Goal: Task Accomplishment & Management: Manage account settings

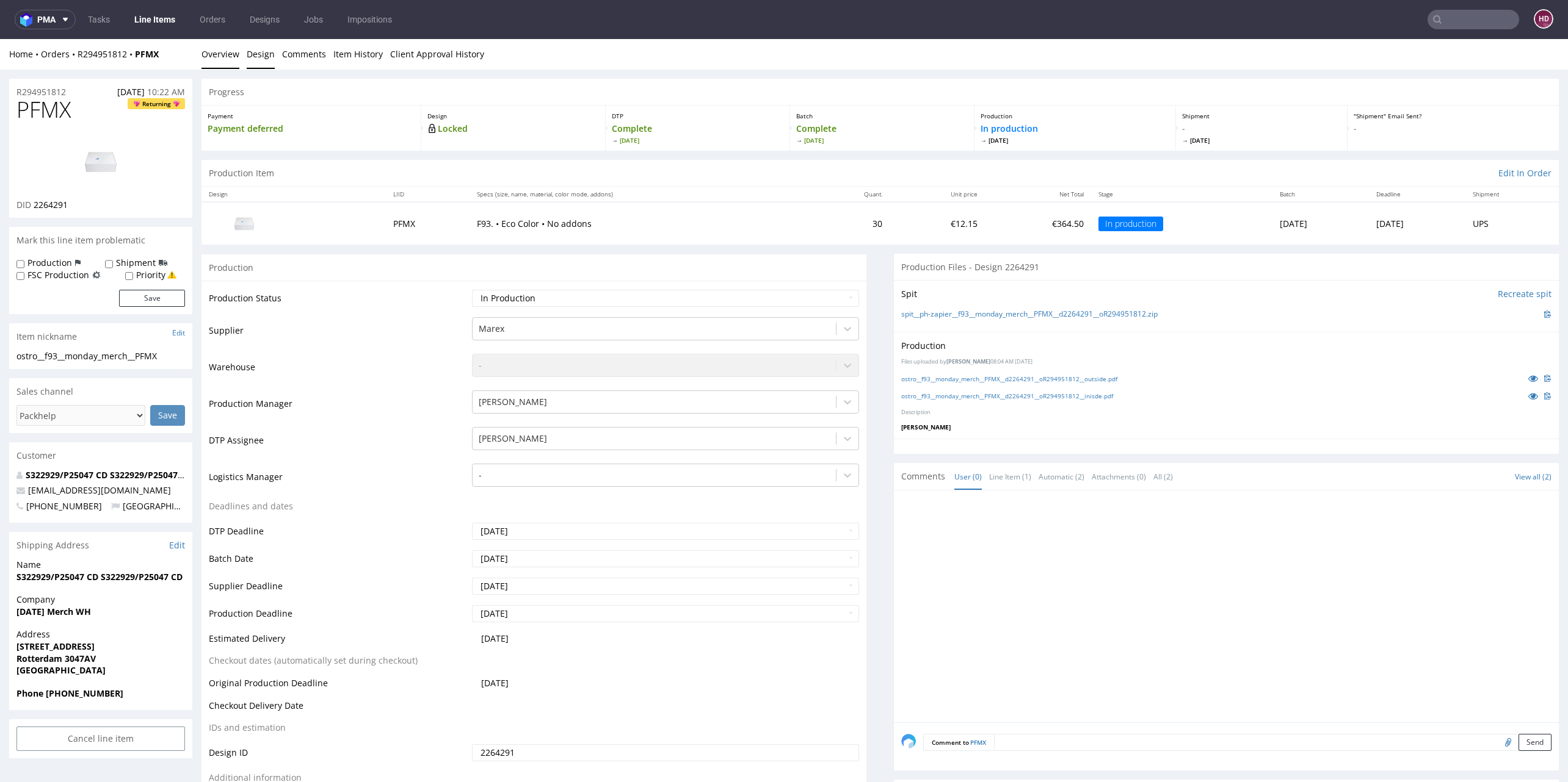
click at [261, 49] on link "Design" at bounding box center [261, 54] width 28 height 30
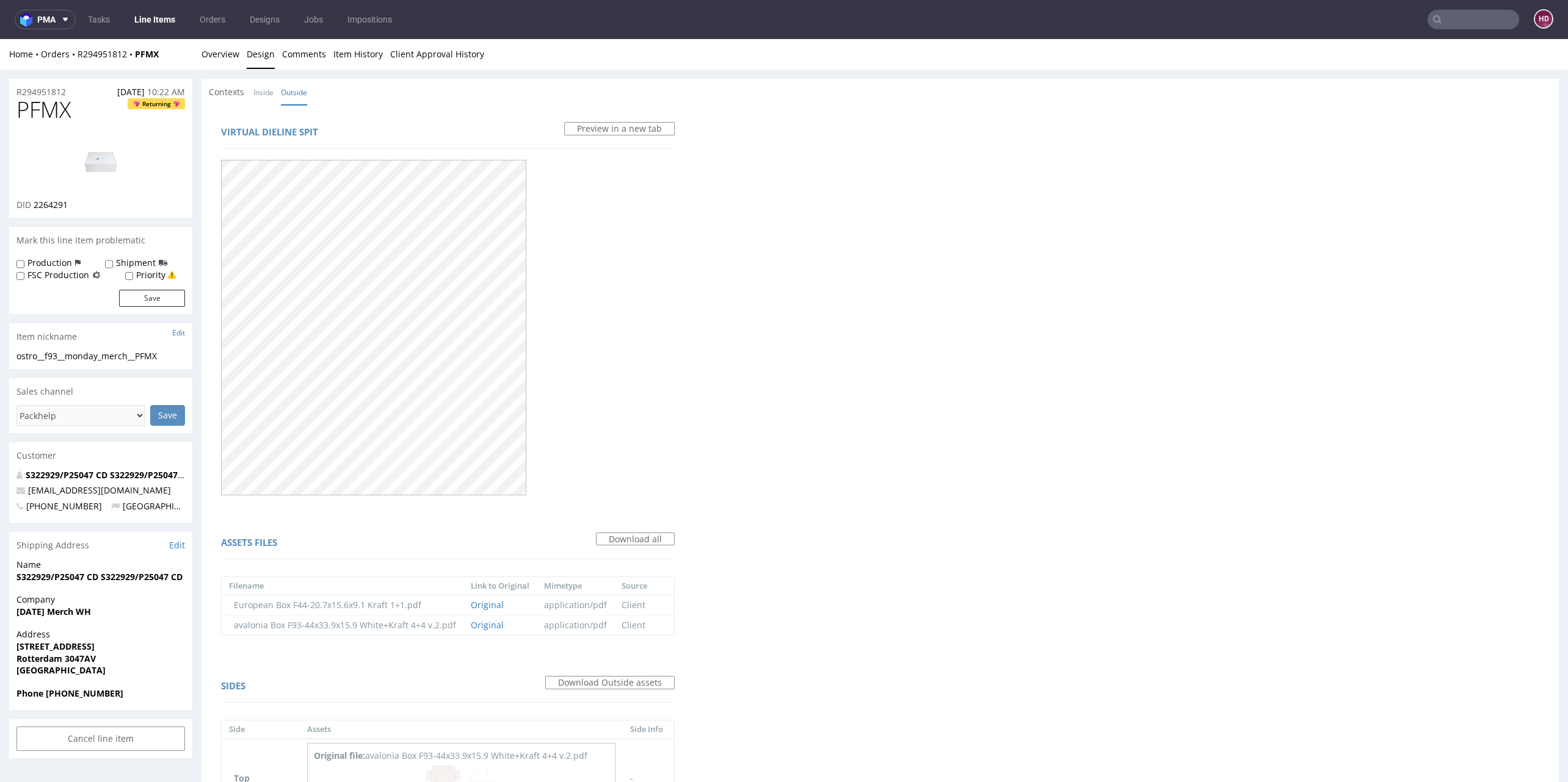
click at [140, 20] on link "Line Items" at bounding box center [155, 19] width 56 height 20
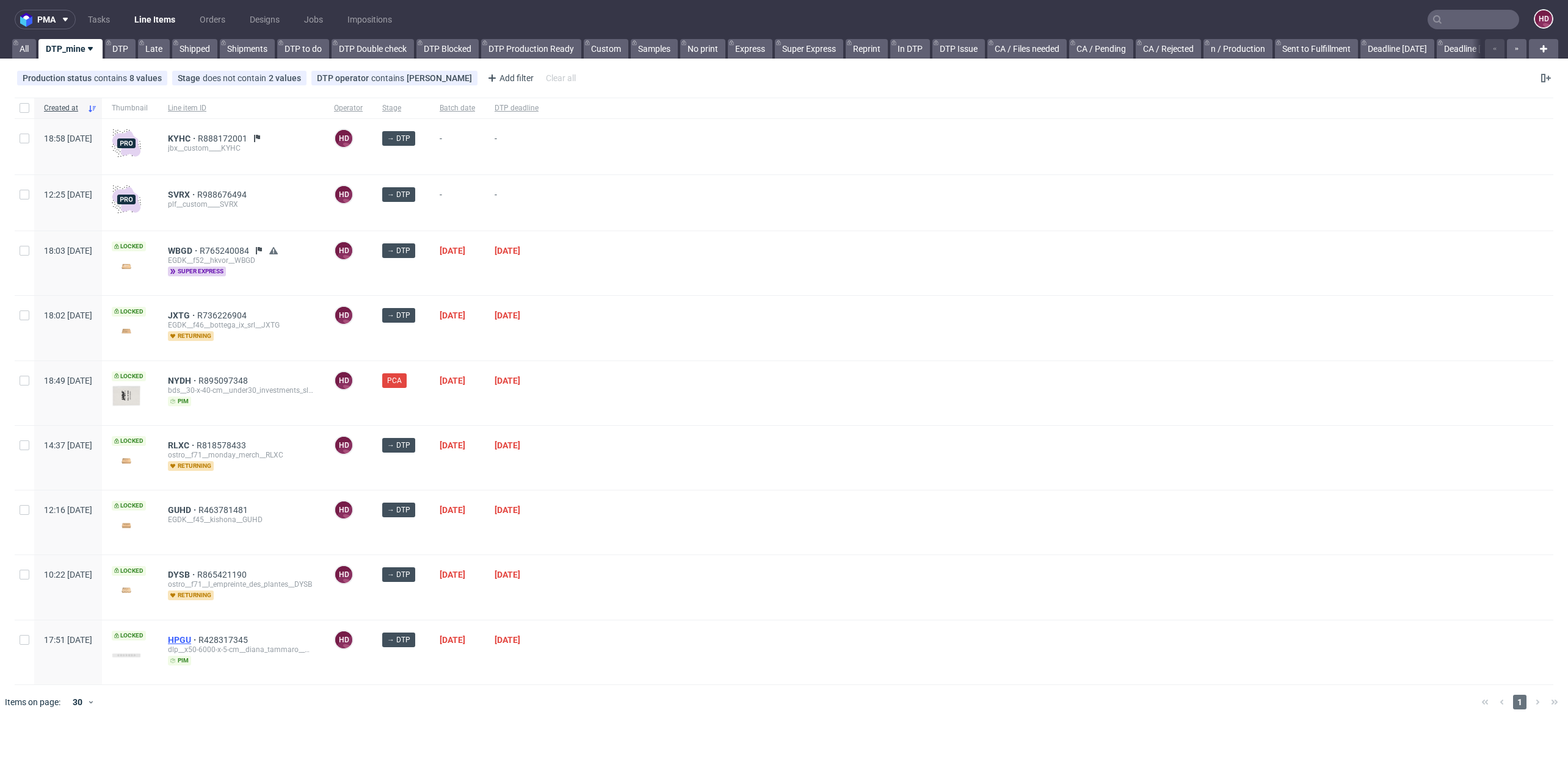
click at [199, 635] on span "HPGU" at bounding box center [183, 640] width 31 height 9
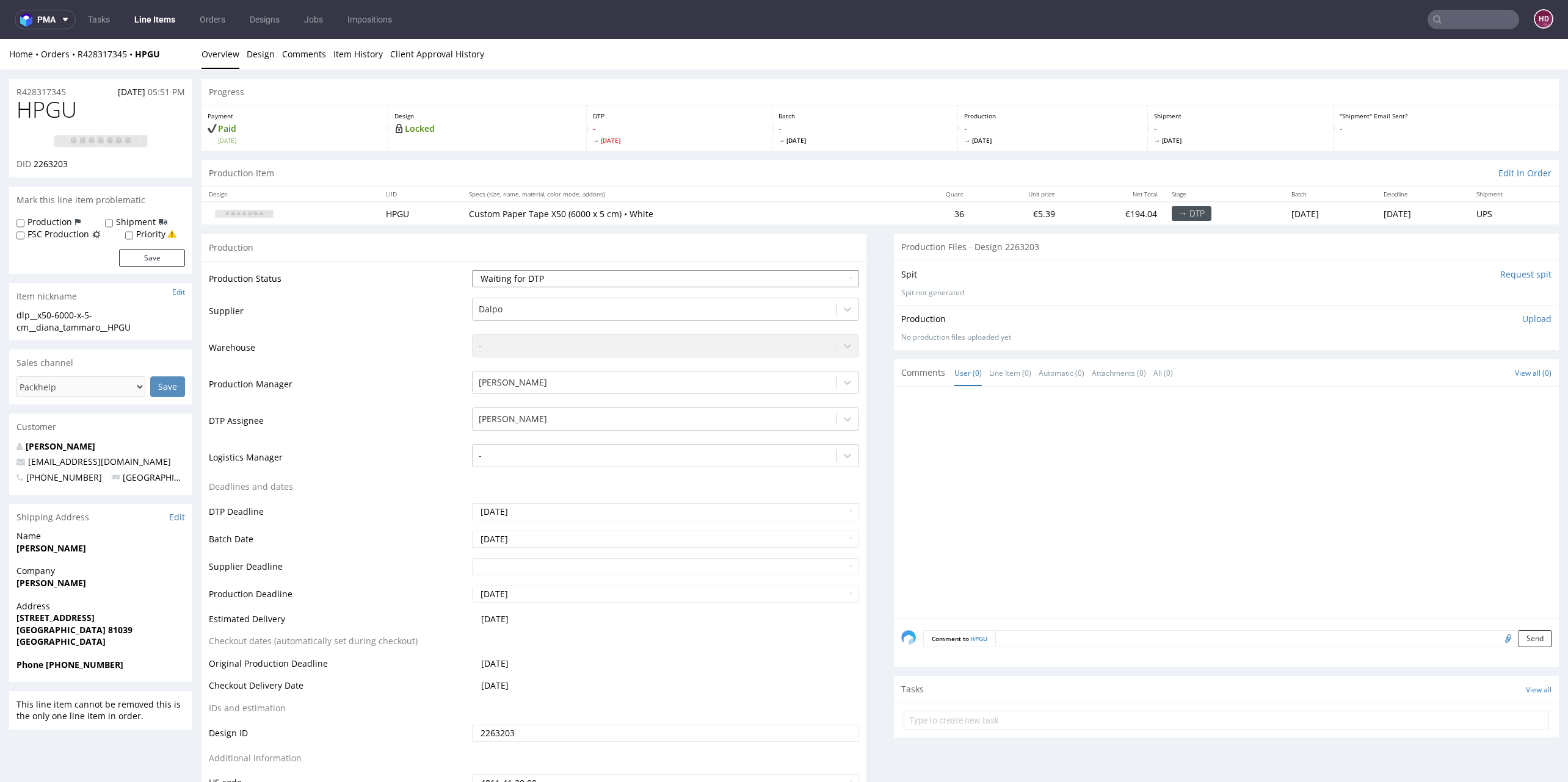
click at [548, 275] on select "Waiting for Artwork Waiting for Diecut Waiting for Mockup Waiting for DTP Waiti…" at bounding box center [665, 279] width 387 height 17
select select "dtp_issue"
click at [472, 271] on select "Waiting for Artwork Waiting for Diecut Waiting for Mockup Waiting for DTP Waiti…" at bounding box center [665, 279] width 387 height 17
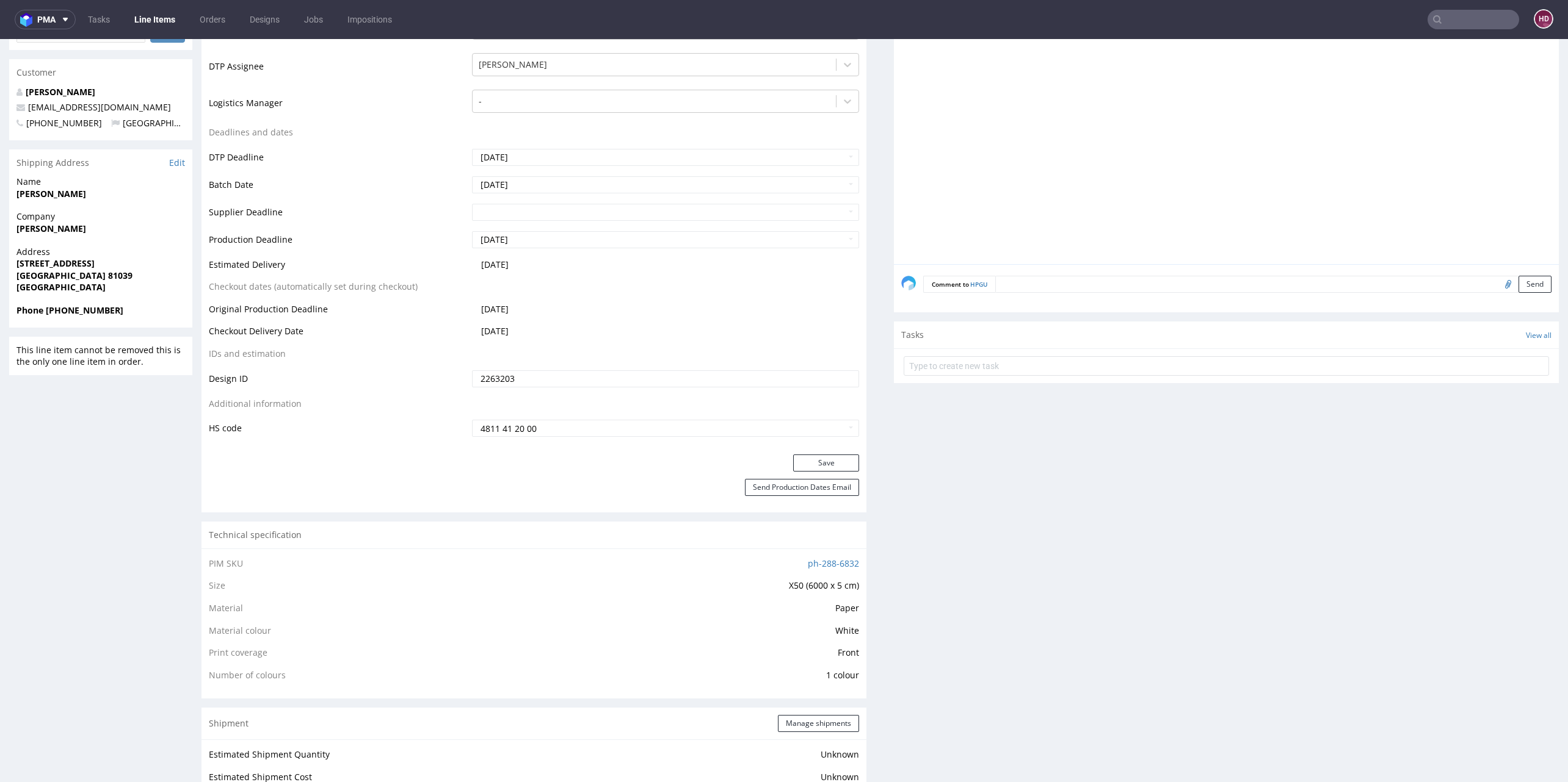
scroll to position [376, 0]
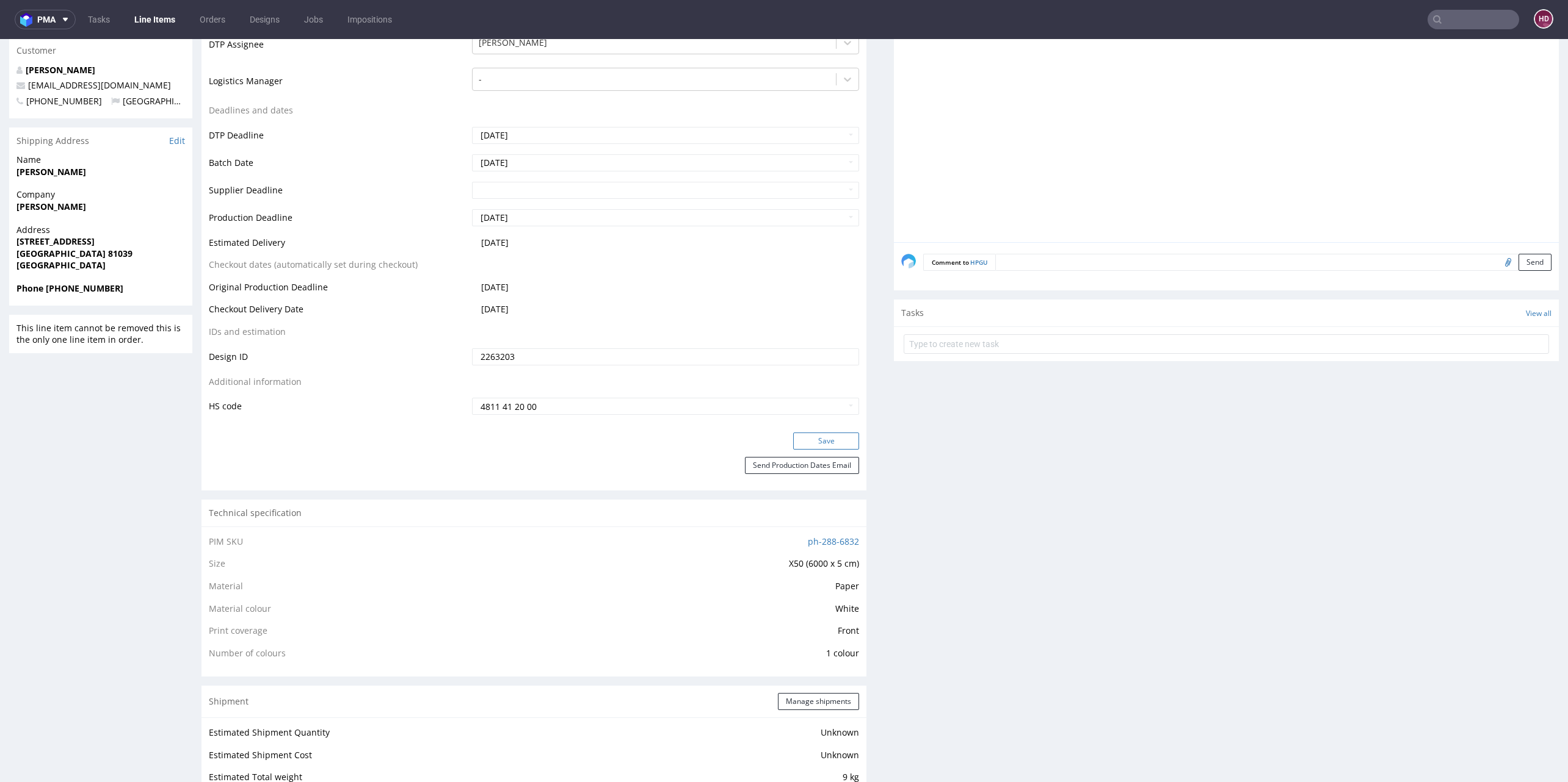
click at [796, 443] on button "Save" at bounding box center [826, 442] width 66 height 17
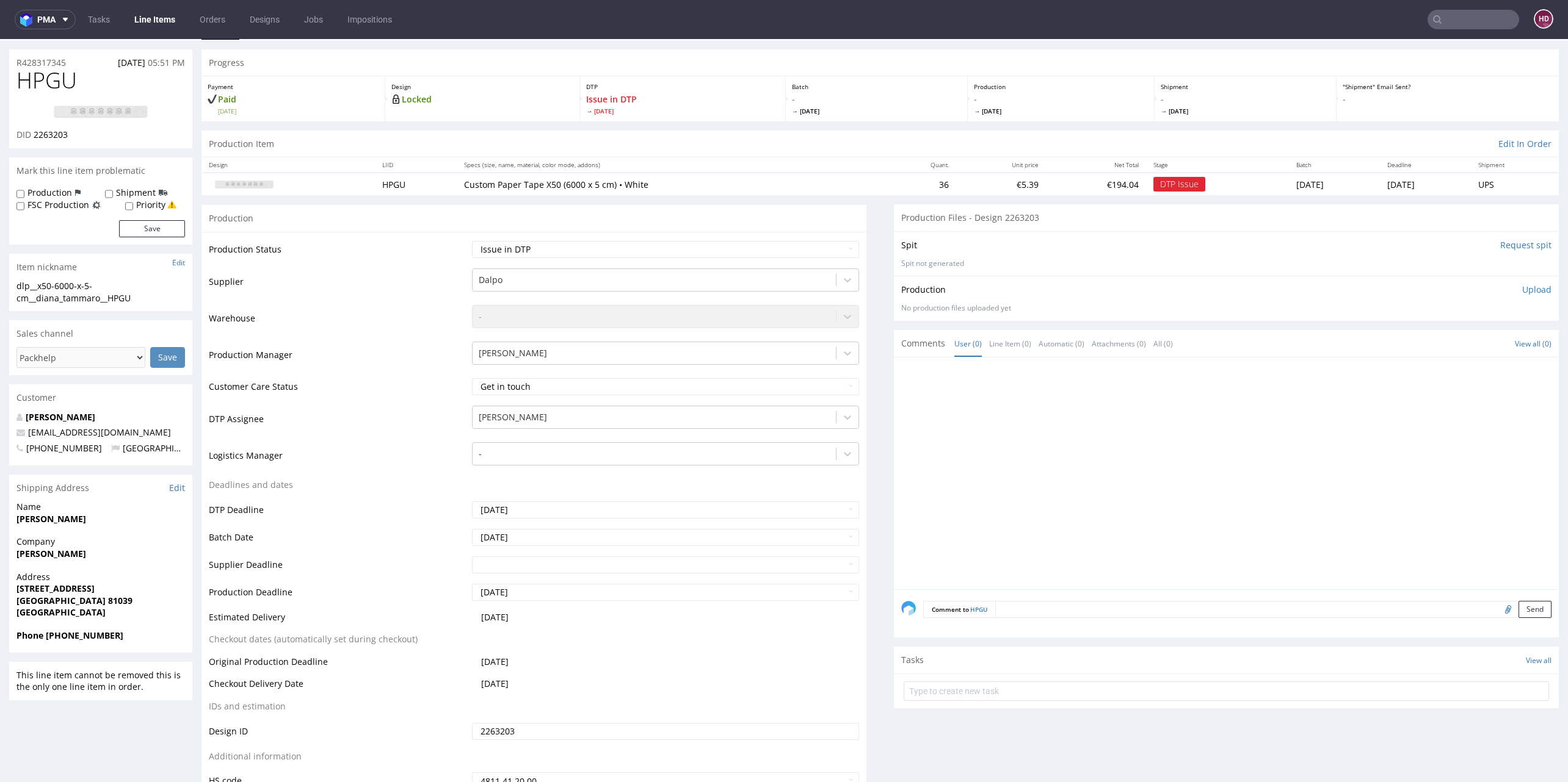
scroll to position [0, 0]
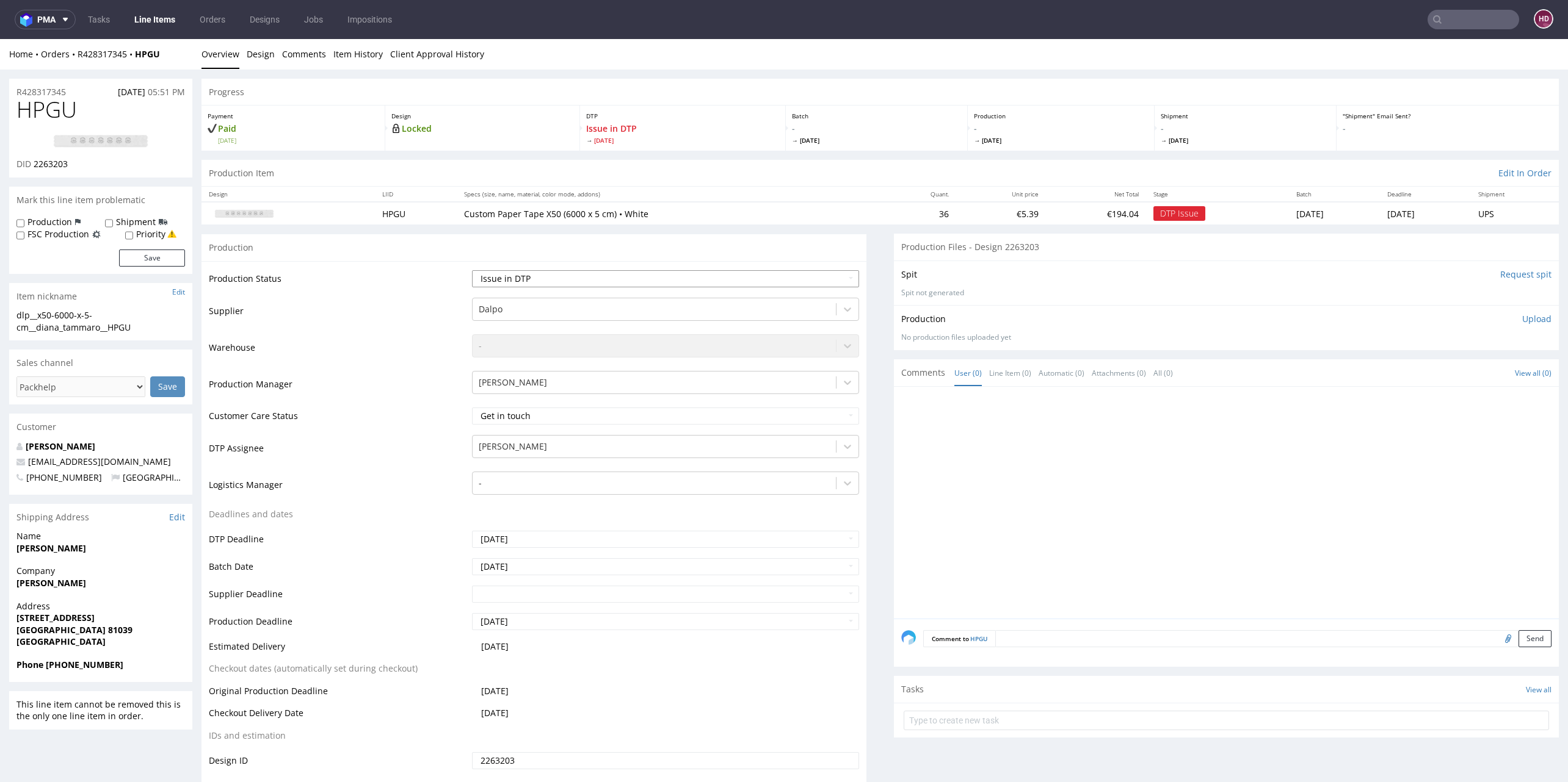
click at [558, 273] on select "Waiting for Artwork Waiting for Diecut Waiting for Mockup Waiting for DTP Waiti…" at bounding box center [665, 279] width 387 height 17
select select "dtp_in_process"
click at [472, 271] on select "Waiting for Artwork Waiting for Diecut Waiting for Mockup Waiting for DTP Waiti…" at bounding box center [665, 279] width 387 height 17
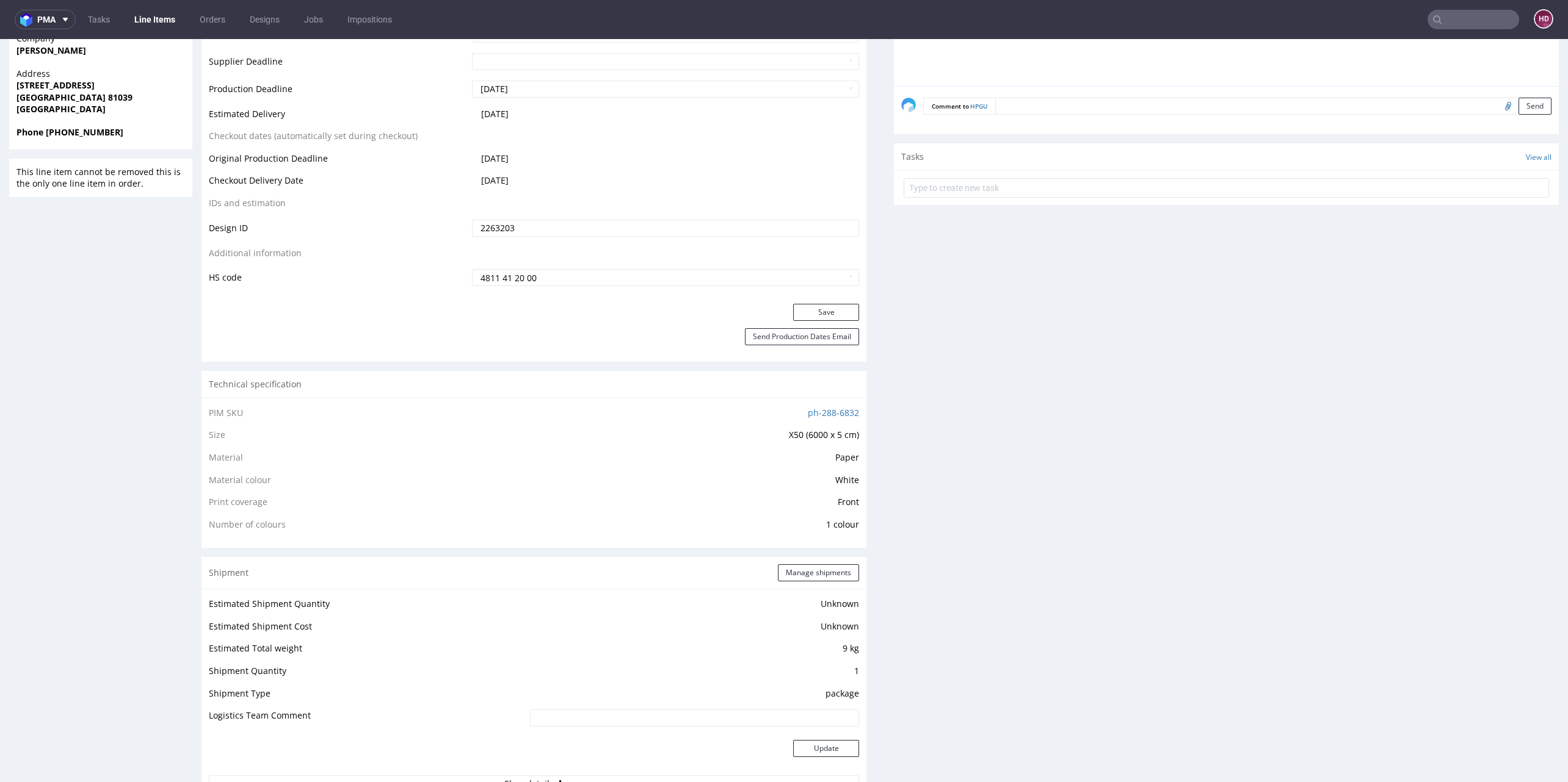
scroll to position [582, 0]
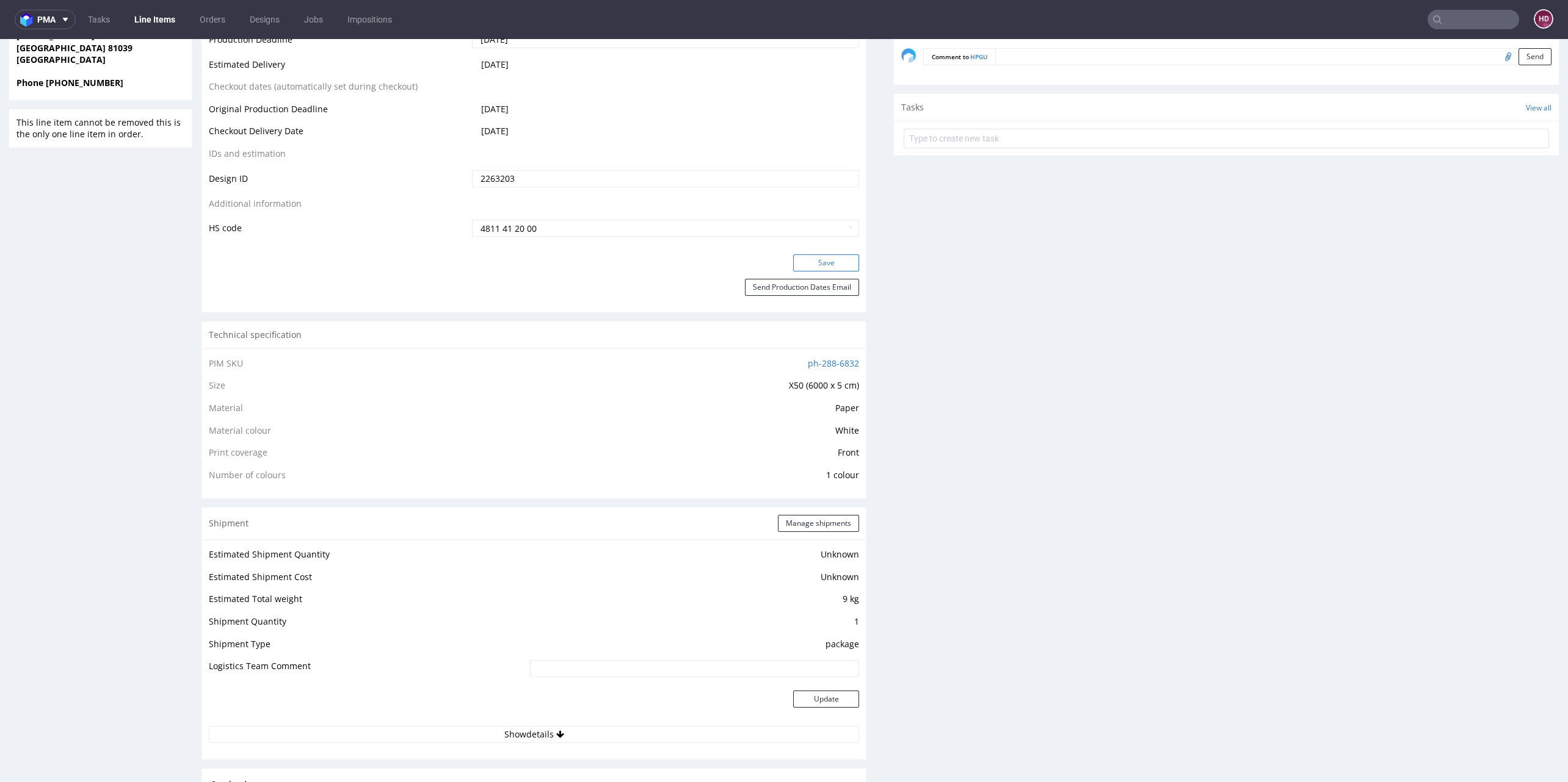
click at [812, 264] on button "Save" at bounding box center [826, 263] width 66 height 17
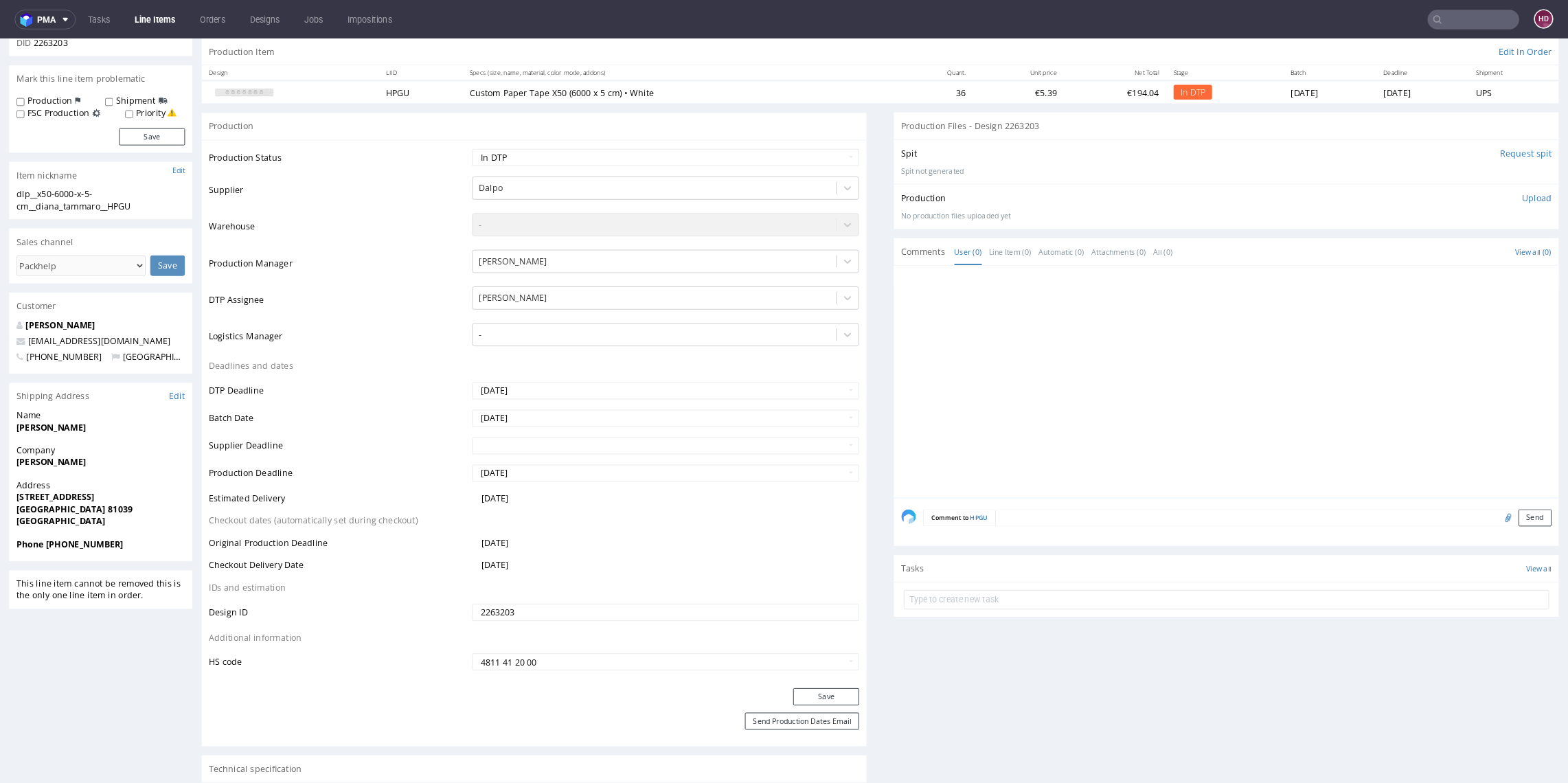
scroll to position [0, 0]
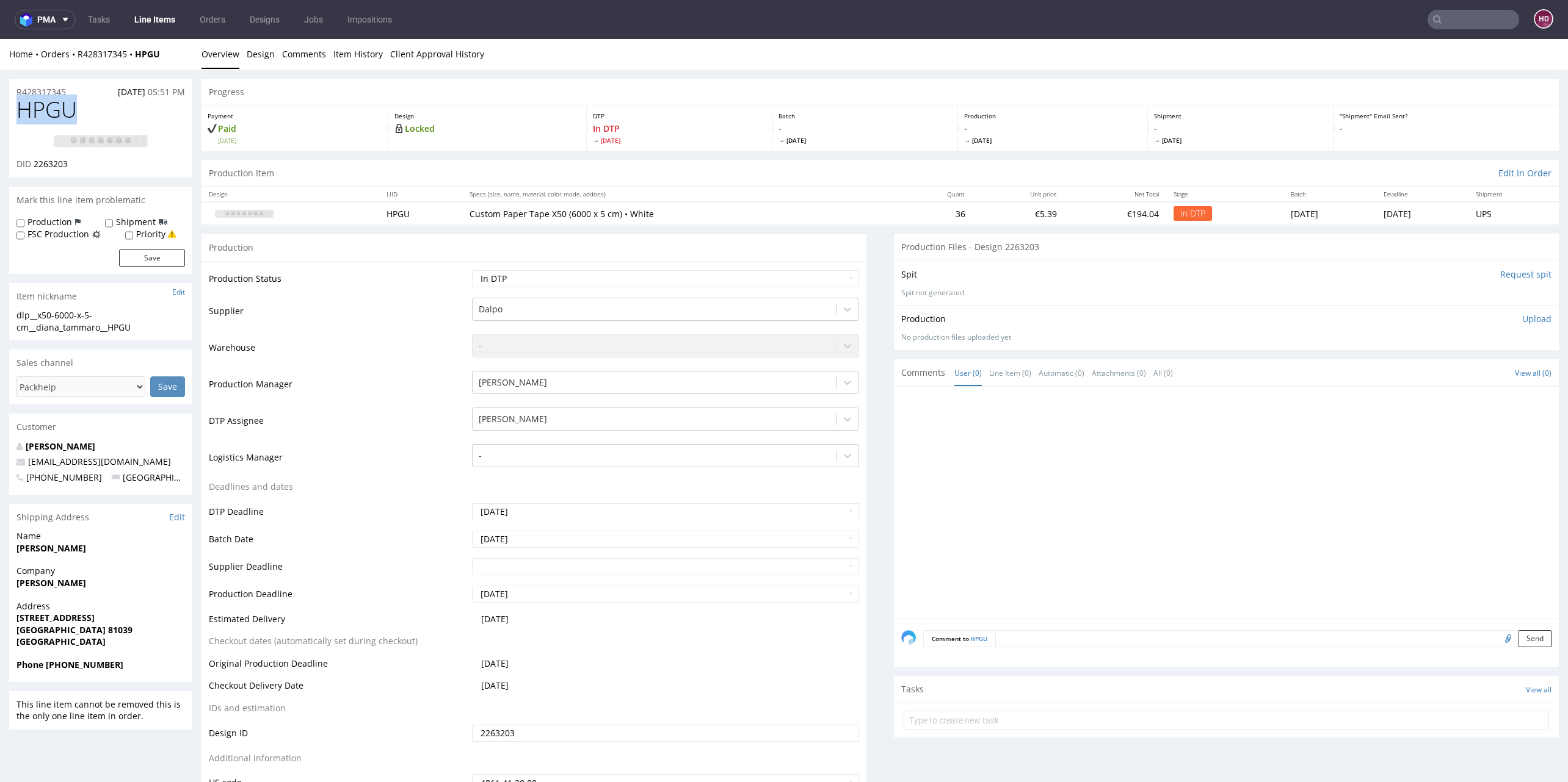
drag, startPoint x: 46, startPoint y: 111, endPoint x: 16, endPoint y: 108, distance: 30.1
click at [16, 108] on h1 "HPGU" at bounding box center [100, 109] width 169 height 24
copy span "HPGU"
drag, startPoint x: 67, startPoint y: 164, endPoint x: 35, endPoint y: 166, distance: 32.1
click at [35, 166] on span "2263203" at bounding box center [51, 164] width 35 height 12
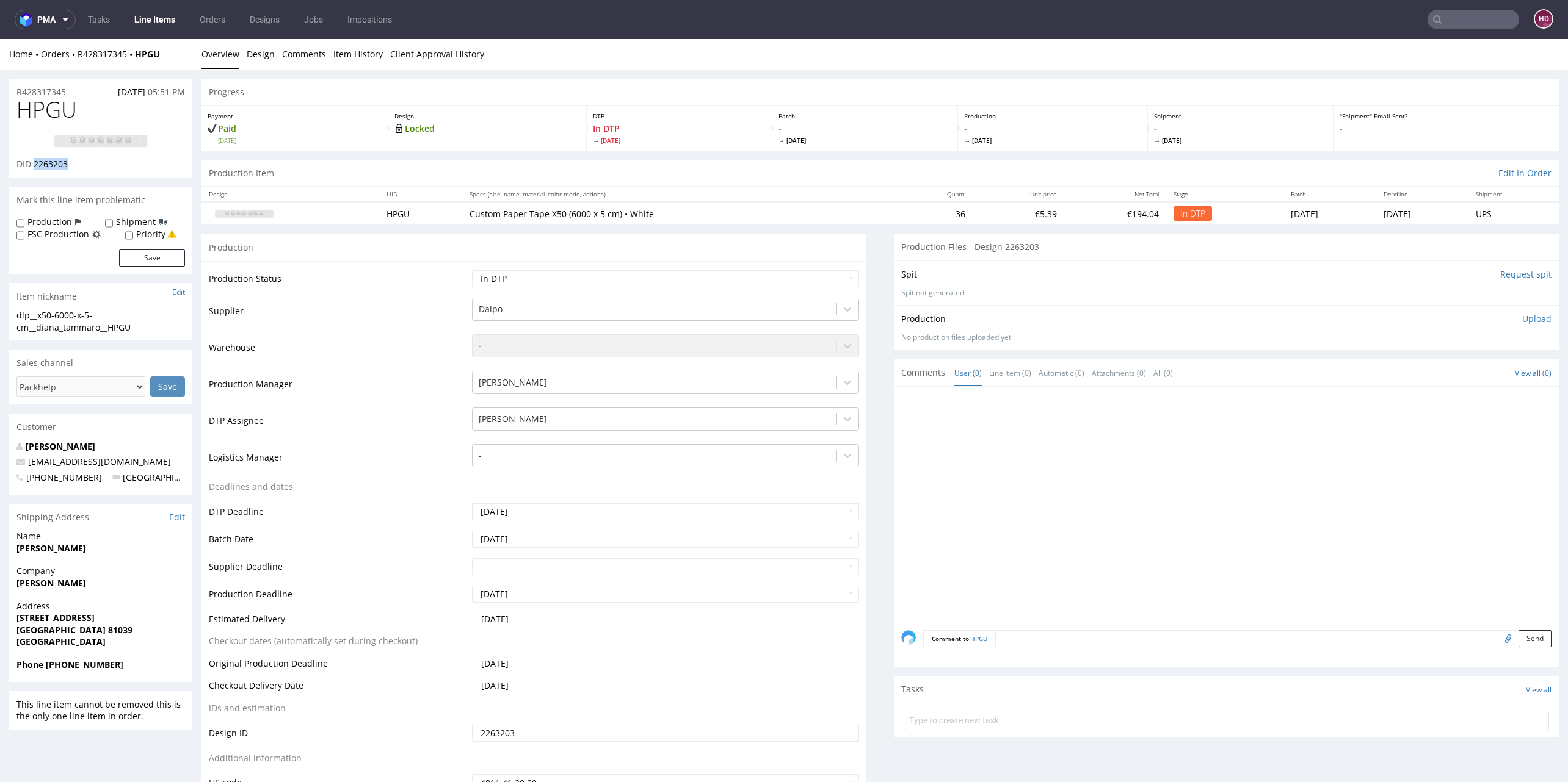
copy span "2263203"
click at [140, 329] on div "dlp__x50-6000-x-5-cm__diana_tammaro__HPGU" at bounding box center [100, 321] width 169 height 24
drag, startPoint x: 140, startPoint y: 329, endPoint x: 29, endPoint y: 315, distance: 111.9
click at [29, 315] on div "dlp__x50-6000-x-5-cm__diana_tammaro__HPGU" at bounding box center [100, 321] width 169 height 24
copy div "dlp__x50-6000-x-5-cm__diana_tammaro__HPGU Update"
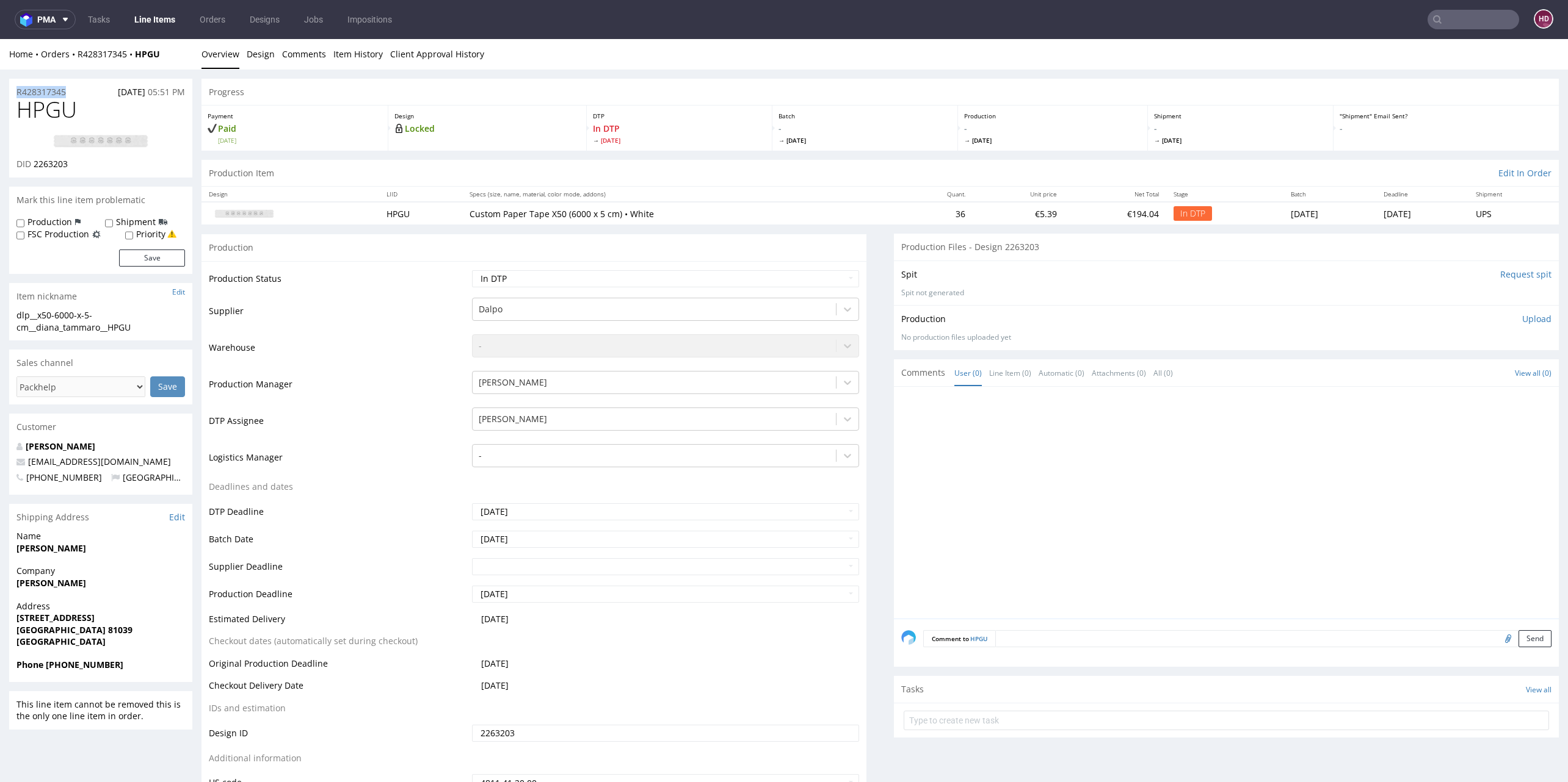
drag, startPoint x: 15, startPoint y: 84, endPoint x: -2, endPoint y: 83, distance: 17.0
copy p "R428317345"
click at [72, 163] on div "DID 2263203" at bounding box center [100, 165] width 169 height 13
drag, startPoint x: 72, startPoint y: 163, endPoint x: 35, endPoint y: 169, distance: 37.5
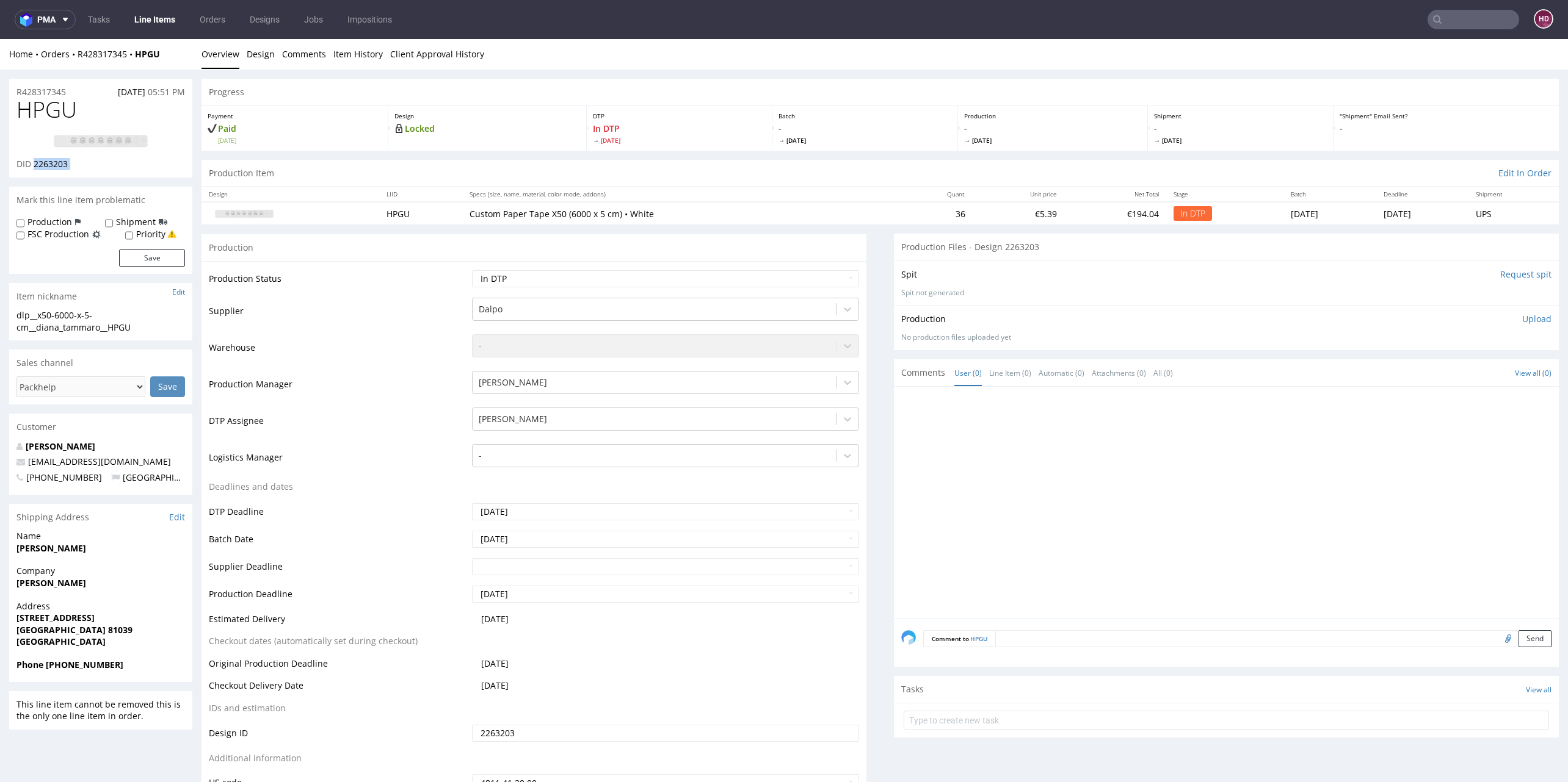
click at [35, 169] on div "DID 2263203" at bounding box center [100, 165] width 169 height 13
copy div "2263203"
click at [119, 149] on link at bounding box center [100, 142] width 97 height 35
click at [264, 62] on link "Design" at bounding box center [261, 54] width 28 height 30
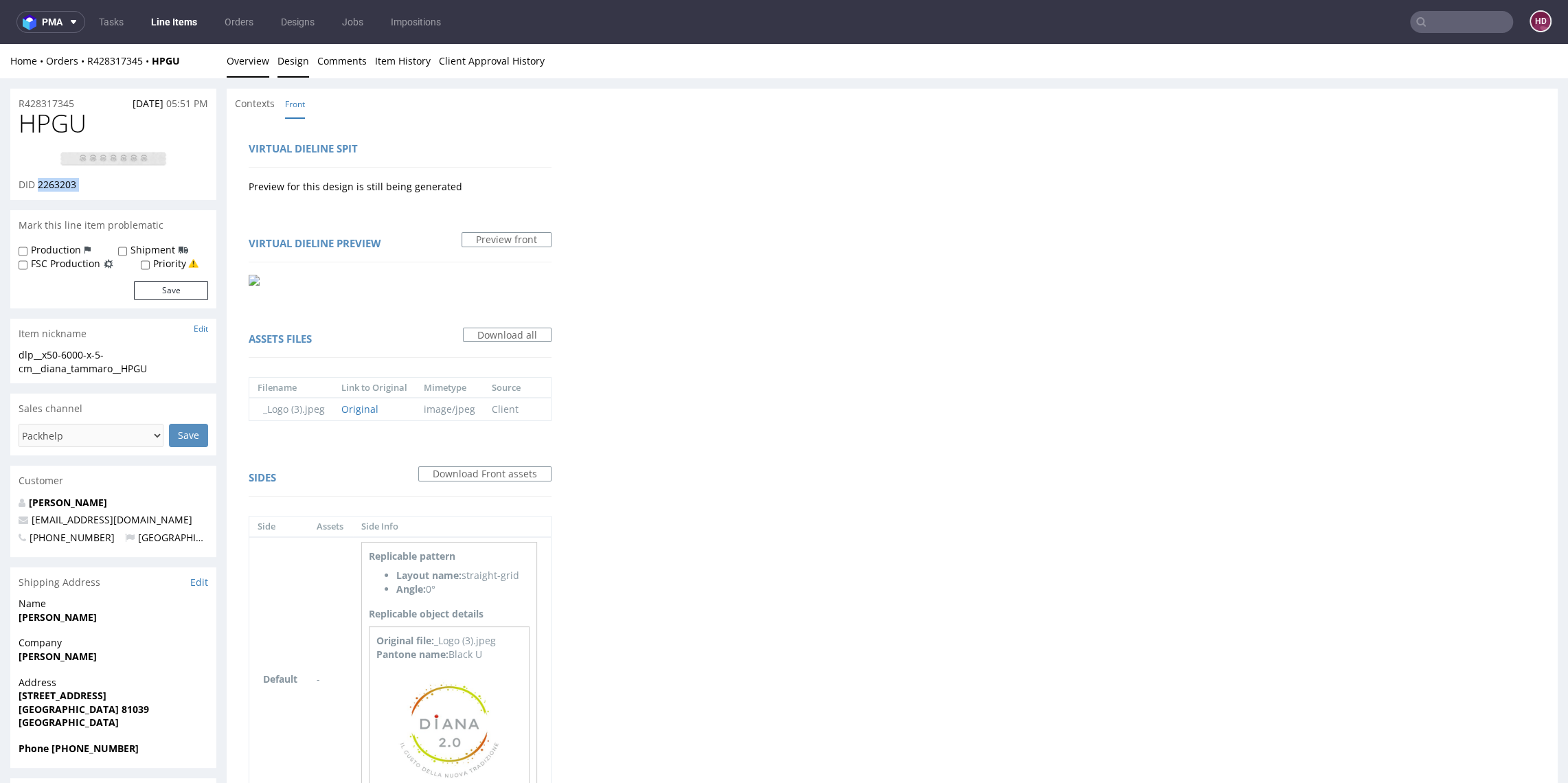
click at [249, 56] on link "Overview" at bounding box center [248, 61] width 42 height 34
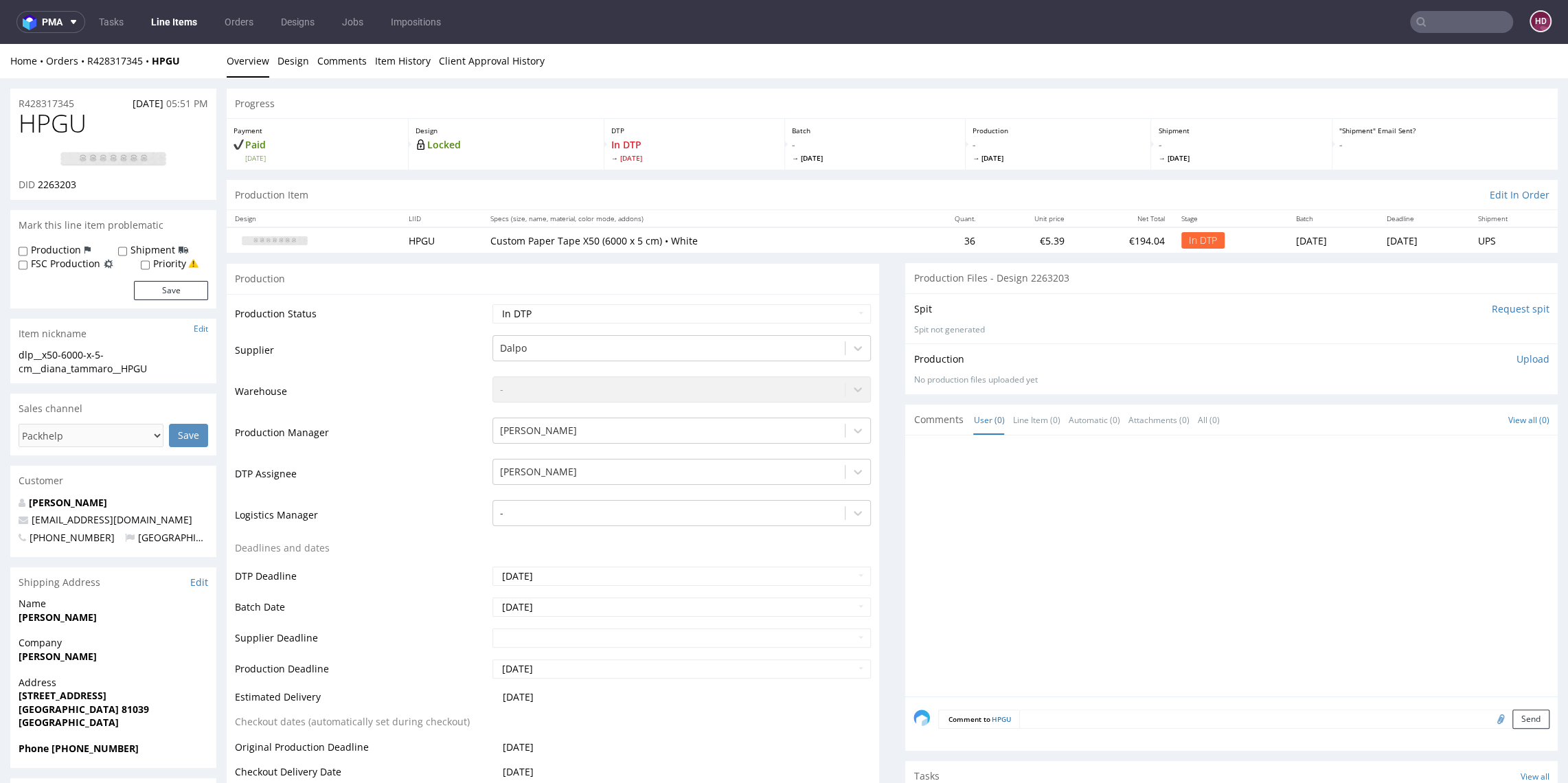
click at [1517, 356] on p "Upload" at bounding box center [1533, 359] width 33 height 14
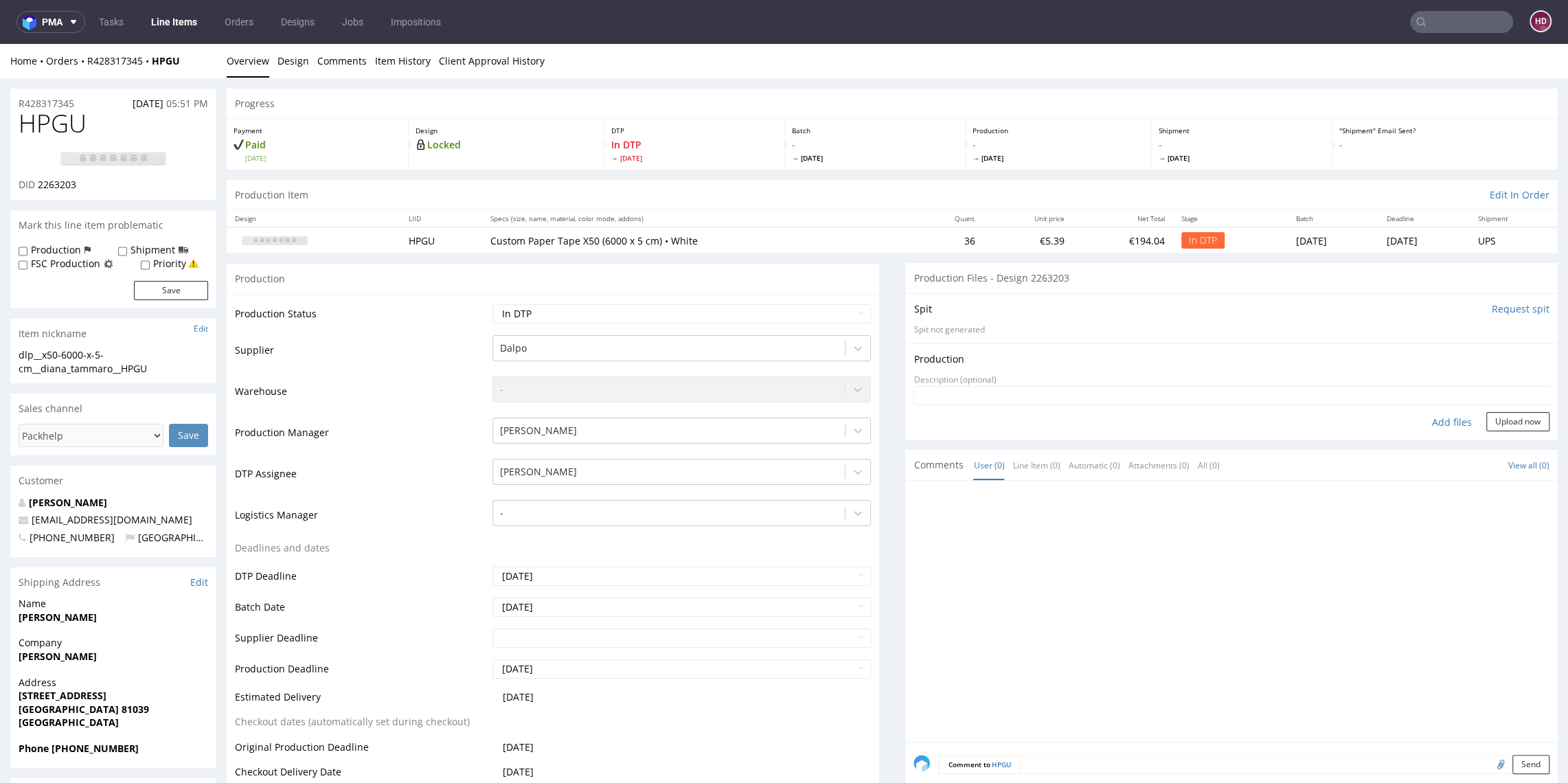
click at [1425, 417] on div "Add files" at bounding box center [1452, 422] width 69 height 20
type input "C:\fakepath\dlp__x50-6000-x-5-cm__diana_tammaro__HPGU__d2263203__oR428317345.pdf"
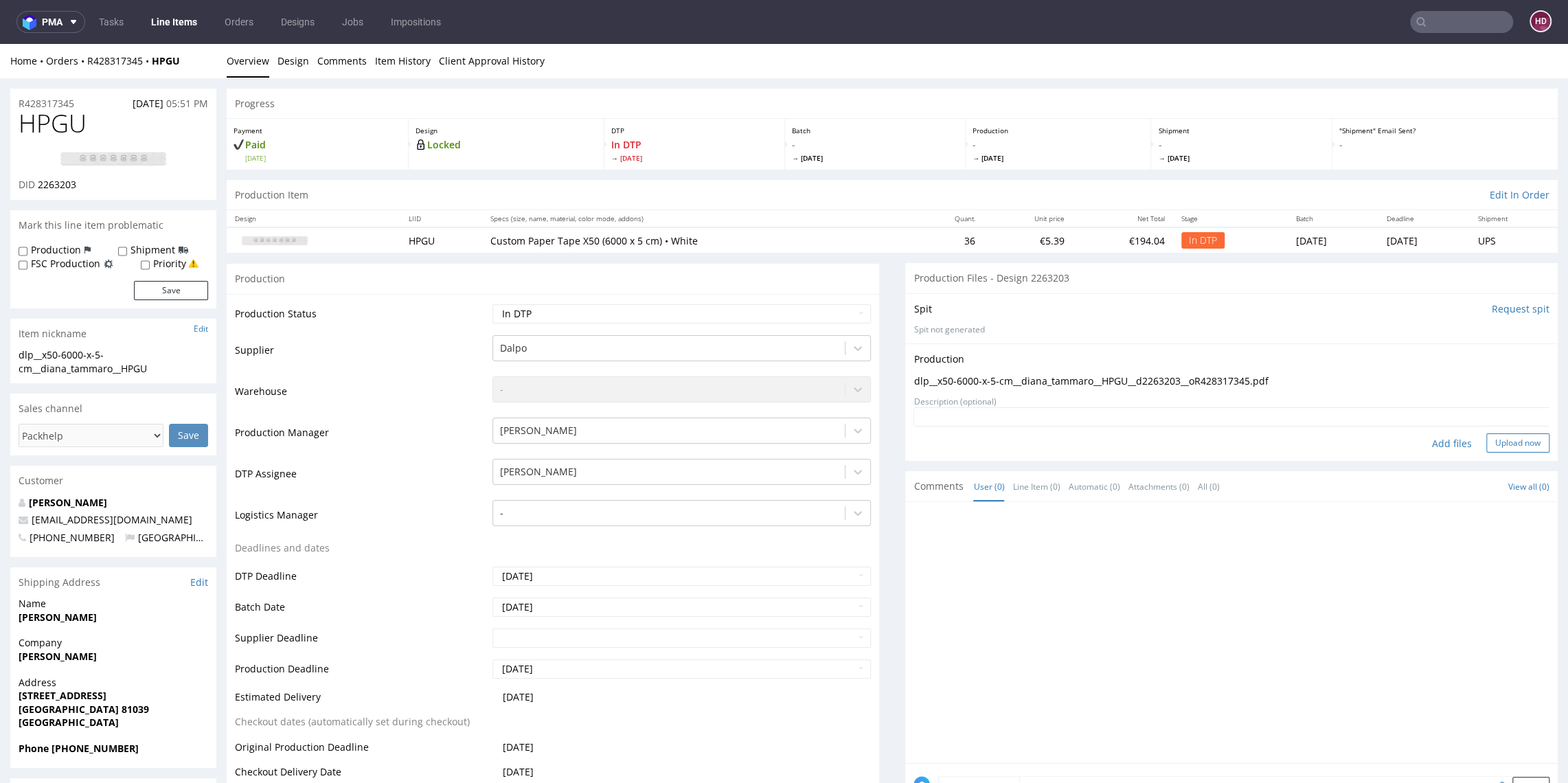
click at [1495, 439] on button "Upload now" at bounding box center [1519, 443] width 64 height 19
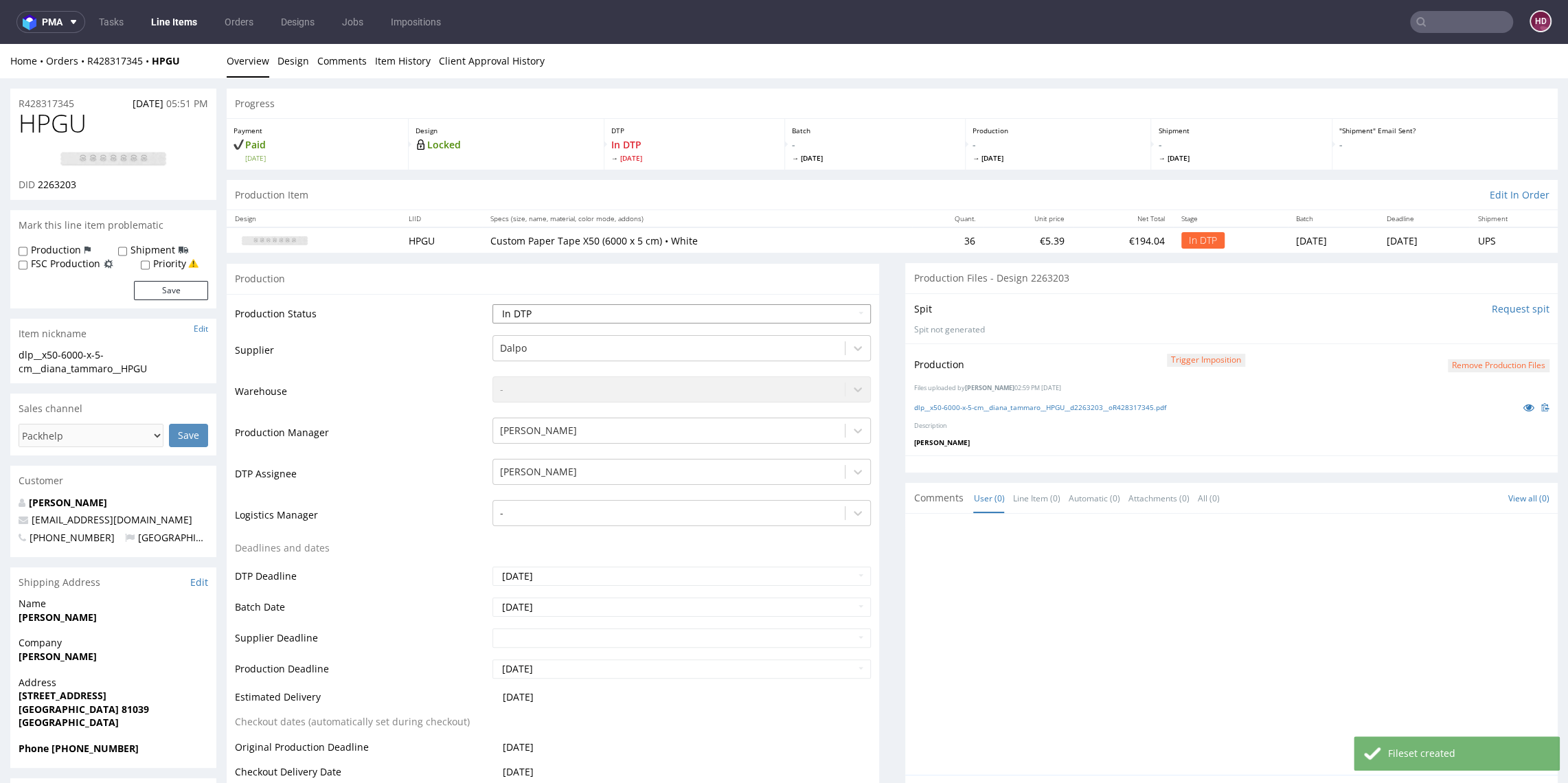
click at [774, 311] on select "Waiting for Artwork Waiting for Diecut Waiting for Mockup Waiting for DTP Waiti…" at bounding box center [682, 314] width 378 height 19
select select "dtp_production_ready"
click at [493, 305] on select "Waiting for Artwork Waiting for Diecut Waiting for Mockup Waiting for DTP Waiti…" at bounding box center [682, 314] width 378 height 19
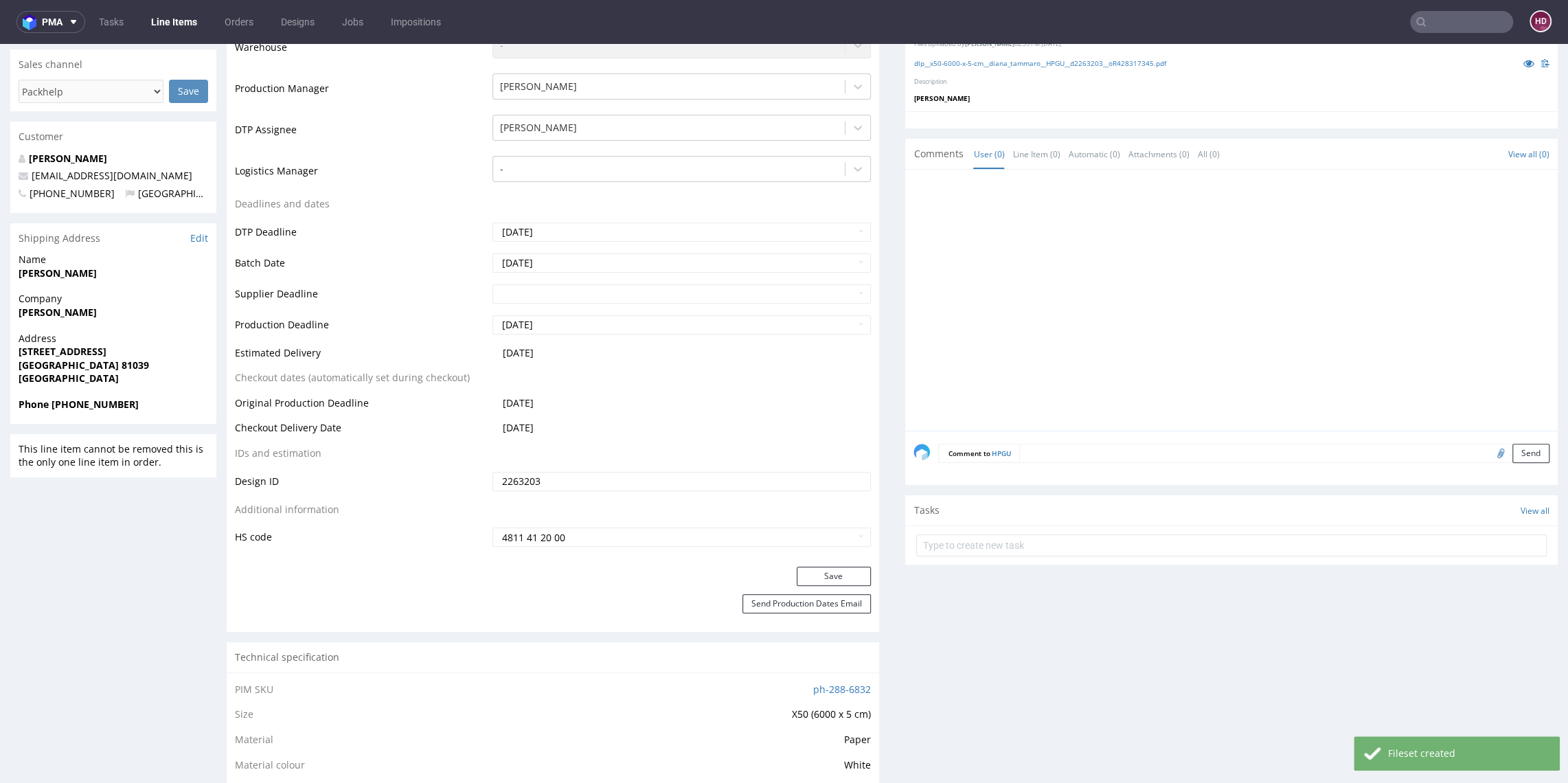
scroll to position [531, 0]
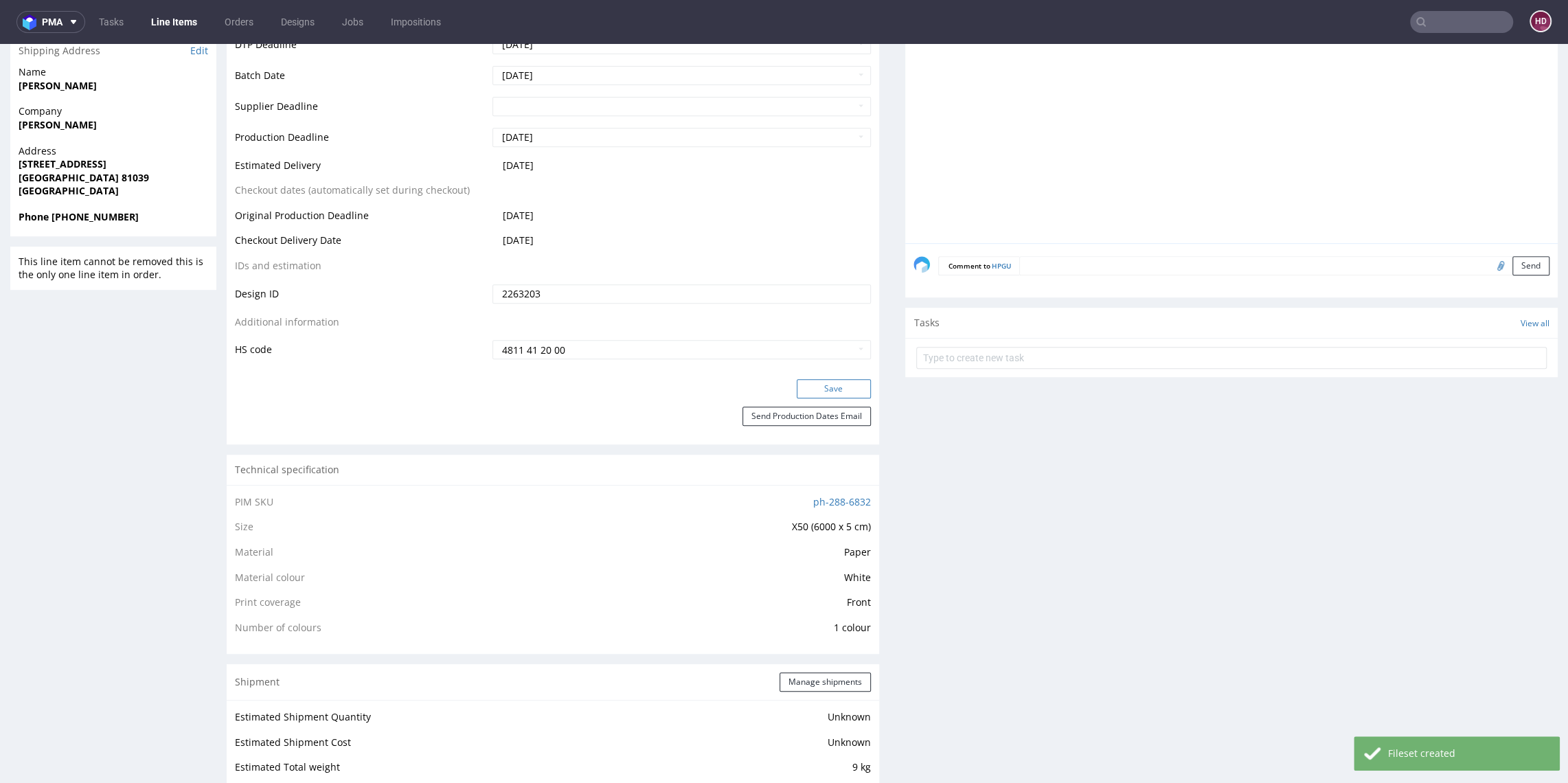
click at [815, 388] on button "Save" at bounding box center [834, 388] width 74 height 19
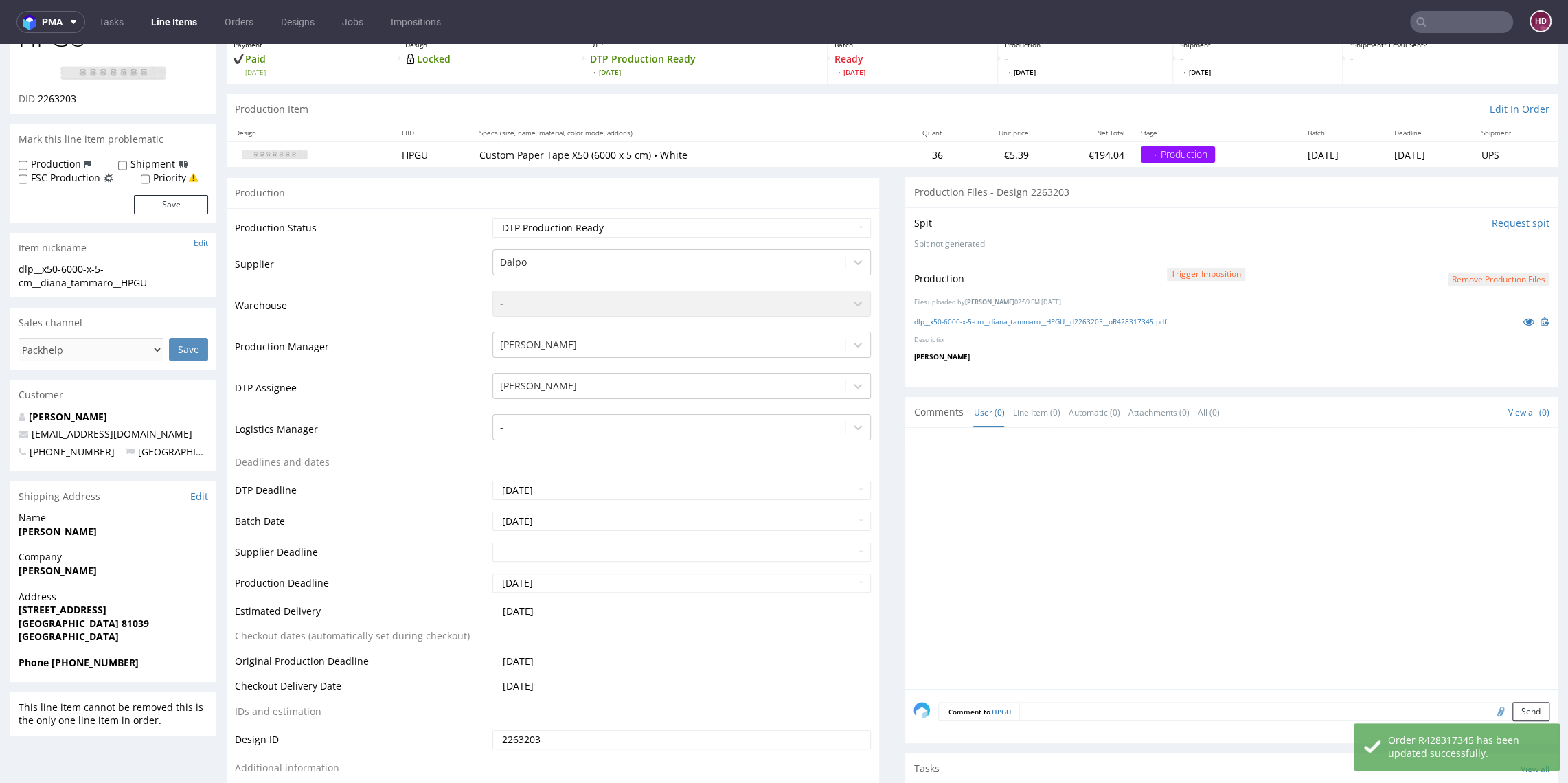
scroll to position [0, 0]
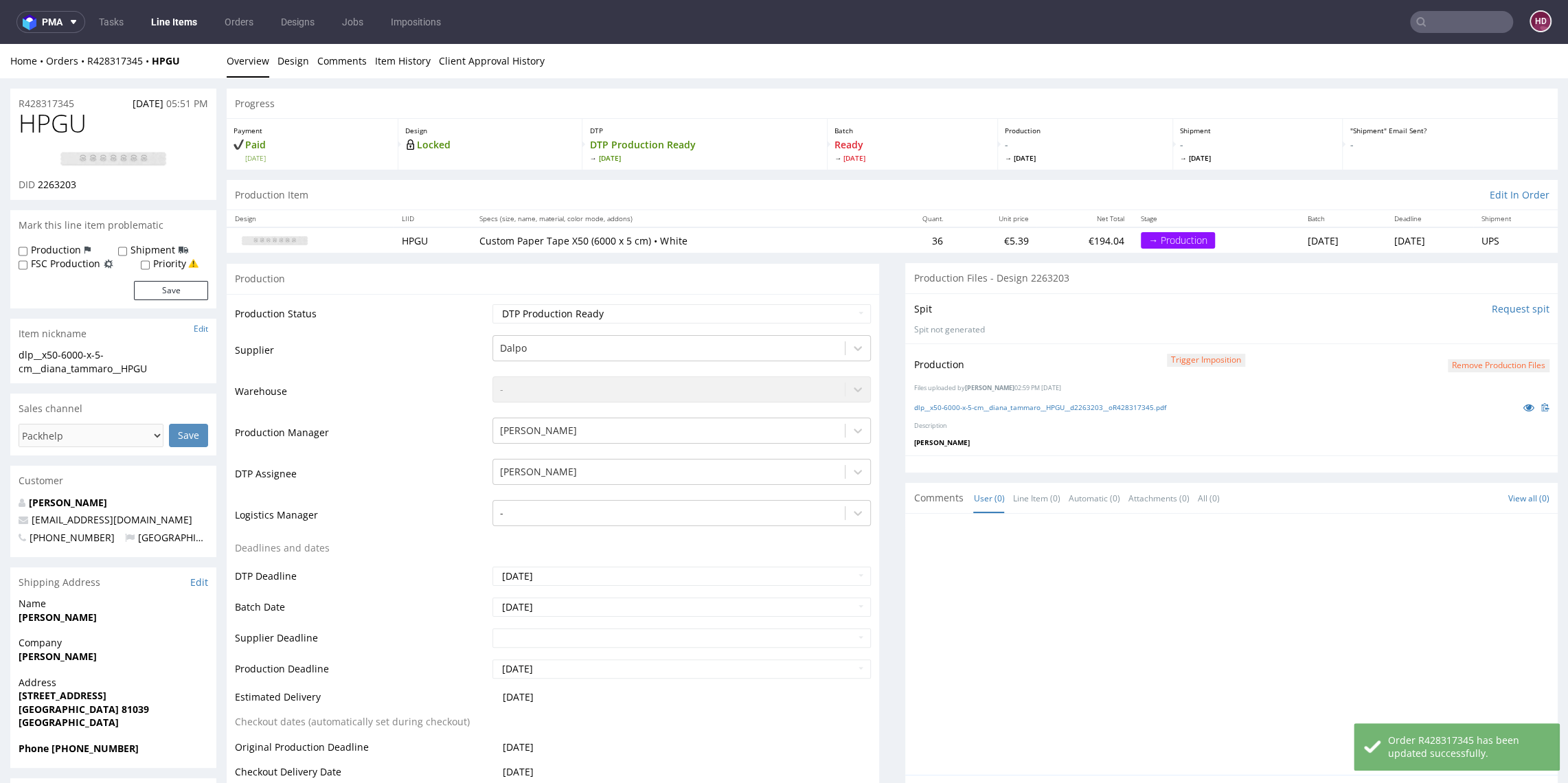
click at [180, 28] on link "Line Items" at bounding box center [174, 21] width 63 height 22
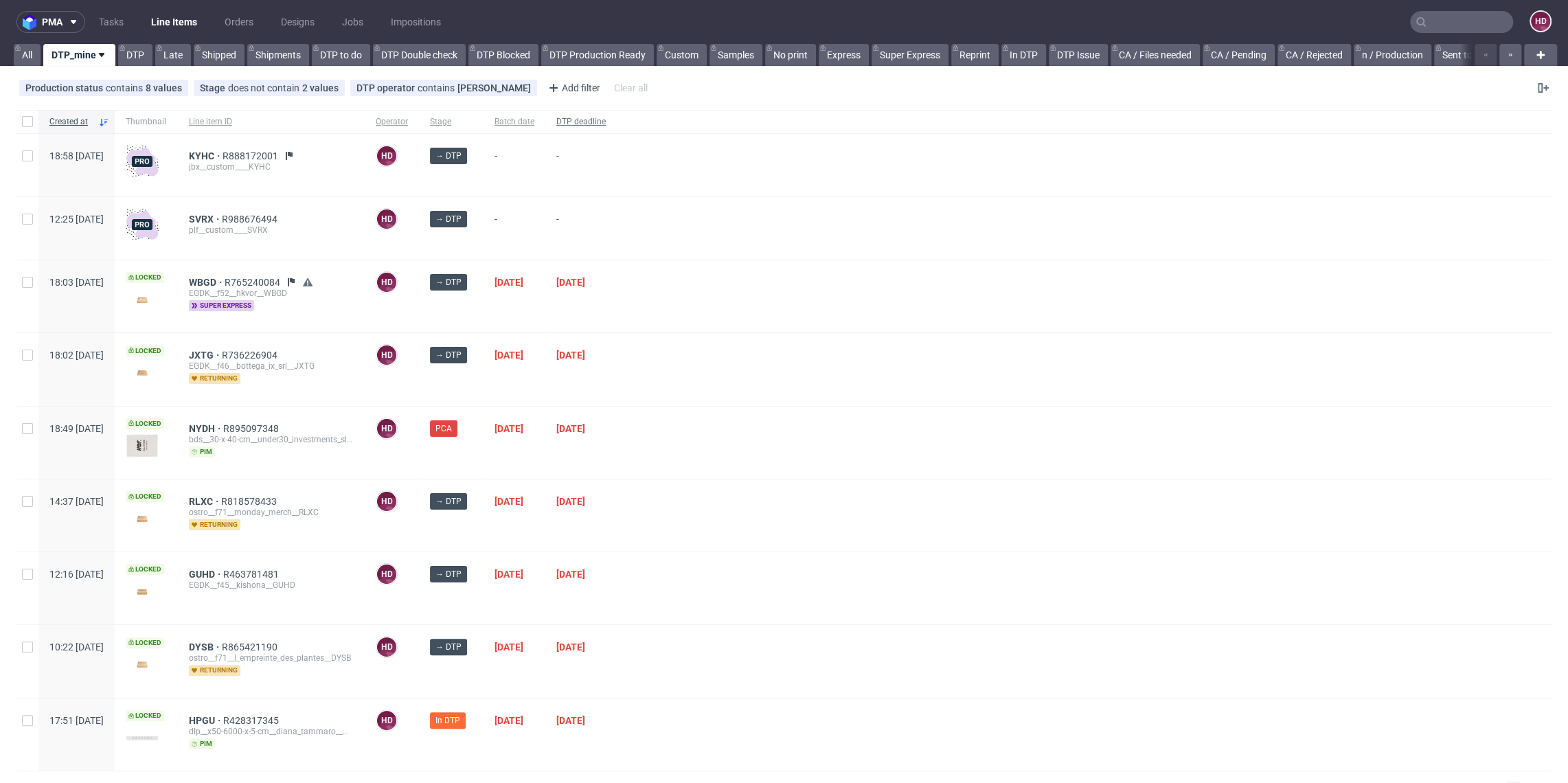
click at [617, 114] on div "DTP deadline" at bounding box center [581, 121] width 72 height 23
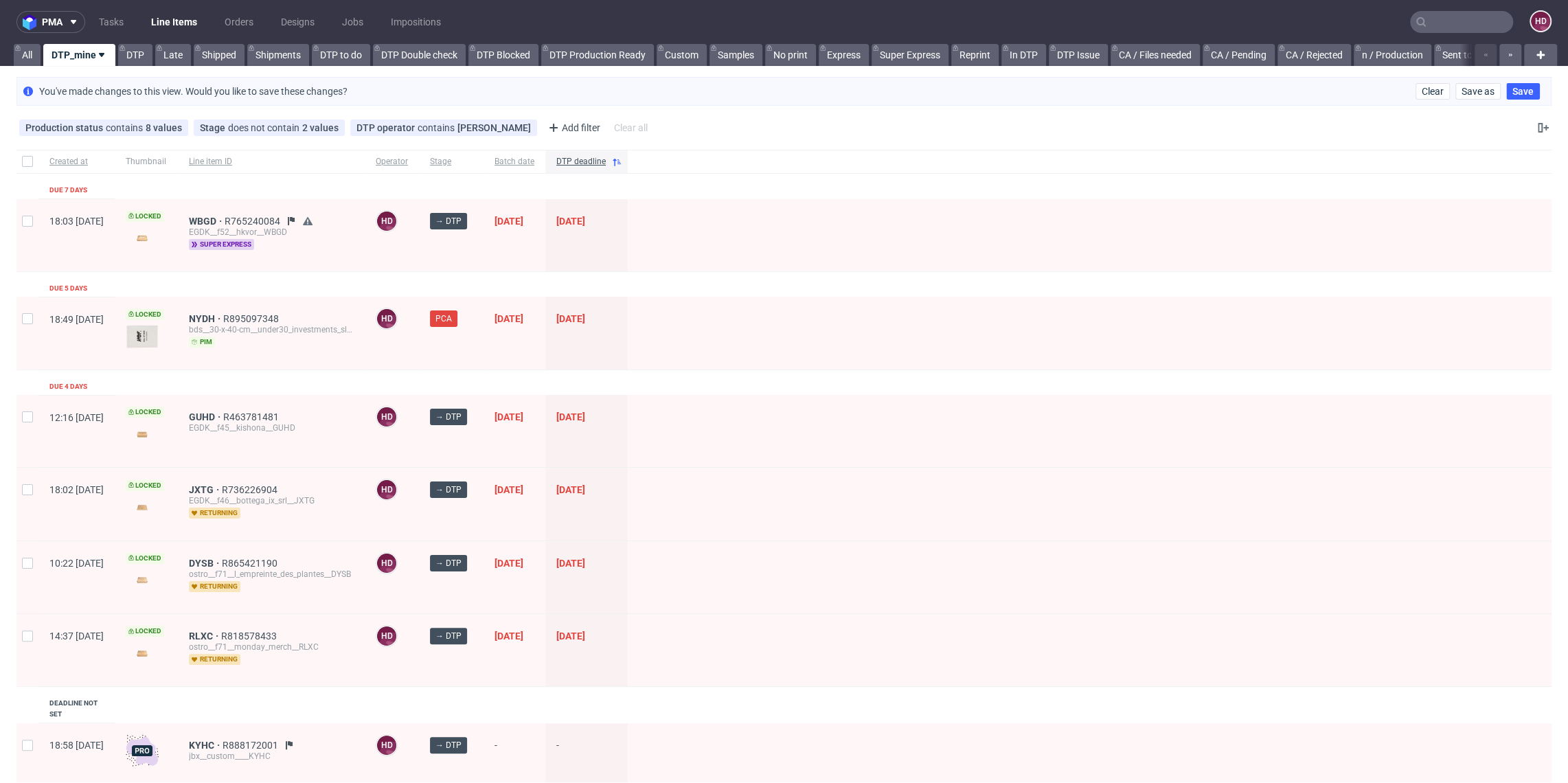
click at [248, 308] on div "NYDH R895097348 bds__30-x-40-cm__under30_investments_sl__NYDH pim" at bounding box center [272, 333] width 187 height 72
click at [223, 315] on span "NYDH" at bounding box center [206, 319] width 34 height 11
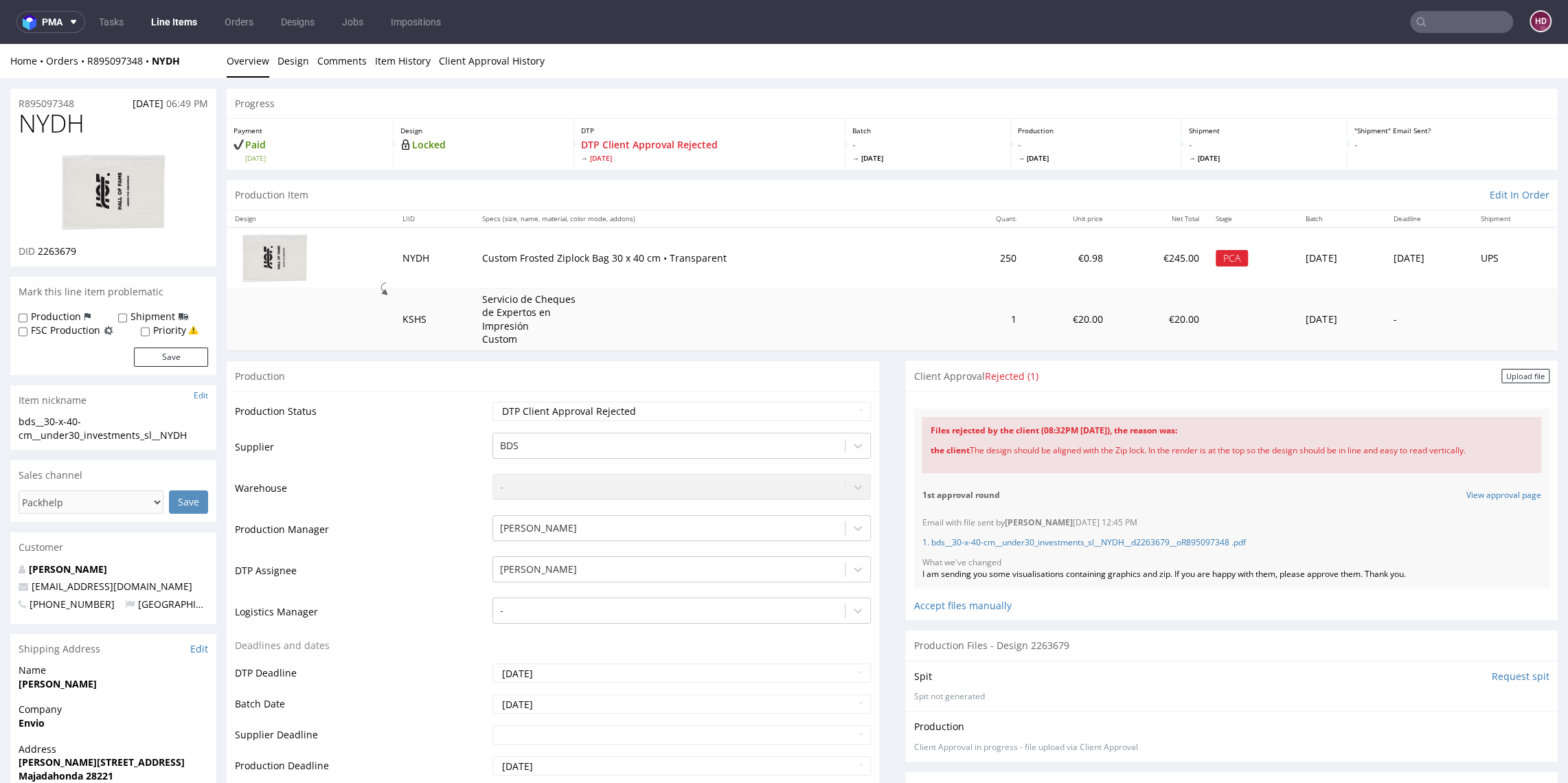
drag, startPoint x: 955, startPoint y: 448, endPoint x: 1413, endPoint y: 470, distance: 458.5
click at [1414, 470] on div "Files rejected by the client (08:32PM [DATE]), the reason was: the client The d…" at bounding box center [1232, 445] width 620 height 56
copy div "The design should be aligned with the Zip lock. In the render is at the top so …"
click at [1076, 531] on div "1. bds__30-x-40-cm__under30_investments_sl__NYDH__d2263679__oR895097348 .pdf" at bounding box center [1232, 543] width 620 height 28
click at [1075, 547] on p "1. bds__30-x-40-cm__under30_investments_sl__NYDH__d2263679__oR895097348 .pdf" at bounding box center [1232, 542] width 620 height 11
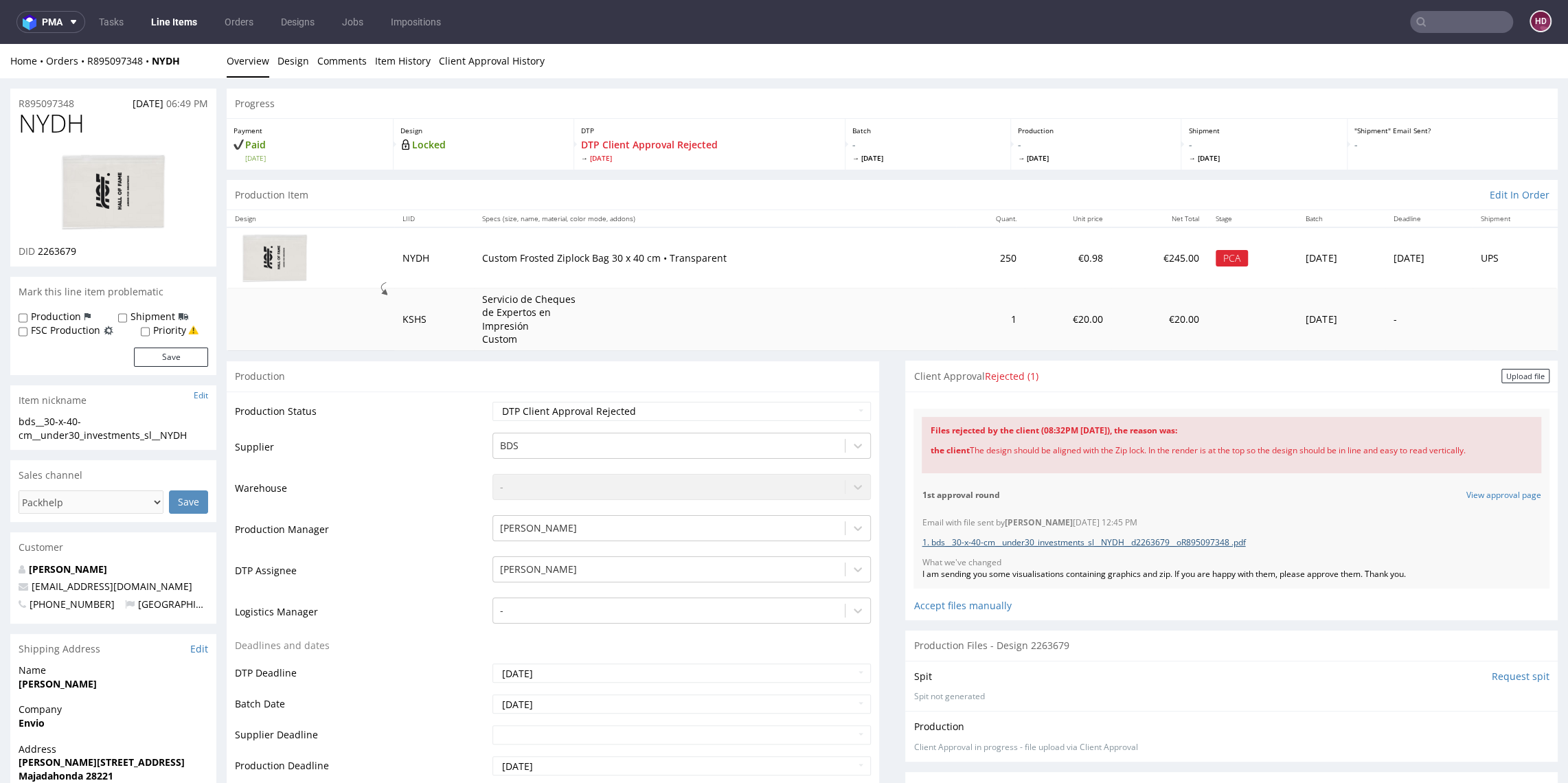
click at [1064, 543] on link "1. bds__30-x-40-cm__under30_investments_sl__NYDH__d2263679__oR895097348 .pdf" at bounding box center [1083, 542] width 323 height 11
click at [1506, 366] on div "Client Approval Rejected (1) Upload file" at bounding box center [1231, 375] width 652 height 31
click at [1503, 372] on div "Upload file" at bounding box center [1526, 376] width 48 height 14
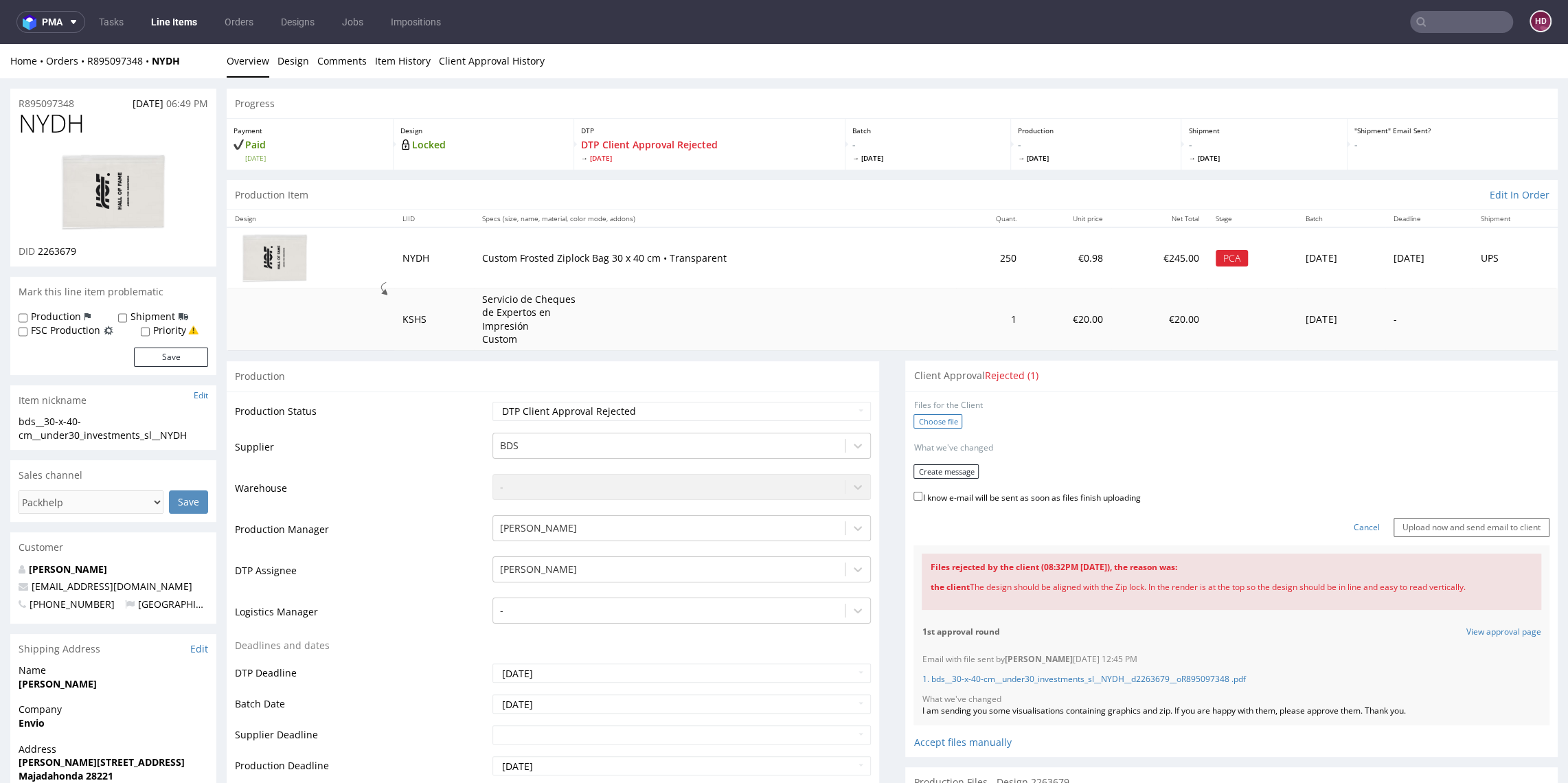
click at [939, 417] on label "Choose file" at bounding box center [938, 421] width 49 height 14
click at [0, 44] on input "Choose file" at bounding box center [0, 44] width 0 height 0
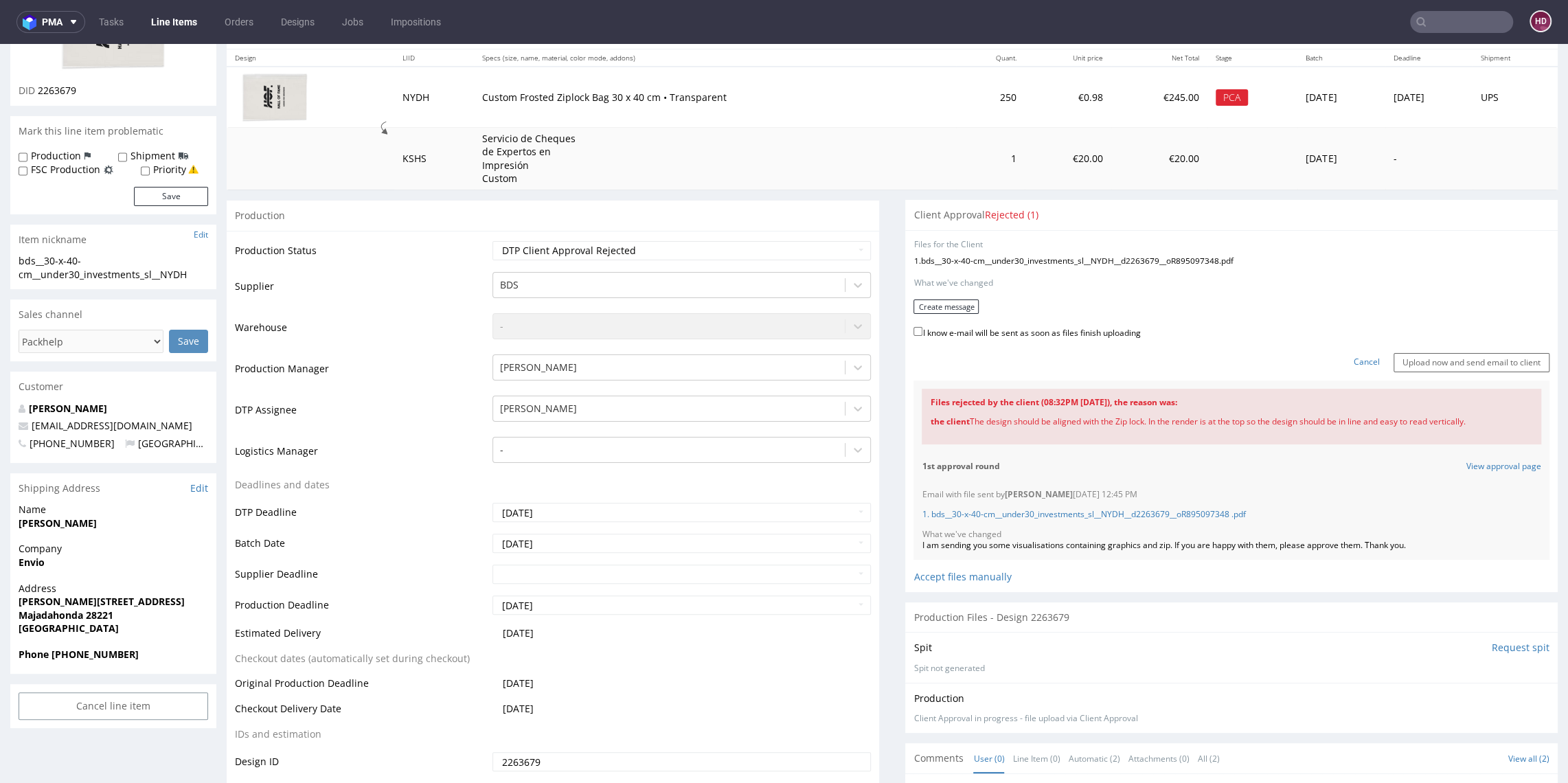
scroll to position [163, 0]
click at [829, 243] on select "Waiting for Artwork Waiting for Diecut Waiting for Mockup Waiting for DTP Waiti…" at bounding box center [682, 248] width 378 height 19
select select "dtp_in_process"
click at [493, 238] on select "Waiting for Artwork Waiting for Diecut Waiting for Mockup Waiting for DTP Waiti…" at bounding box center [682, 248] width 378 height 19
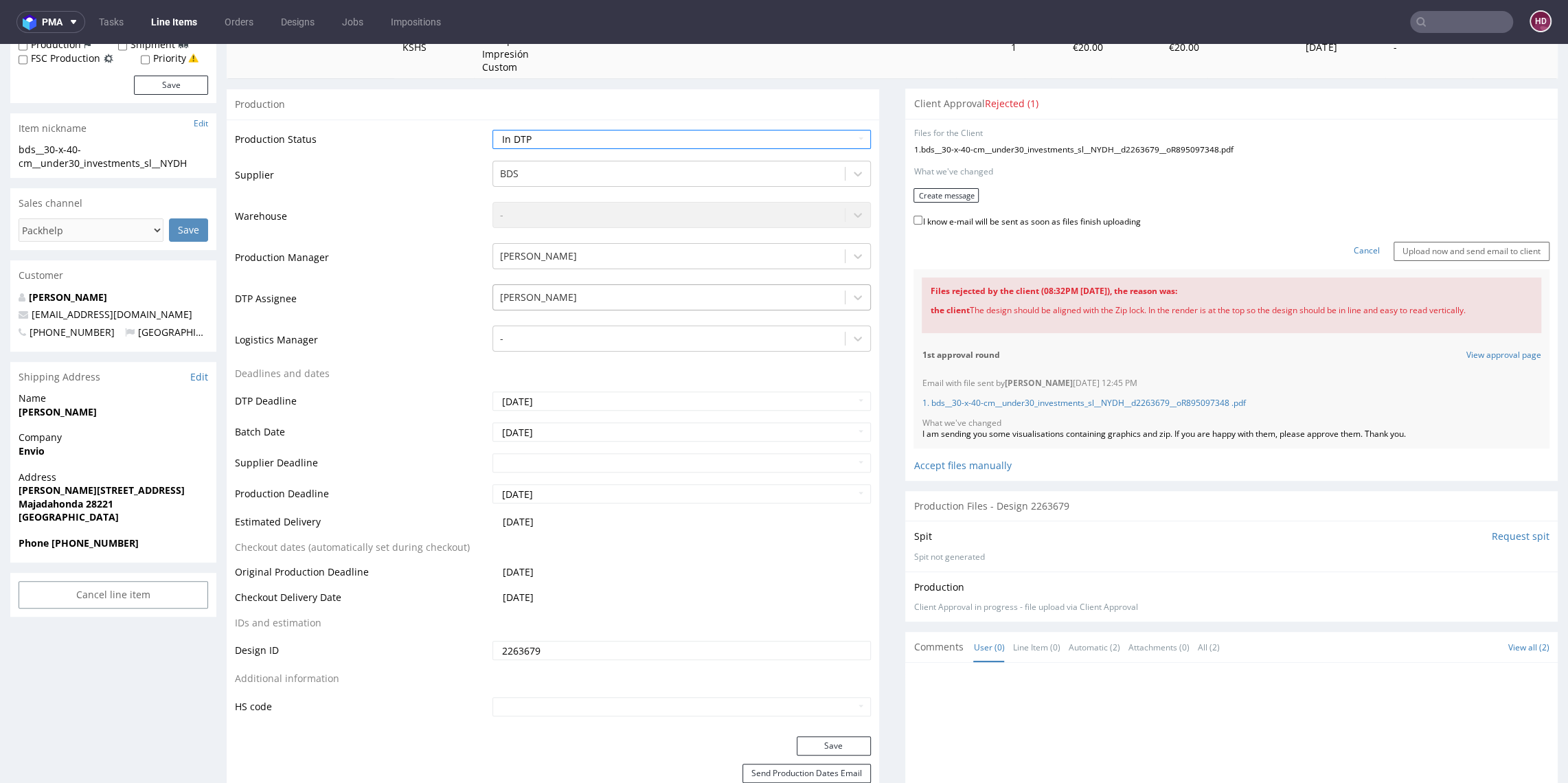
scroll to position [405, 0]
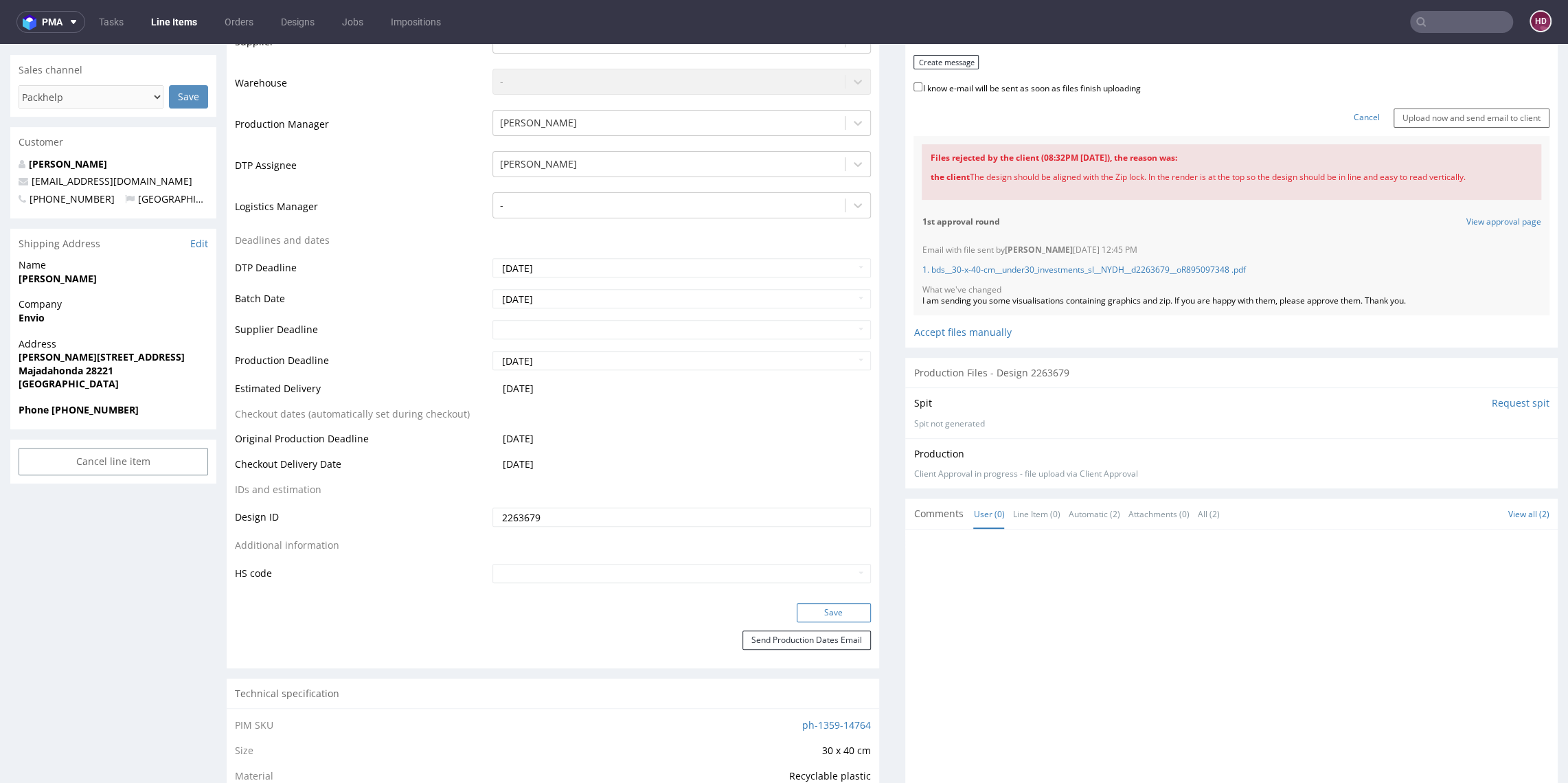
click at [831, 618] on button "Save" at bounding box center [834, 613] width 74 height 19
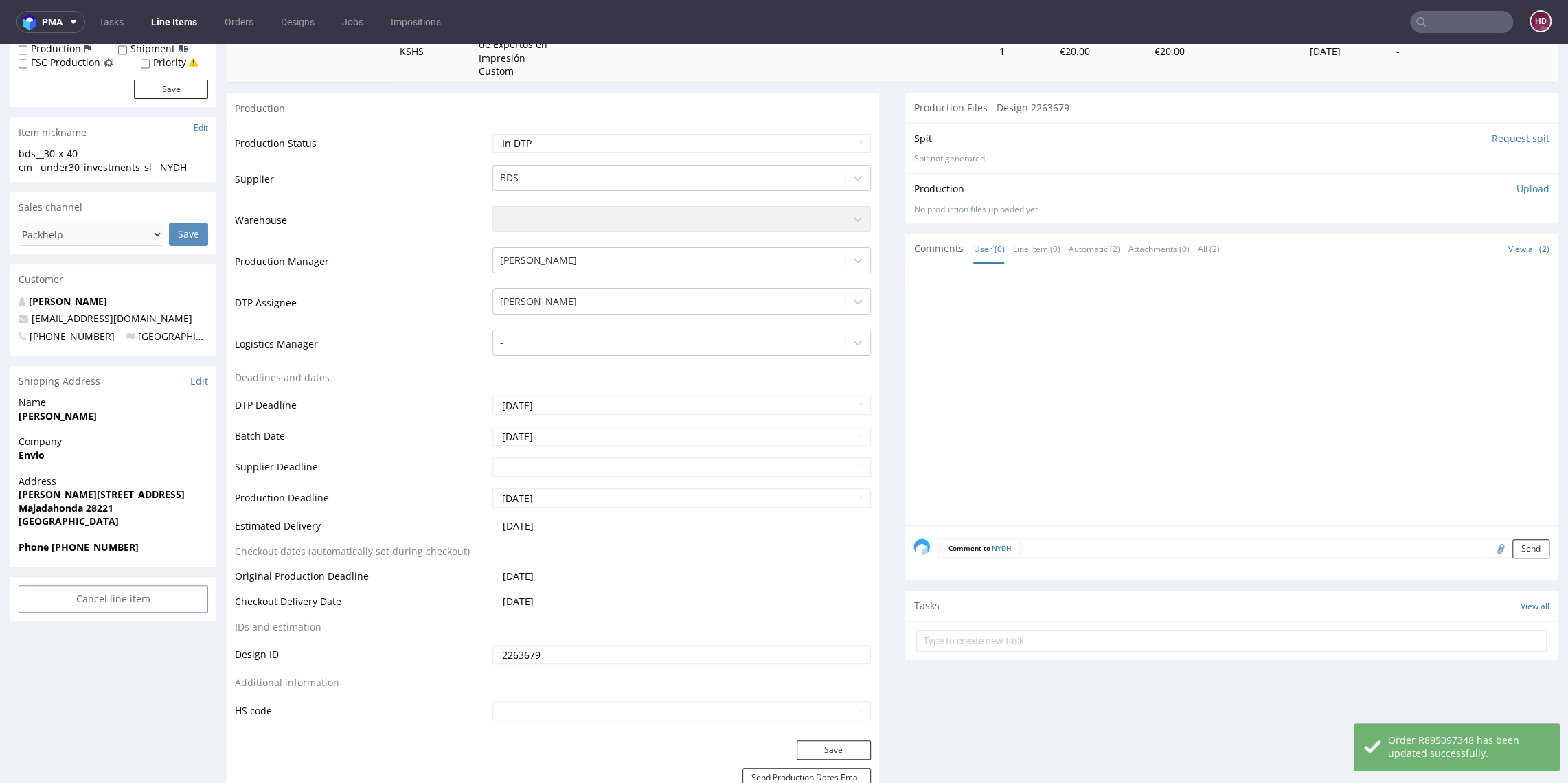
scroll to position [184, 0]
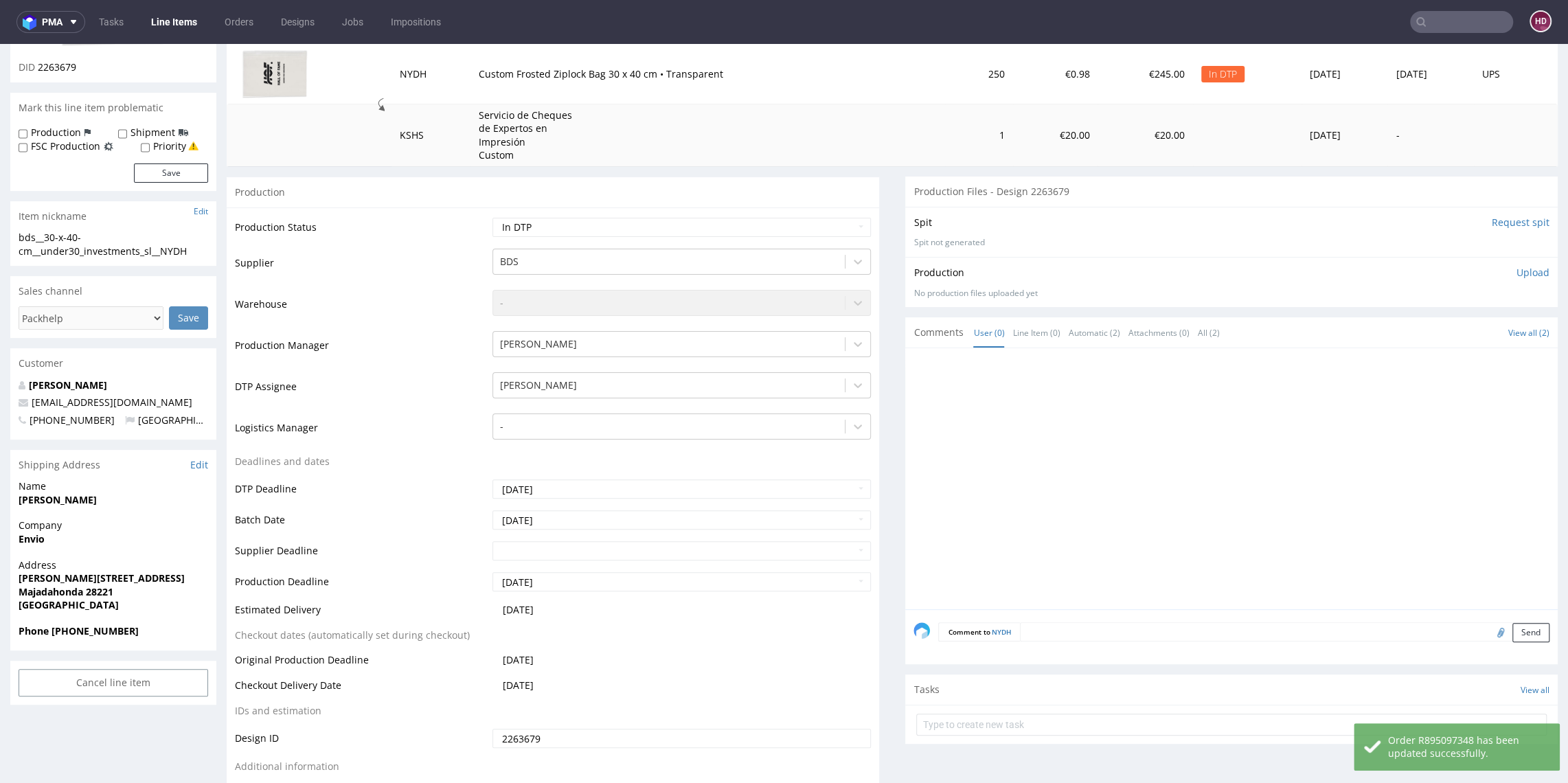
click at [1517, 275] on p "Upload" at bounding box center [1533, 273] width 33 height 14
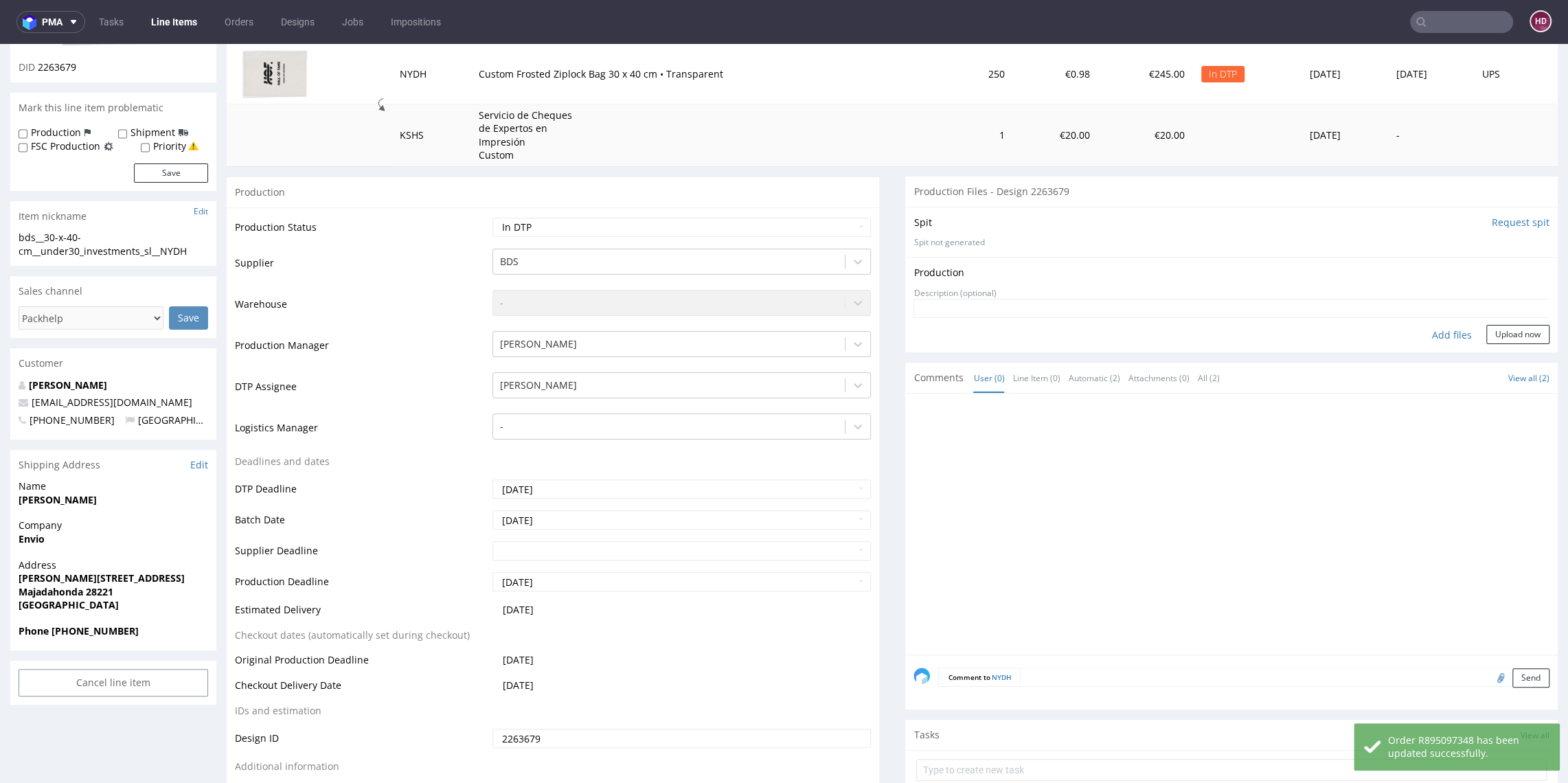
click at [1431, 342] on div "Add files" at bounding box center [1452, 335] width 69 height 20
type input "C:\fakepath\bds__30-x-40-cm__under30_investments_sl__NYDH__d2263679__oR89509734…"
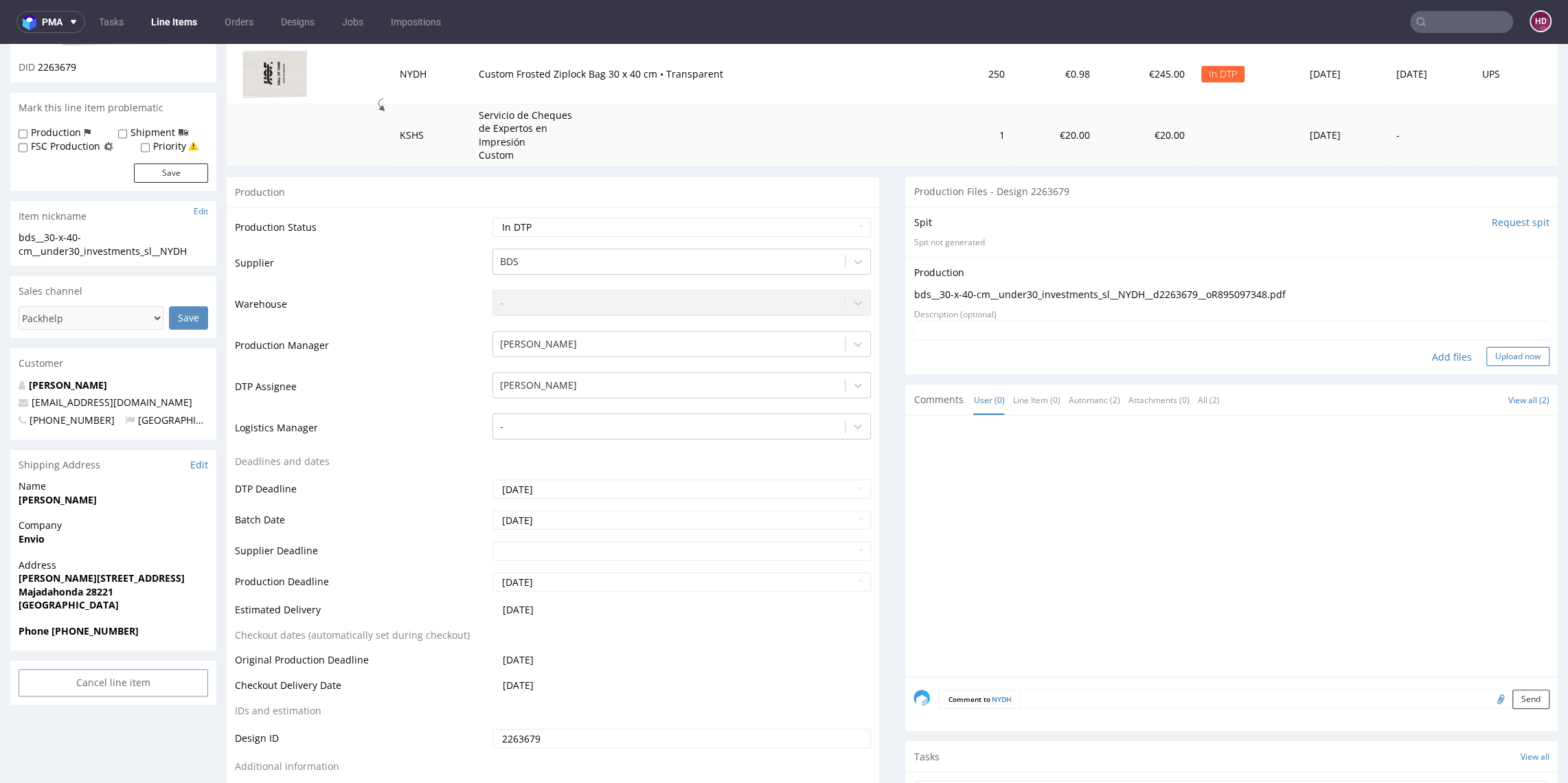
click at [1499, 353] on button "Upload now" at bounding box center [1519, 357] width 64 height 19
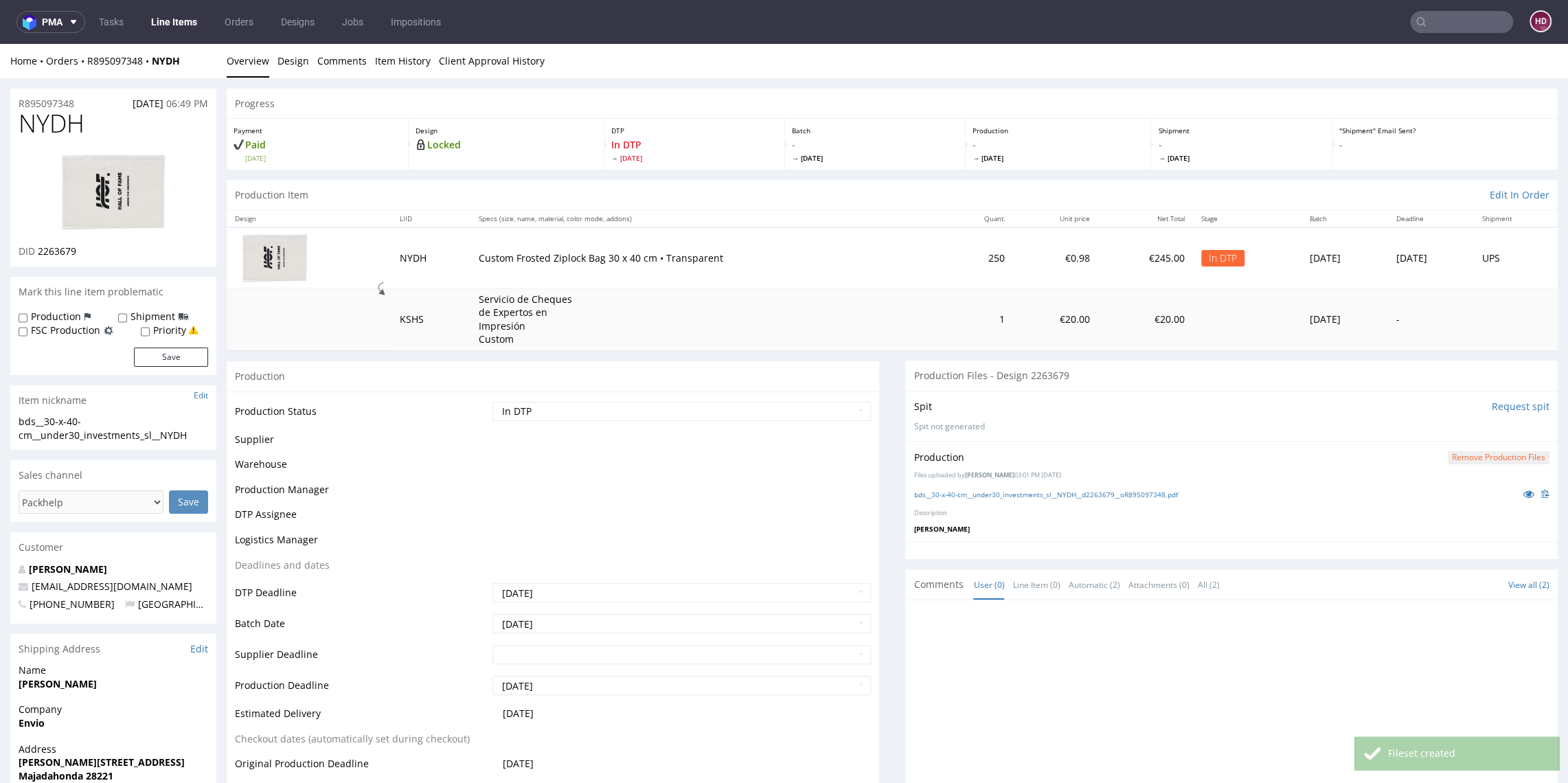
scroll to position [0, 0]
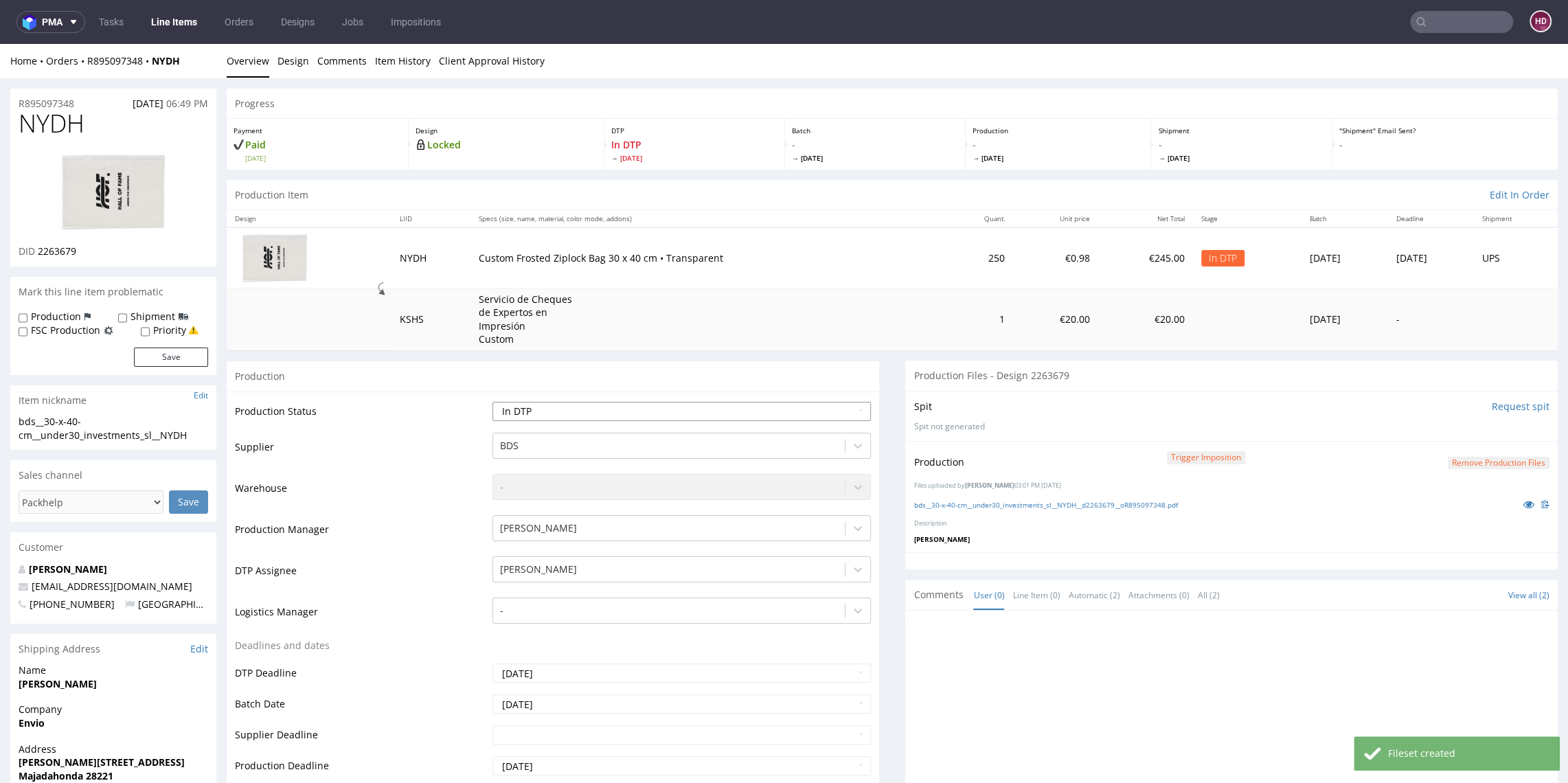
click at [773, 412] on select "Waiting for Artwork Waiting for Diecut Waiting for Mockup Waiting for DTP Waiti…" at bounding box center [682, 411] width 378 height 19
select select "dtp_production_ready"
click at [493, 402] on select "Waiting for Artwork Waiting for Diecut Waiting for Mockup Waiting for DTP Waiti…" at bounding box center [682, 411] width 378 height 19
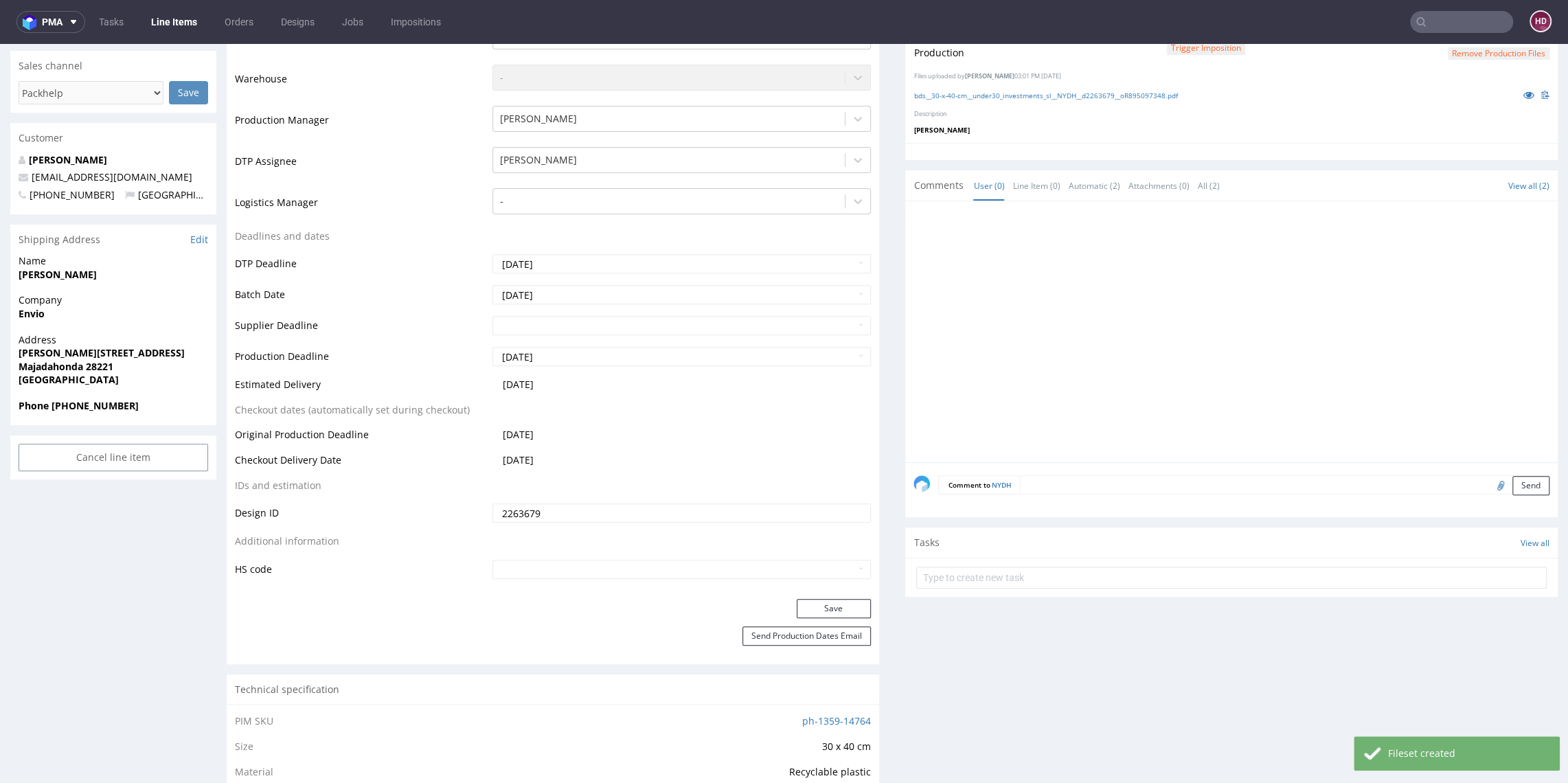
scroll to position [437, 0]
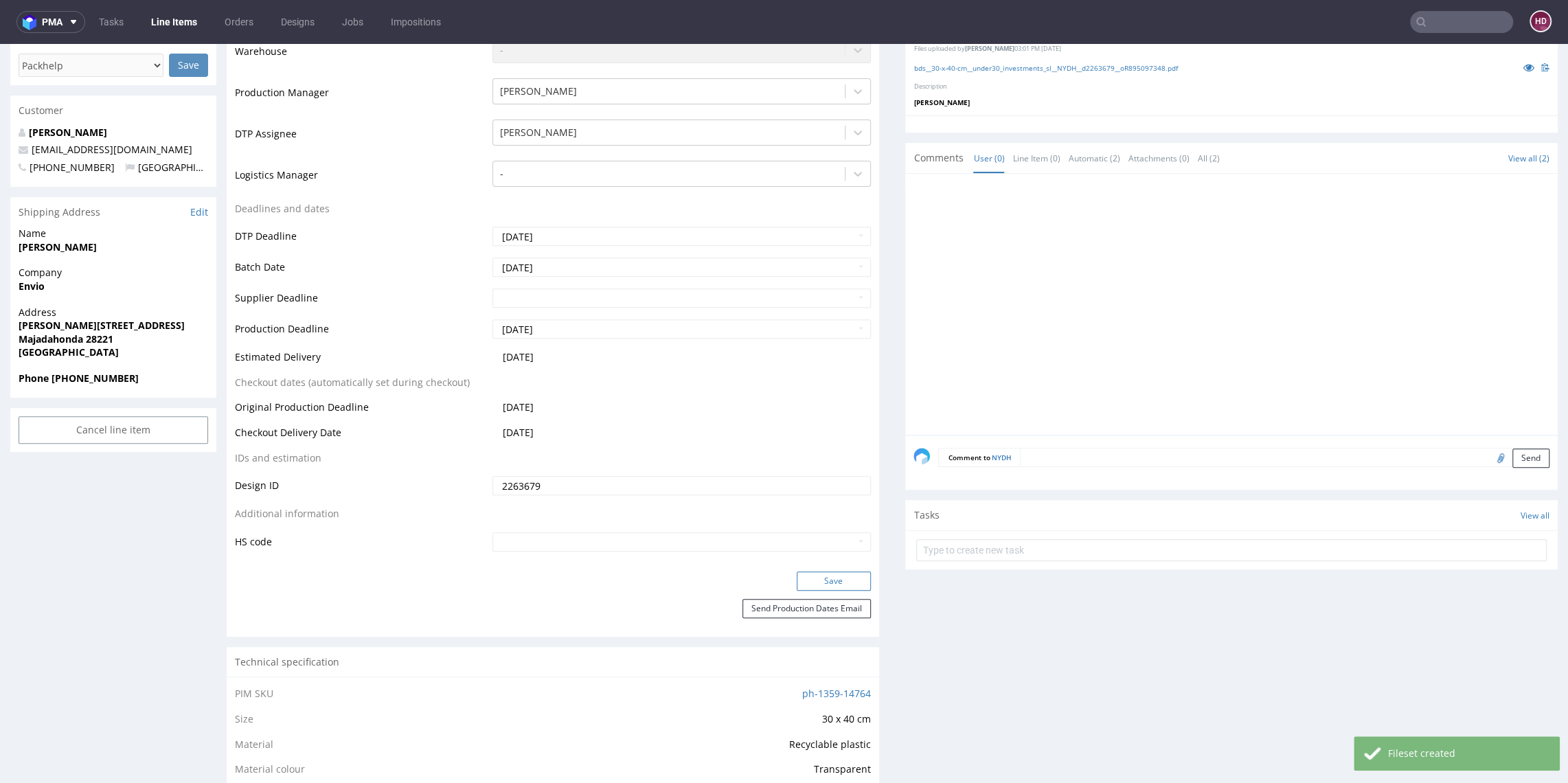
click at [810, 585] on button "Save" at bounding box center [834, 581] width 74 height 19
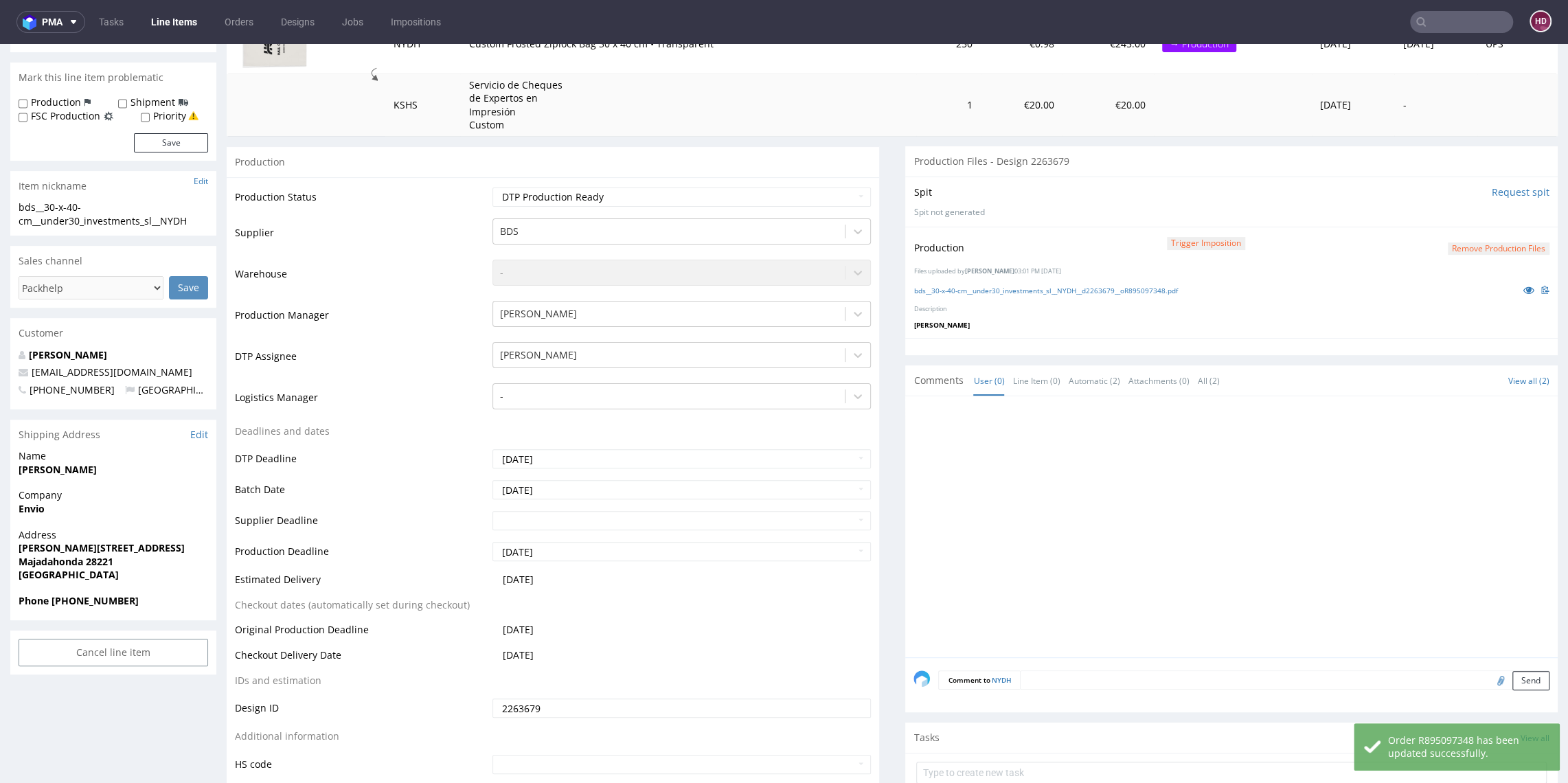
scroll to position [178, 0]
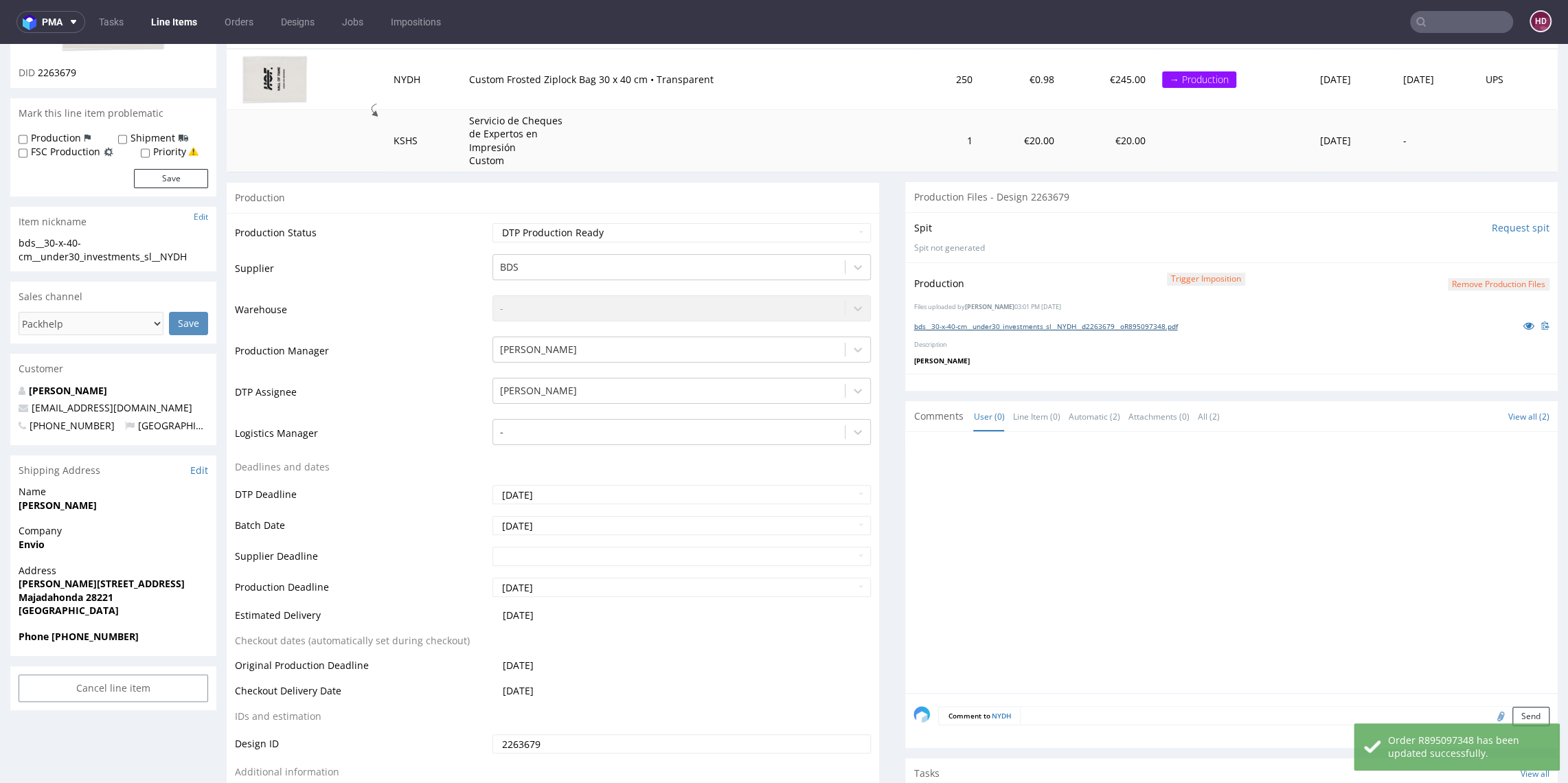
click at [974, 323] on link "bds__30-x-40-cm__under30_investments_sl__NYDH__d2263679__oR895097348.pdf" at bounding box center [1045, 326] width 264 height 10
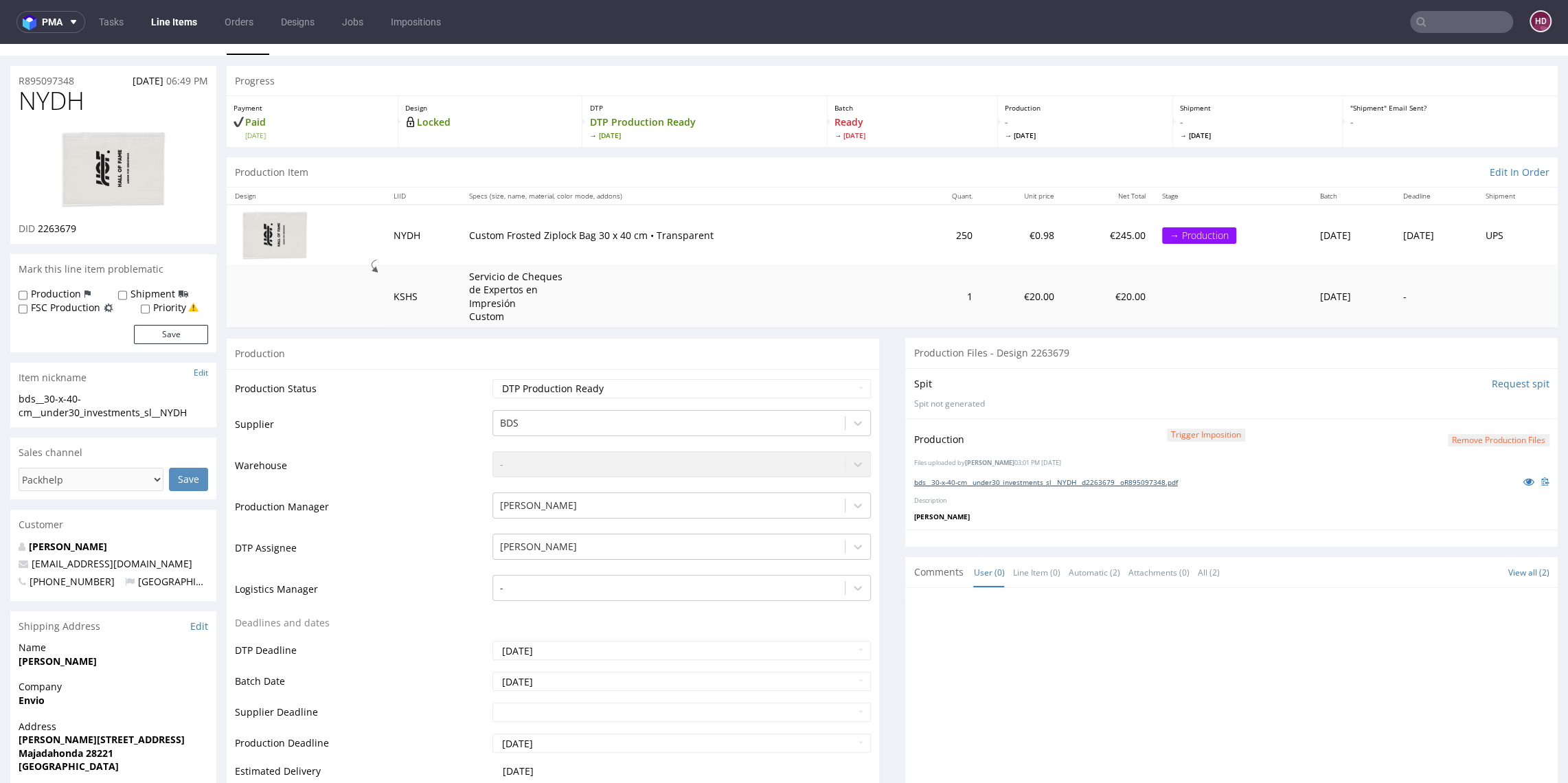
scroll to position [0, 0]
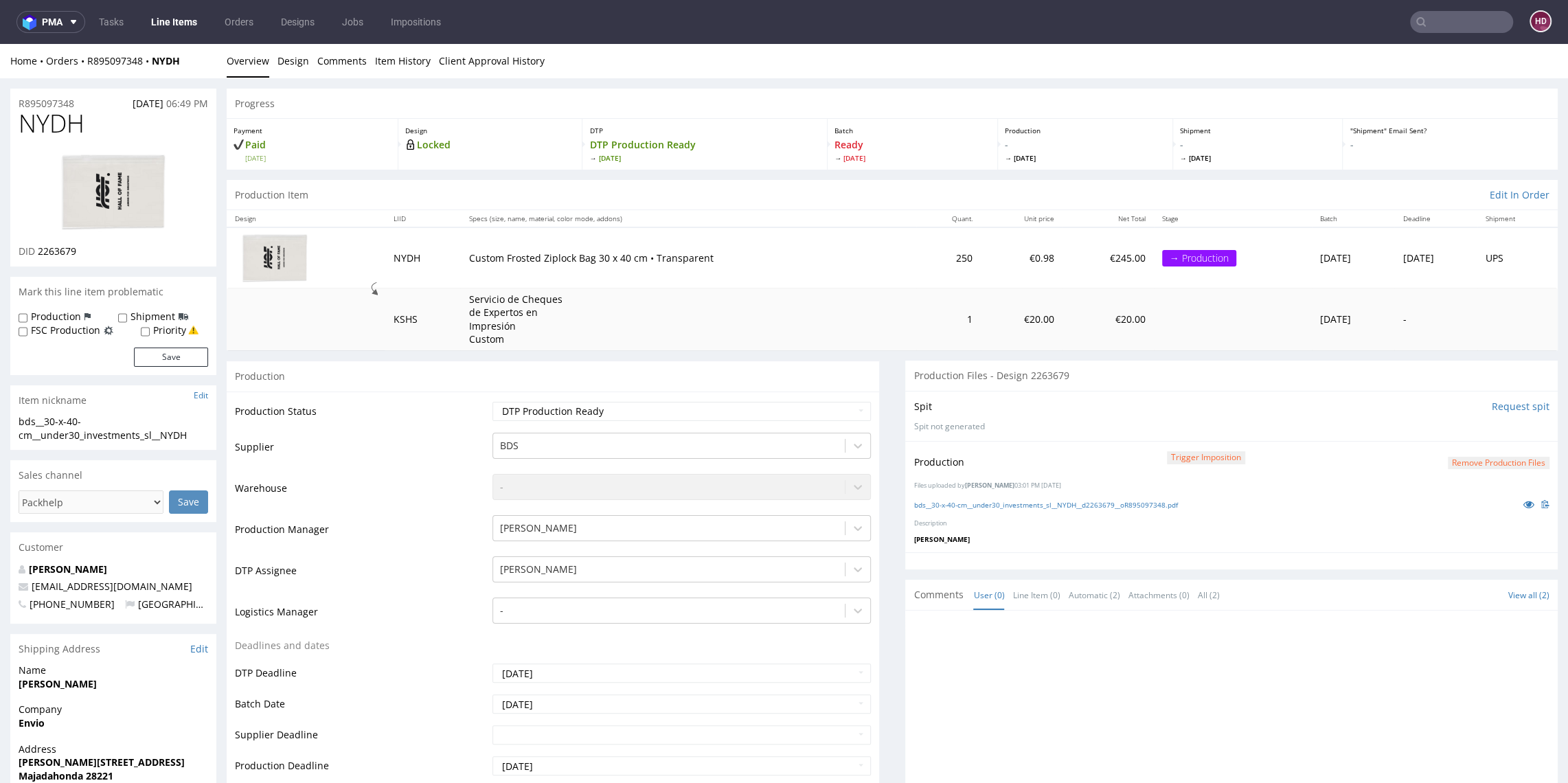
click at [182, 25] on link "Line Items" at bounding box center [174, 21] width 63 height 22
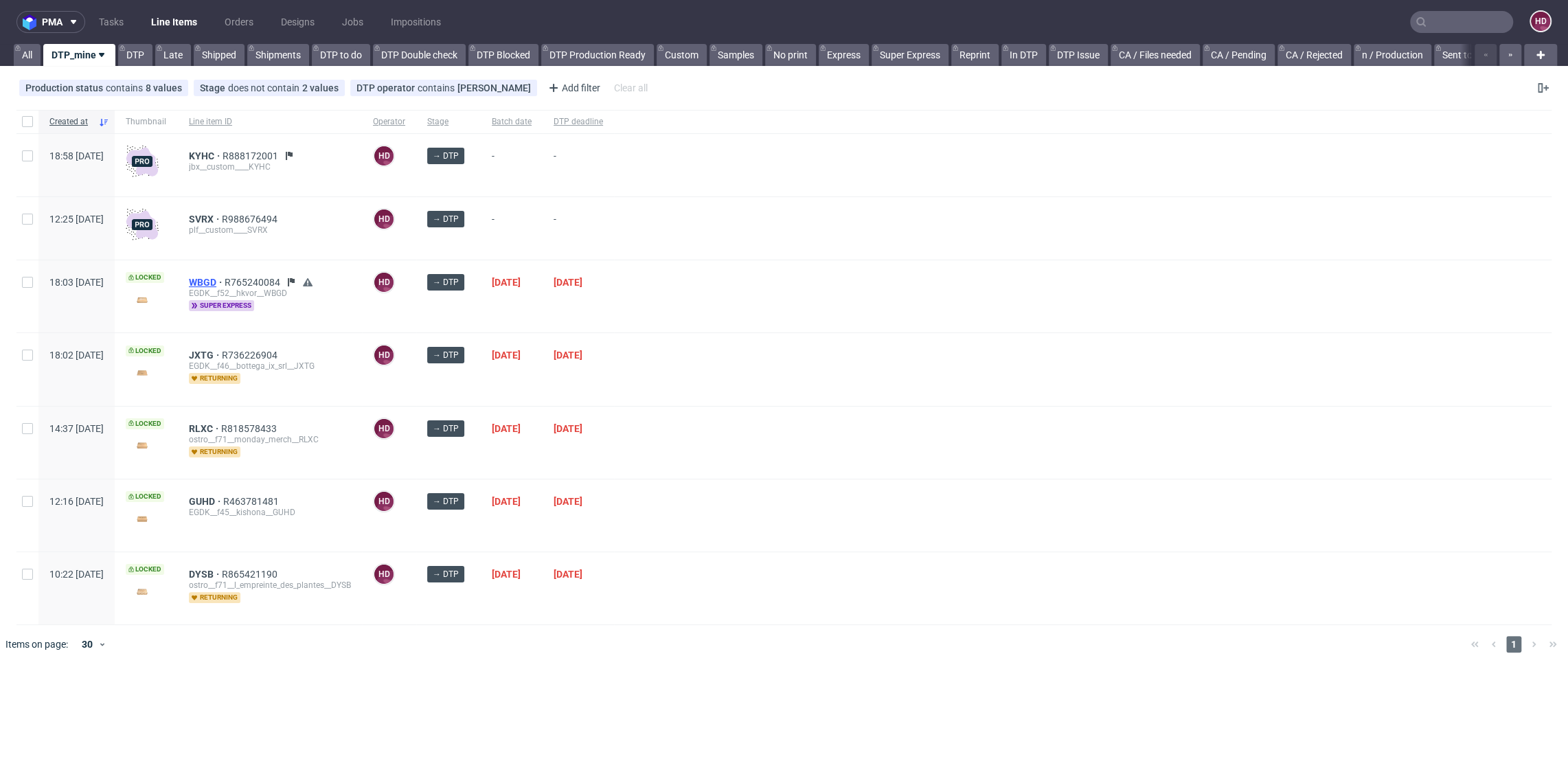
click at [224, 280] on span "WBGD" at bounding box center [207, 282] width 35 height 11
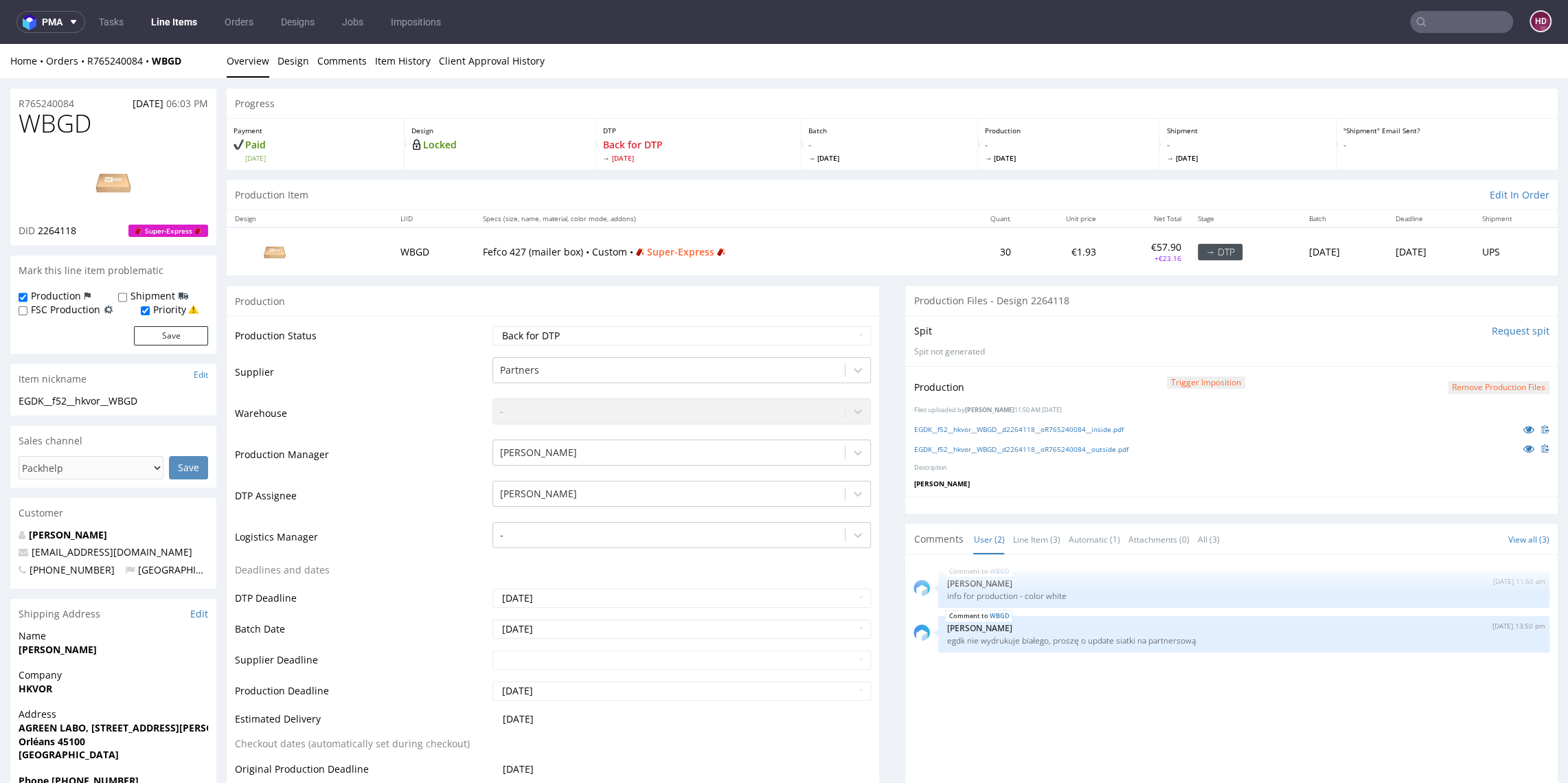
click at [933, 418] on div "Production Trigger Imposition Remove production files Files uploaded by [PERSON…" at bounding box center [1231, 432] width 652 height 132
click at [933, 425] on link "EGDK__f52__hkvor__WBGD__d2264118__oR765240084__inside.pdf" at bounding box center [1018, 429] width 209 height 10
click at [937, 450] on link "EGDK__f52__hkvor__WBGD__d2264118__oR765240084__outside.pdf" at bounding box center [1021, 448] width 215 height 10
click at [1513, 385] on button "Remove production files" at bounding box center [1498, 388] width 102 height 13
click at [1437, 352] on icon at bounding box center [1441, 355] width 8 height 10
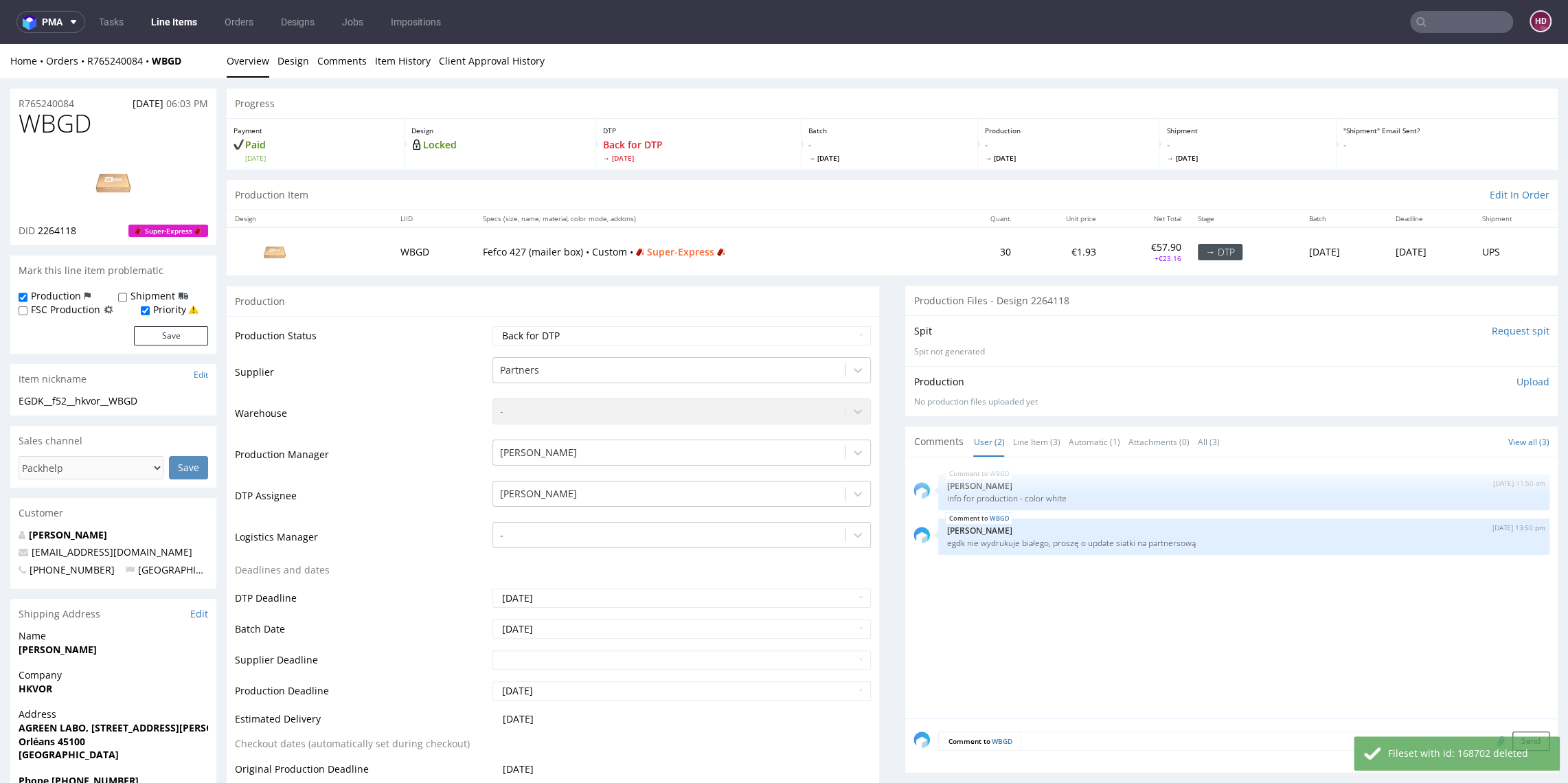
click at [1521, 375] on p "Upload" at bounding box center [1533, 382] width 33 height 14
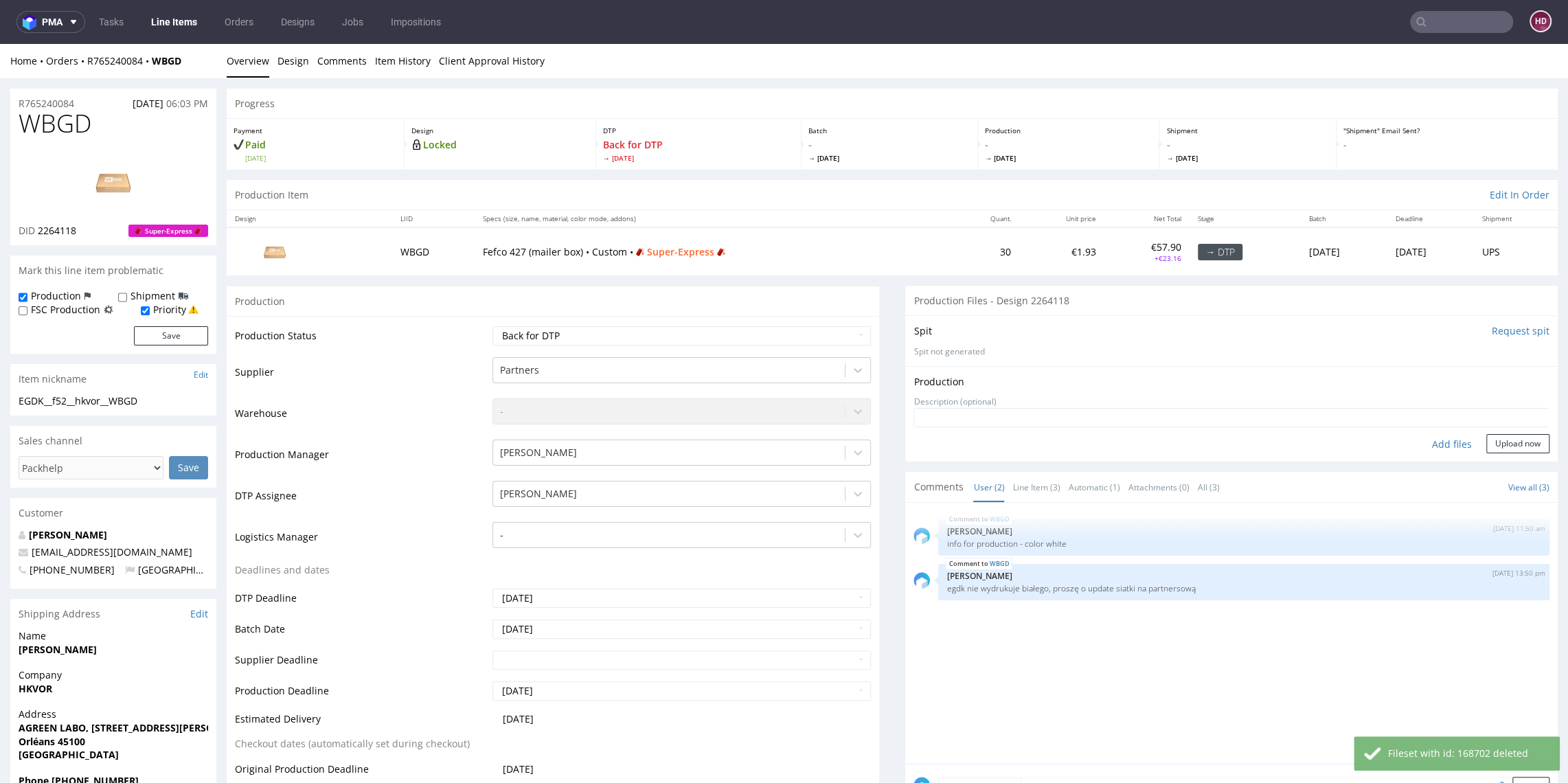
click at [1518, 379] on div "Production Upload" at bounding box center [1232, 382] width 636 height 14
click at [1418, 444] on div "Add files" at bounding box center [1452, 444] width 69 height 20
type input "C:\fakepath\EGDK__f52__hkvor__WBGD__d2264118__oR765240084__inside.pdf"
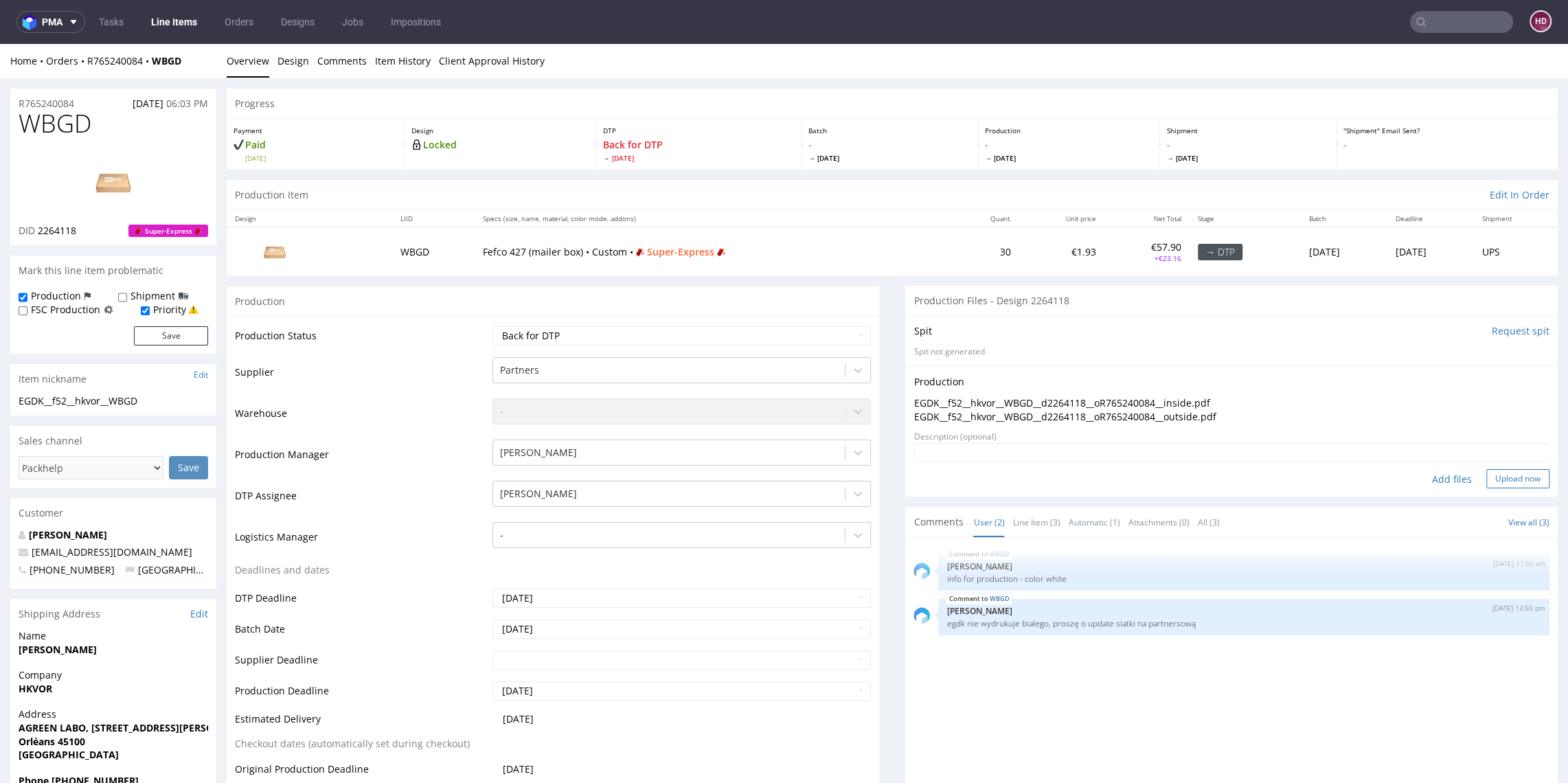
click at [1487, 476] on button "Upload now" at bounding box center [1519, 478] width 64 height 19
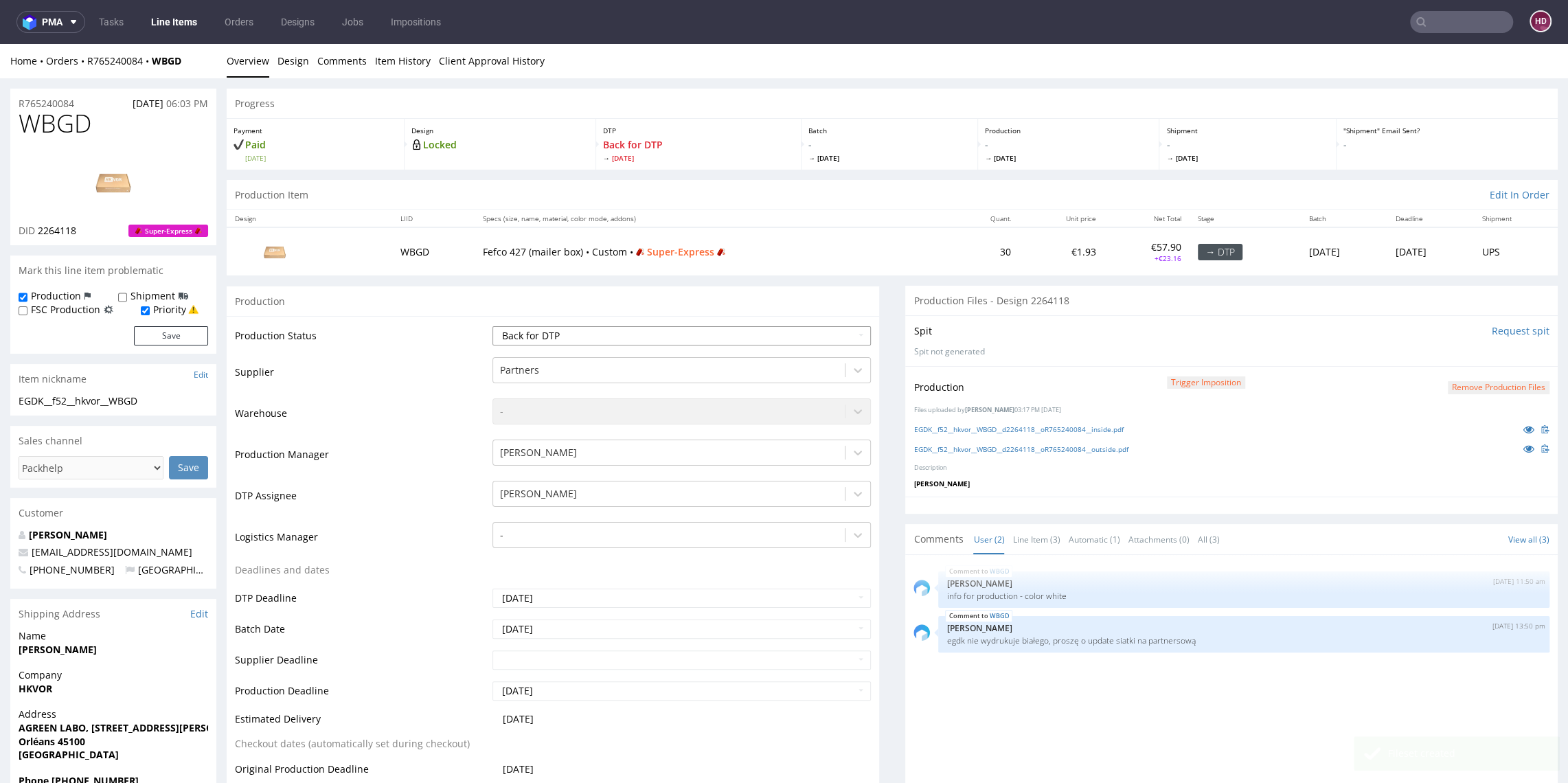
click at [639, 341] on select "Waiting for Artwork Waiting for Diecut Waiting for Mockup Waiting for DTP Waiti…" at bounding box center [682, 336] width 378 height 19
select select "dtp_production_ready"
click at [493, 327] on select "Waiting for Artwork Waiting for Diecut Waiting for Mockup Waiting for DTP Waiti…" at bounding box center [682, 336] width 378 height 19
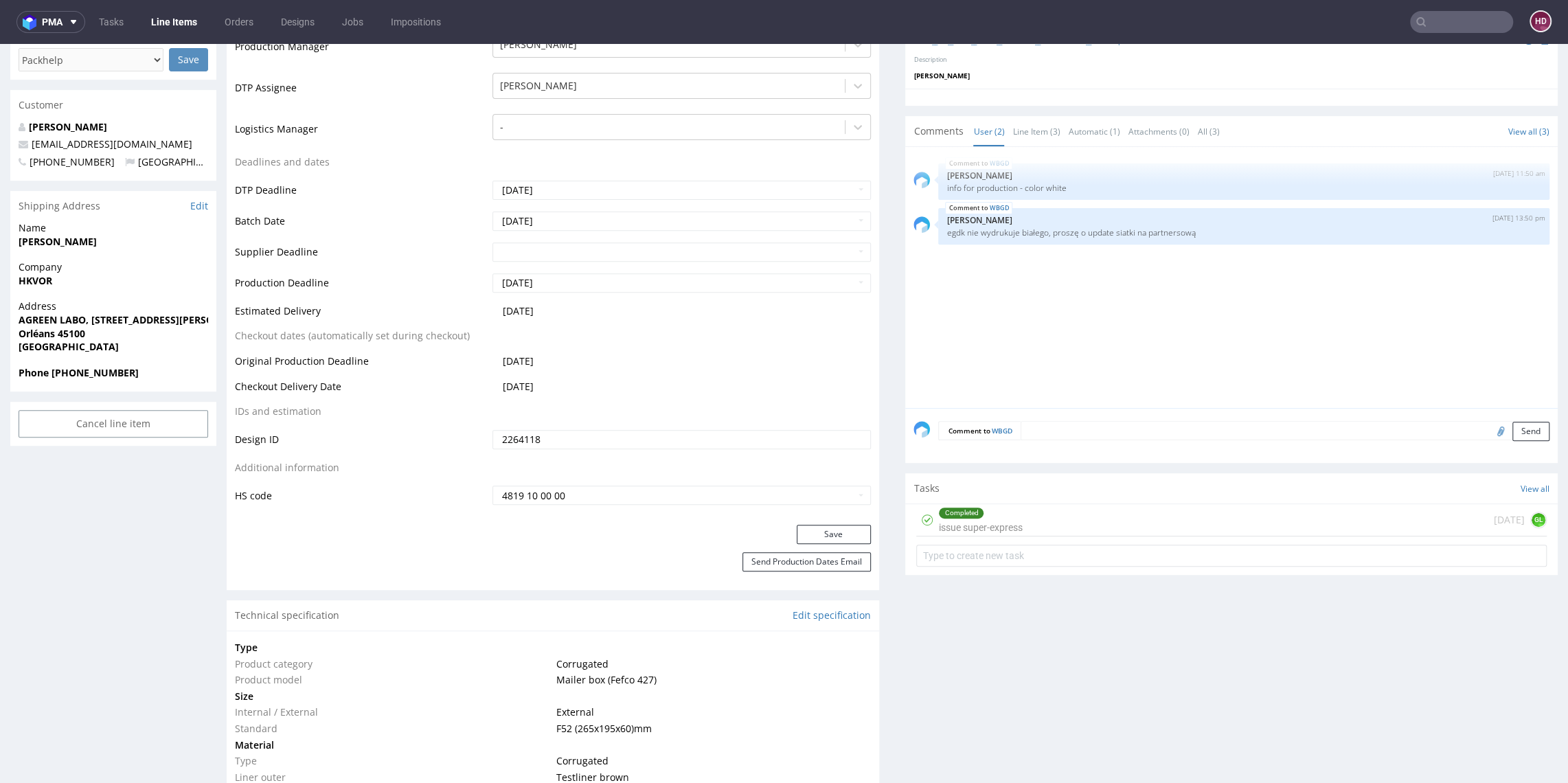
scroll to position [504, 0]
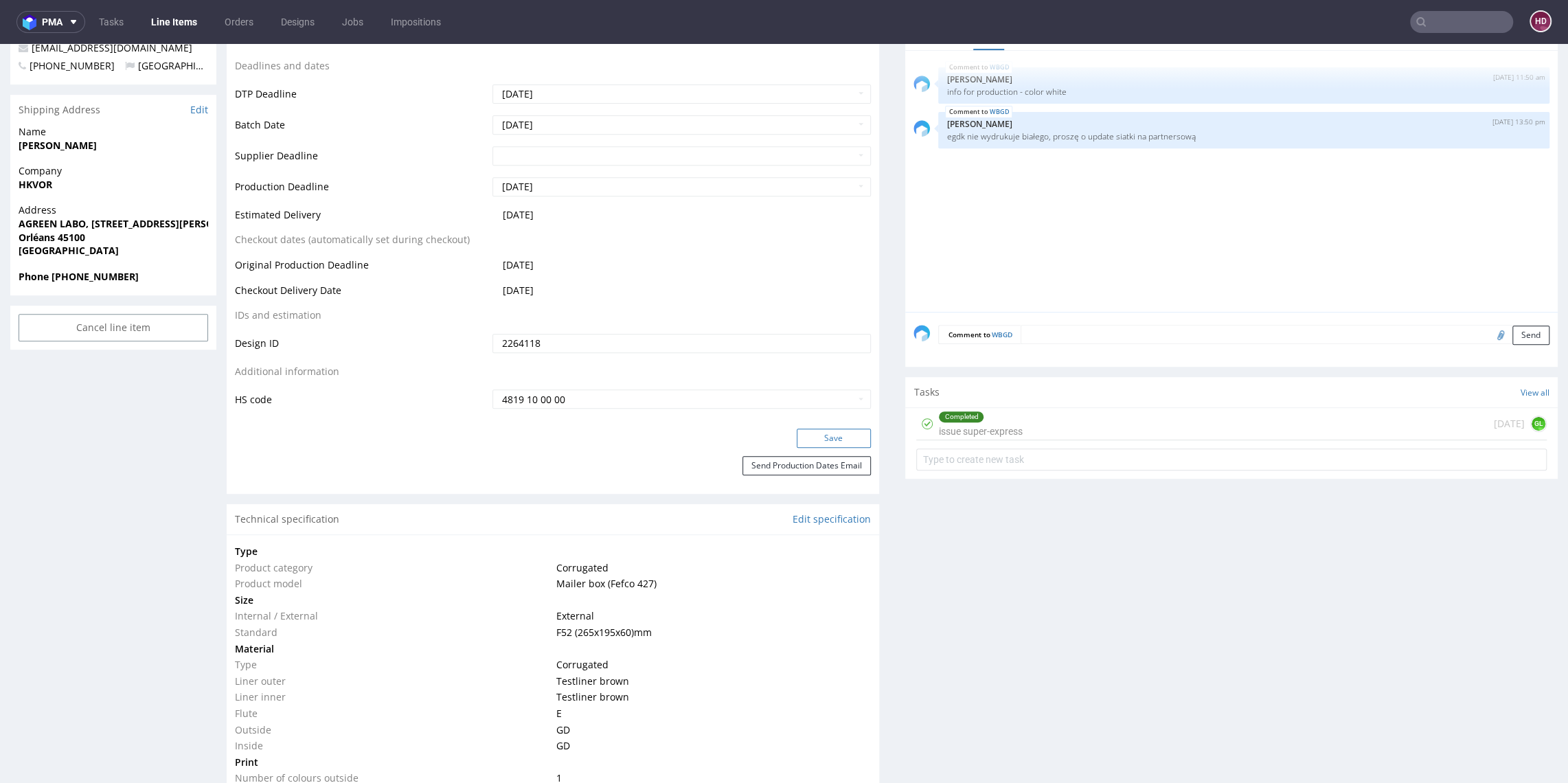
click at [841, 444] on button "Save" at bounding box center [834, 439] width 74 height 19
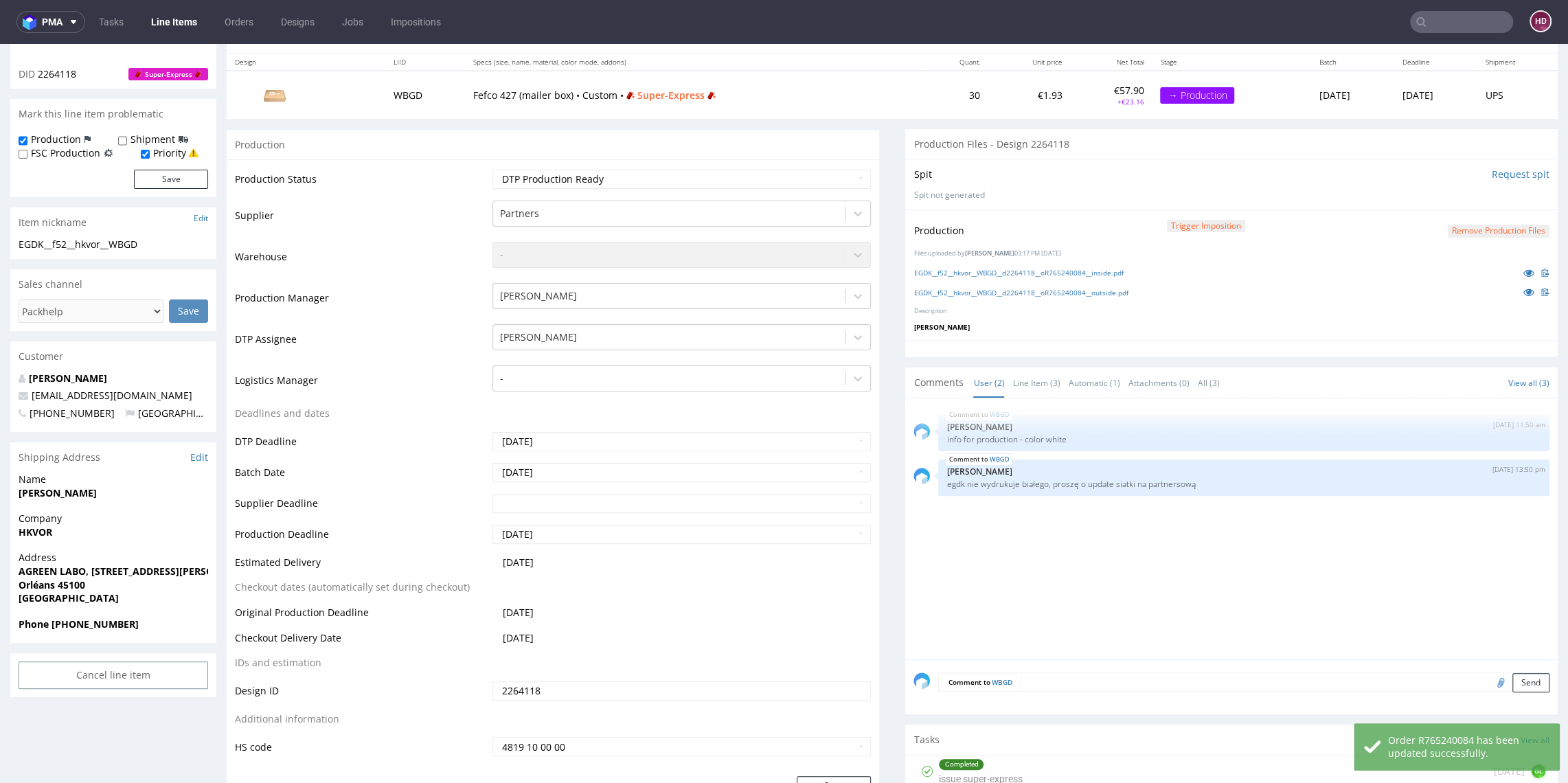
scroll to position [157, 0]
click at [1094, 679] on textarea at bounding box center [1285, 681] width 529 height 19
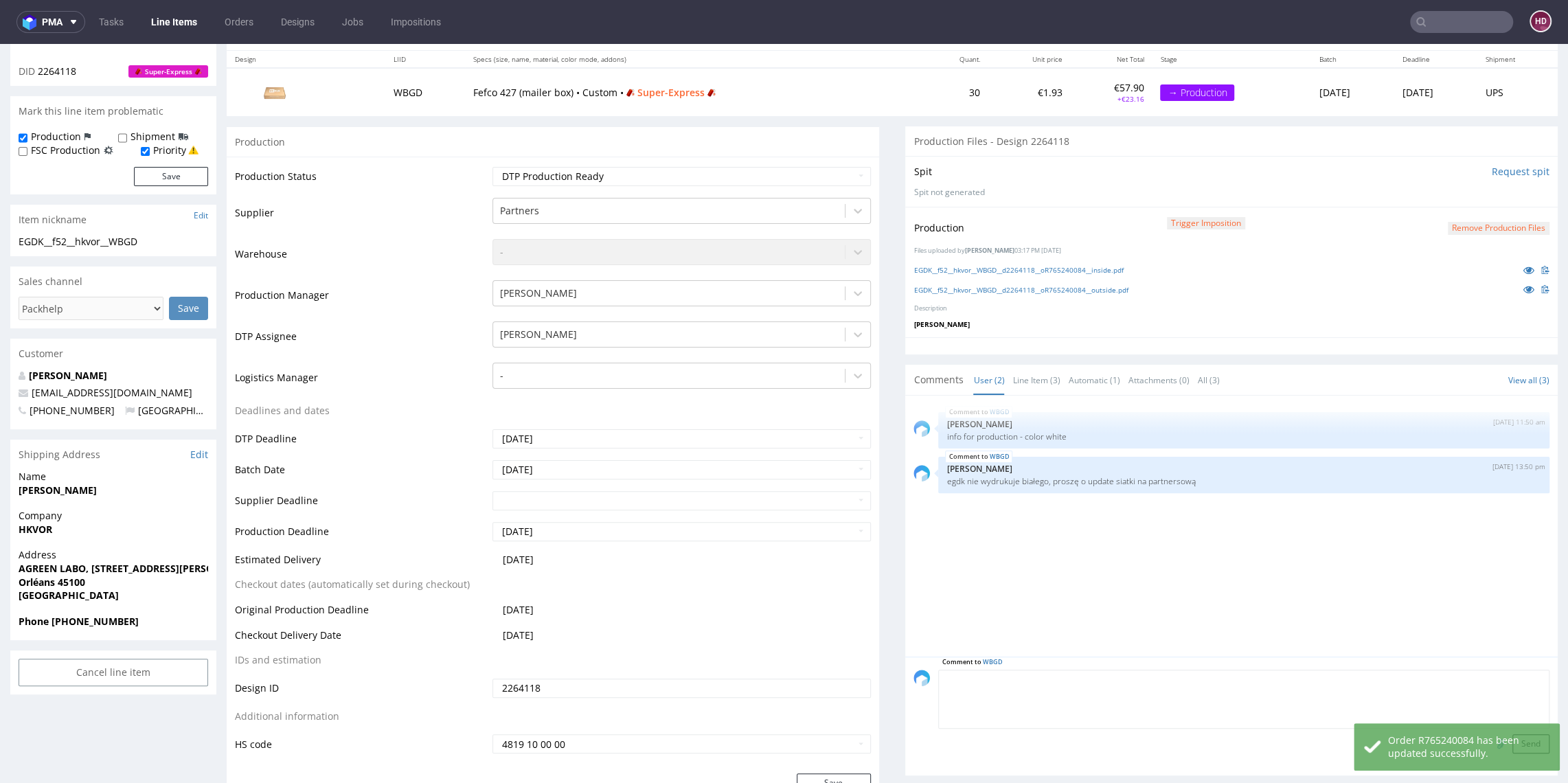
scroll to position [161, 0]
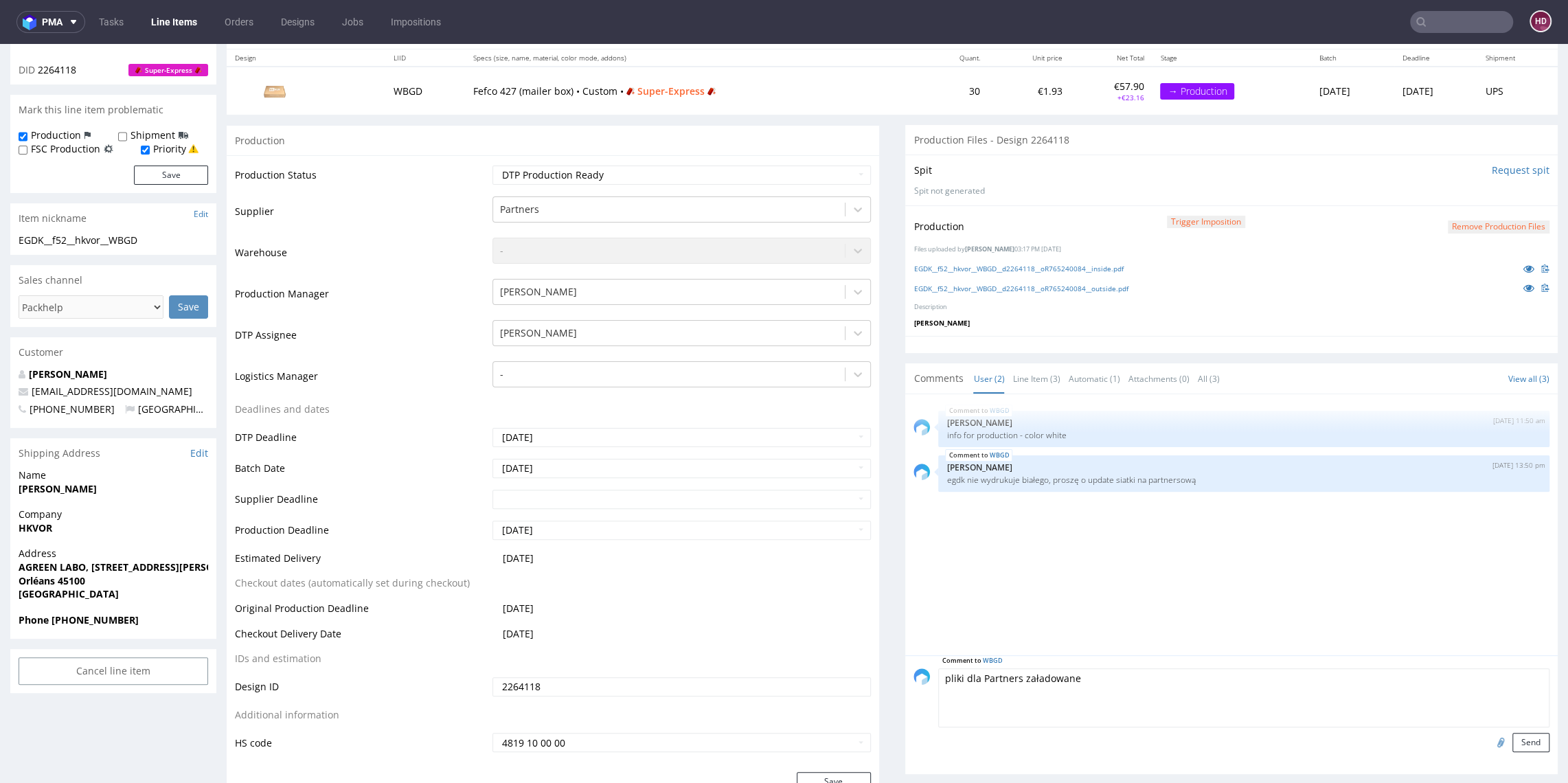
click at [950, 676] on textarea "pliki dla Partners załadowane" at bounding box center [1244, 697] width 611 height 59
drag, startPoint x: 1059, startPoint y: 674, endPoint x: 1208, endPoint y: 677, distance: 149.0
click at [1208, 677] on textarea "pliki produkcyjne z siatką dla dla Partners załadowane" at bounding box center [1244, 697] width 611 height 59
drag, startPoint x: 1208, startPoint y: 677, endPoint x: 1060, endPoint y: 682, distance: 148.1
click at [1060, 682] on textarea "pliki produkcyjne z siatką dla dla Partners załadowane" at bounding box center [1244, 697] width 611 height 59
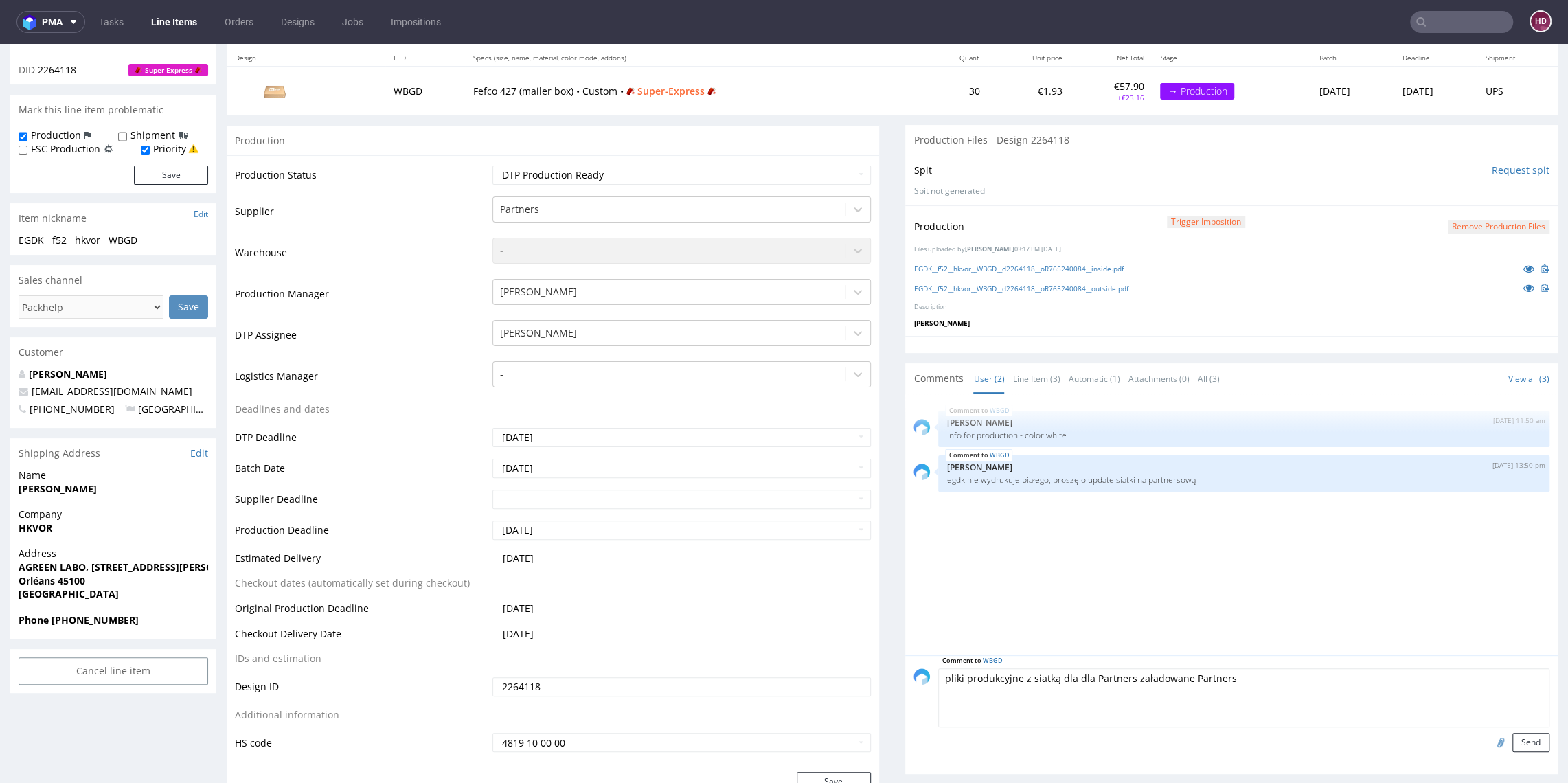
drag, startPoint x: 1057, startPoint y: 674, endPoint x: 1218, endPoint y: 685, distance: 161.4
click at [1218, 685] on textarea "pliki produkcyjne z siatką dla dla Partners załadowane Partners" at bounding box center [1244, 697] width 611 height 59
click at [1059, 678] on textarea "pliki produkcyjne z siatką dla Partner upload" at bounding box center [1244, 697] width 611 height 59
click at [1093, 676] on textarea "pliki produkcyjne z siatką dla Partner upload" at bounding box center [1244, 697] width 611 height 59
click at [1279, 680] on textarea "pliki produkcyjne z siatką dla Partners upload" at bounding box center [1244, 697] width 611 height 59
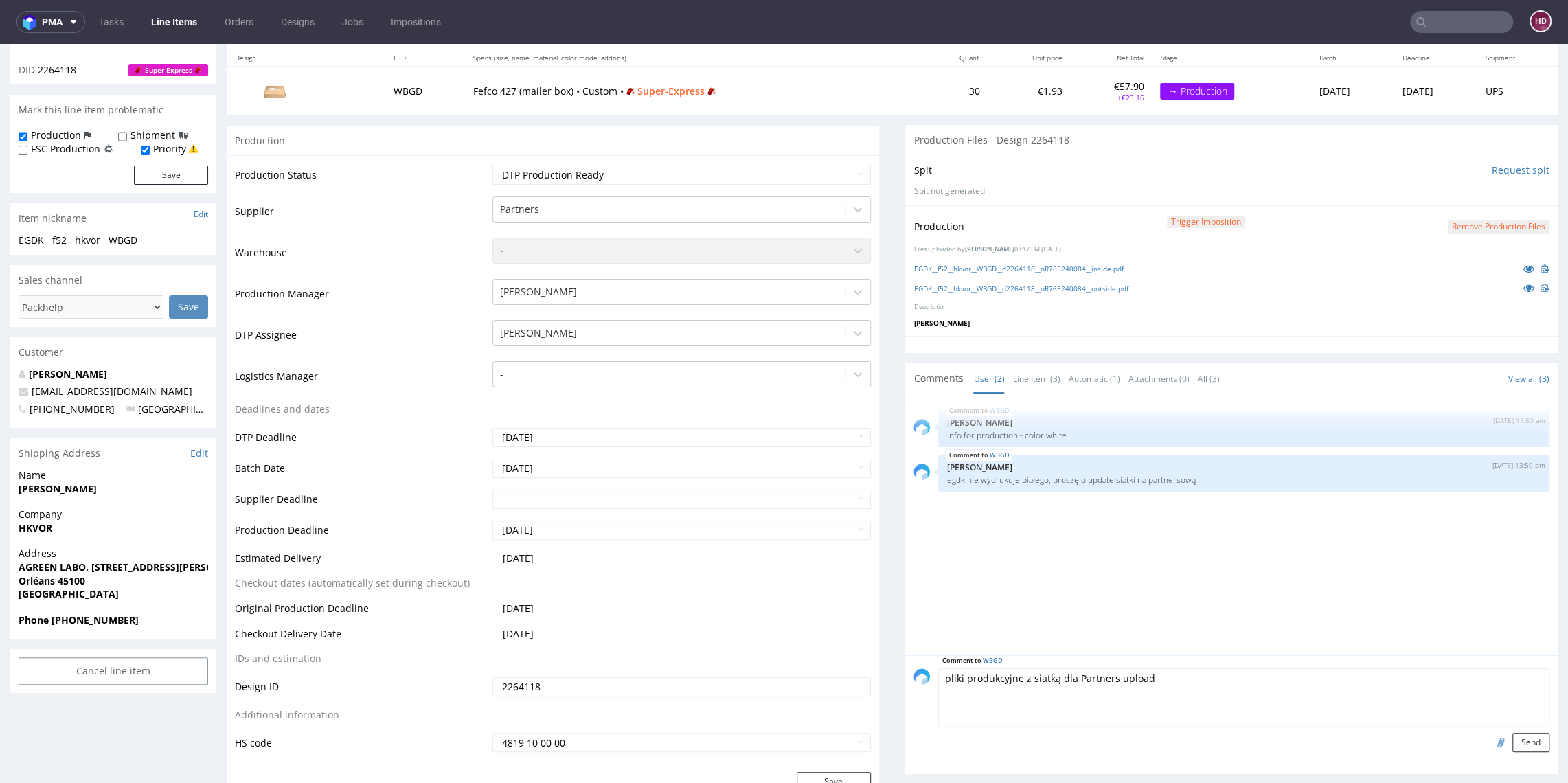
click at [1100, 673] on textarea "pliki produkcyjne z siatką dla Partners upload" at bounding box center [1244, 697] width 611 height 59
click at [1157, 676] on textarea "pliki produkcyjne z siatką dla Partners zupload" at bounding box center [1244, 697] width 611 height 59
type textarea "pliki produkcyjne z siatką dla Partners zuploadowane"
click at [1512, 733] on button "Send" at bounding box center [1531, 742] width 37 height 19
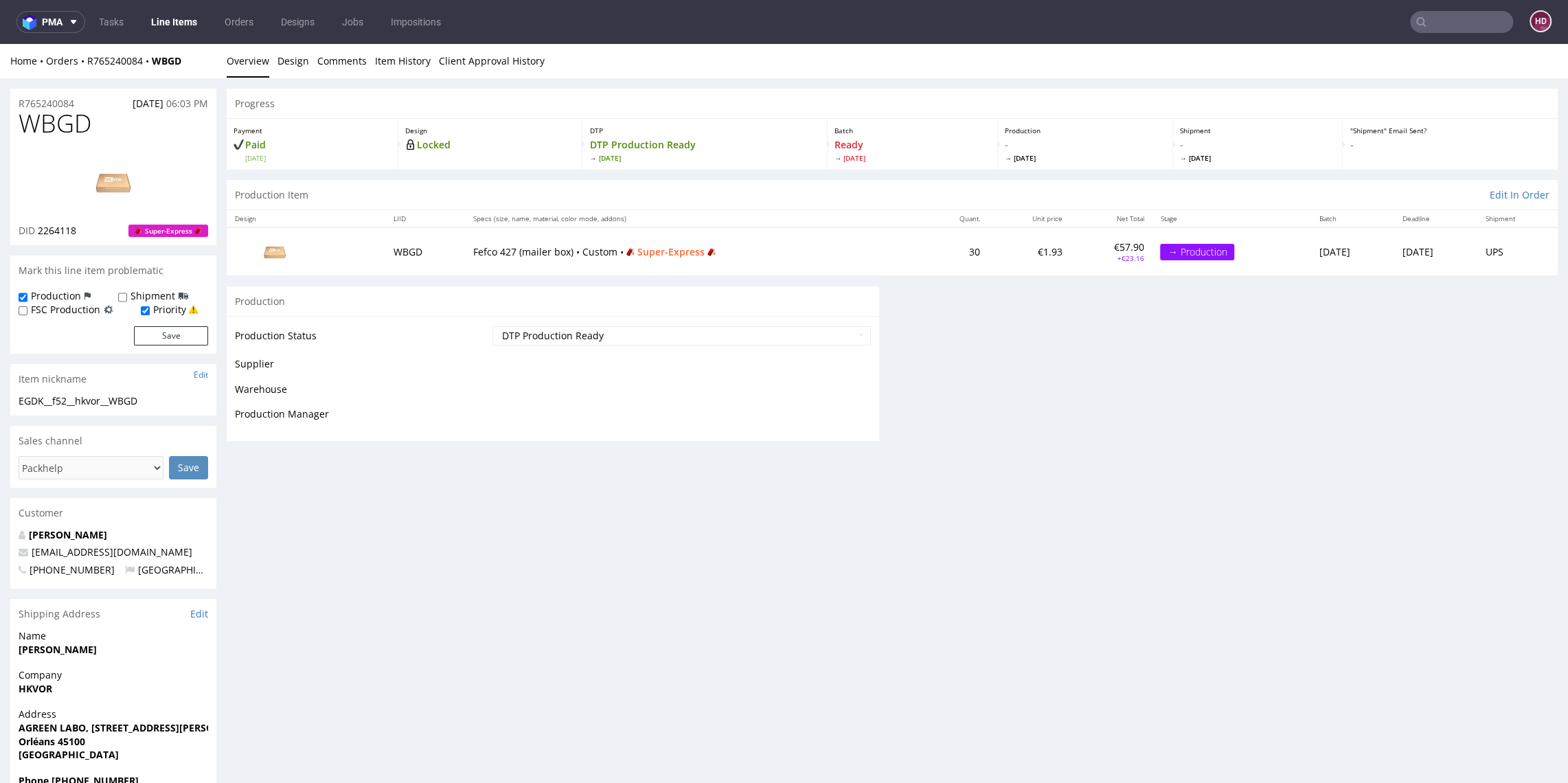
scroll to position [0, 0]
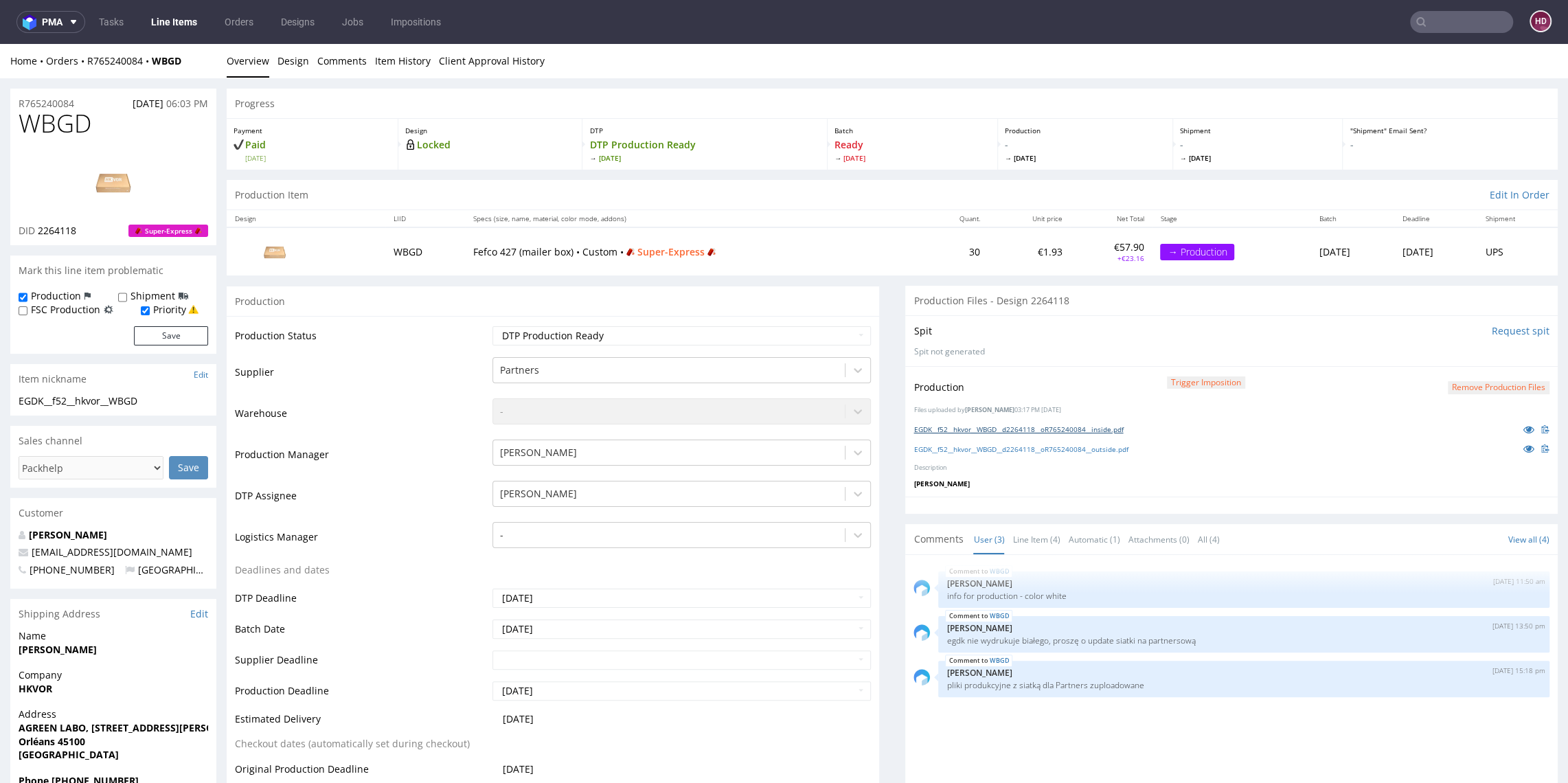
click at [1029, 425] on link "EGDK__f52__hkvor__WBGD__d2264118__oR765240084__inside.pdf" at bounding box center [1018, 429] width 209 height 10
click at [174, 23] on link "Line Items" at bounding box center [174, 21] width 63 height 22
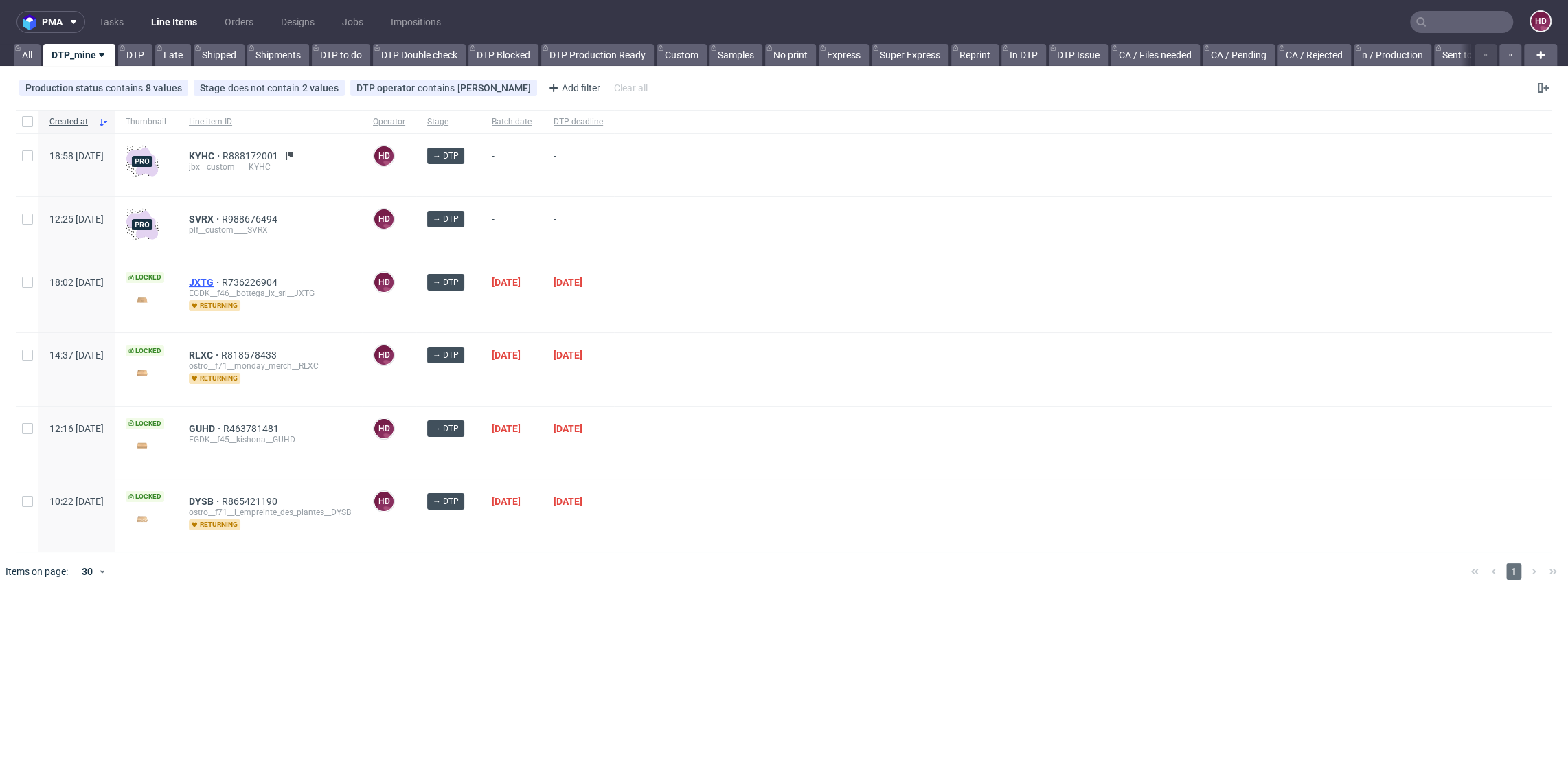
click at [222, 283] on span "JXTG" at bounding box center [205, 282] width 33 height 11
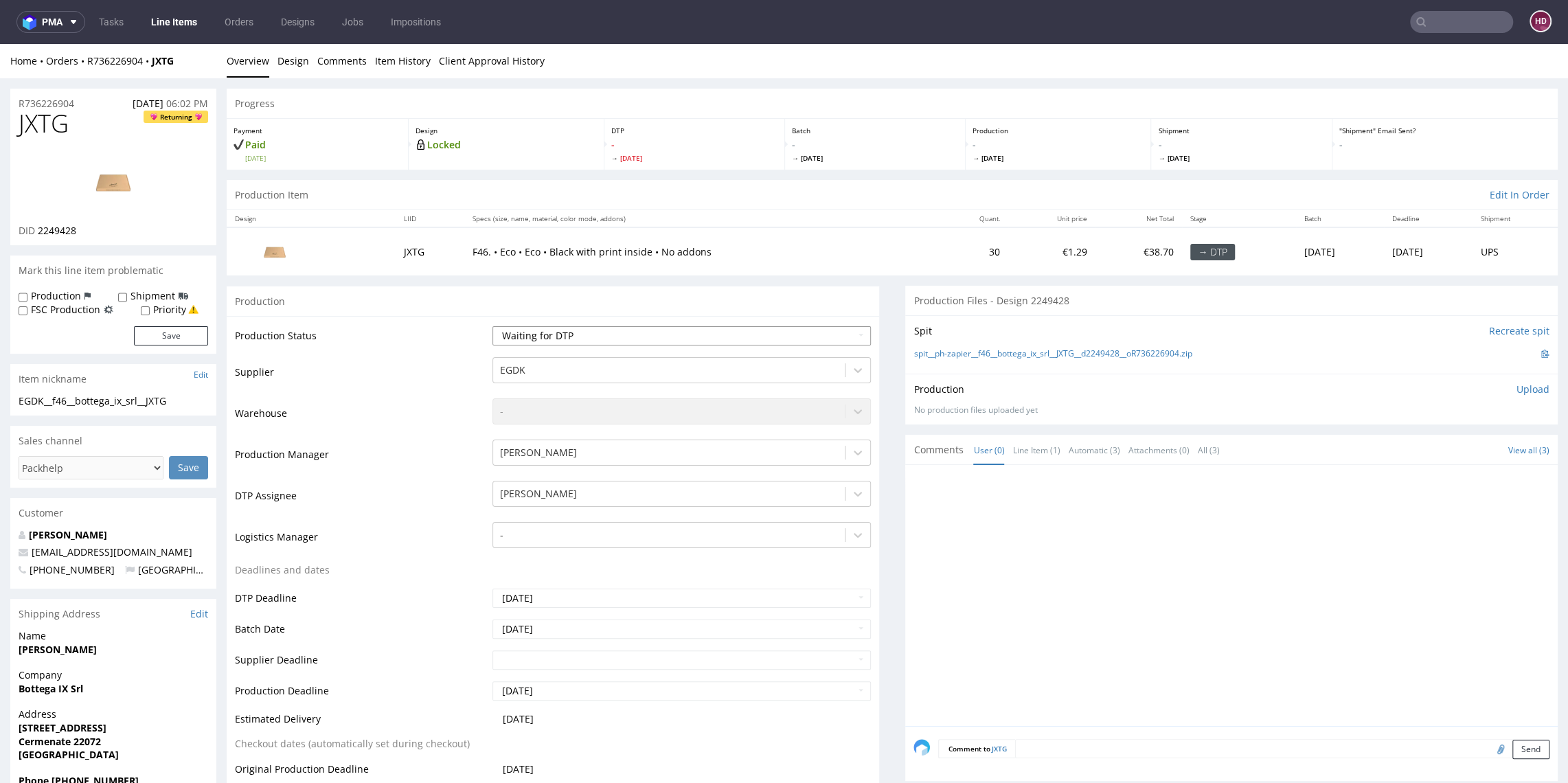
click at [583, 333] on select "Waiting for Artwork Waiting for Diecut Waiting for Mockup Waiting for DTP Waiti…" at bounding box center [682, 336] width 378 height 19
select select "dtp_in_process"
click at [493, 327] on select "Waiting for Artwork Waiting for Diecut Waiting for Mockup Waiting for DTP Waiti…" at bounding box center [682, 336] width 378 height 19
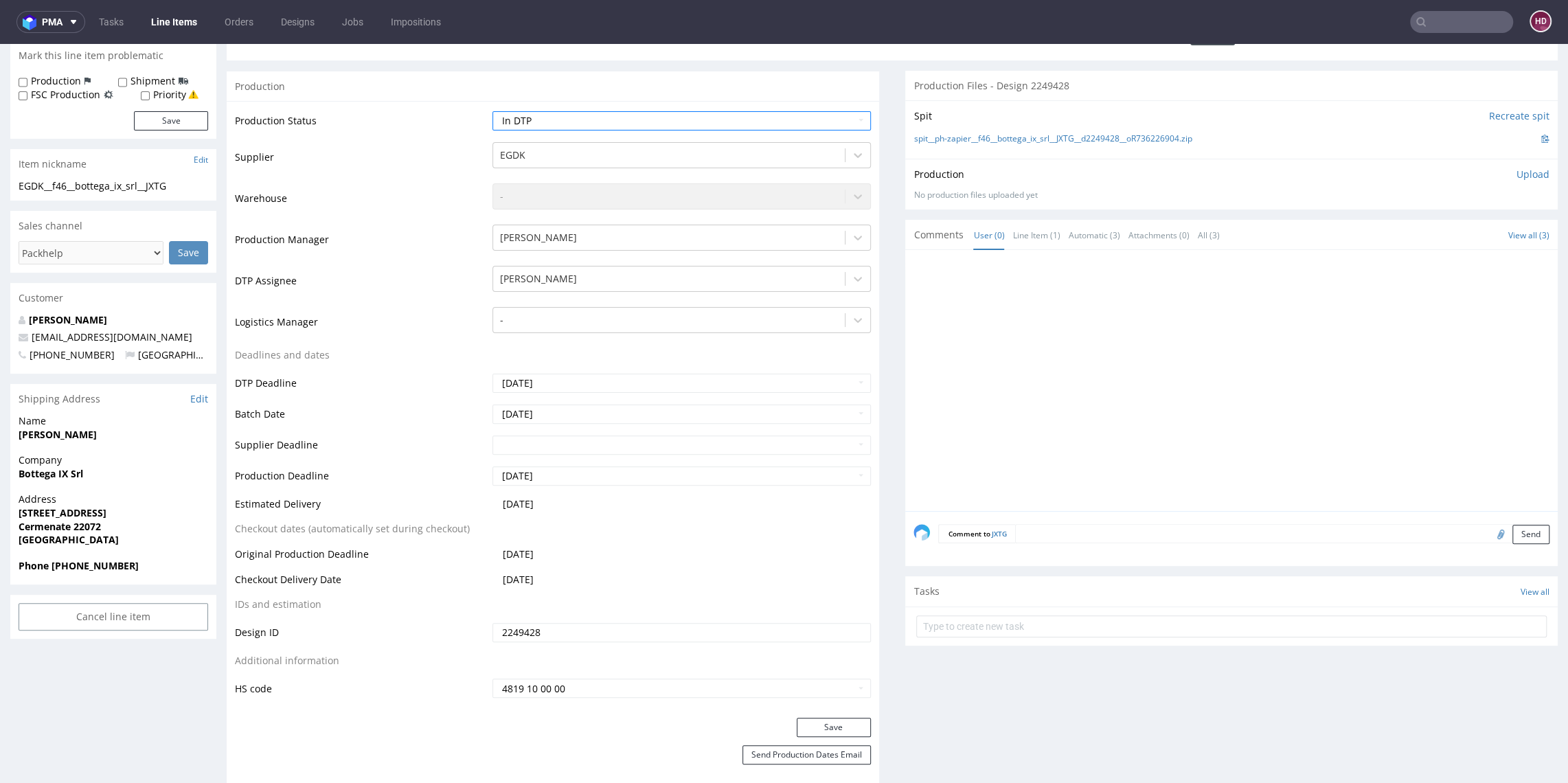
scroll to position [224, 0]
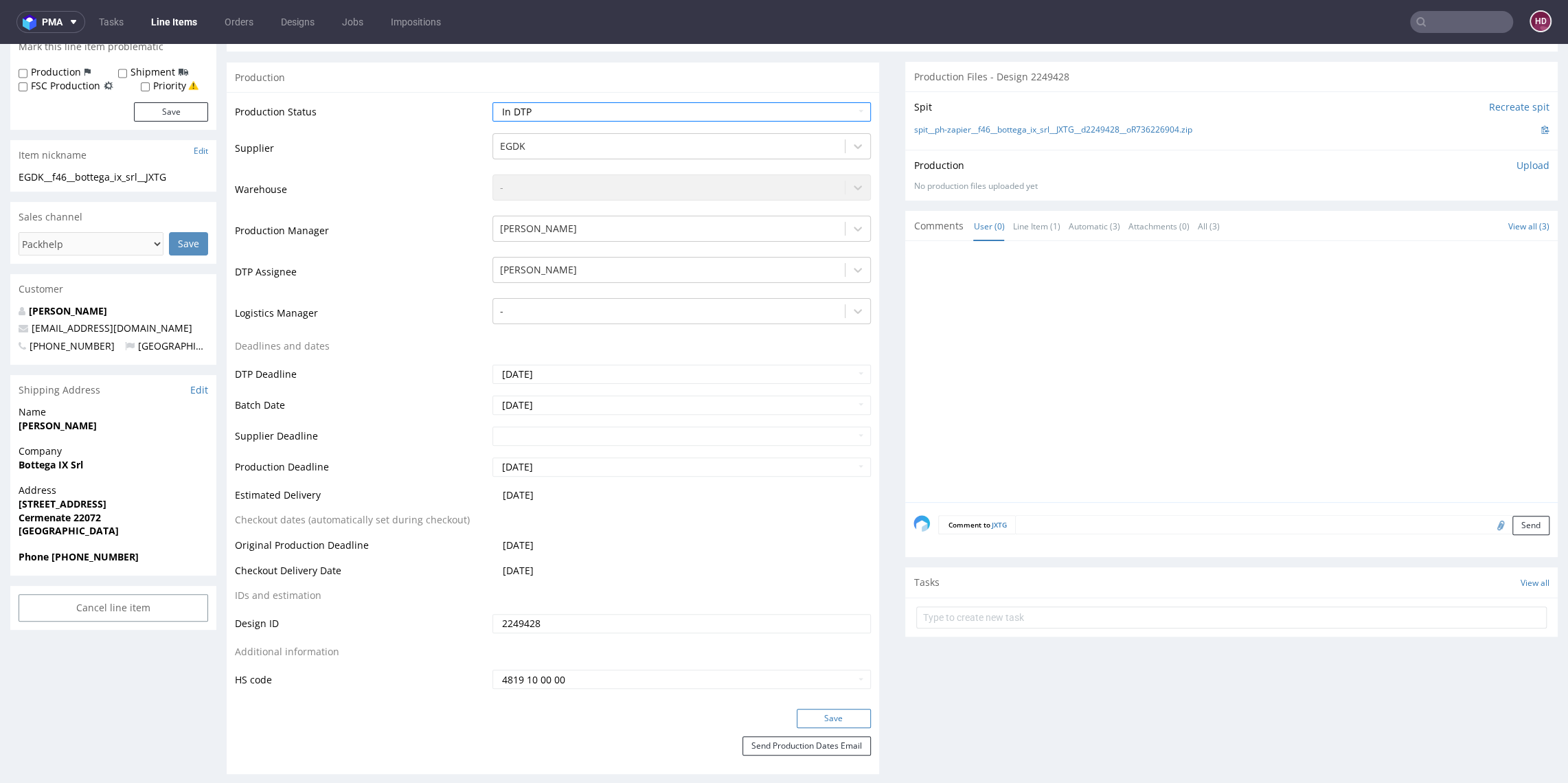
click at [811, 723] on button "Save" at bounding box center [834, 719] width 74 height 19
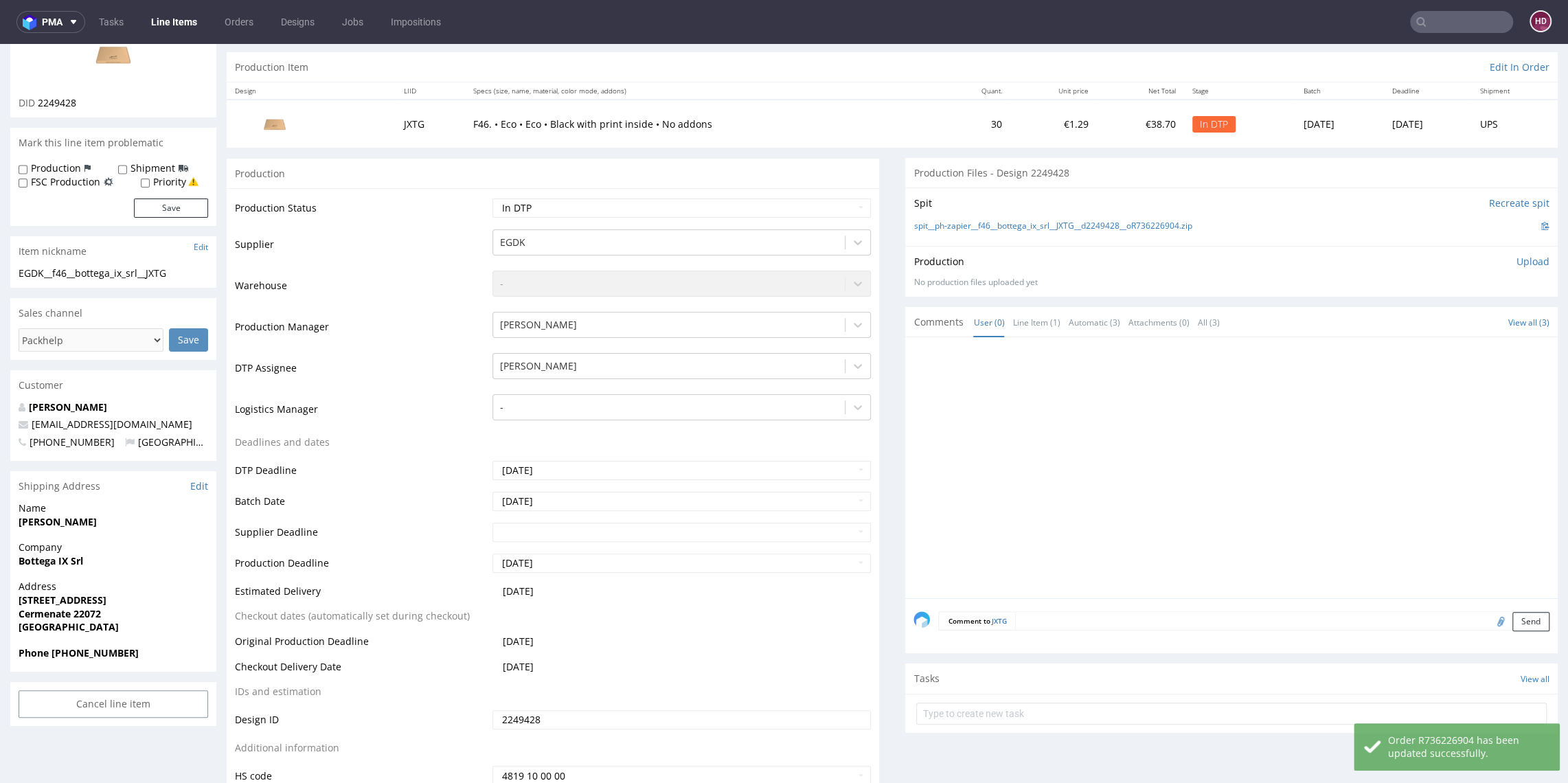
scroll to position [0, 0]
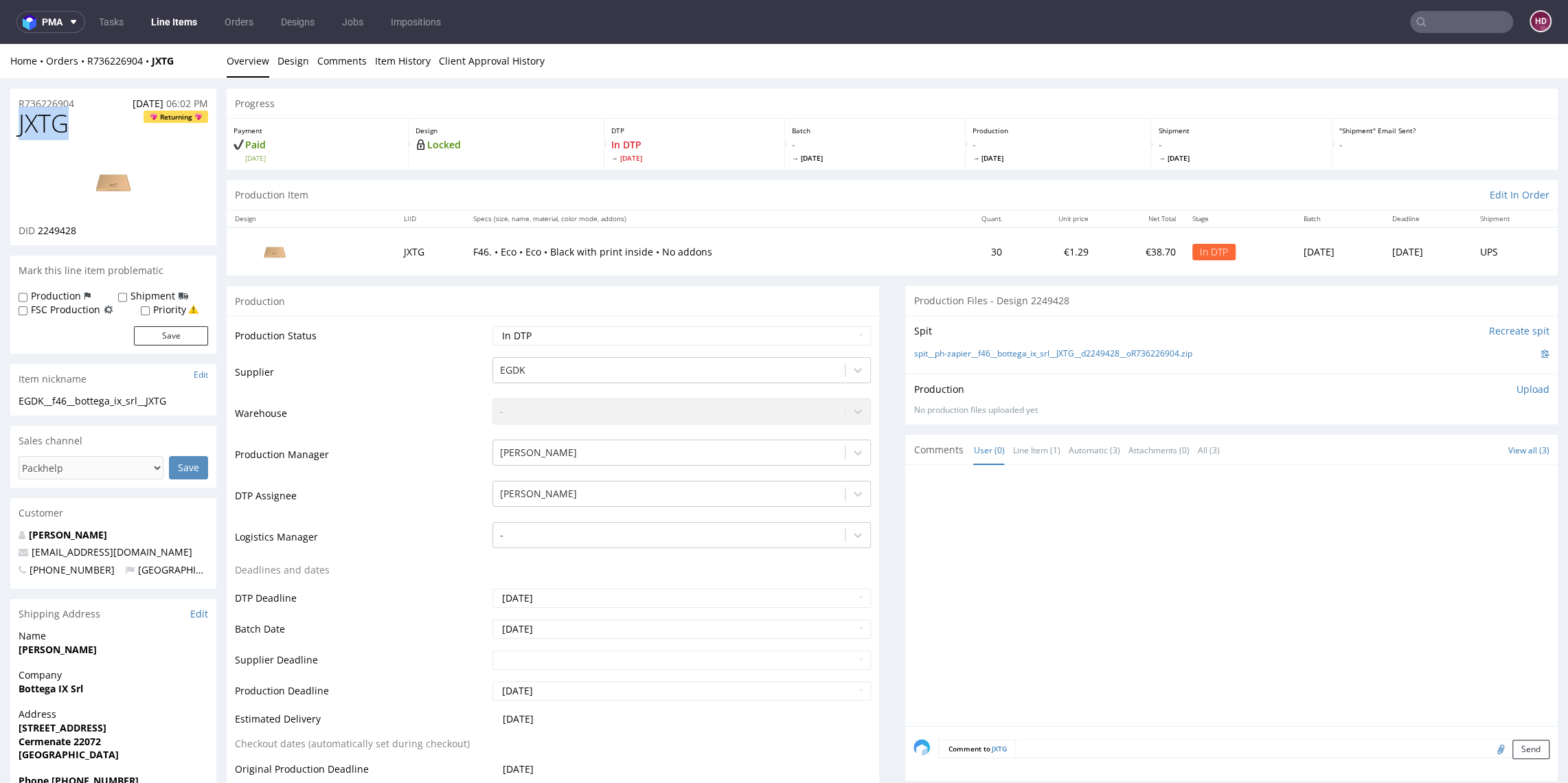
drag, startPoint x: 83, startPoint y: 122, endPoint x: 13, endPoint y: 136, distance: 71.4
click at [13, 136] on div "JXTG Returning DID 2249428" at bounding box center [113, 177] width 206 height 135
copy span "JXTG"
drag, startPoint x: 92, startPoint y: 224, endPoint x: 17, endPoint y: 222, distance: 75.0
click at [27, 230] on div "DID 2249428" at bounding box center [113, 231] width 190 height 14
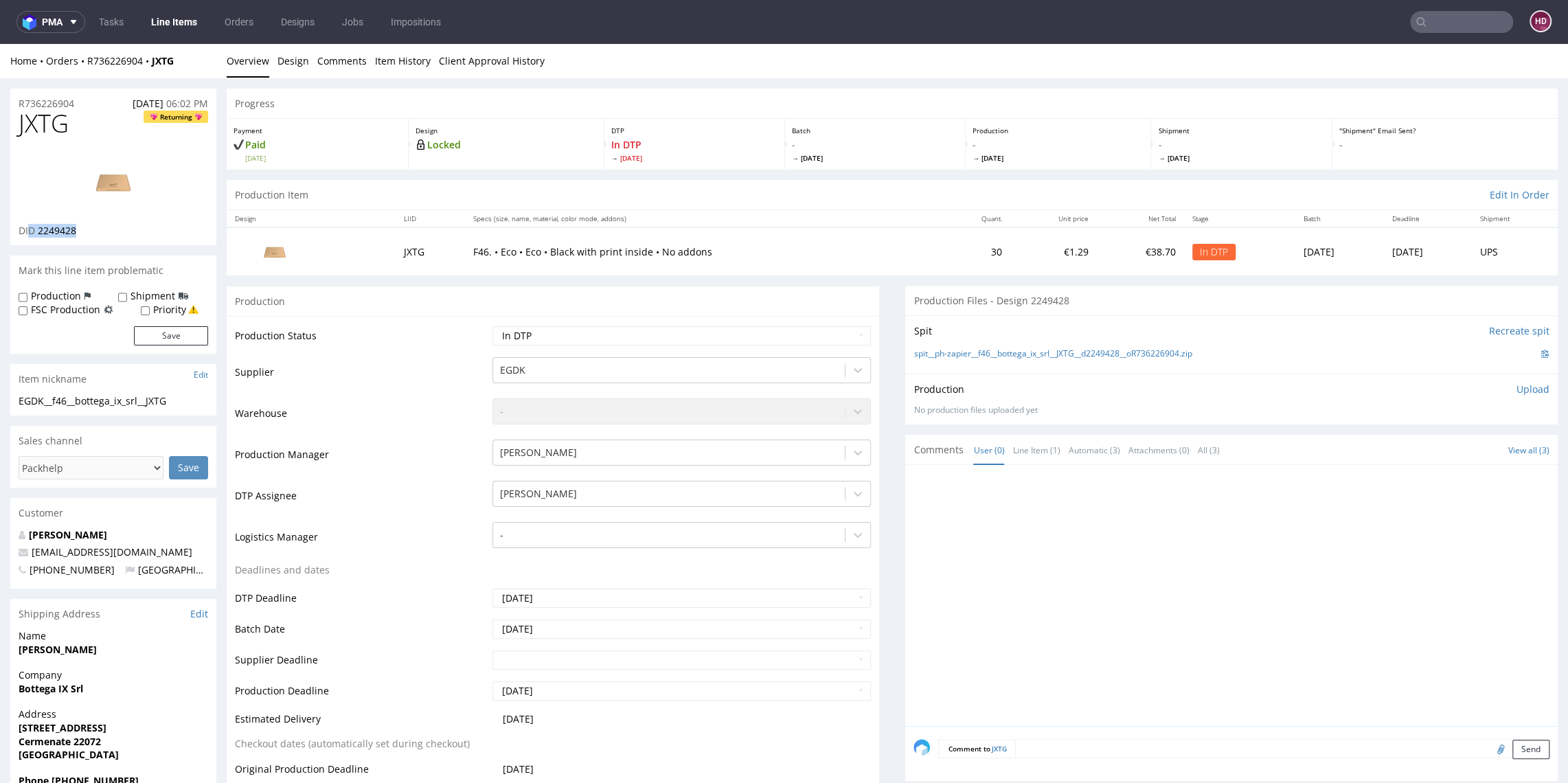
copy p "D 2249428"
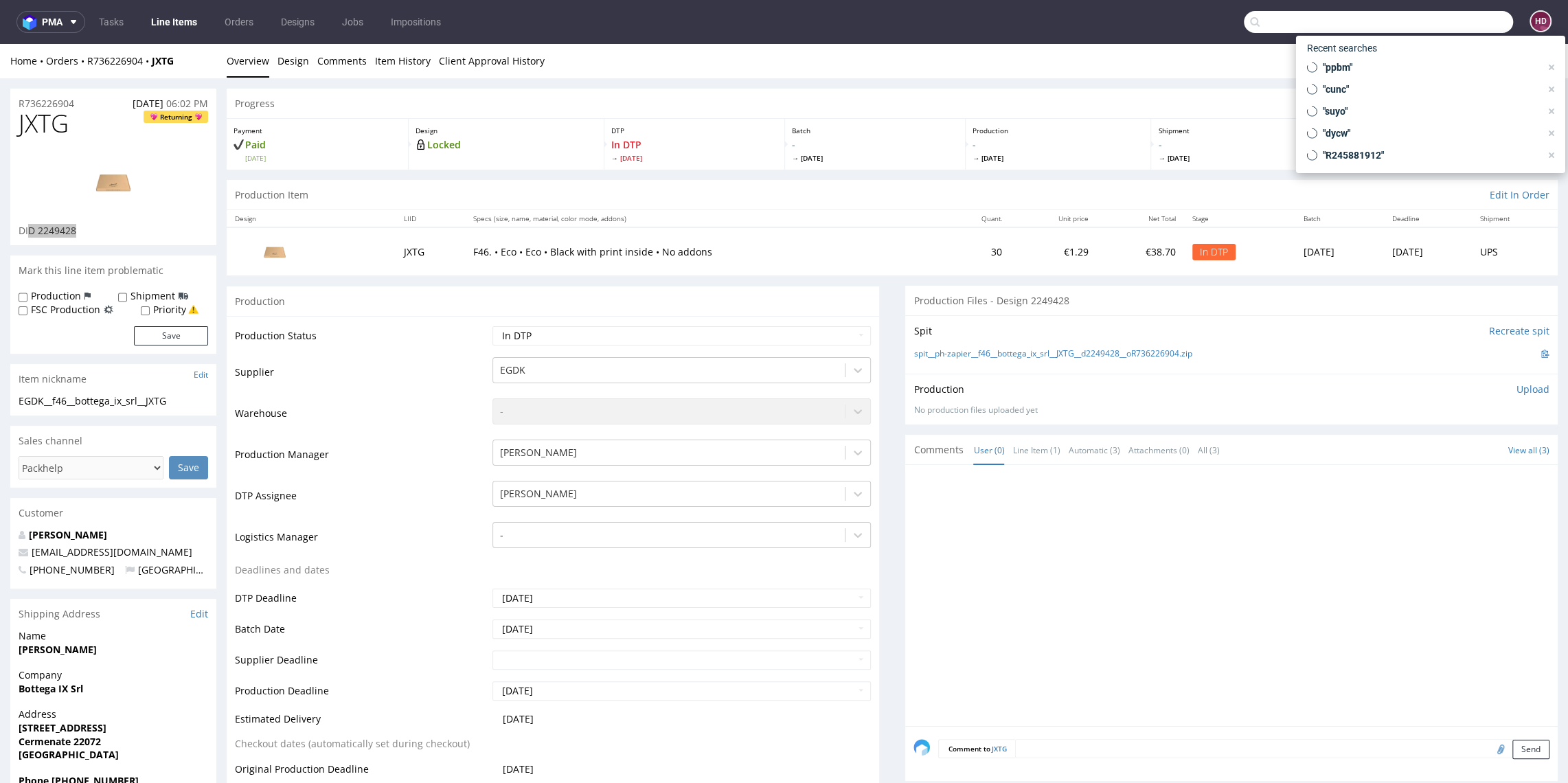
click at [1418, 23] on input "text" at bounding box center [1378, 21] width 269 height 22
paste input "VZJJ"
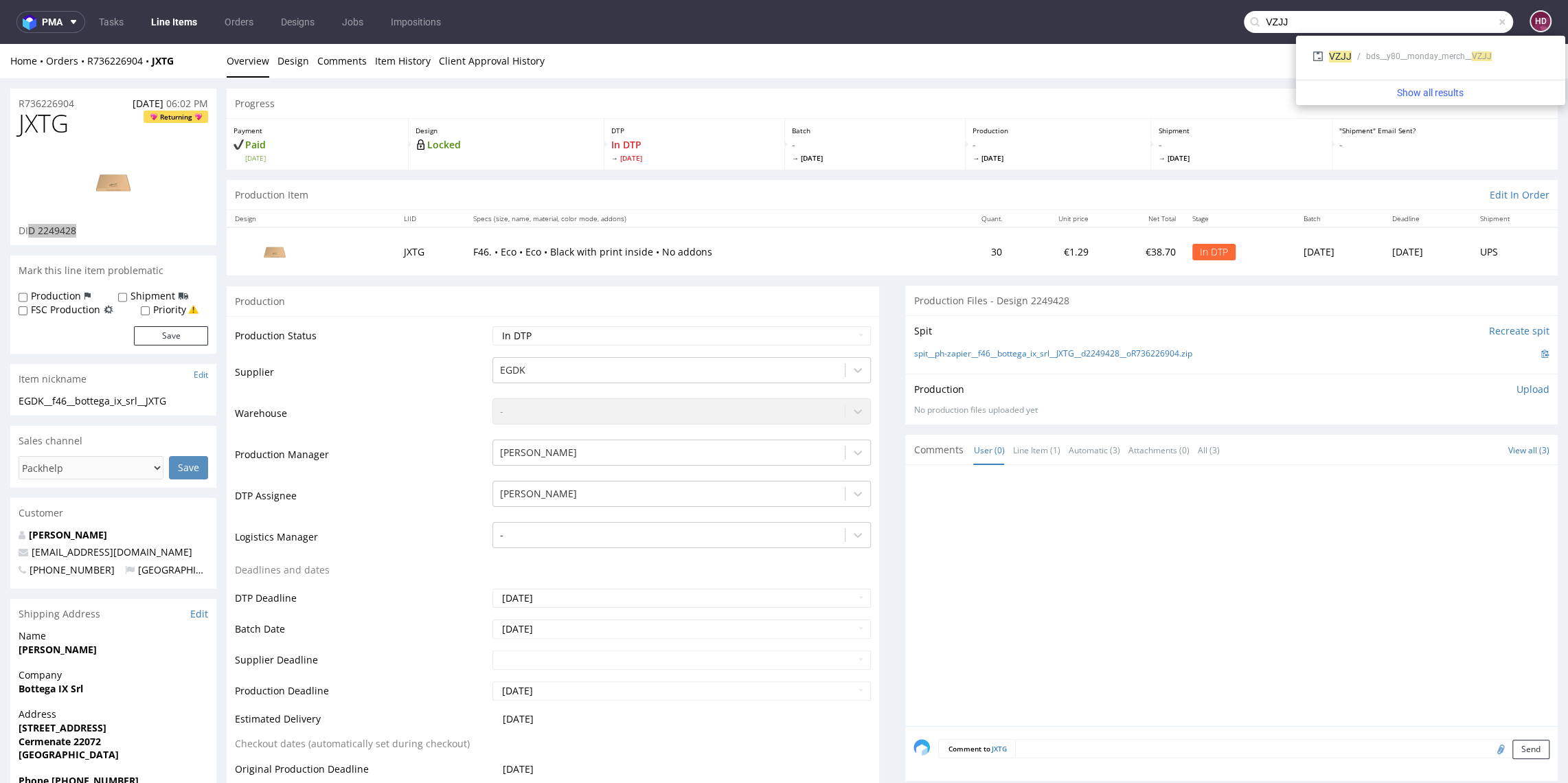
type input "VZJJ"
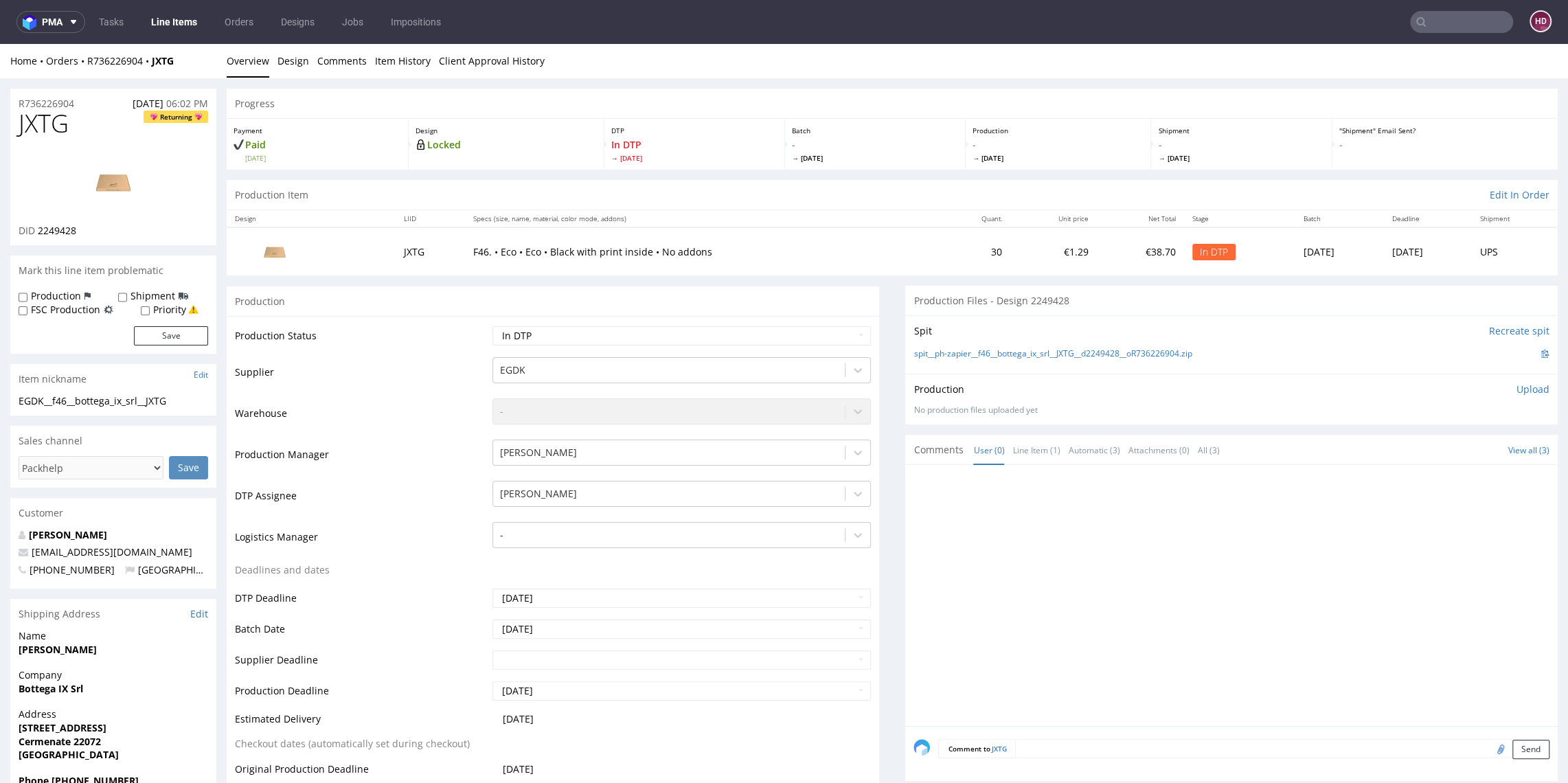
click at [1120, 491] on div at bounding box center [1236, 599] width 645 height 252
drag, startPoint x: 86, startPoint y: 231, endPoint x: 35, endPoint y: 228, distance: 51.1
click at [35, 228] on div "DID 2249428" at bounding box center [113, 231] width 190 height 14
copy span "2249428"
click at [120, 187] on img at bounding box center [113, 182] width 109 height 62
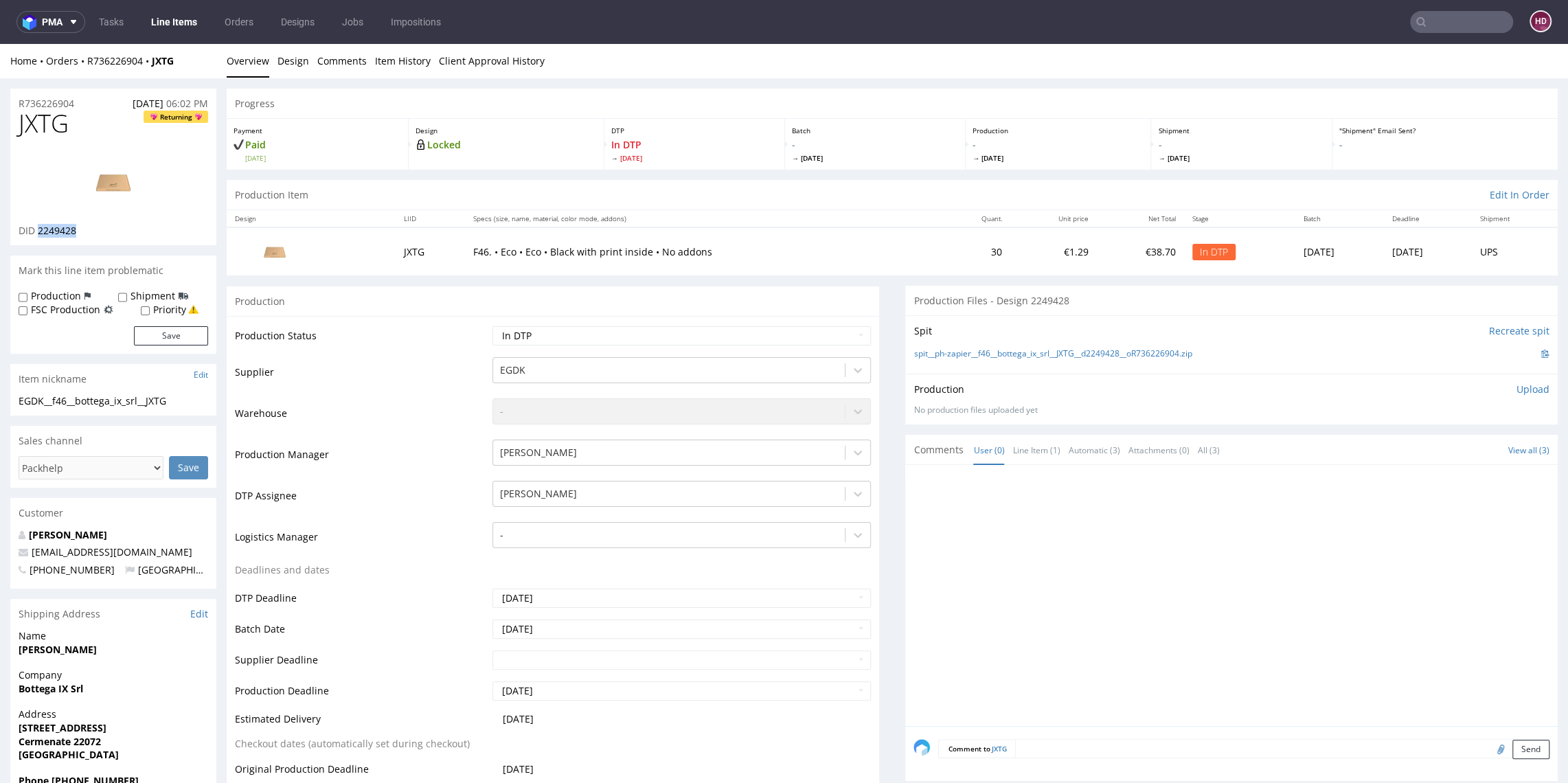
click at [102, 184] on img at bounding box center [113, 182] width 109 height 62
click at [81, 136] on h1 "JXTG Returning" at bounding box center [113, 123] width 190 height 27
drag, startPoint x: 82, startPoint y: 125, endPoint x: 1, endPoint y: 134, distance: 81.5
copy span "JXTG"
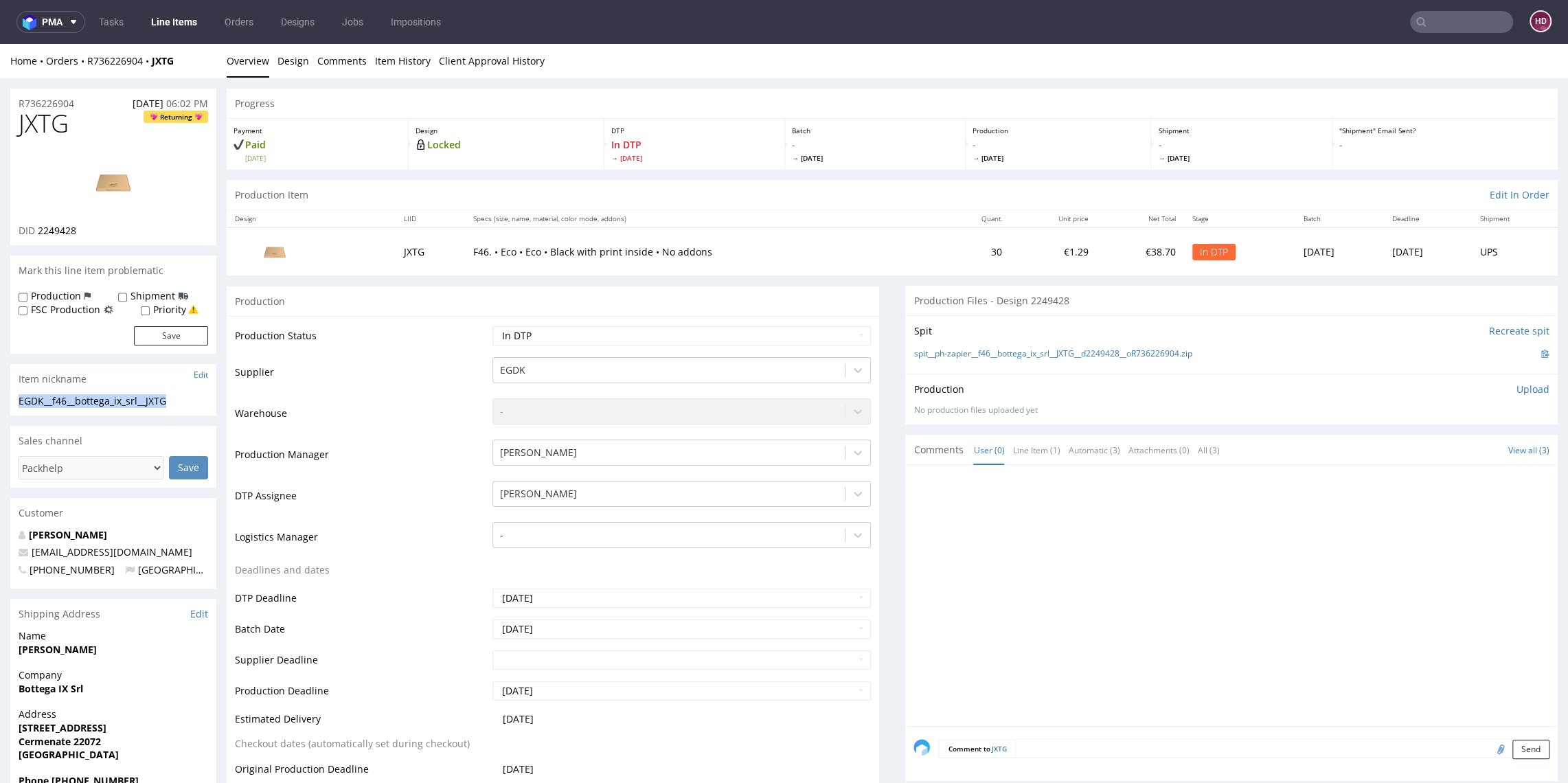
drag, startPoint x: 183, startPoint y: 400, endPoint x: 9, endPoint y: 403, distance: 174.0
drag, startPoint x: 79, startPoint y: 98, endPoint x: -23, endPoint y: 105, distance: 102.2
drag, startPoint x: 44, startPoint y: 231, endPoint x: 67, endPoint y: 249, distance: 29.2
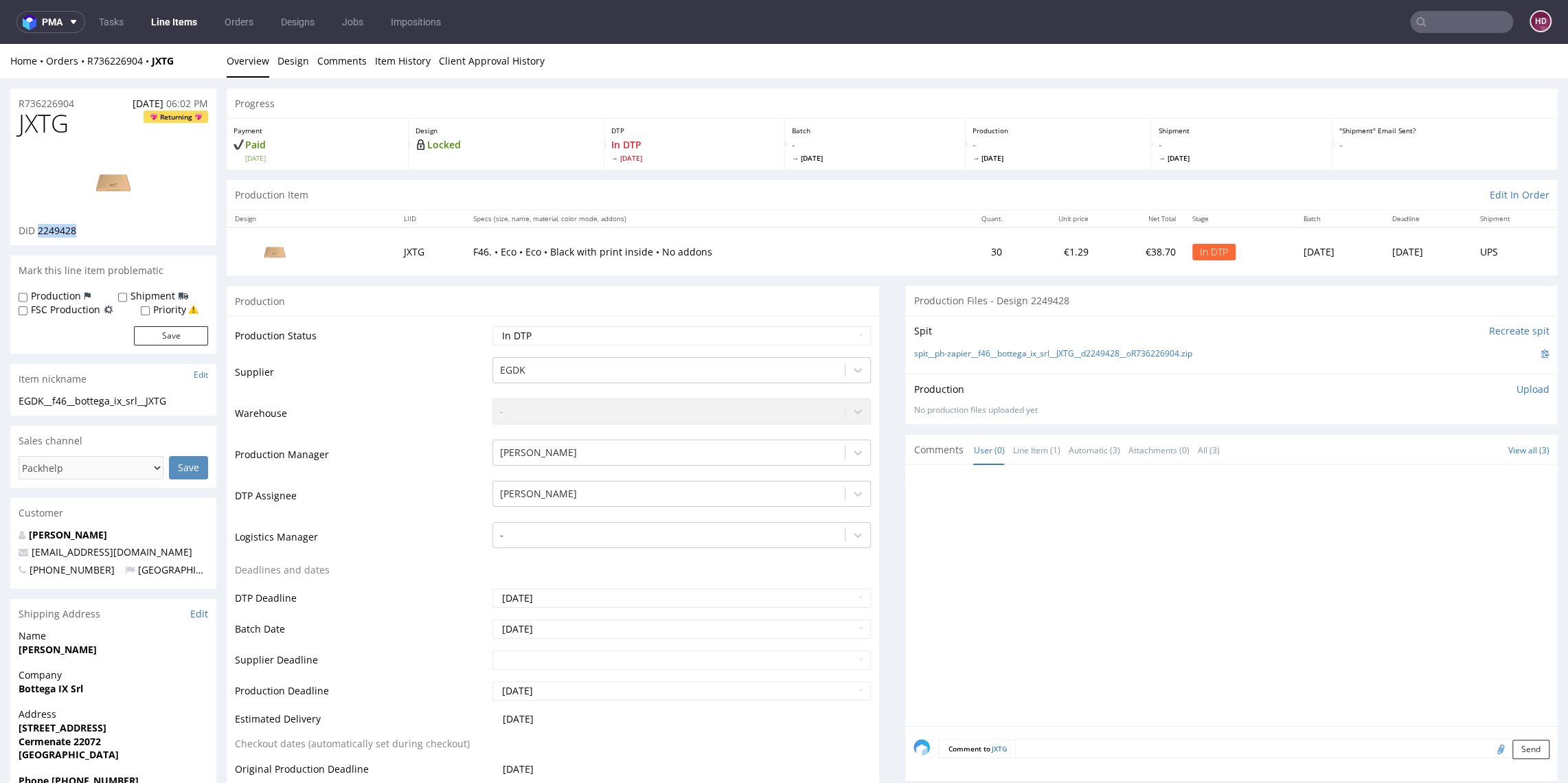
click at [39, 231] on div "DID 2249428" at bounding box center [113, 231] width 190 height 14
click at [1517, 391] on p "Upload" at bounding box center [1533, 389] width 33 height 14
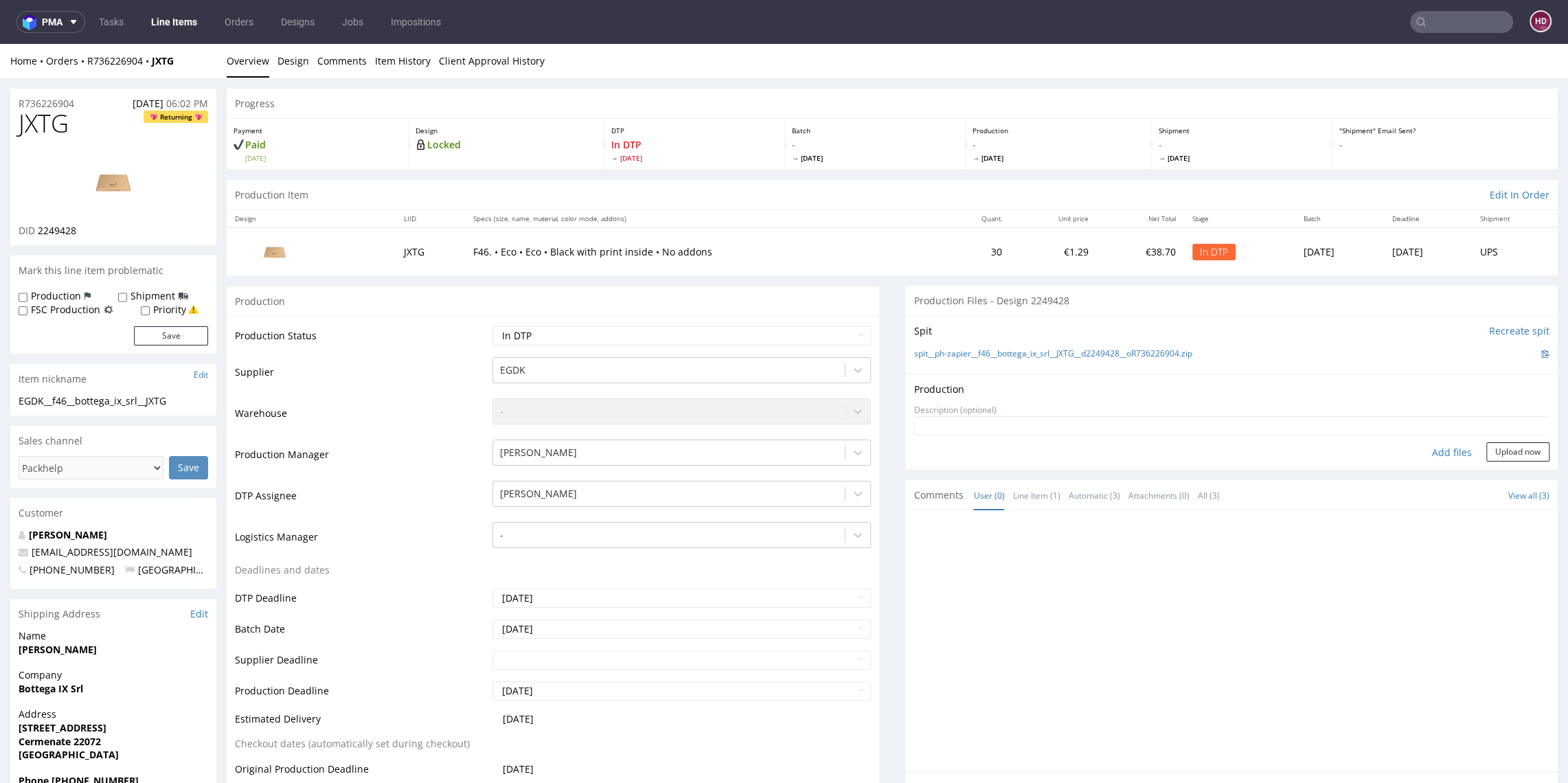
click at [1431, 444] on div "Add files" at bounding box center [1452, 452] width 69 height 20
type input "C:\fakepath\EGDK__f46__bottega_ix_srl__JXTG__d2249428__oR736226904__outside.pdf"
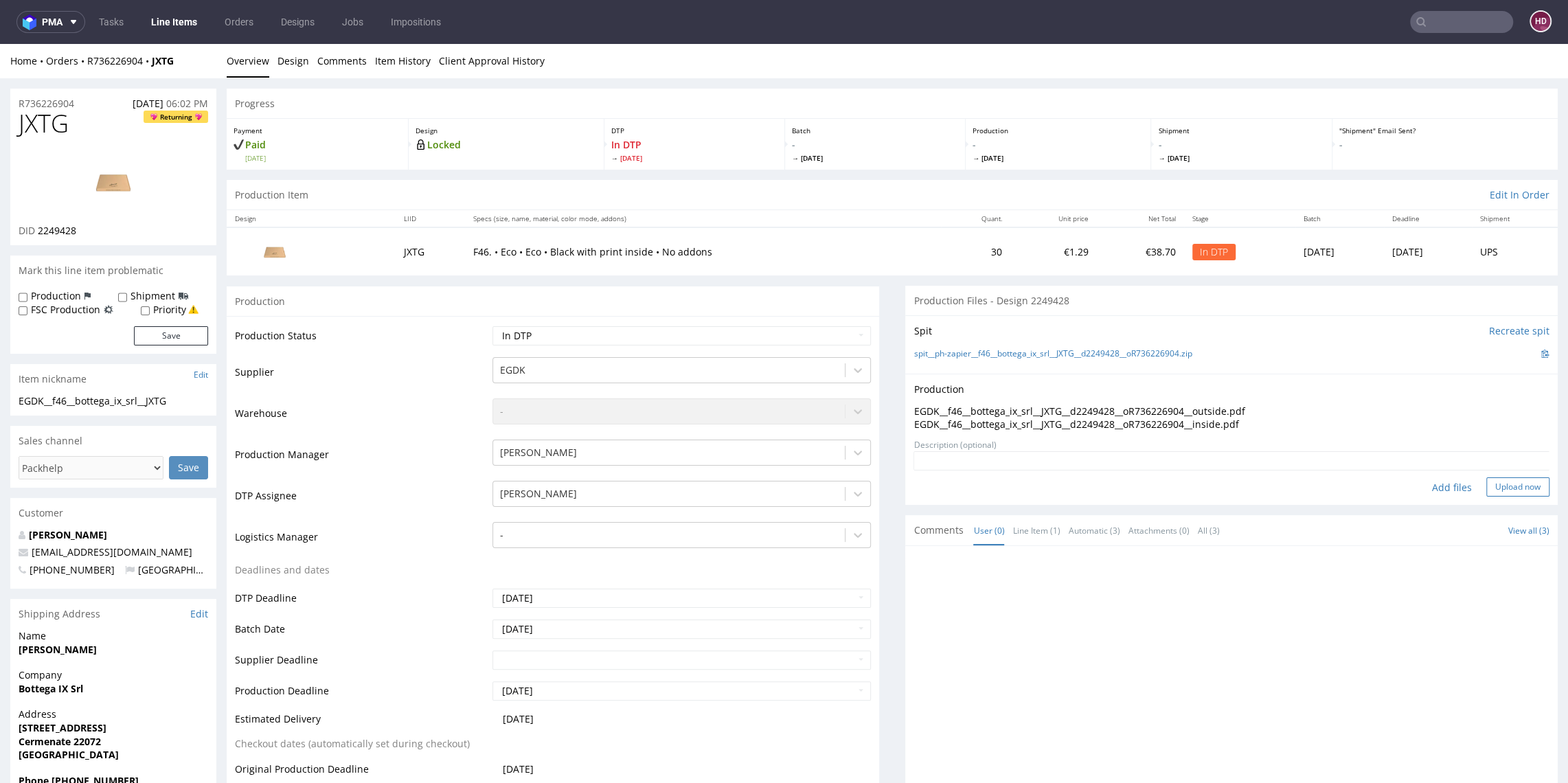
click at [1487, 487] on button "Upload now" at bounding box center [1519, 487] width 64 height 19
click at [1309, 479] on div "Add files In progress..." at bounding box center [1232, 487] width 636 height 19
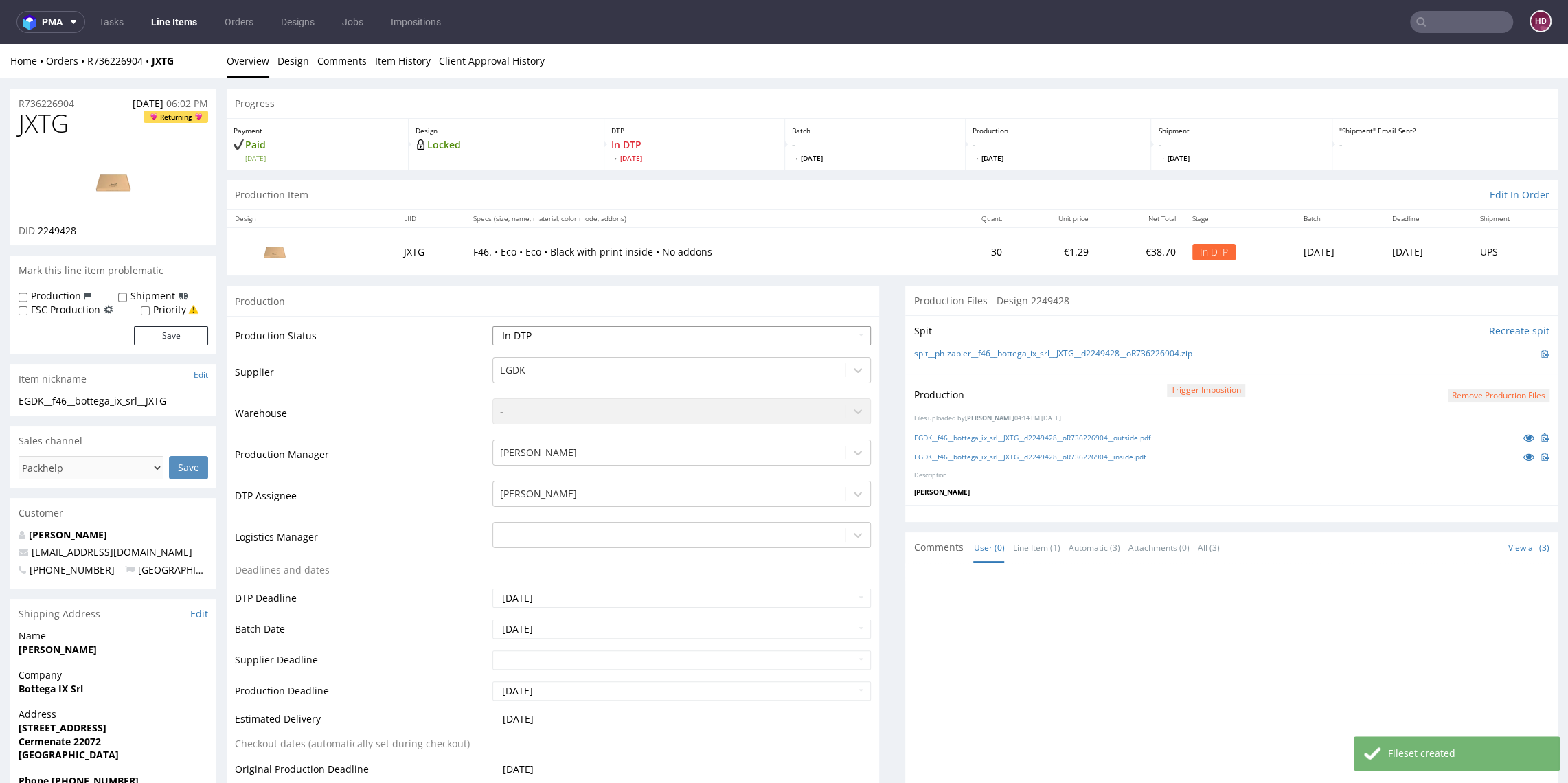
click at [756, 334] on select "Waiting for Artwork Waiting for Diecut Waiting for Mockup Waiting for DTP Waiti…" at bounding box center [682, 336] width 378 height 19
select select "dtp_production_ready"
click at [493, 327] on select "Waiting for Artwork Waiting for Diecut Waiting for Mockup Waiting for DTP Waiti…" at bounding box center [682, 336] width 378 height 19
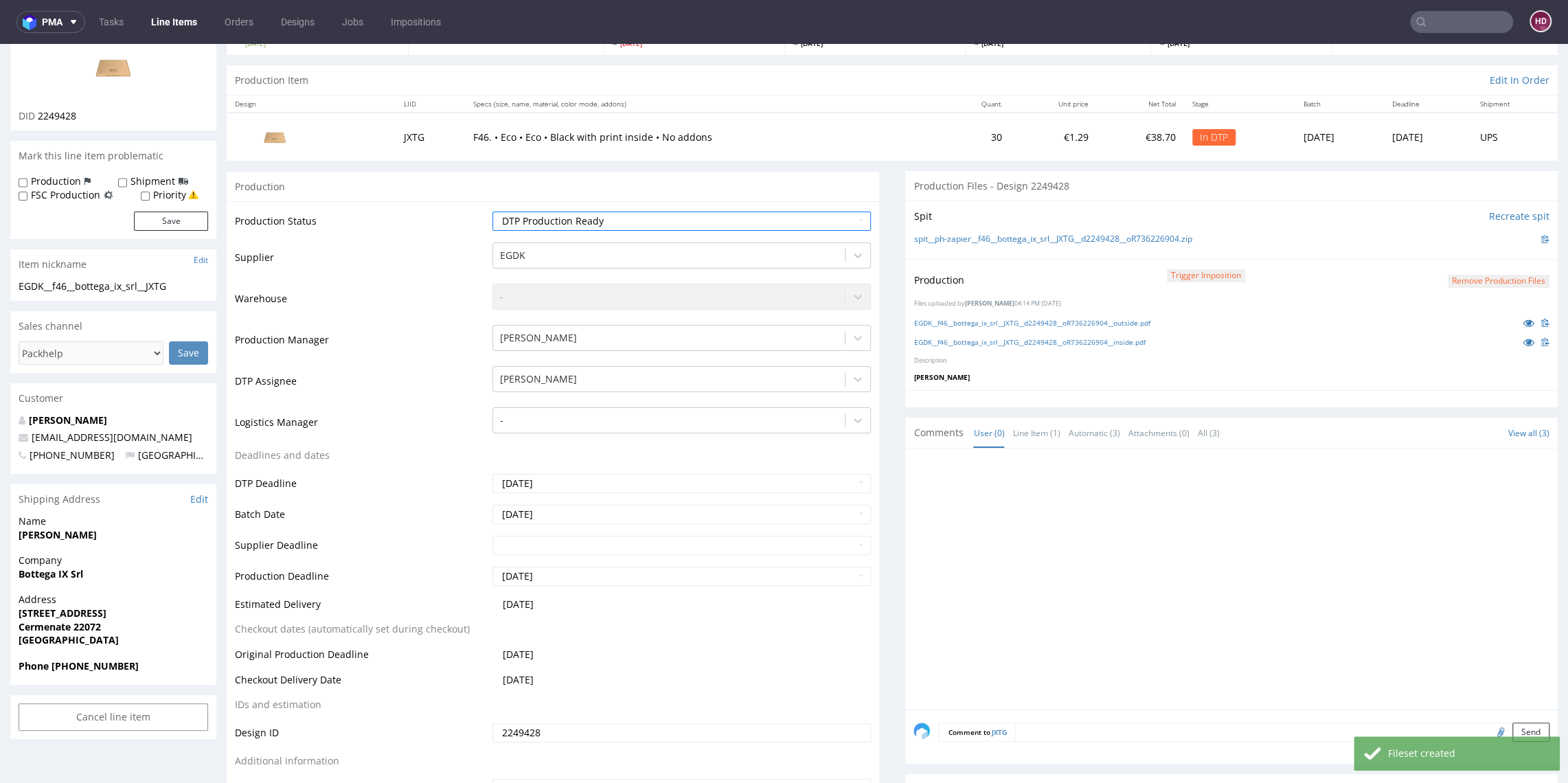
scroll to position [565, 0]
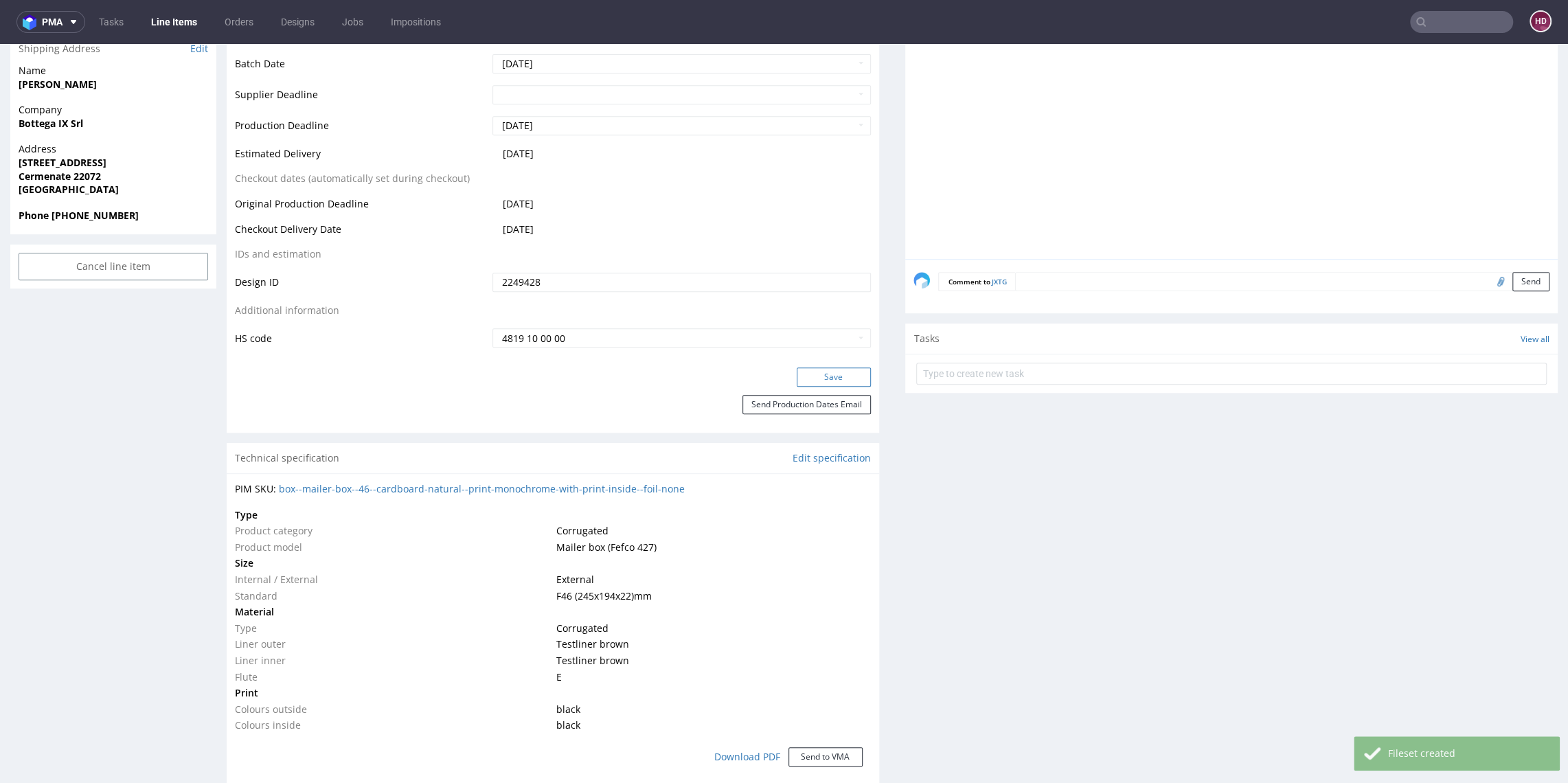
click at [810, 374] on button "Save" at bounding box center [834, 377] width 74 height 19
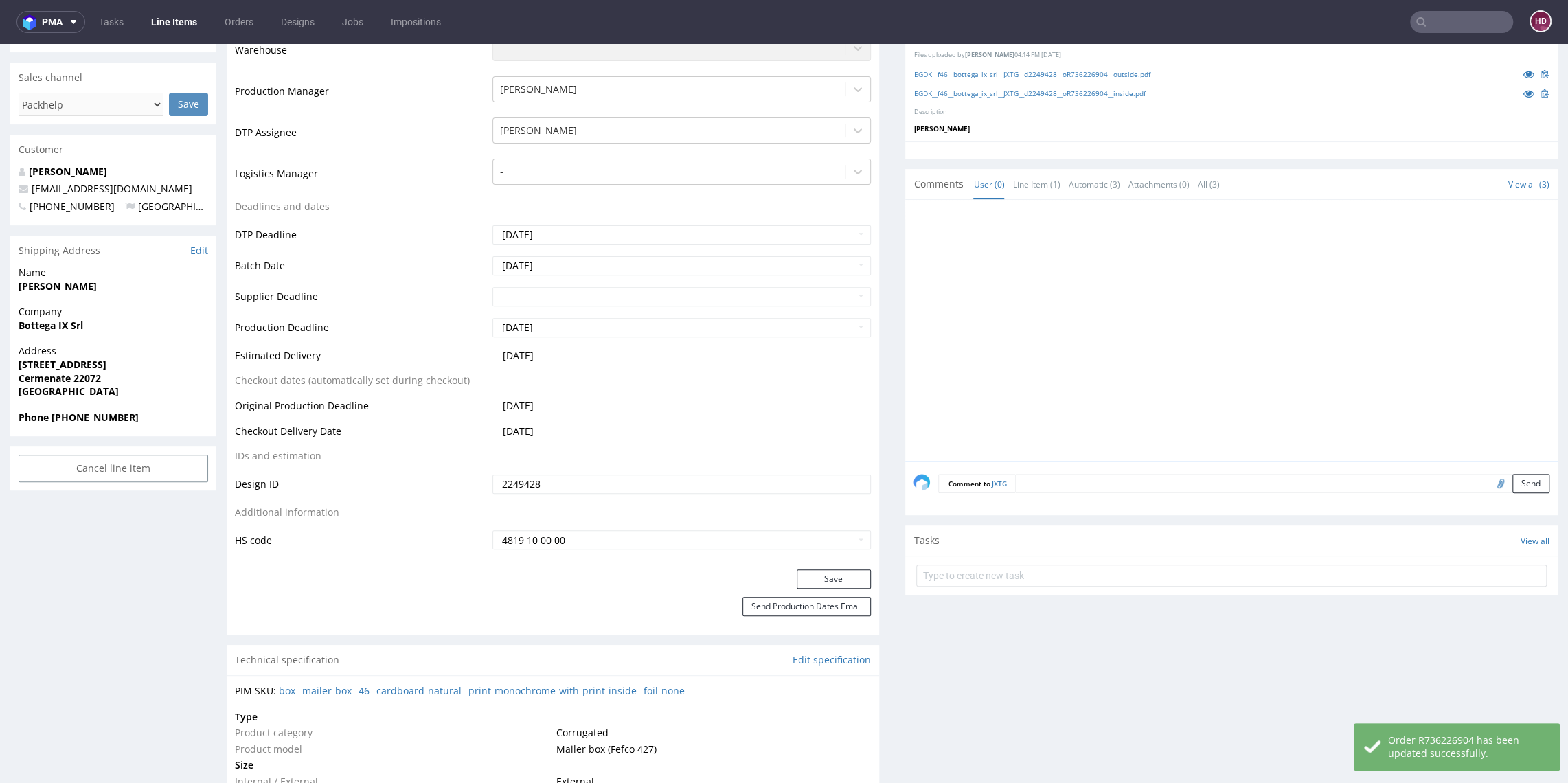
scroll to position [0, 0]
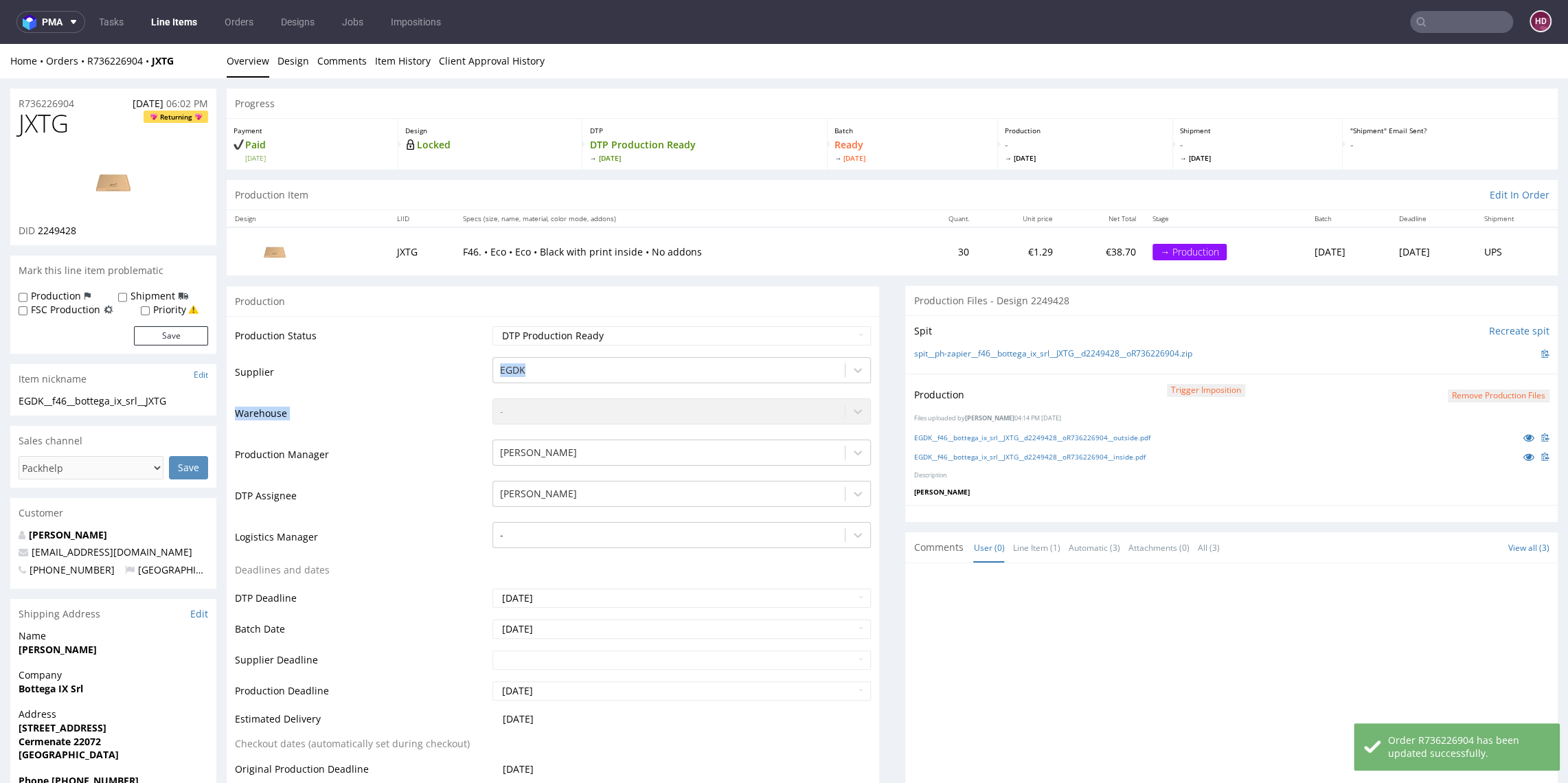
drag, startPoint x: 486, startPoint y: 407, endPoint x: 457, endPoint y: 318, distance: 93.6
click at [456, 319] on div "Production Status Waiting for Artwork Waiting for Diecut Waiting for Mockup Wai…" at bounding box center [553, 624] width 652 height 617
click at [169, 20] on link "Line Items" at bounding box center [174, 21] width 63 height 22
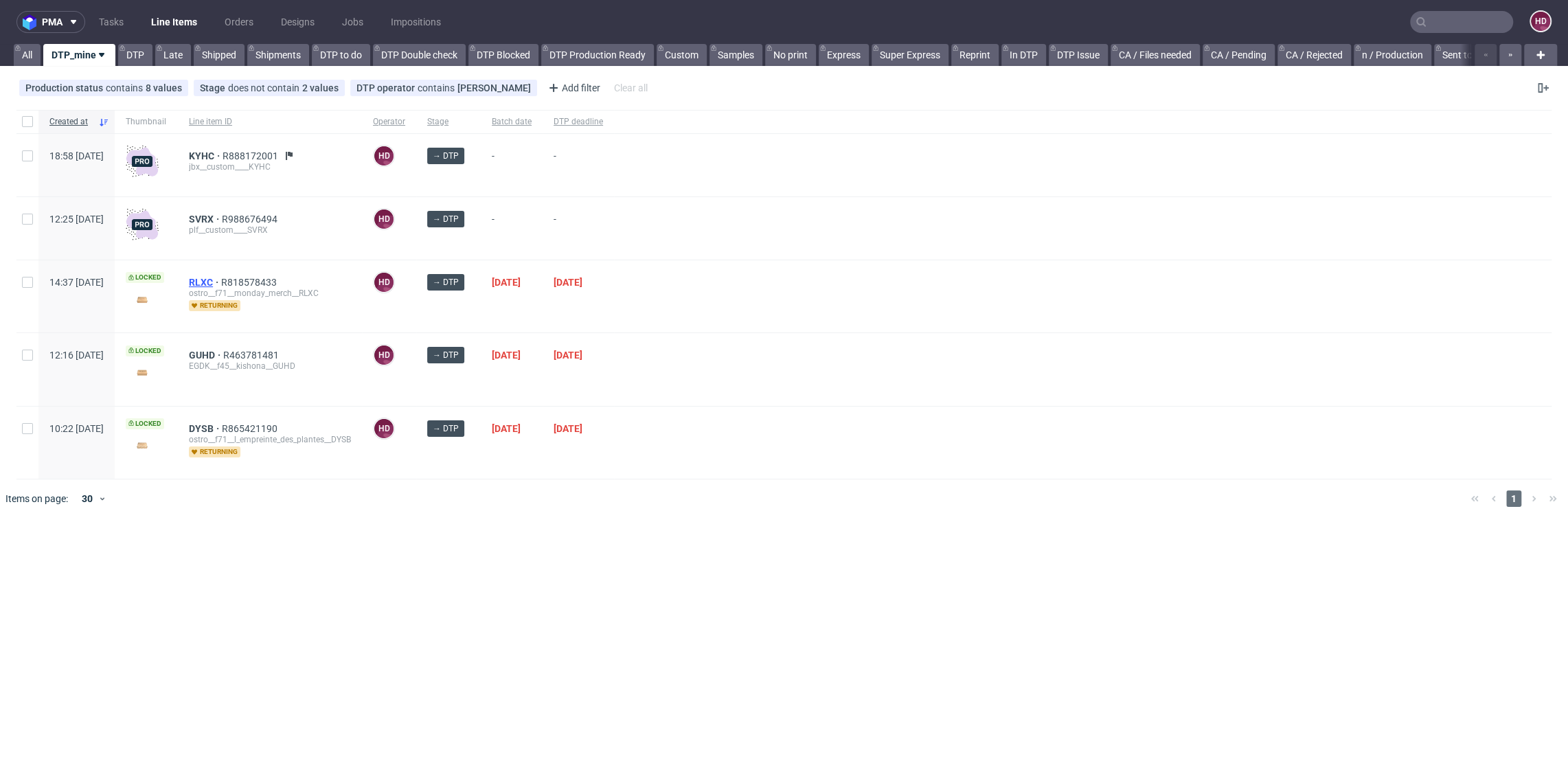
click at [222, 282] on span "RLXC" at bounding box center [205, 282] width 33 height 11
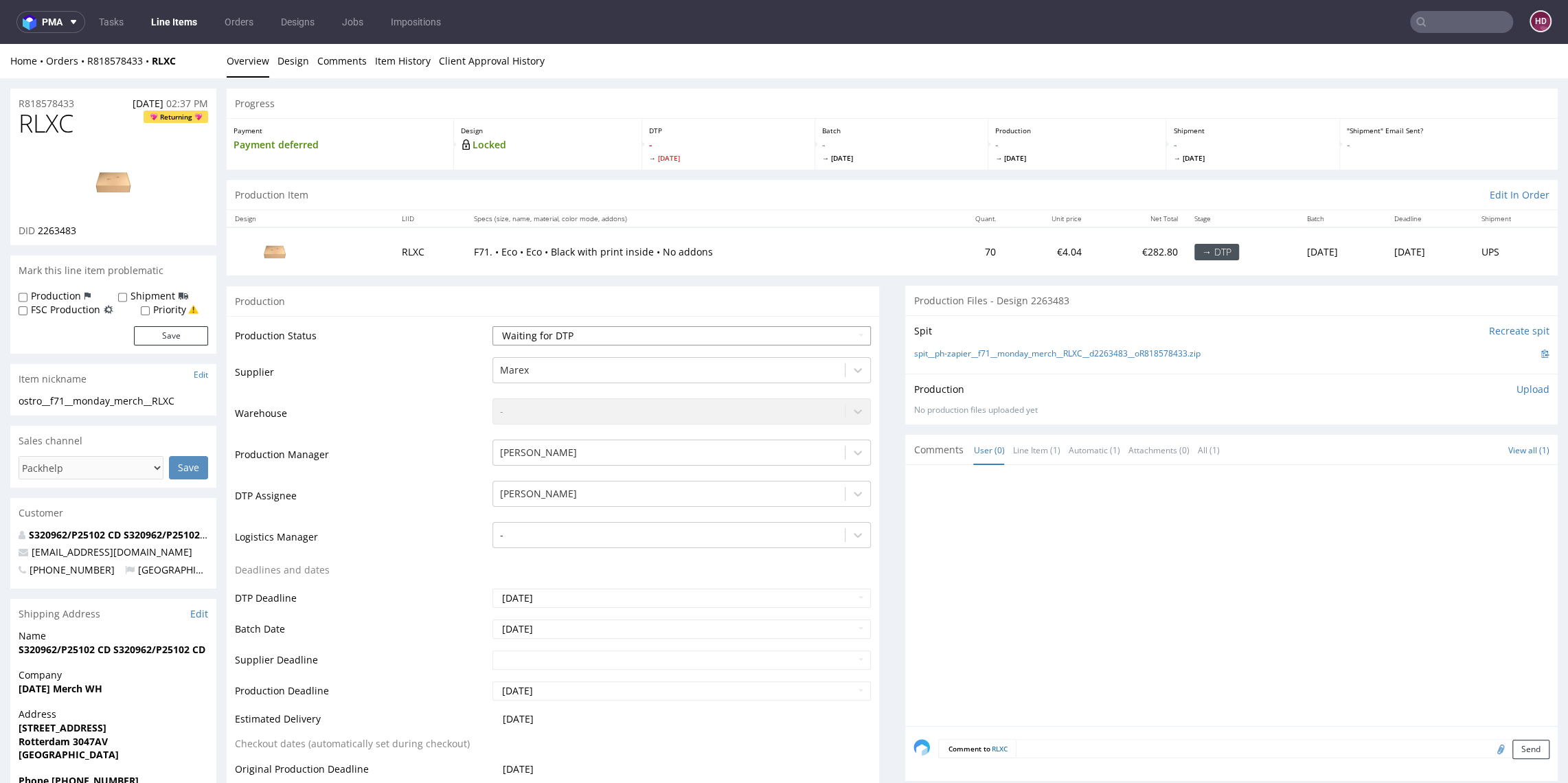
click at [592, 334] on select "Waiting for Artwork Waiting for Diecut Waiting for Mockup Waiting for DTP Waiti…" at bounding box center [682, 336] width 378 height 19
select select "dtp_in_process"
click at [493, 327] on select "Waiting for Artwork Waiting for Diecut Waiting for Mockup Waiting for DTP Waiti…" at bounding box center [682, 336] width 378 height 19
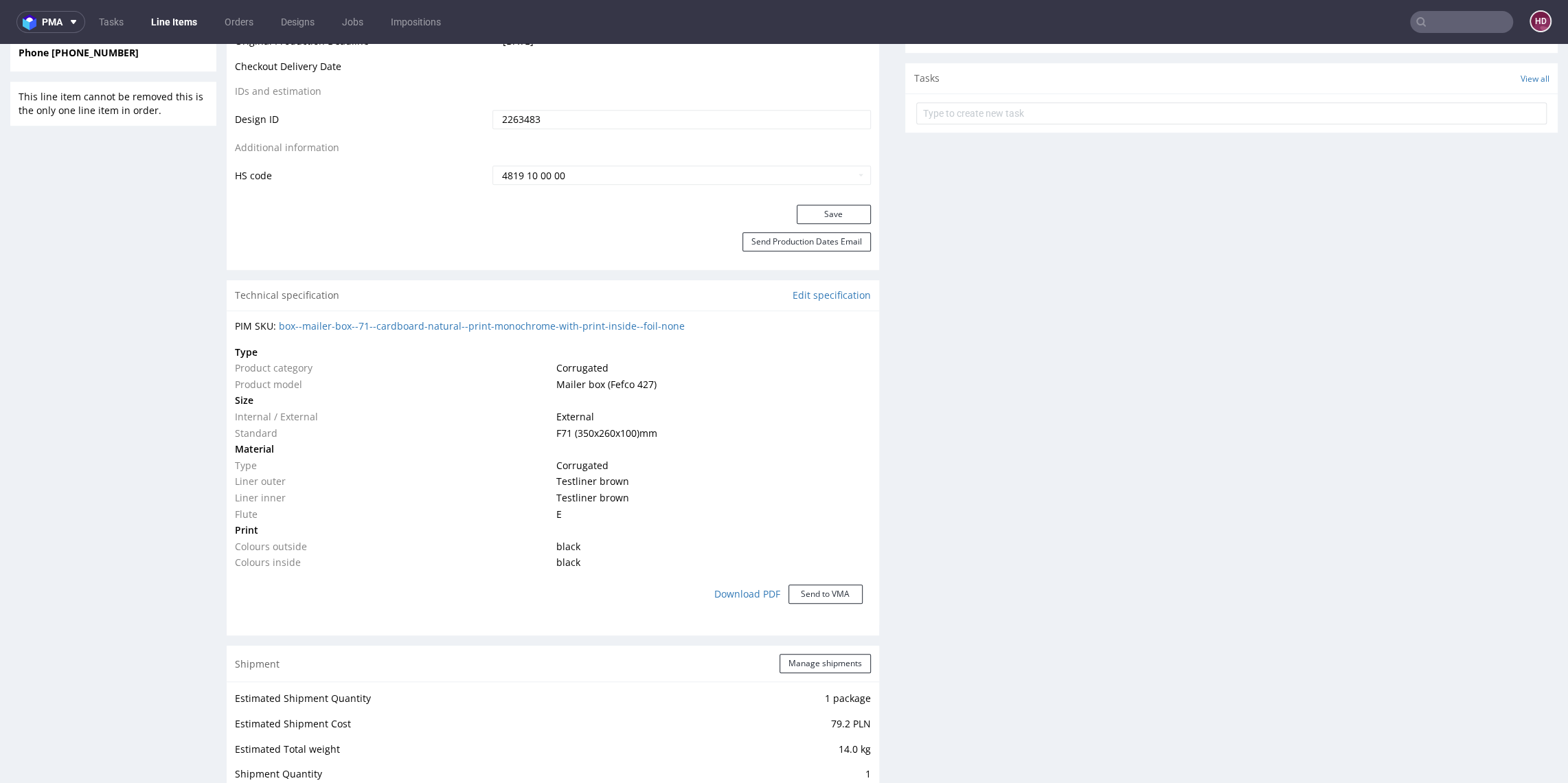
scroll to position [732, 0]
click at [797, 215] on button "Save" at bounding box center [834, 211] width 74 height 19
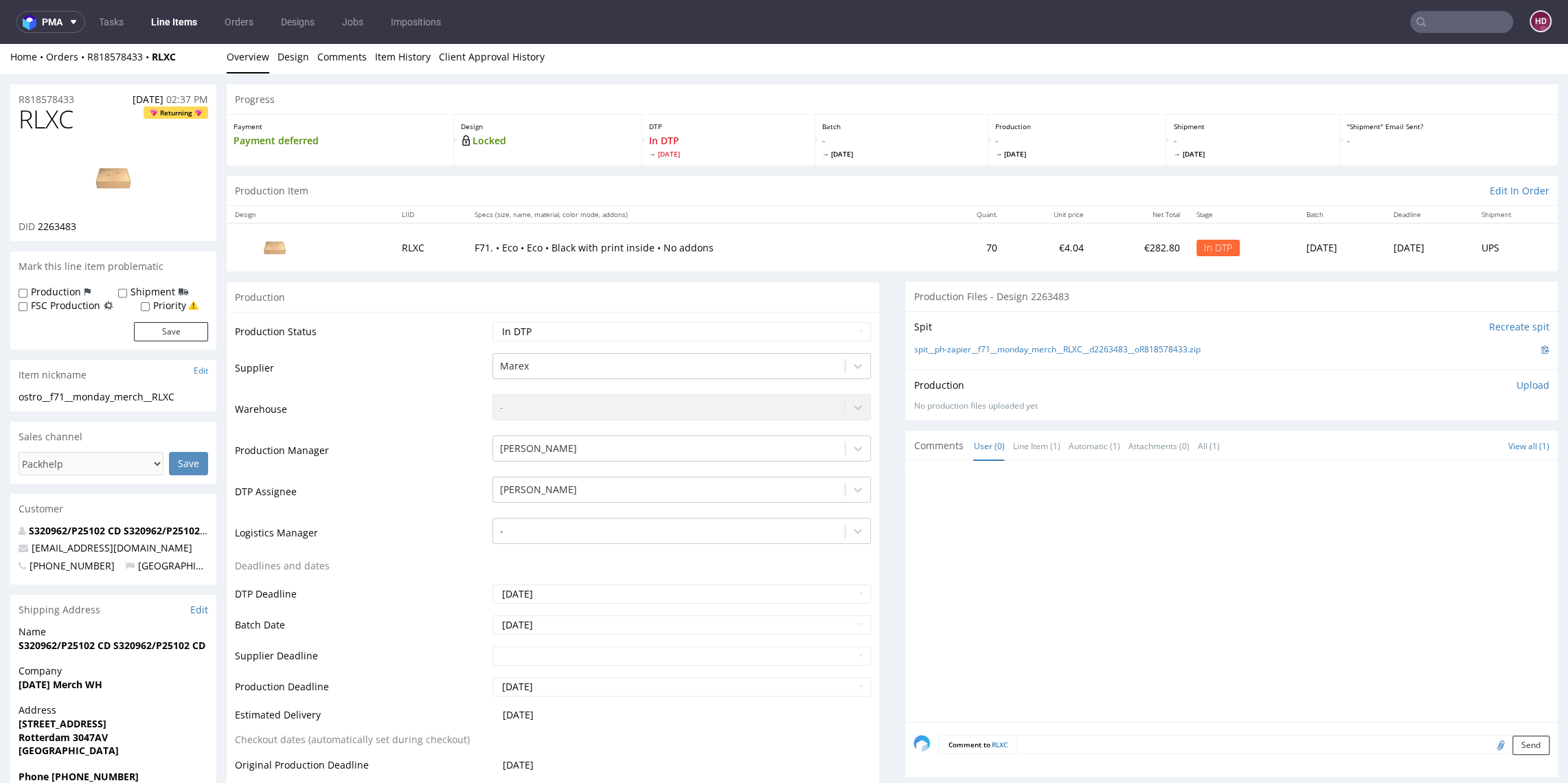
scroll to position [0, 0]
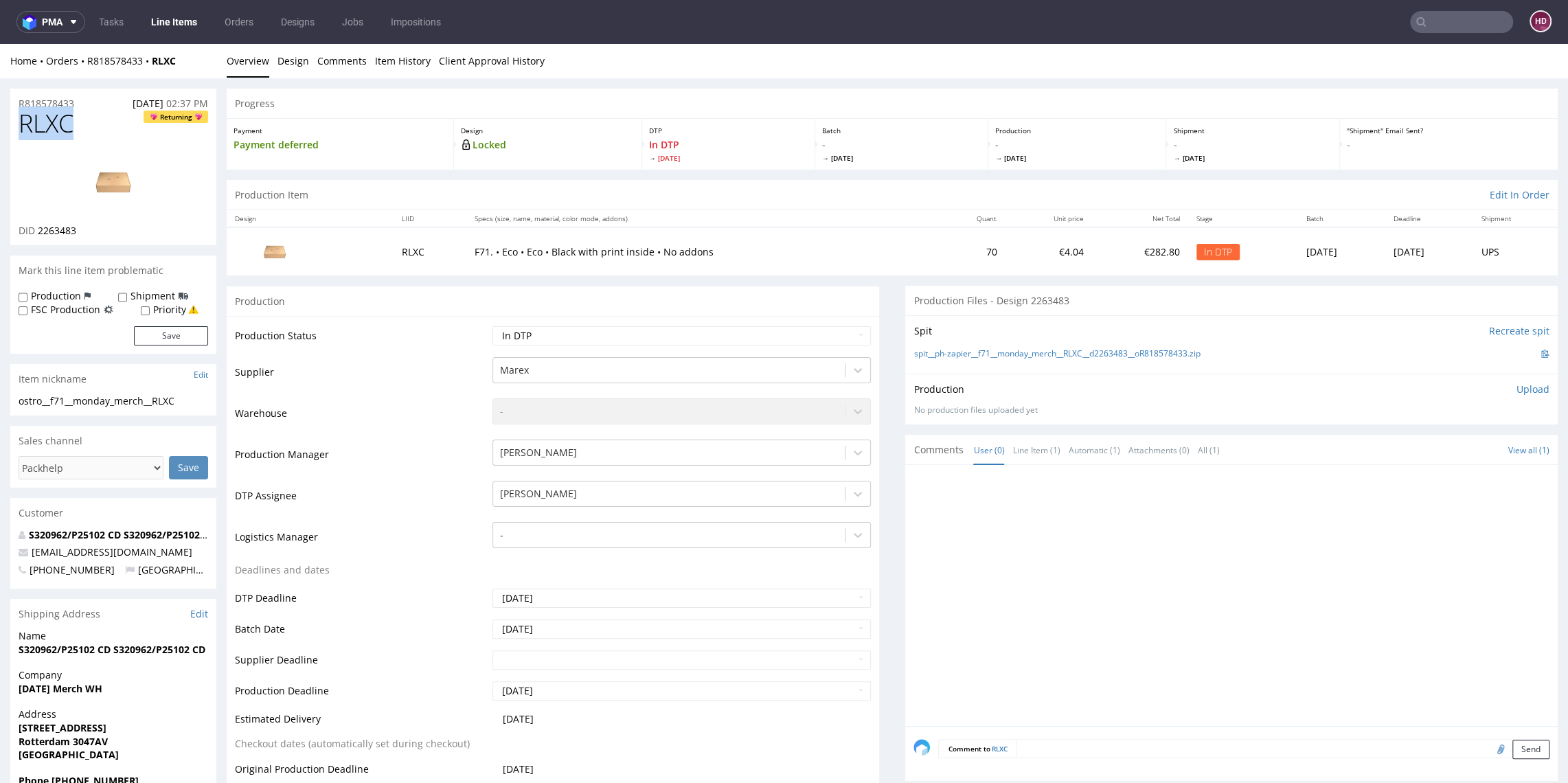
drag, startPoint x: 87, startPoint y: 133, endPoint x: -57, endPoint y: 122, distance: 144.4
drag, startPoint x: 122, startPoint y: 228, endPoint x: 37, endPoint y: 224, distance: 85.1
click at [37, 224] on div "DID 2263483" at bounding box center [113, 231] width 190 height 14
click at [283, 64] on link "Design" at bounding box center [293, 61] width 32 height 34
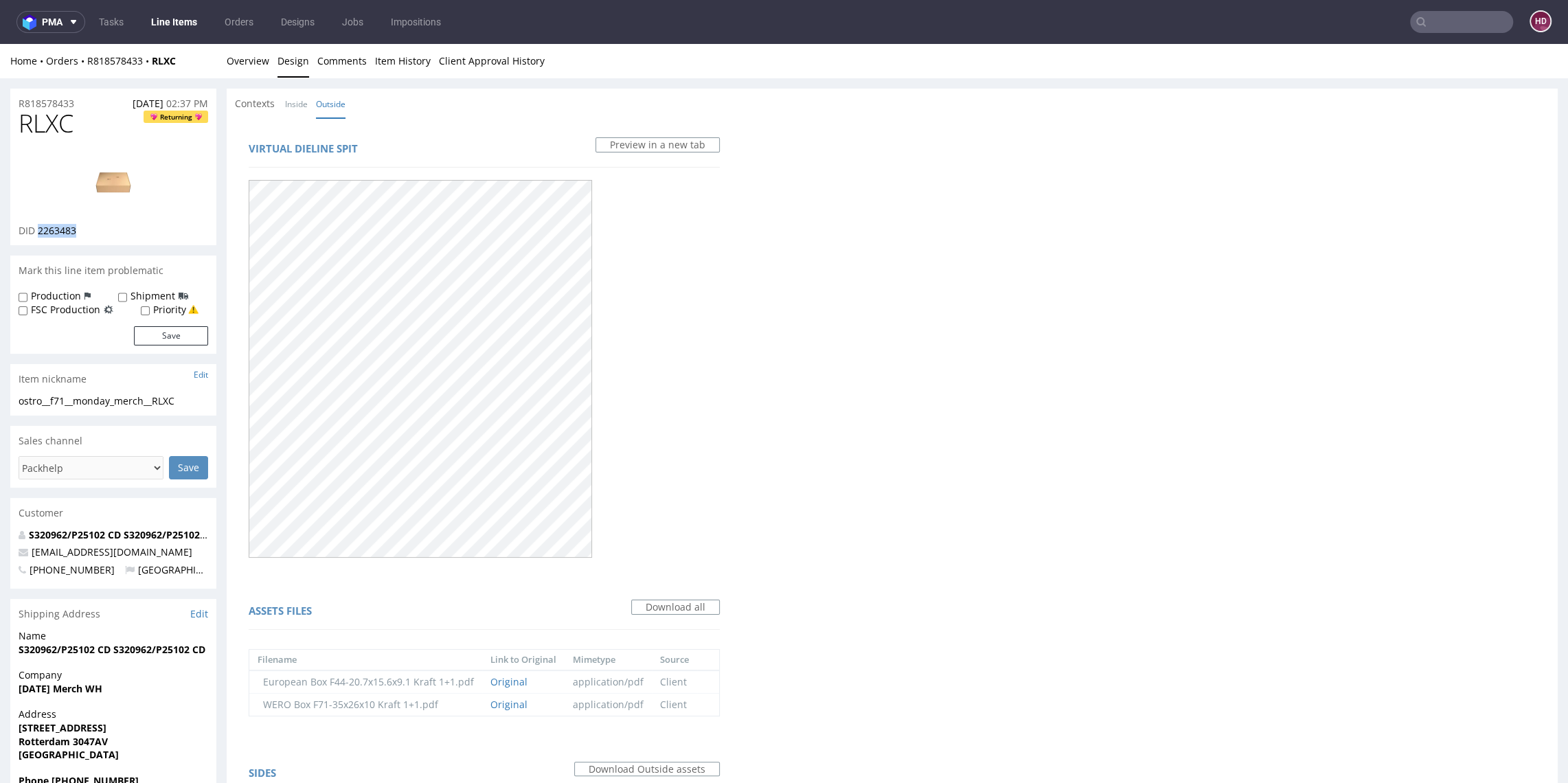
scroll to position [355, 0]
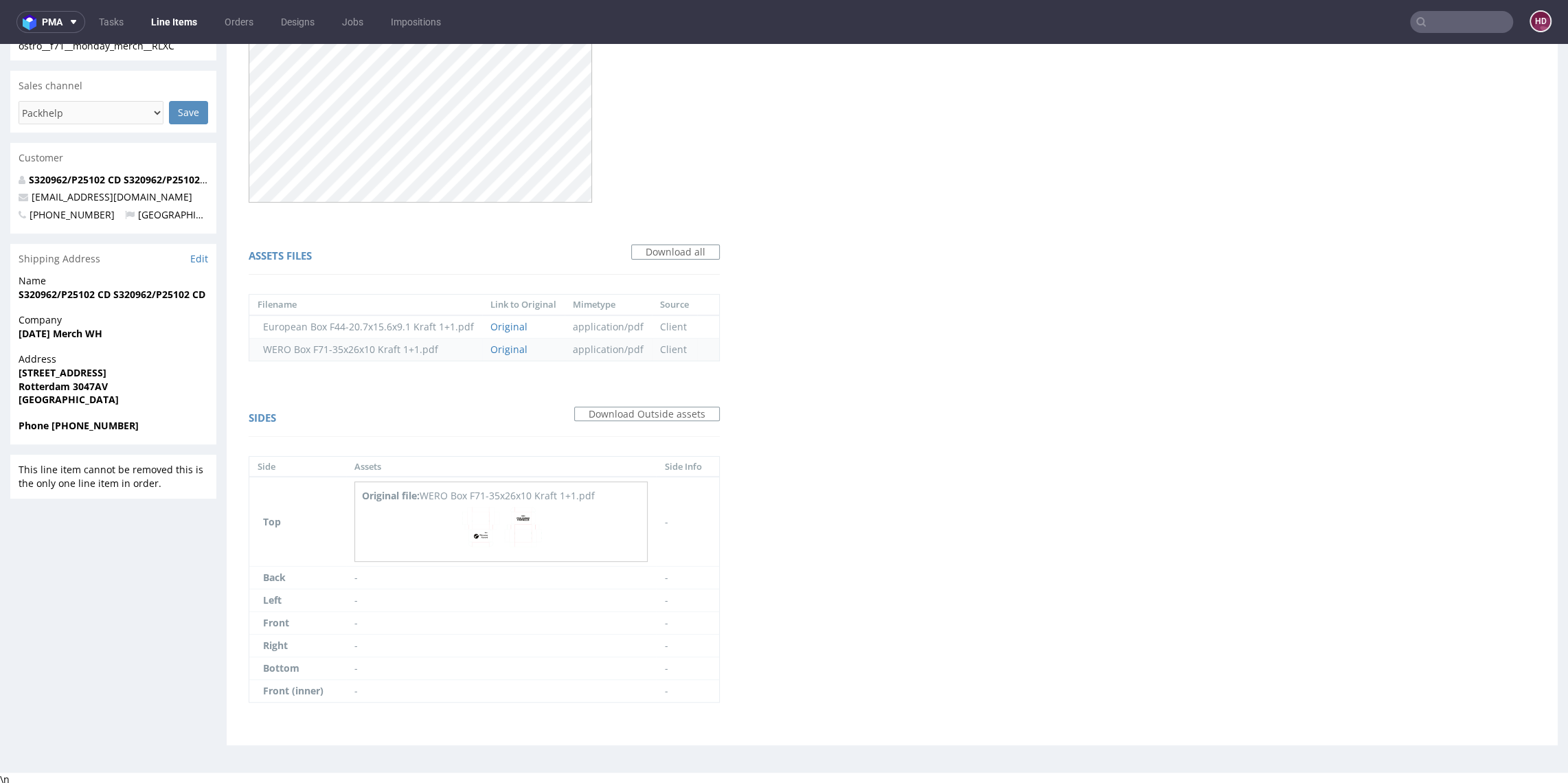
click at [393, 348] on td "WERO Box F71-35x26x10 Kraft 1+1.pdf" at bounding box center [366, 350] width 233 height 23
click at [502, 352] on link "Original" at bounding box center [509, 349] width 37 height 13
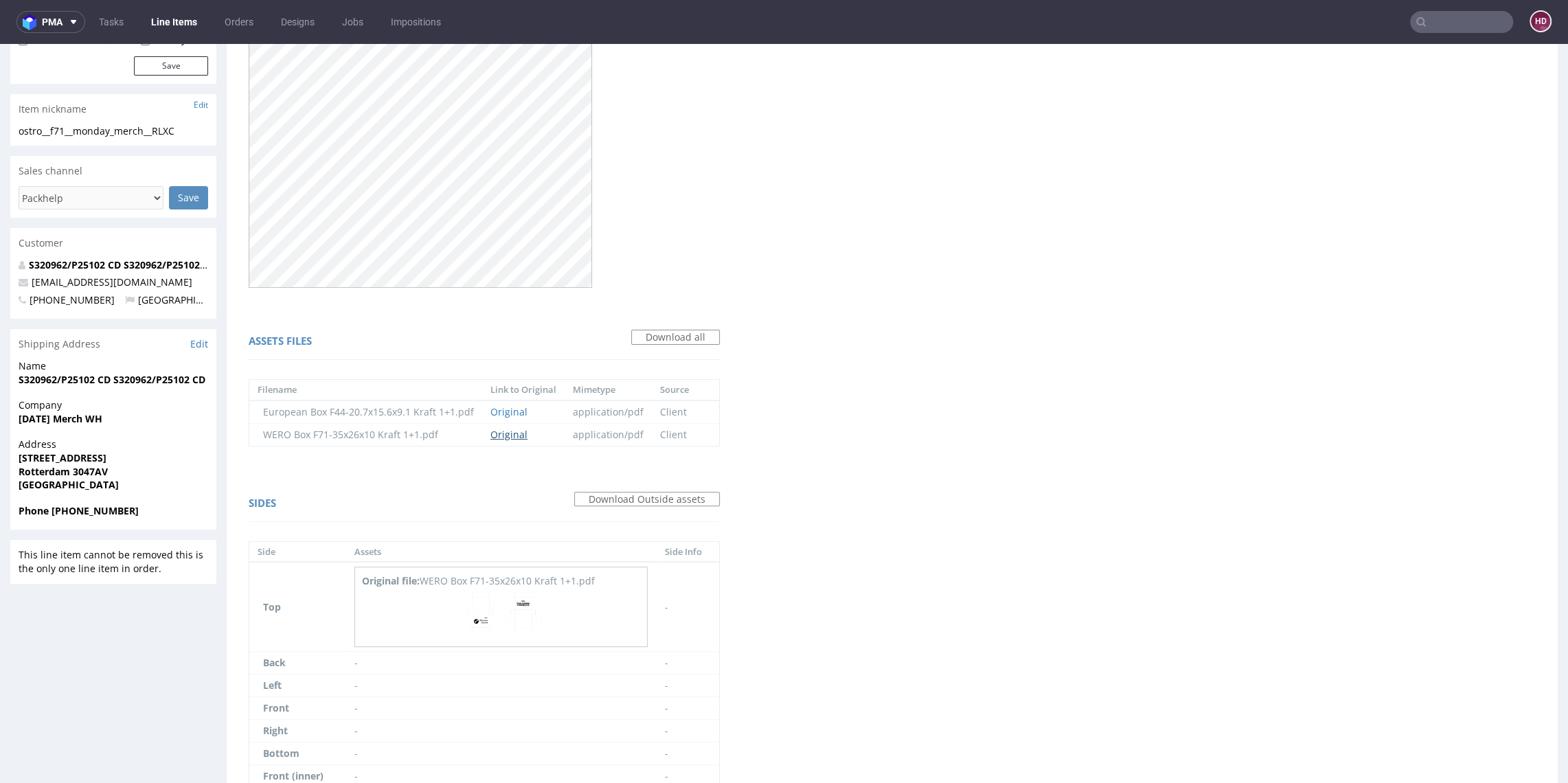
scroll to position [0, 0]
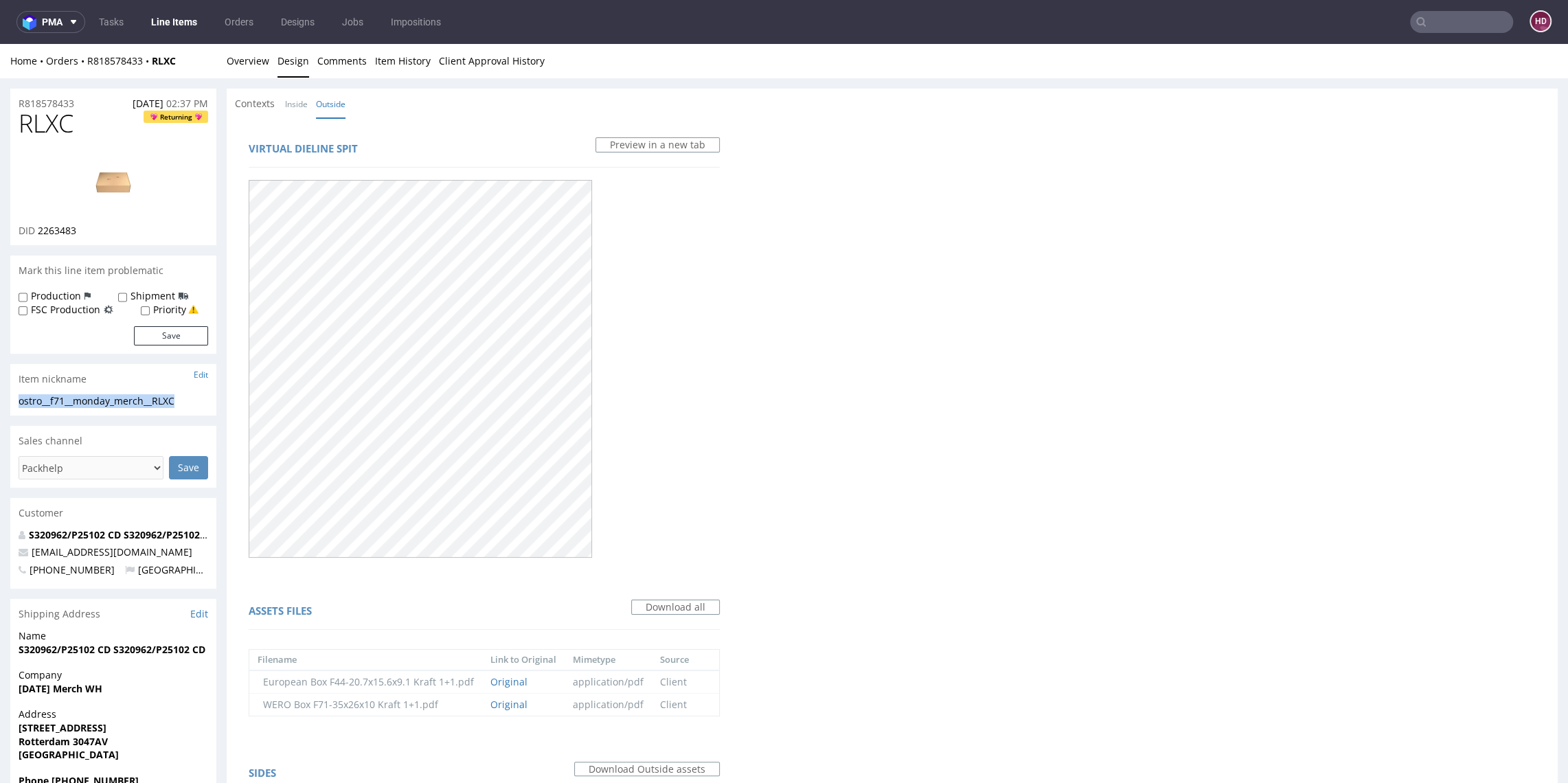
drag, startPoint x: 185, startPoint y: 403, endPoint x: 8, endPoint y: 394, distance: 177.2
click at [8, 394] on div "R818578433 [DATE] 02:37 PM RLXC Returning DID 2263483 Mark this line item probl…" at bounding box center [784, 600] width 1568 height 1043
drag, startPoint x: 79, startPoint y: 101, endPoint x: -1, endPoint y: 96, distance: 80.2
click at [0, 96] on html "Production Shipped DTP Orders Offers Shipments Designs Promotions Users Jobs Ad…" at bounding box center [784, 592] width 1568 height 1097
click at [107, 234] on div "DID 2263483" at bounding box center [113, 231] width 190 height 14
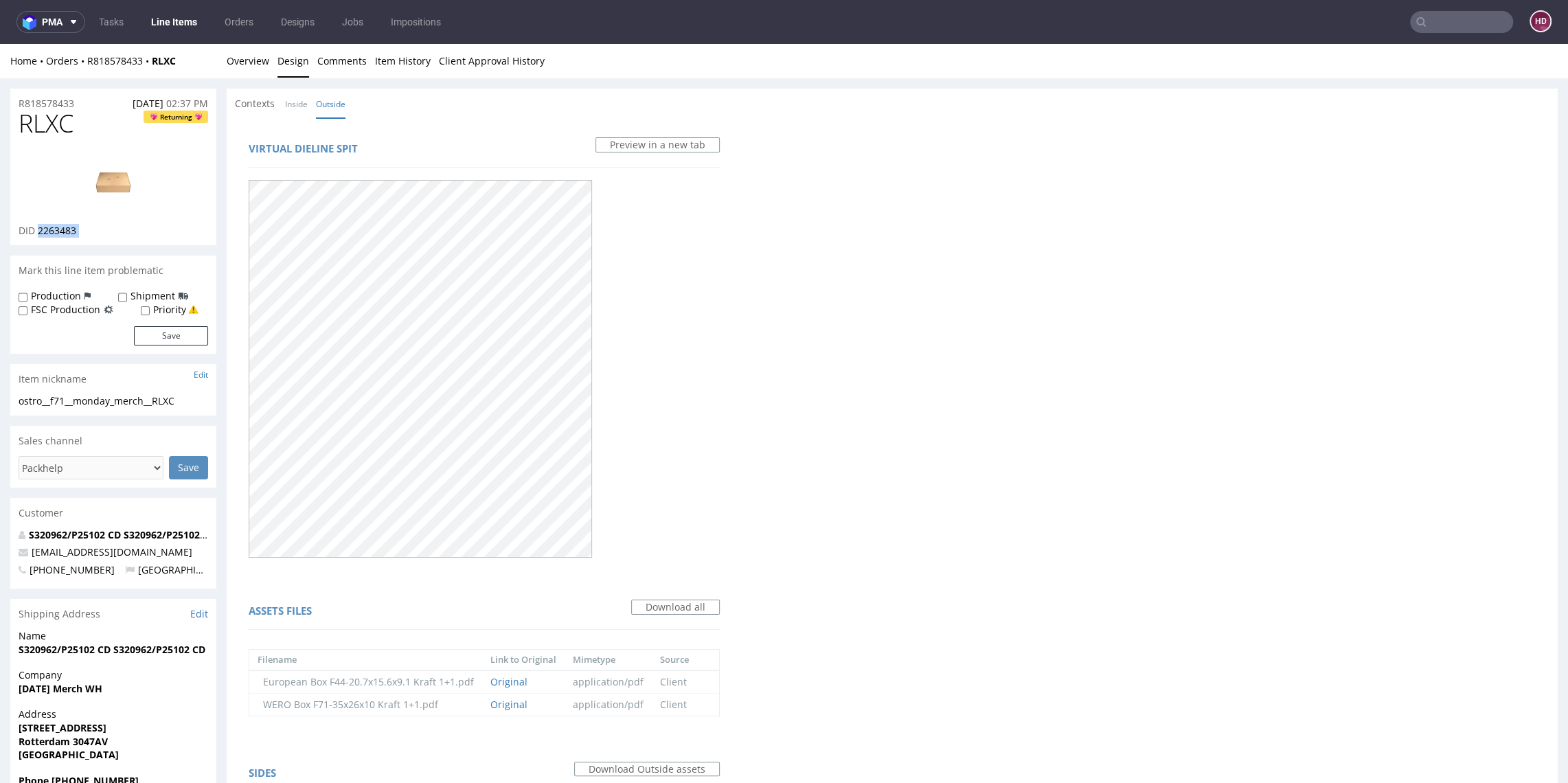
drag, startPoint x: 107, startPoint y: 234, endPoint x: 51, endPoint y: 231, distance: 56.1
click at [51, 231] on div "DID 2263483" at bounding box center [113, 231] width 190 height 14
drag, startPoint x: 68, startPoint y: 125, endPoint x: -21, endPoint y: 117, distance: 89.4
click at [0, 117] on html "Production Shipped DTP Orders Offers Shipments Designs Promotions Users Jobs Ad…" at bounding box center [784, 592] width 1568 height 1097
click at [237, 61] on link "Overview" at bounding box center [248, 61] width 42 height 34
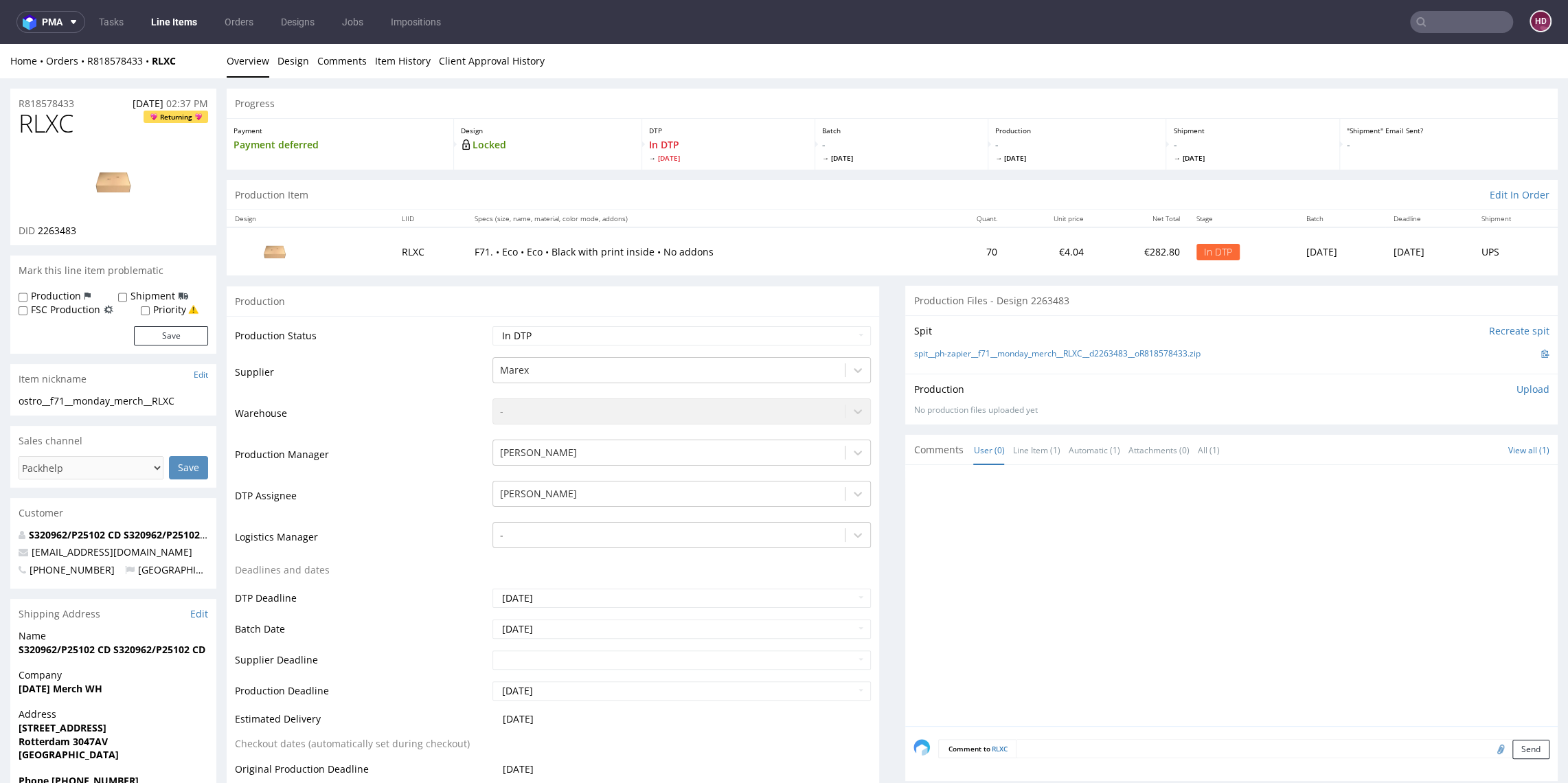
click at [1517, 388] on p "Upload" at bounding box center [1533, 389] width 33 height 14
click at [1436, 446] on div "Add files" at bounding box center [1452, 452] width 69 height 20
type input "C:\fakepath\ ostro__f71__monday_merch__RLXC__d2263483__oR818578433__outside.pdf"
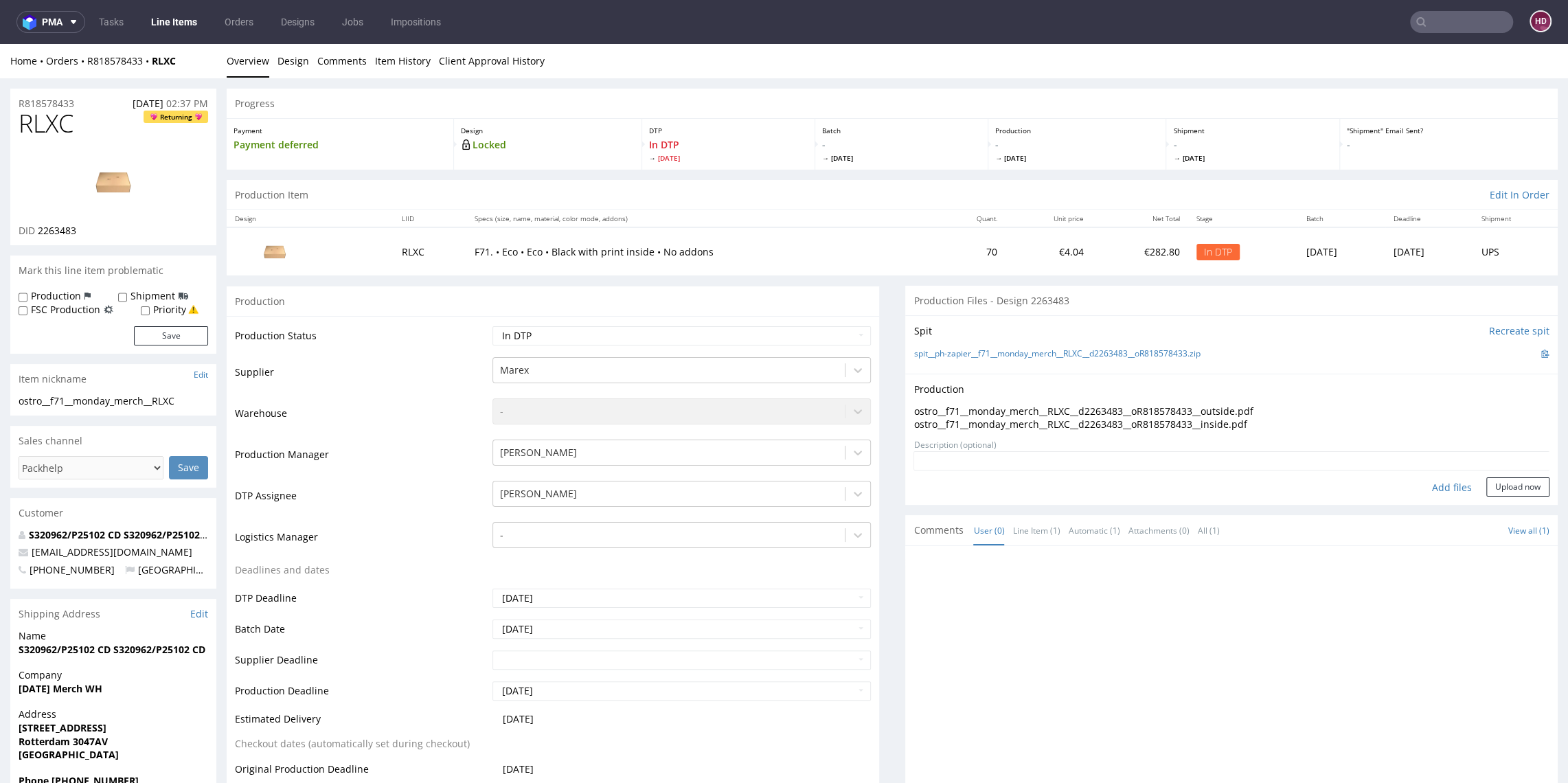
drag, startPoint x: 1473, startPoint y: 482, endPoint x: 1233, endPoint y: 413, distance: 249.7
click at [1459, 472] on form "Add files Upload now" at bounding box center [1232, 473] width 636 height 45
click at [555, 335] on select "Waiting for Artwork Waiting for Diecut Waiting for Mockup Waiting for DTP Waiti…" at bounding box center [682, 336] width 378 height 19
click at [1503, 486] on button "Upload now" at bounding box center [1519, 487] width 64 height 19
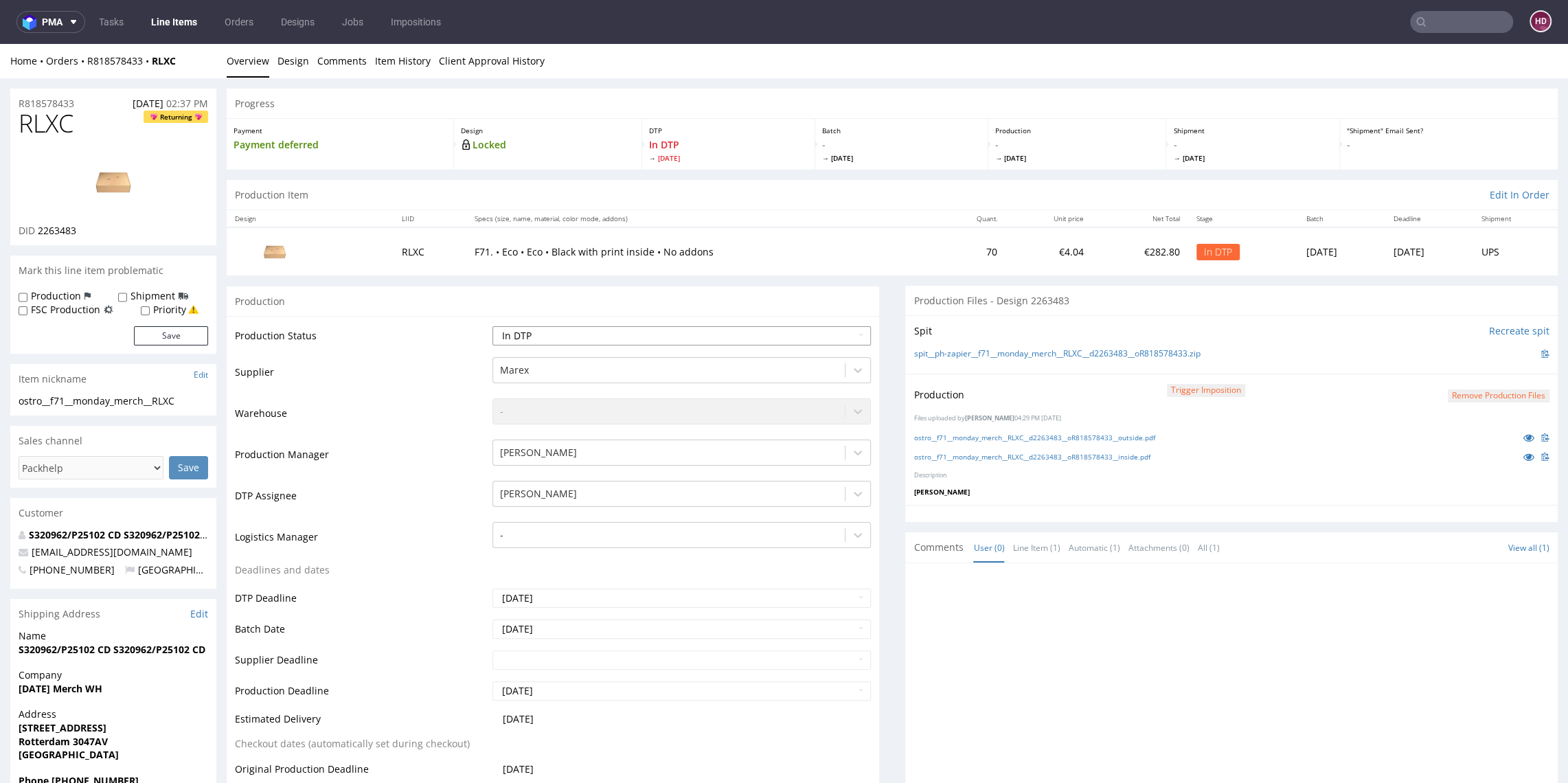
click at [669, 335] on select "Waiting for Artwork Waiting for Diecut Waiting for Mockup Waiting for DTP Waiti…" at bounding box center [682, 336] width 378 height 19
select select "dtp_production_ready"
click at [493, 327] on select "Waiting for Artwork Waiting for Diecut Waiting for Mockup Waiting for DTP Waiti…" at bounding box center [682, 336] width 378 height 19
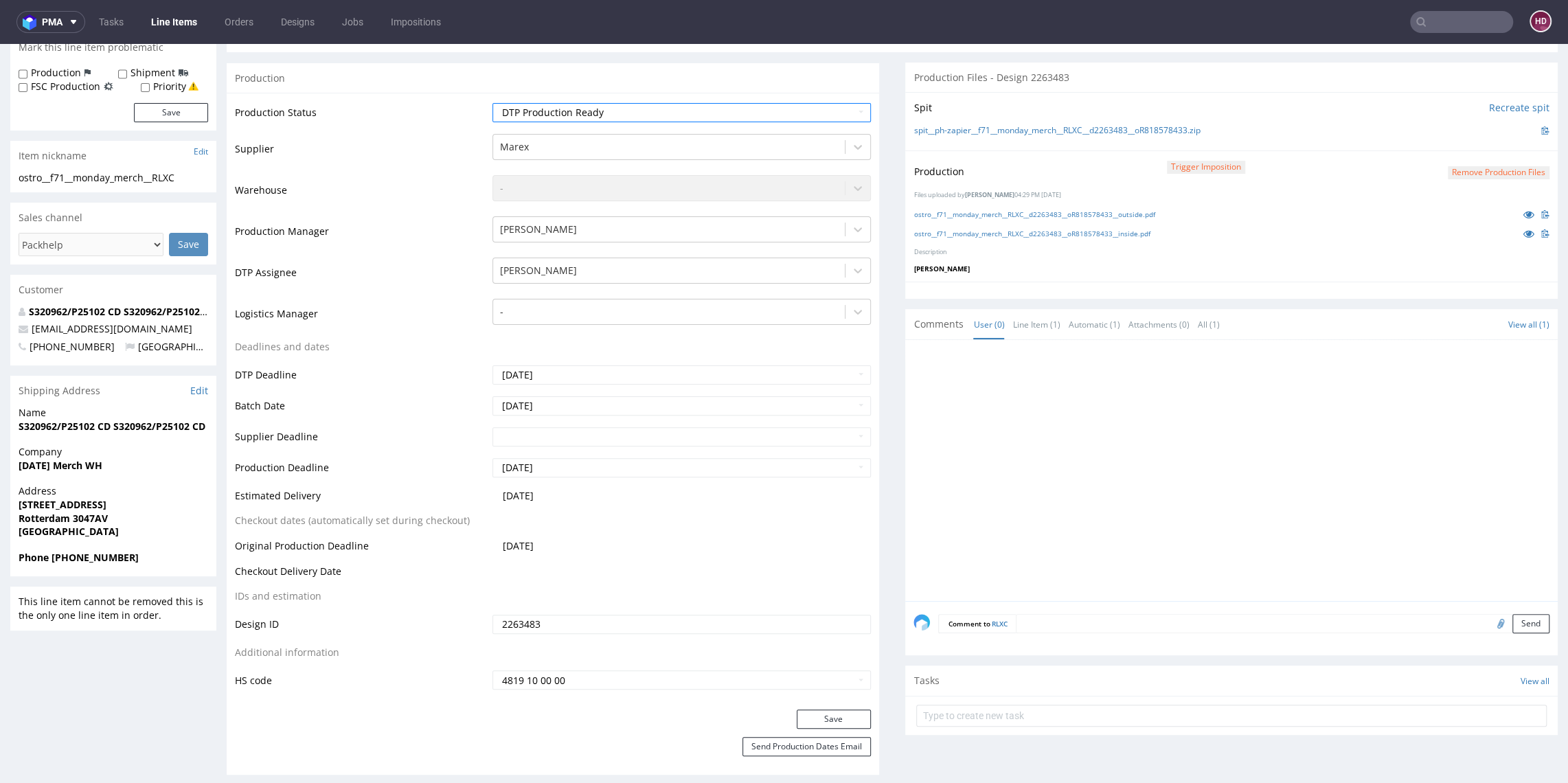
scroll to position [224, 0]
click at [818, 711] on button "Save" at bounding box center [834, 718] width 74 height 19
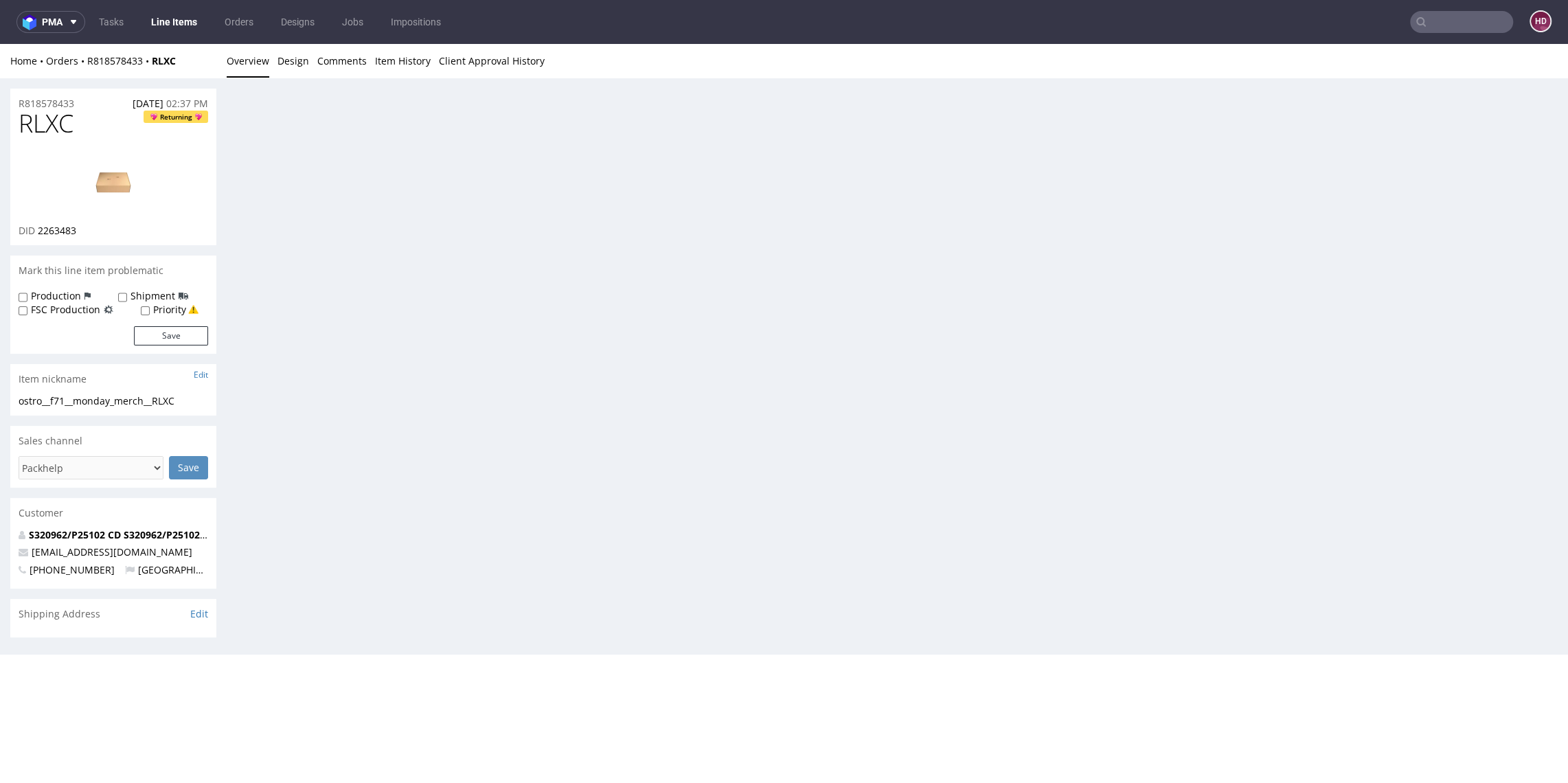
scroll to position [0, 0]
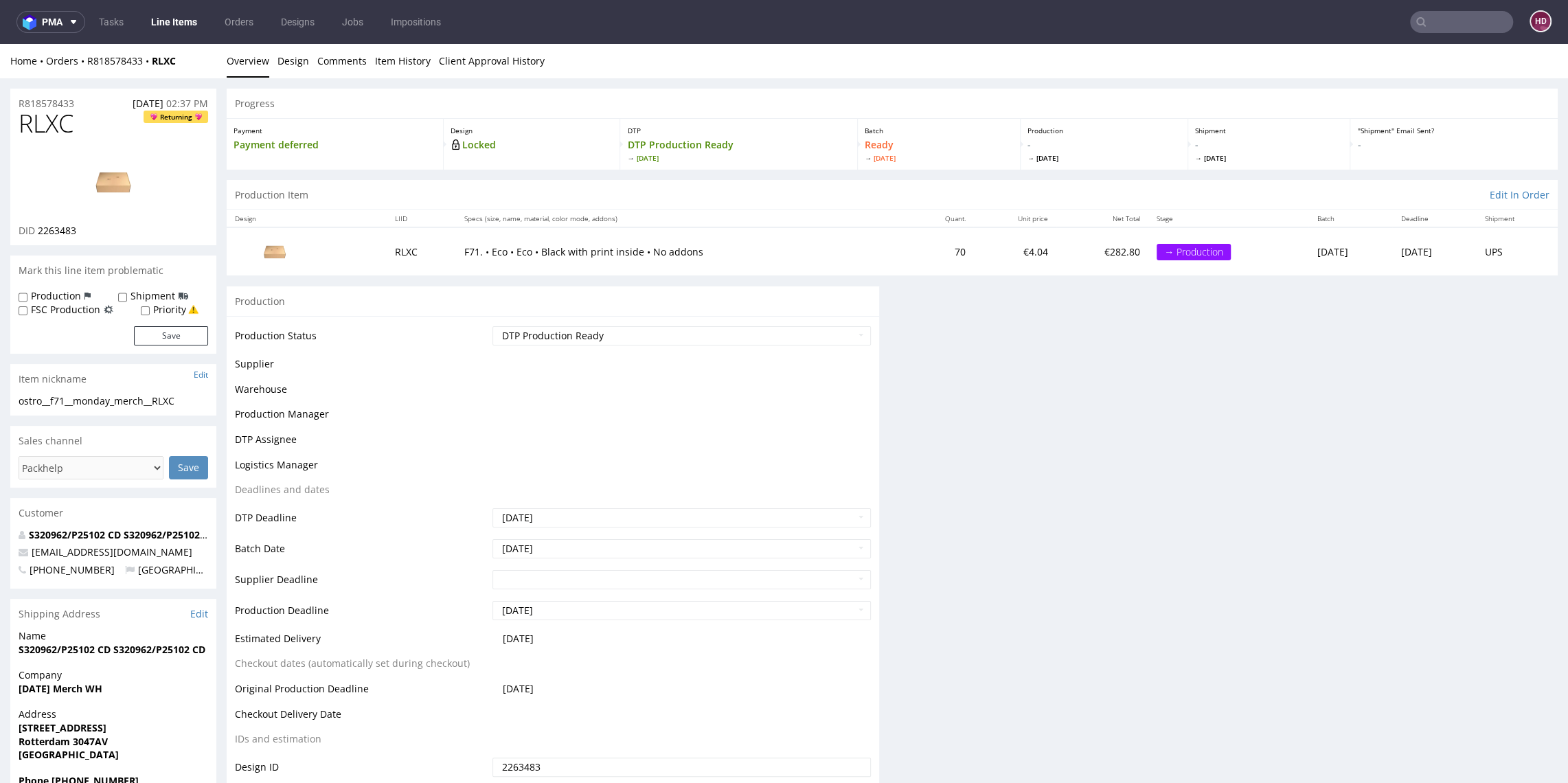
click at [156, 23] on link "Line Items" at bounding box center [174, 21] width 63 height 22
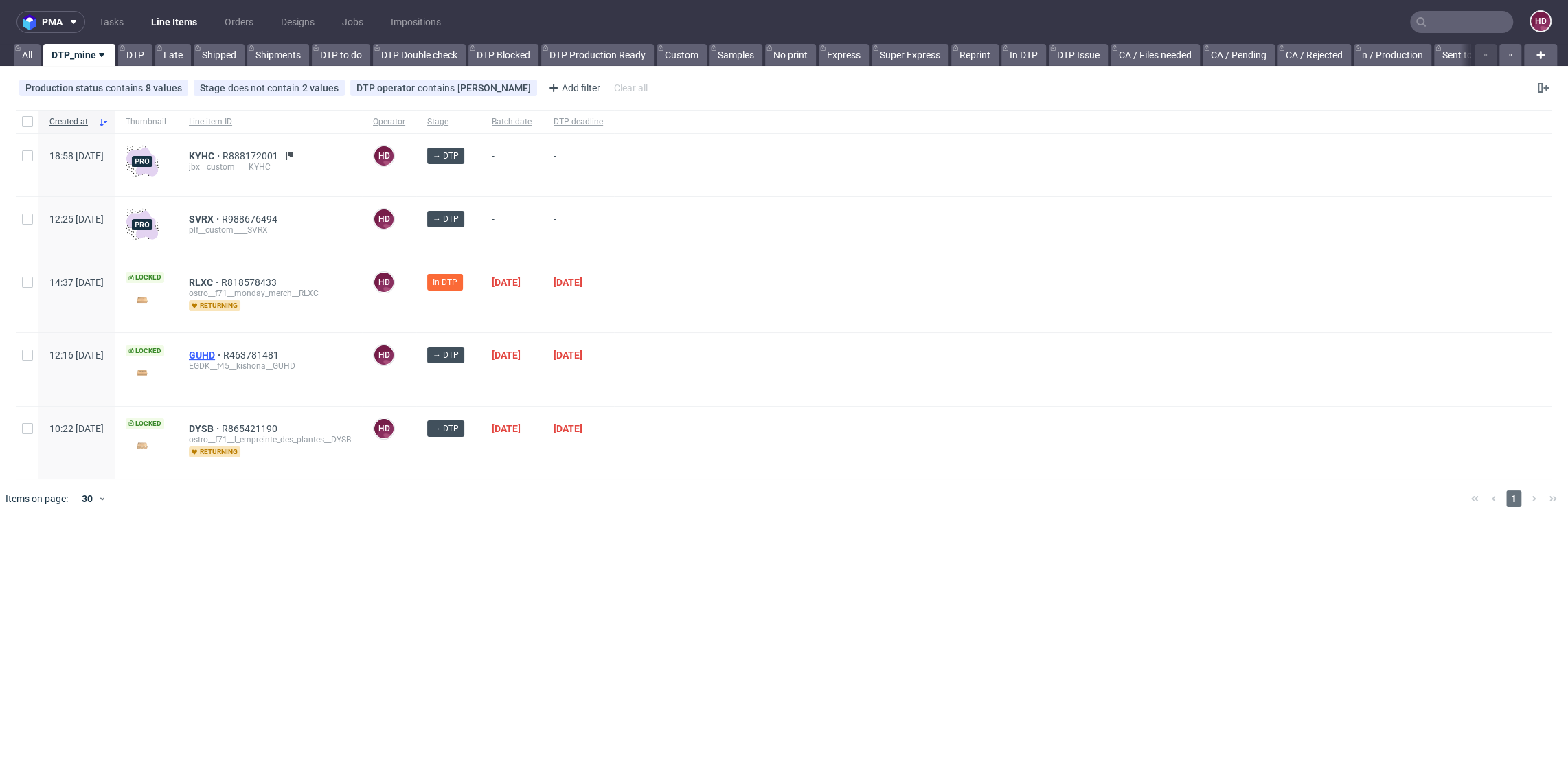
click at [223, 352] on span "GUHD" at bounding box center [206, 355] width 34 height 11
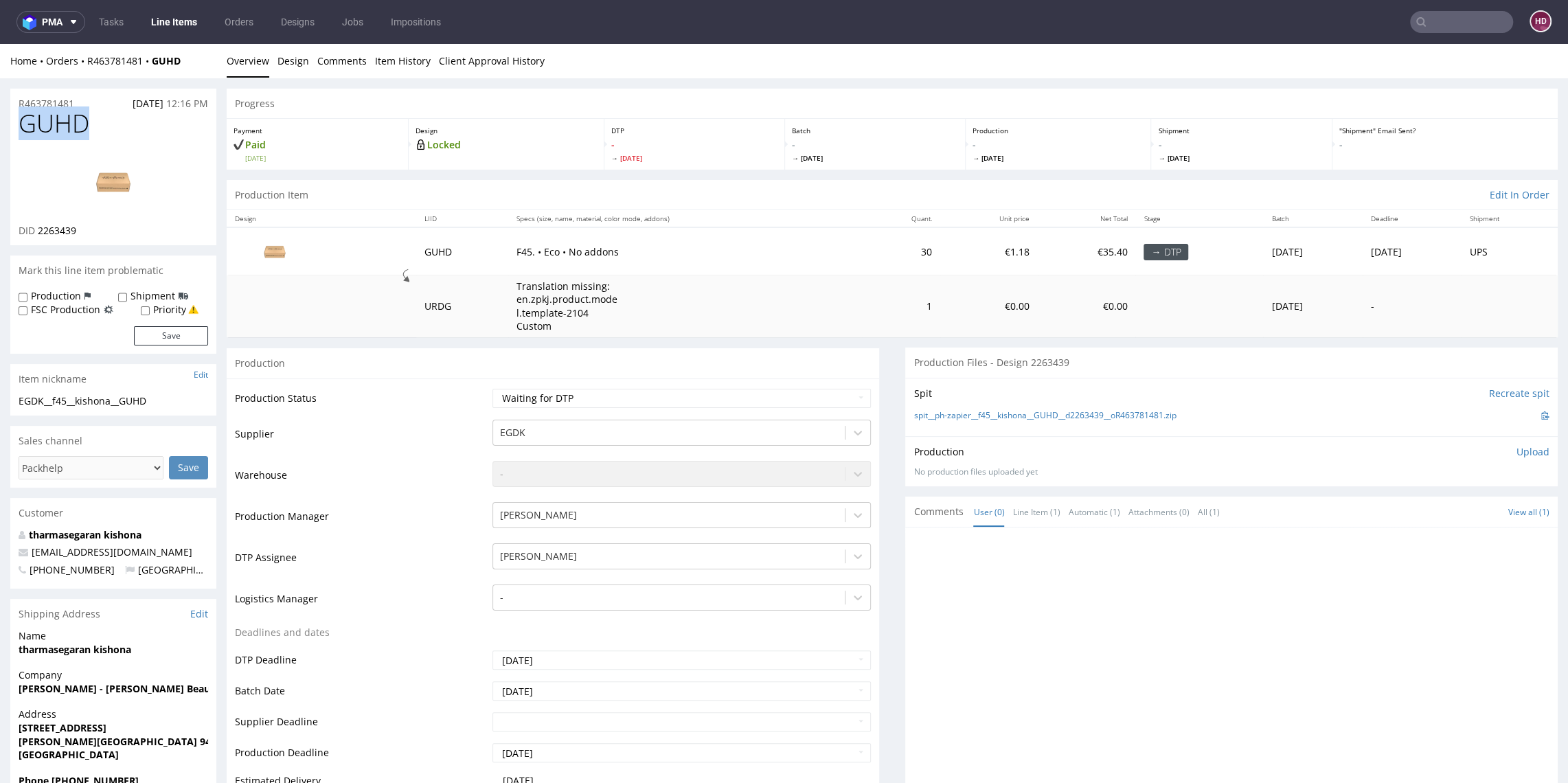
drag, startPoint x: 91, startPoint y: 129, endPoint x: -31, endPoint y: 132, distance: 122.0
copy span "GUHD"
drag, startPoint x: 100, startPoint y: 229, endPoint x: 38, endPoint y: 223, distance: 62.3
click at [38, 224] on div "DID 2263439" at bounding box center [113, 231] width 190 height 14
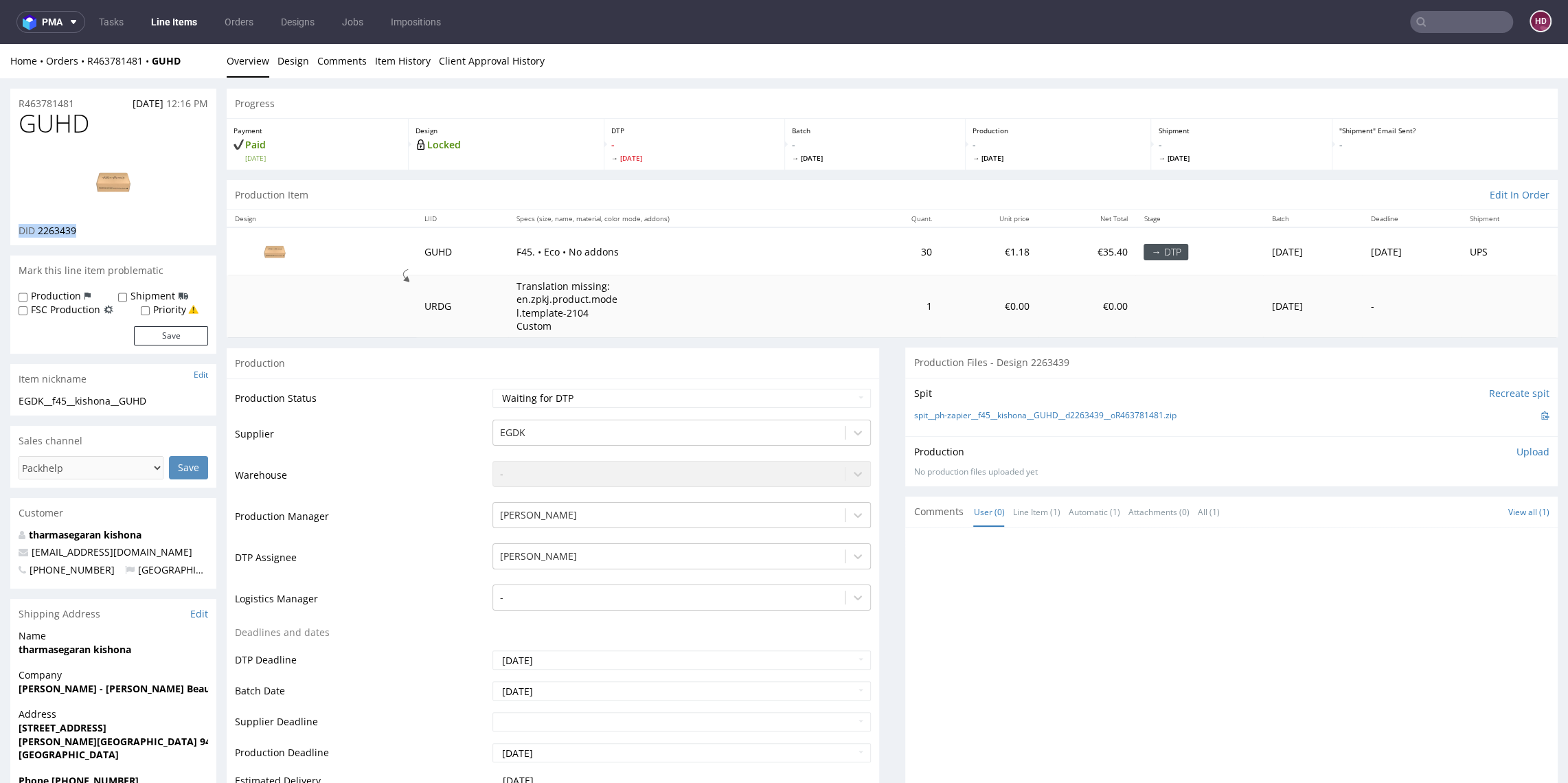
copy p "DID 2263439"
click at [104, 178] on img at bounding box center [113, 182] width 109 height 62
click at [125, 125] on h1 "GUHD" at bounding box center [113, 123] width 190 height 27
drag, startPoint x: 112, startPoint y: 126, endPoint x: -19, endPoint y: 128, distance: 131.0
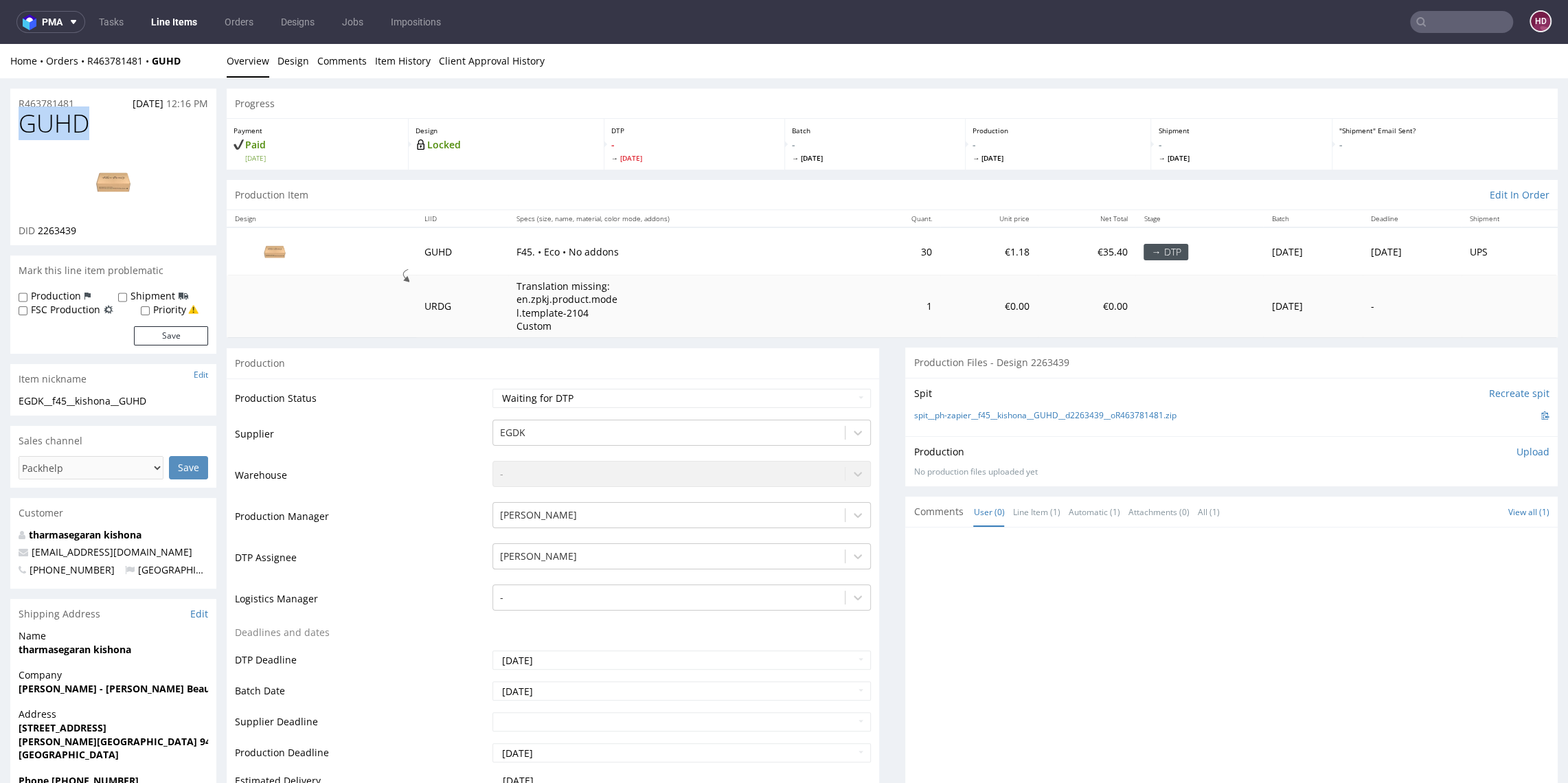
copy span "GUHD"
drag, startPoint x: 157, startPoint y: 402, endPoint x: -48, endPoint y: 394, distance: 205.2
copy section "EGDK__f45__kishona__GUHD"
drag, startPoint x: 93, startPoint y: 107, endPoint x: -19, endPoint y: 110, distance: 112.0
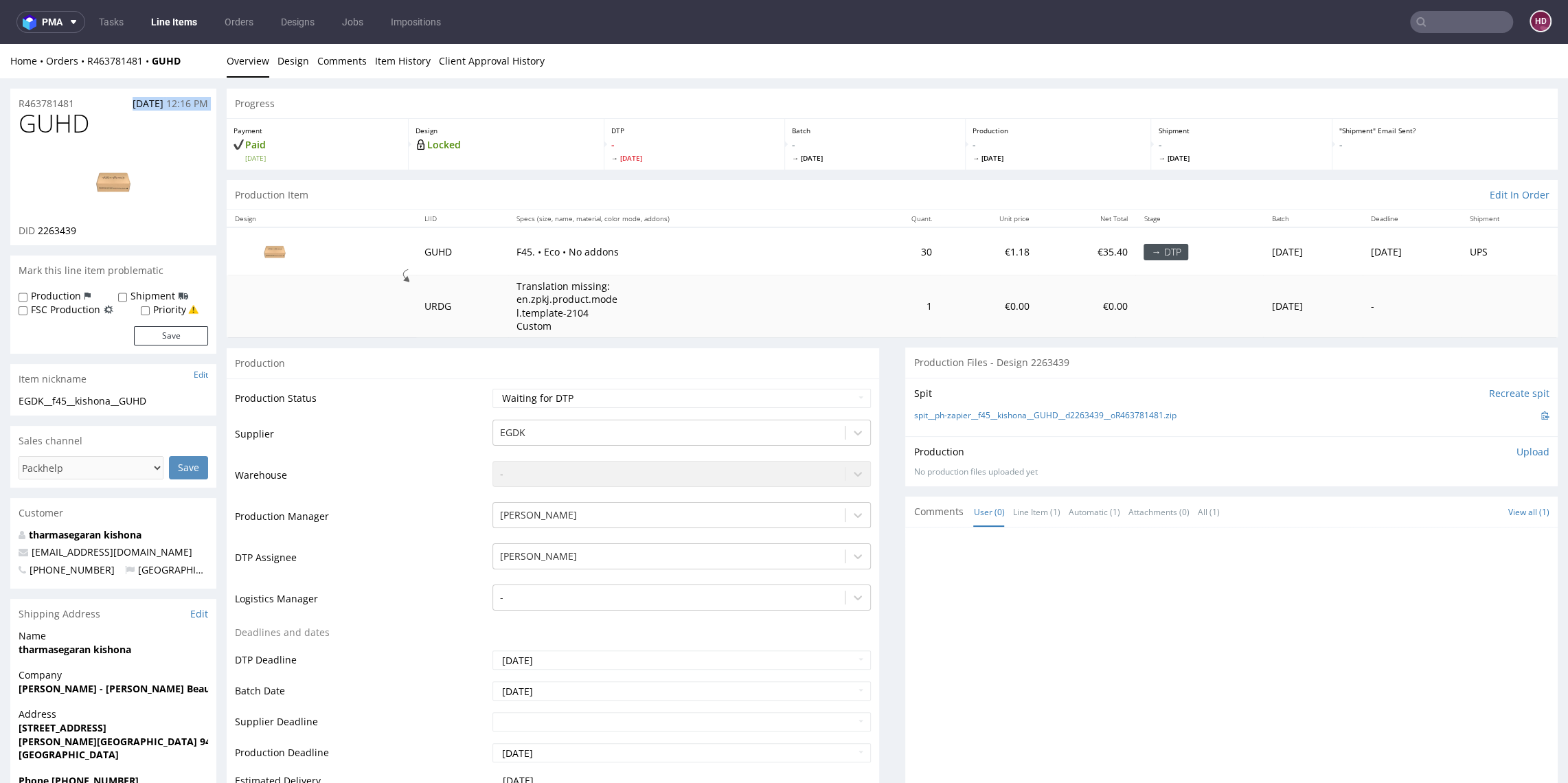
copy div "19.09.2025 12:16 PM"
drag, startPoint x: 81, startPoint y: 102, endPoint x: -33, endPoint y: 106, distance: 114.1
copy p "R463781481"
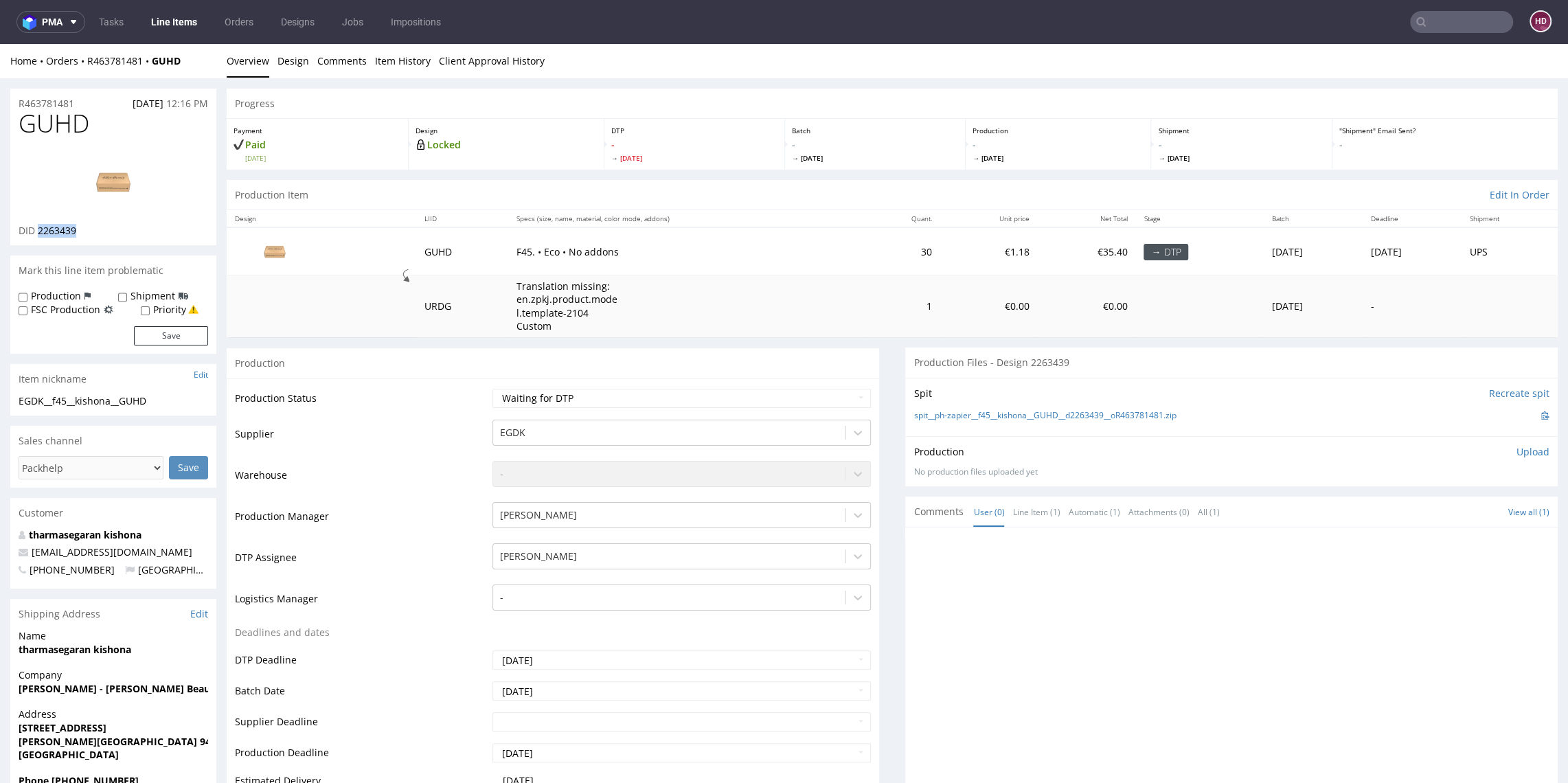
drag, startPoint x: 88, startPoint y: 232, endPoint x: 36, endPoint y: 226, distance: 52.3
click at [36, 226] on div "DID 2263439" at bounding box center [113, 231] width 190 height 14
copy span "2263439"
click at [1519, 448] on p "Upload" at bounding box center [1533, 452] width 33 height 14
click at [1418, 519] on div "Add files" at bounding box center [1452, 514] width 69 height 20
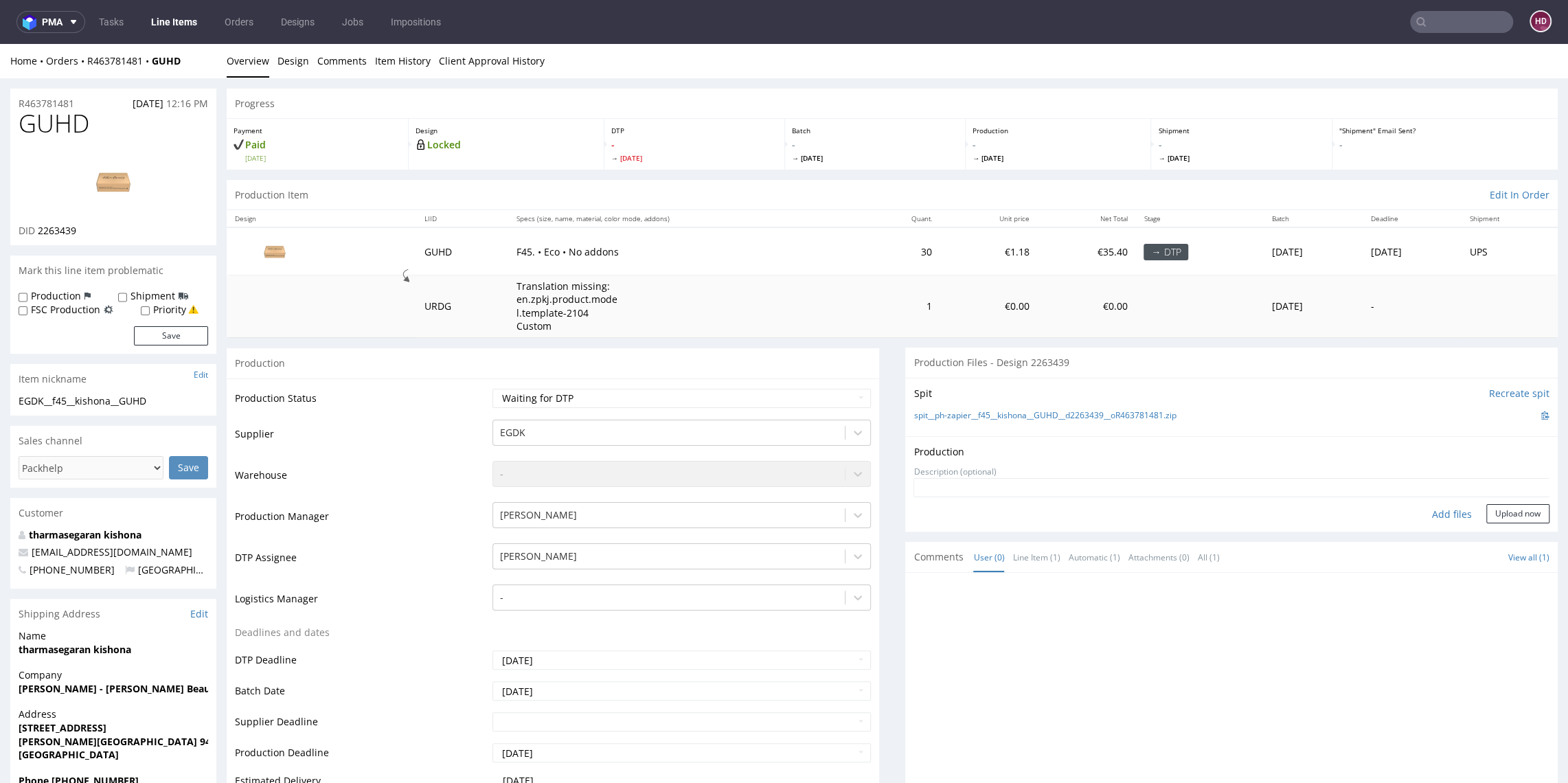
type input "C:\fakepath\ EGDK__f45__kishona__GUHD__d2263439__oR463781481.pdf"
click at [1499, 530] on button "Upload now" at bounding box center [1519, 536] width 64 height 19
click at [659, 395] on select "Waiting for Artwork Waiting for Diecut Waiting for Mockup Waiting for DTP Waiti…" at bounding box center [682, 398] width 378 height 19
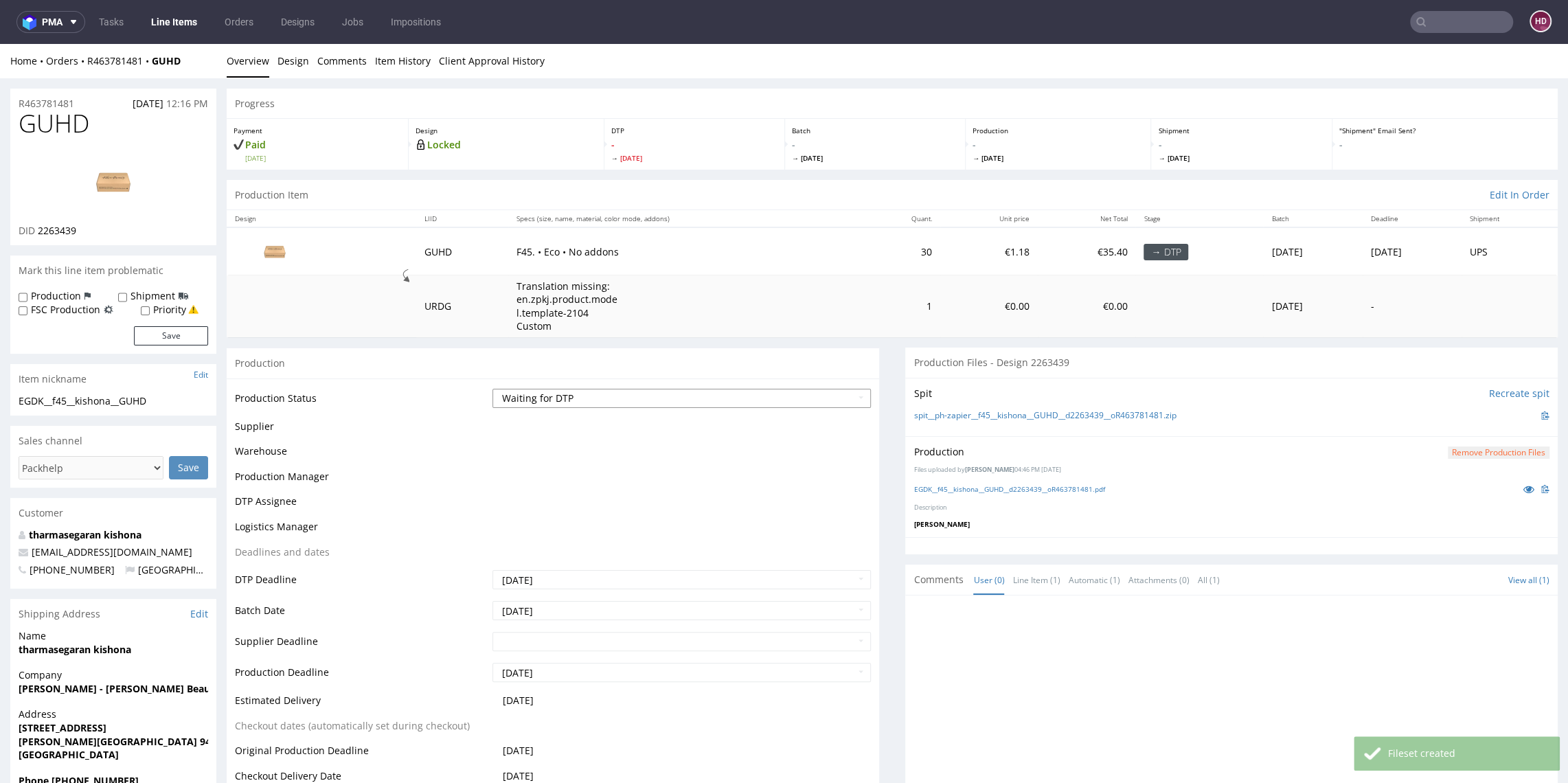
click at [565, 395] on select "Waiting for Artwork Waiting for Diecut Waiting for Mockup Waiting for DTP Waiti…" at bounding box center [682, 398] width 378 height 19
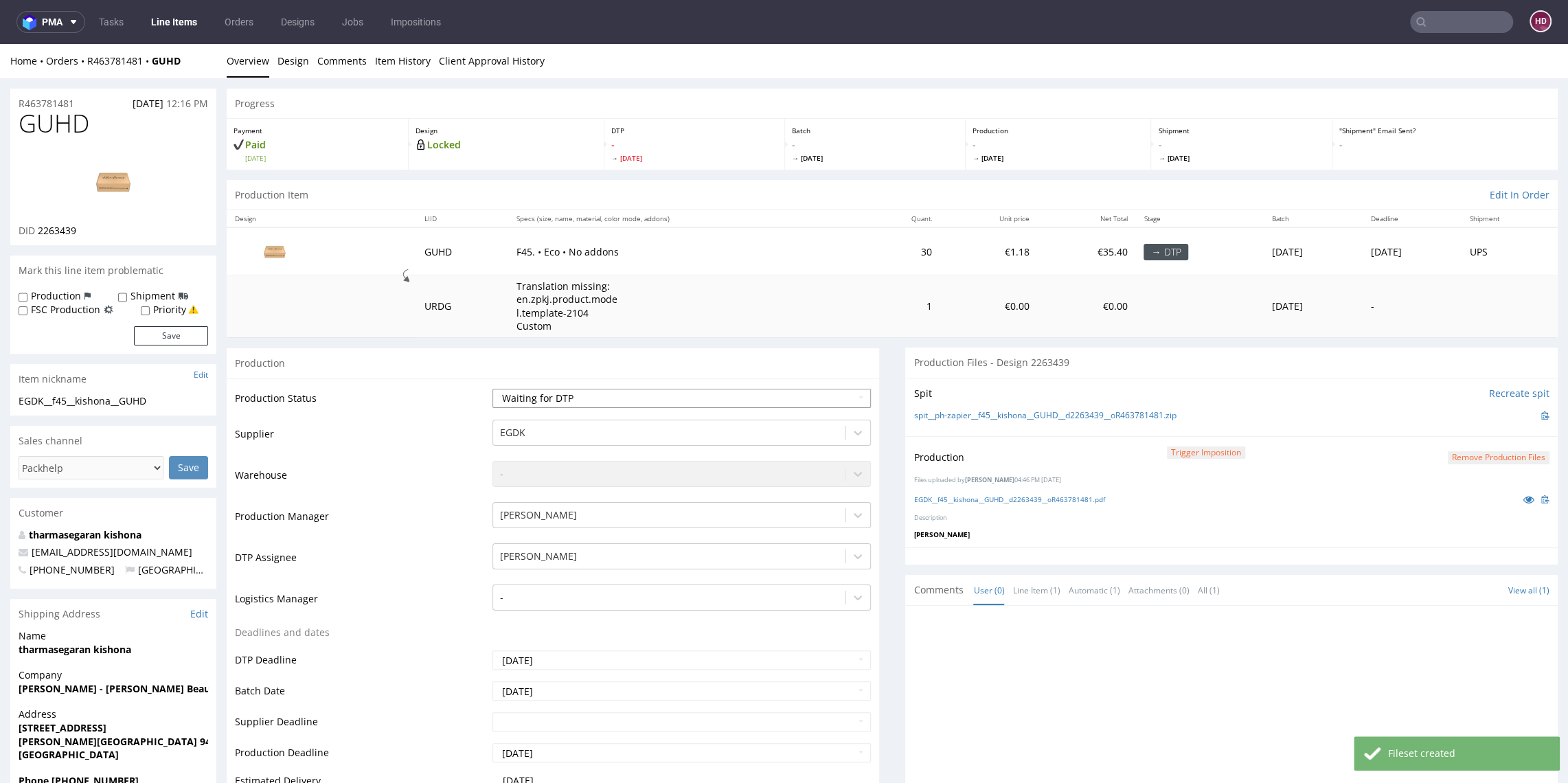
select select "dtp_production_ready"
click at [493, 388] on select "Waiting for Artwork Waiting for Diecut Waiting for Mockup Waiting for DTP Waiti…" at bounding box center [682, 398] width 378 height 19
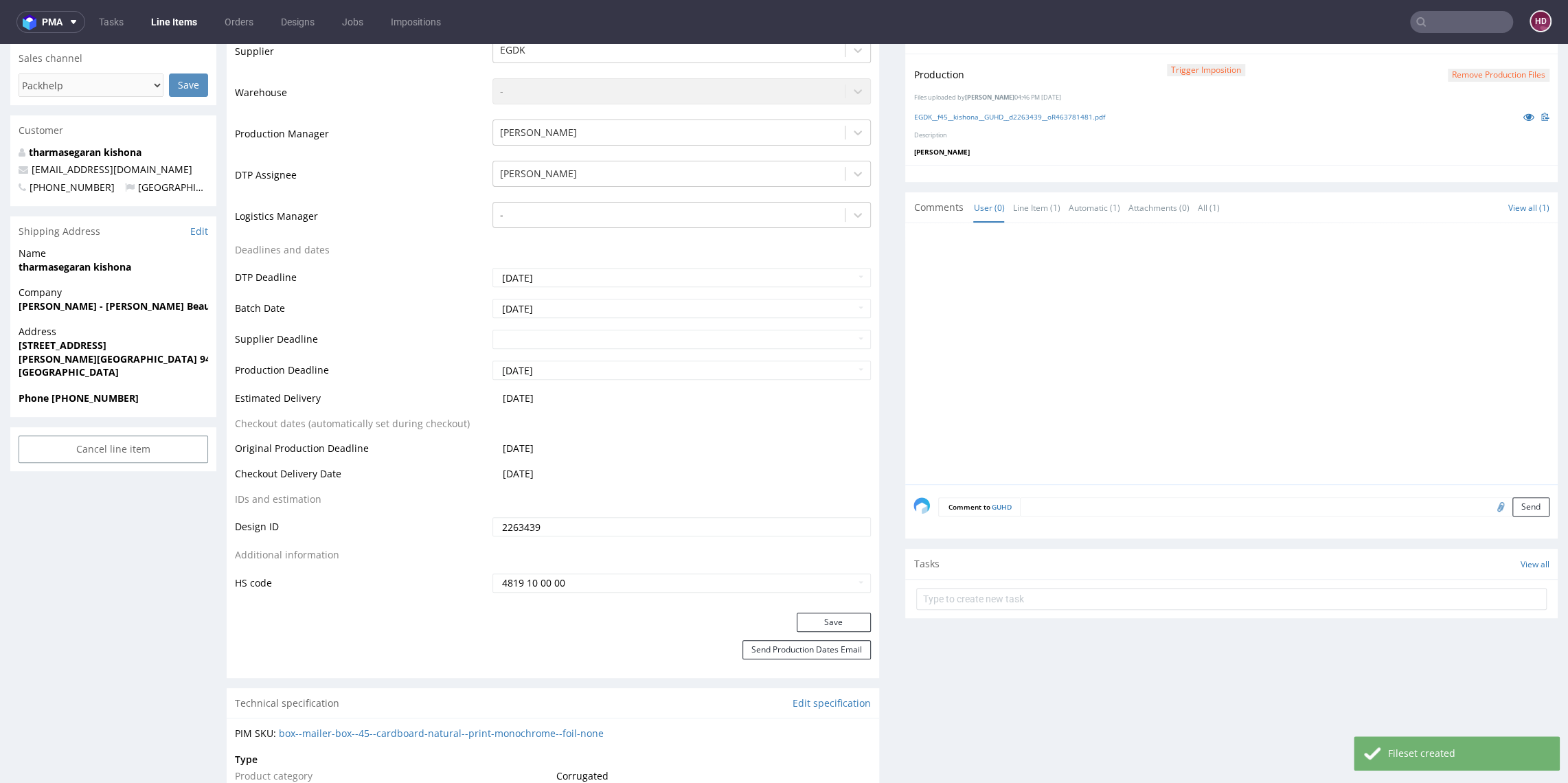
scroll to position [398, 0]
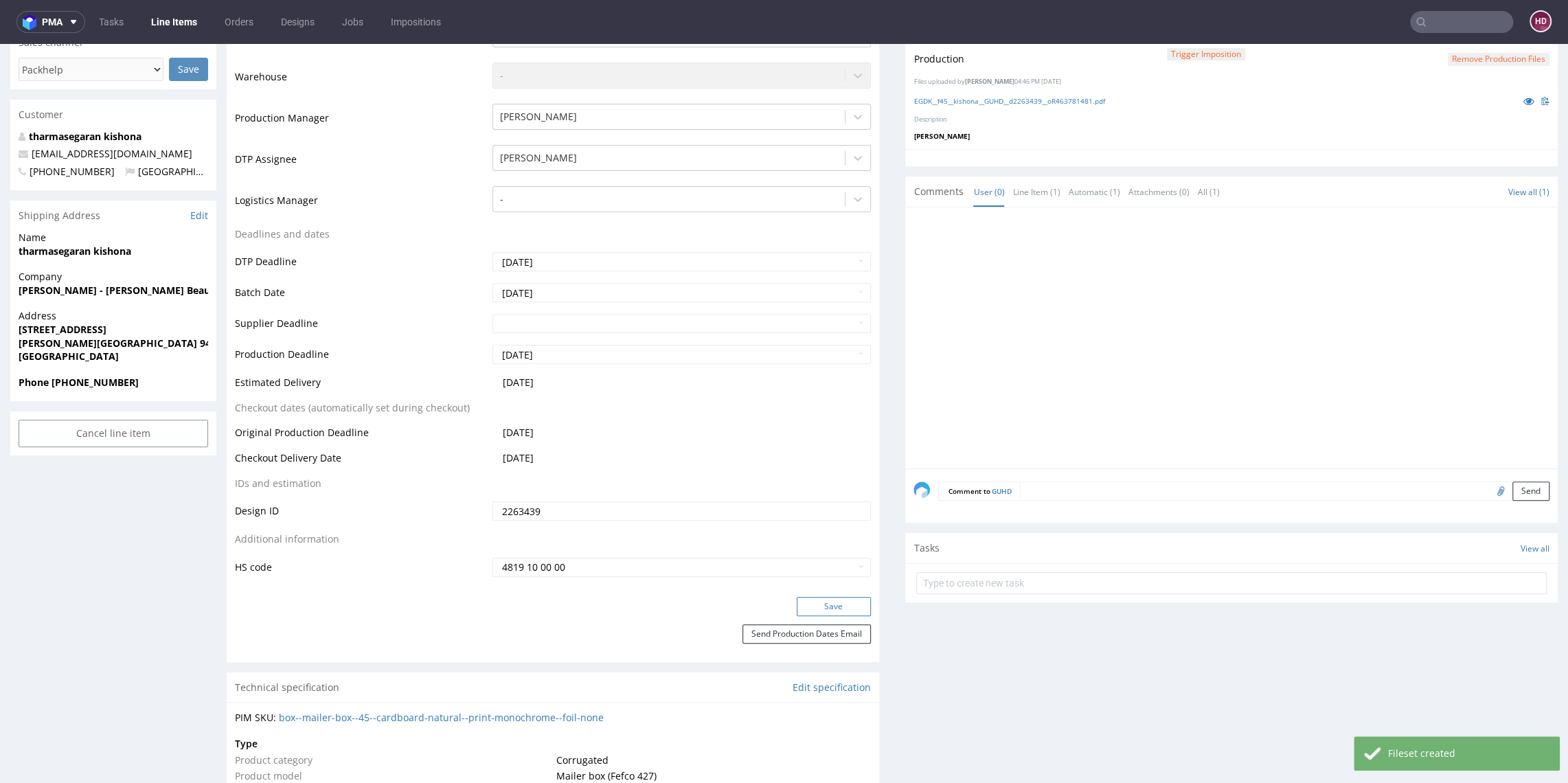
click at [803, 606] on button "Save" at bounding box center [834, 606] width 74 height 19
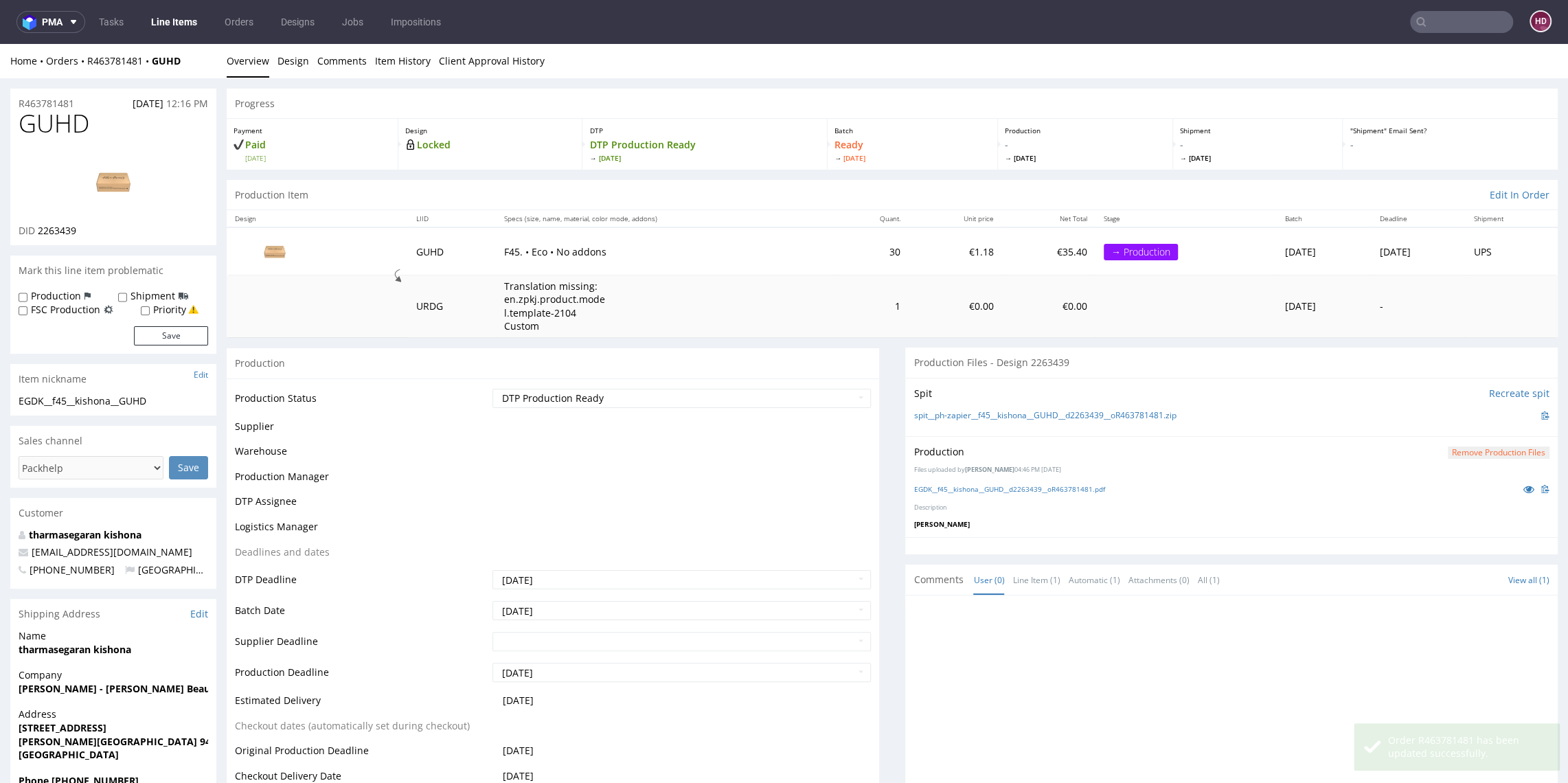
scroll to position [389, 0]
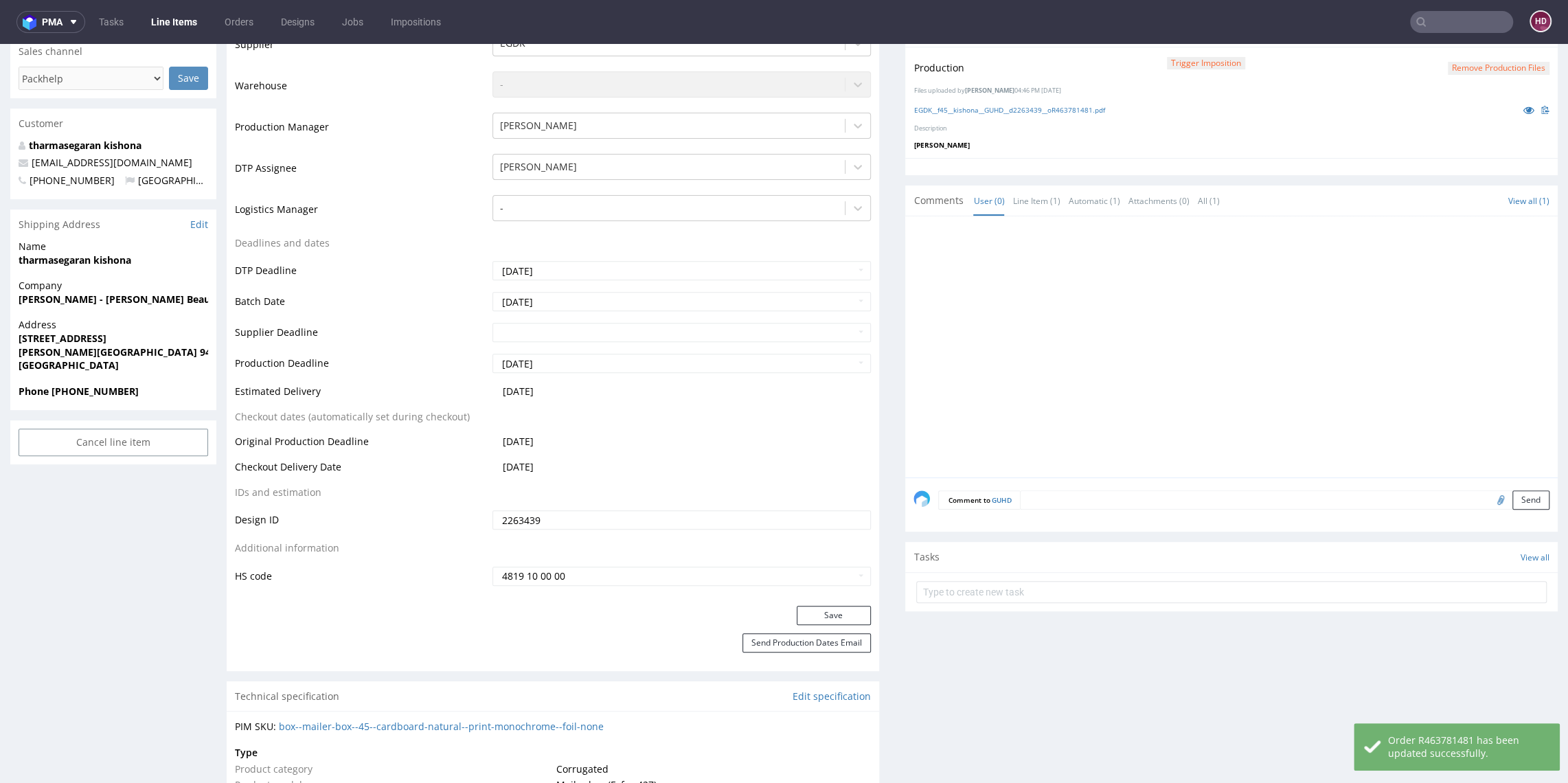
click at [168, 31] on link "Line Items" at bounding box center [174, 21] width 63 height 22
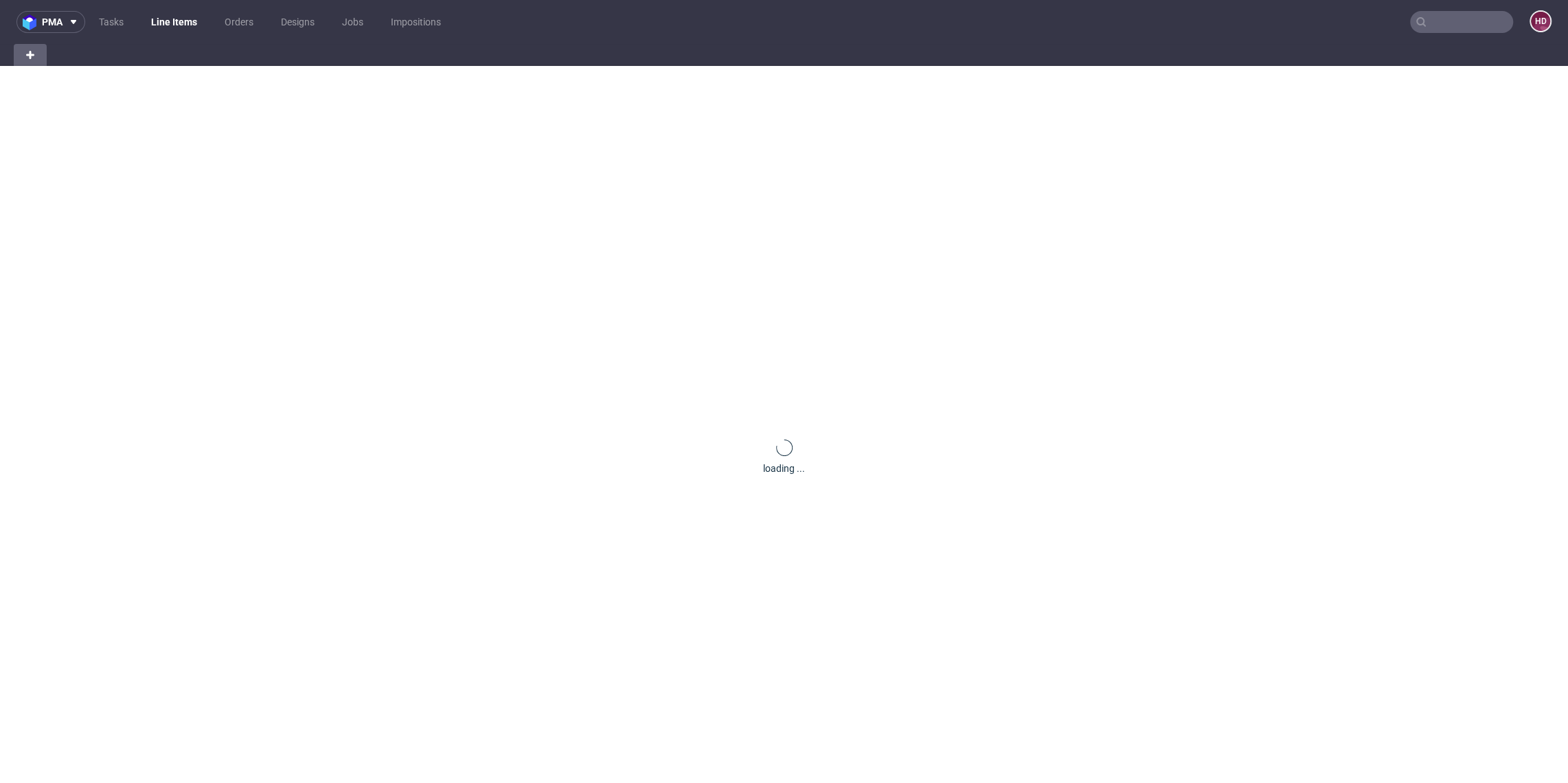
click at [168, 21] on link "Line Items" at bounding box center [174, 21] width 63 height 22
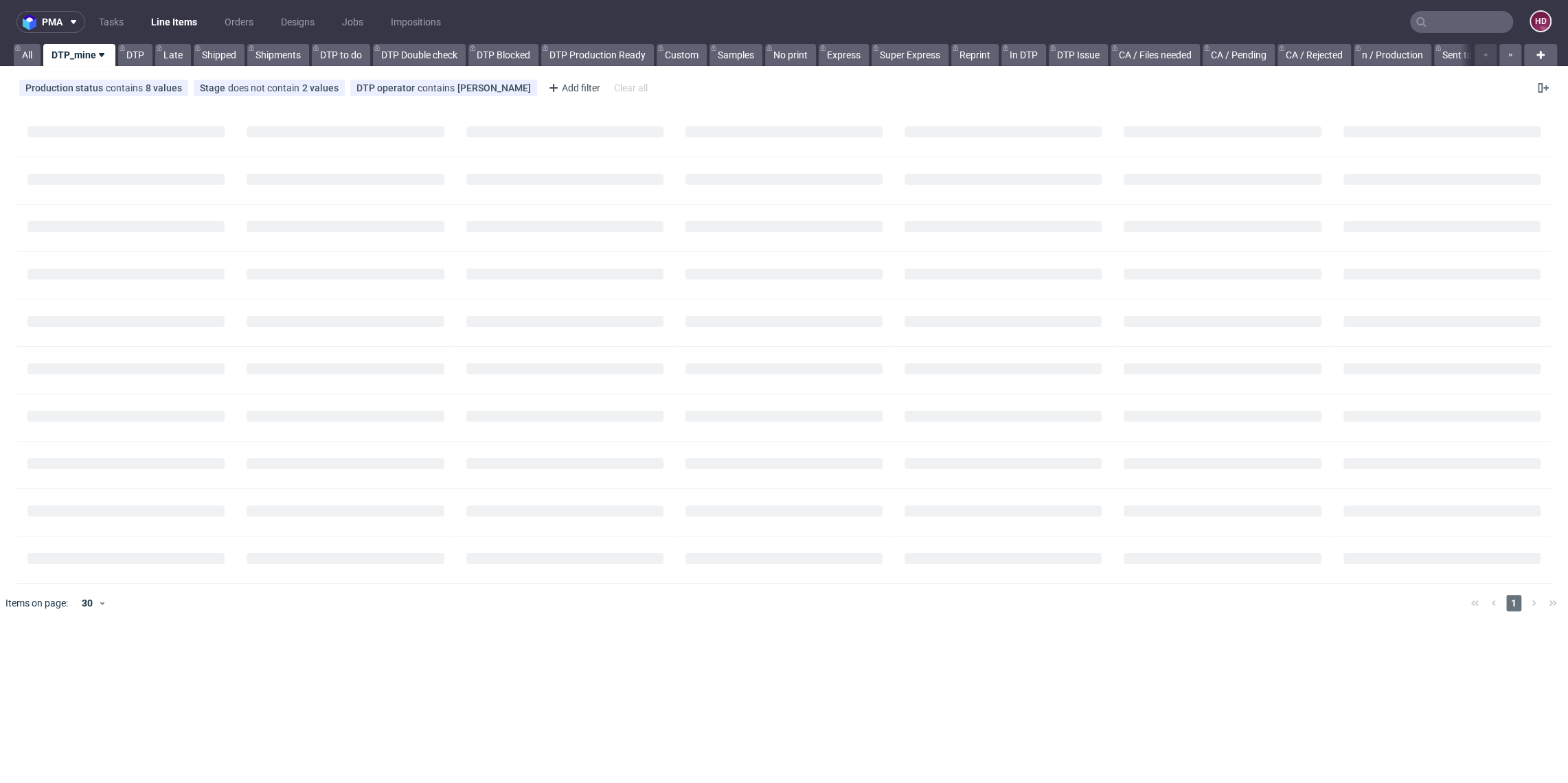
click at [393, 609] on div at bounding box center [803, 603] width 1311 height 39
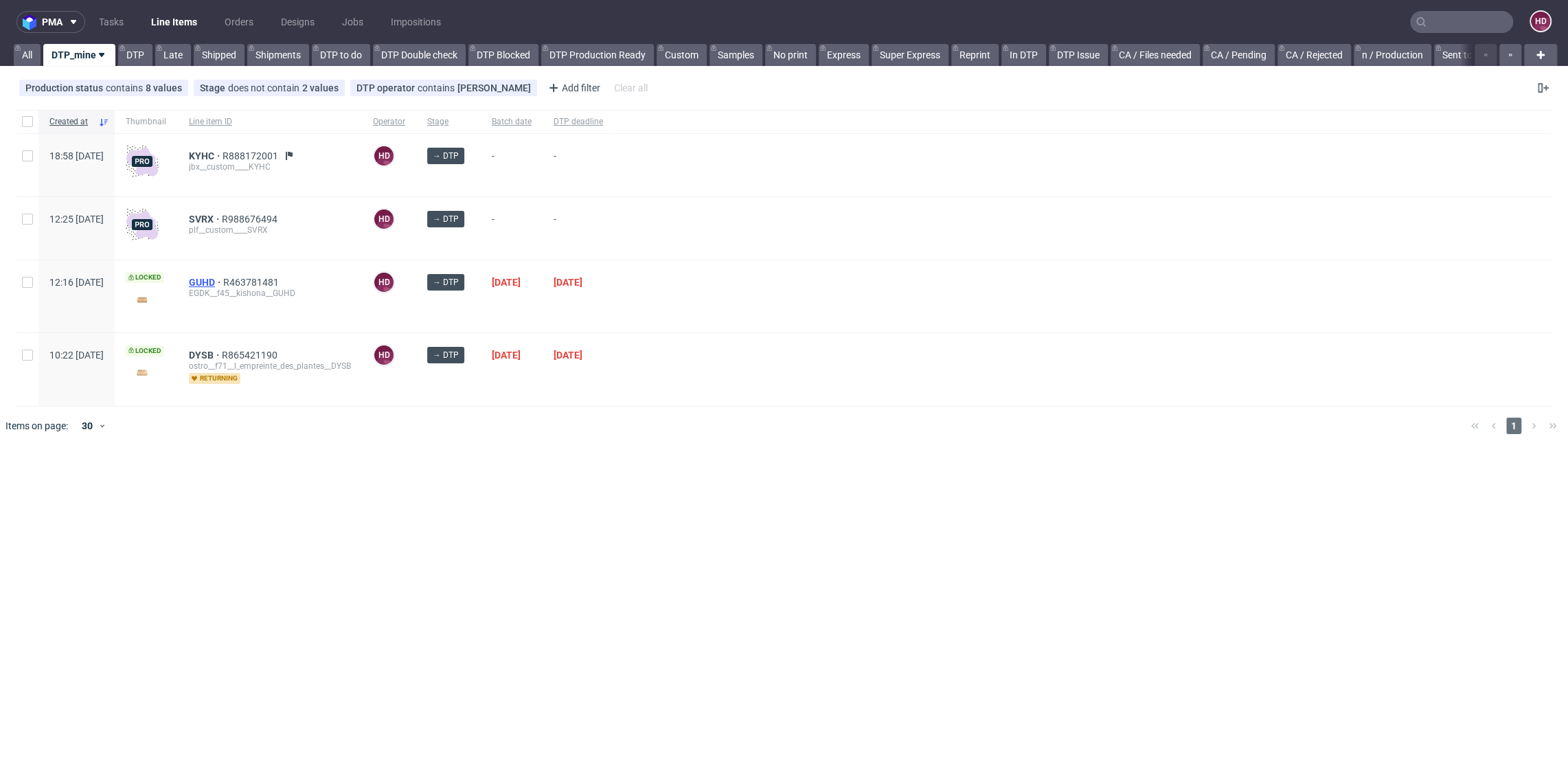
click at [223, 283] on span "GUHD" at bounding box center [206, 282] width 34 height 11
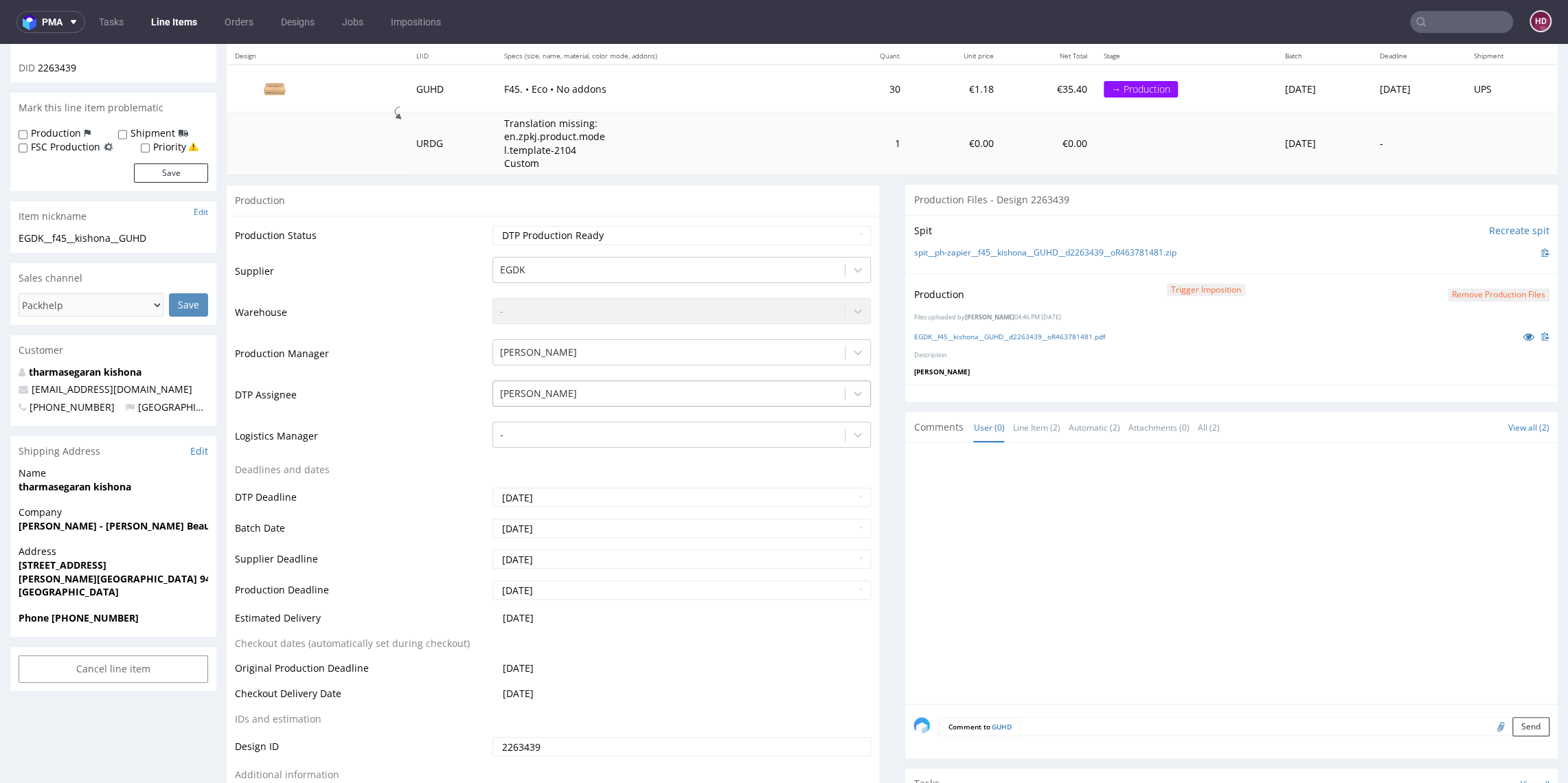
scroll to position [408, 0]
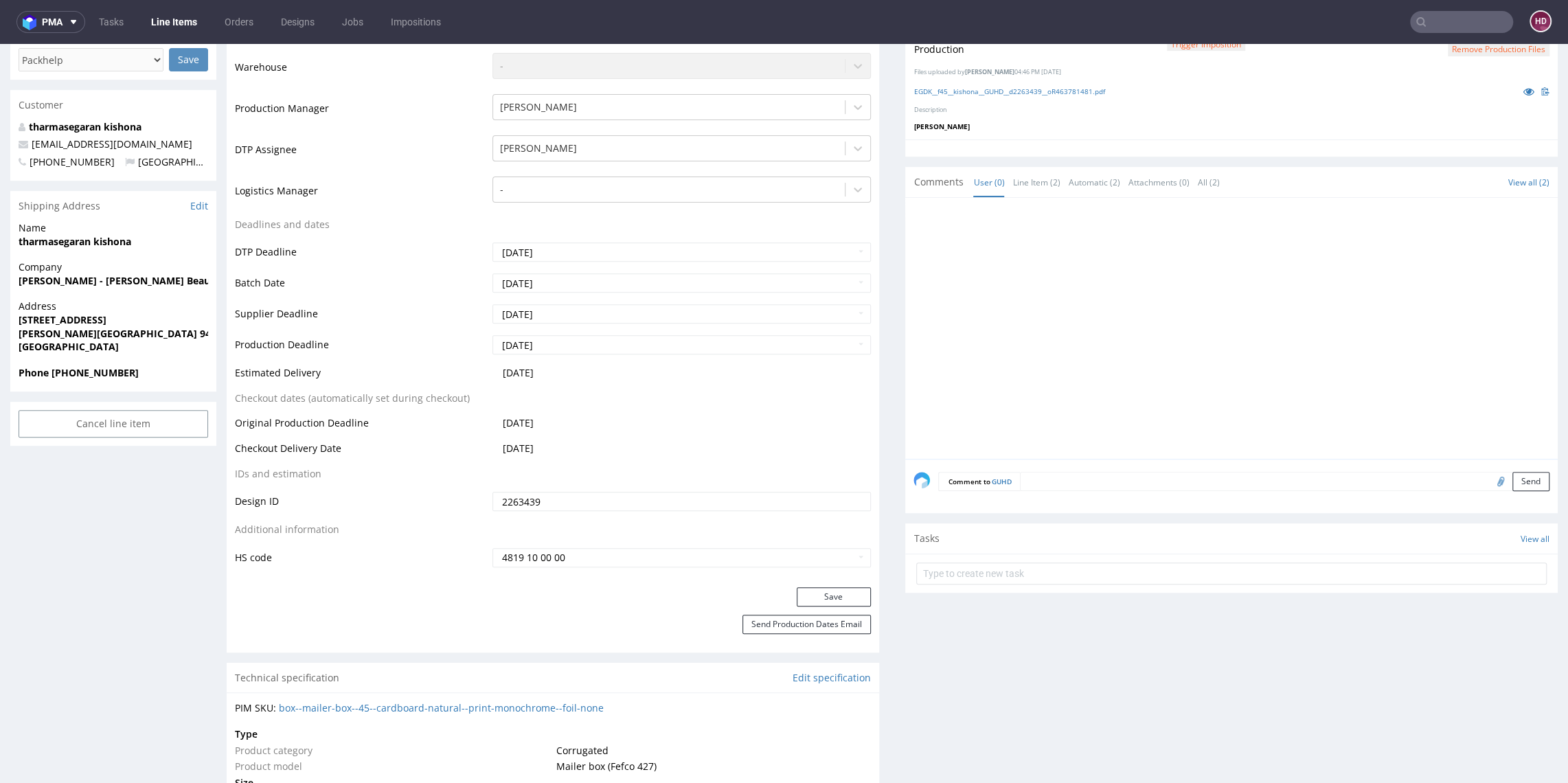
click at [825, 611] on div "Save" at bounding box center [553, 600] width 652 height 27
click at [825, 590] on button "Save" at bounding box center [834, 597] width 74 height 19
click at [187, 17] on link "Line Items" at bounding box center [174, 21] width 63 height 22
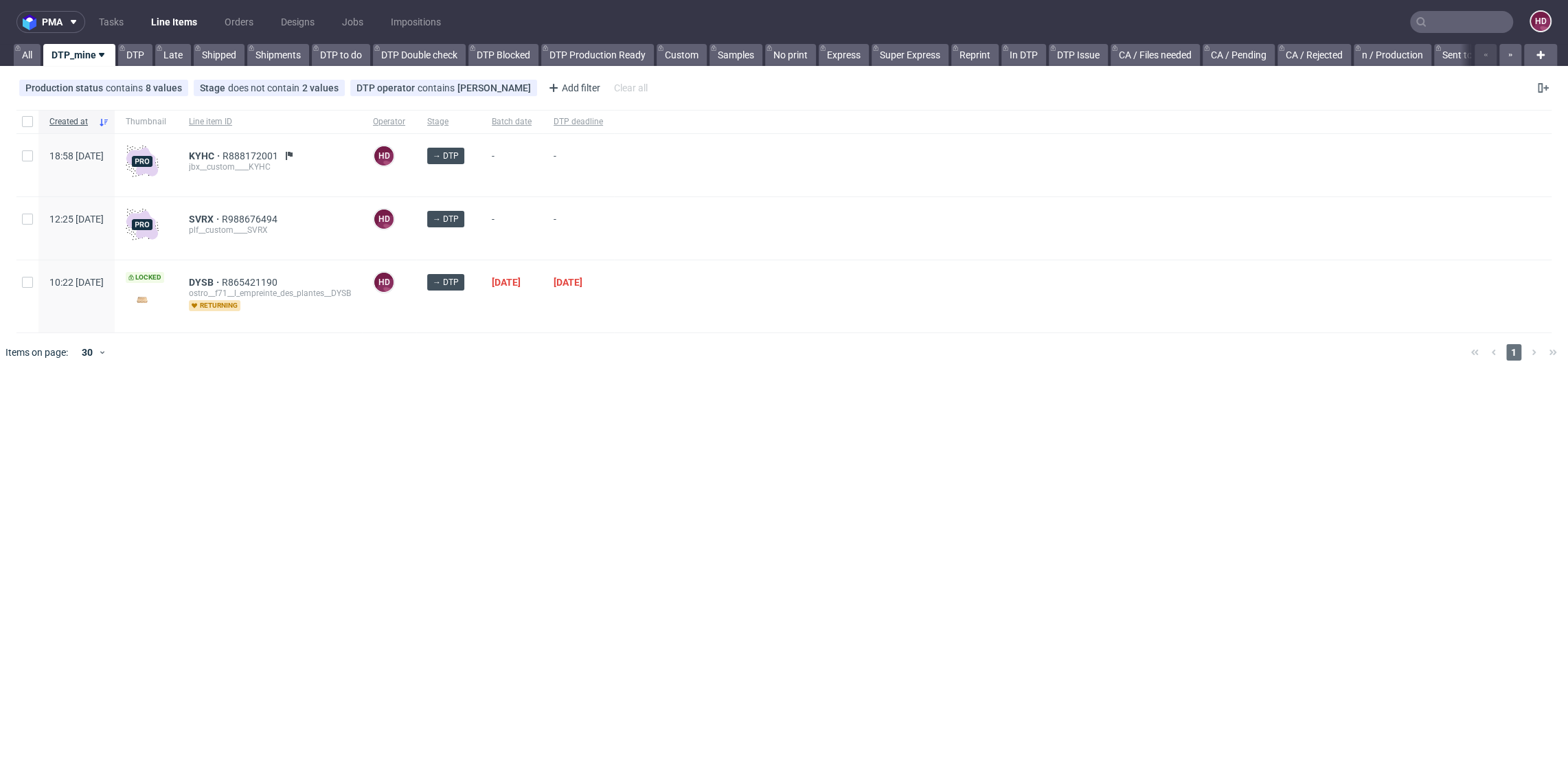
click at [247, 275] on div "DYSB R865421190 ostro__f71__l_empreinte_des_plantes__DYSB returning" at bounding box center [270, 297] width 185 height 72
click at [222, 282] on span "DYSB" at bounding box center [205, 282] width 33 height 11
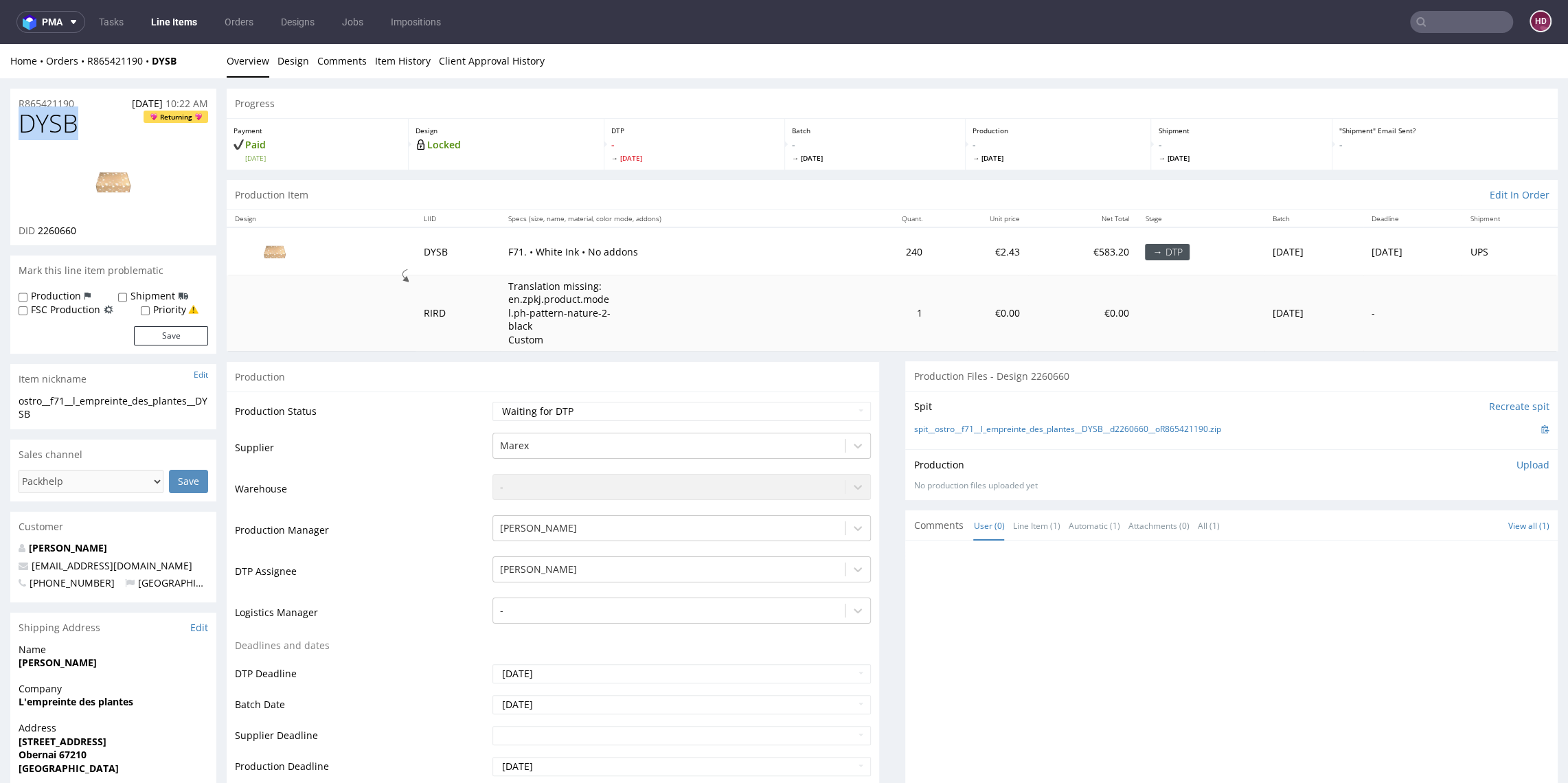
drag, startPoint x: 85, startPoint y: 124, endPoint x: -81, endPoint y: 122, distance: 166.0
drag, startPoint x: 84, startPoint y: 233, endPoint x: 34, endPoint y: 230, distance: 50.1
click at [34, 230] on div "DID 2260660" at bounding box center [113, 231] width 190 height 14
copy p "2260660"
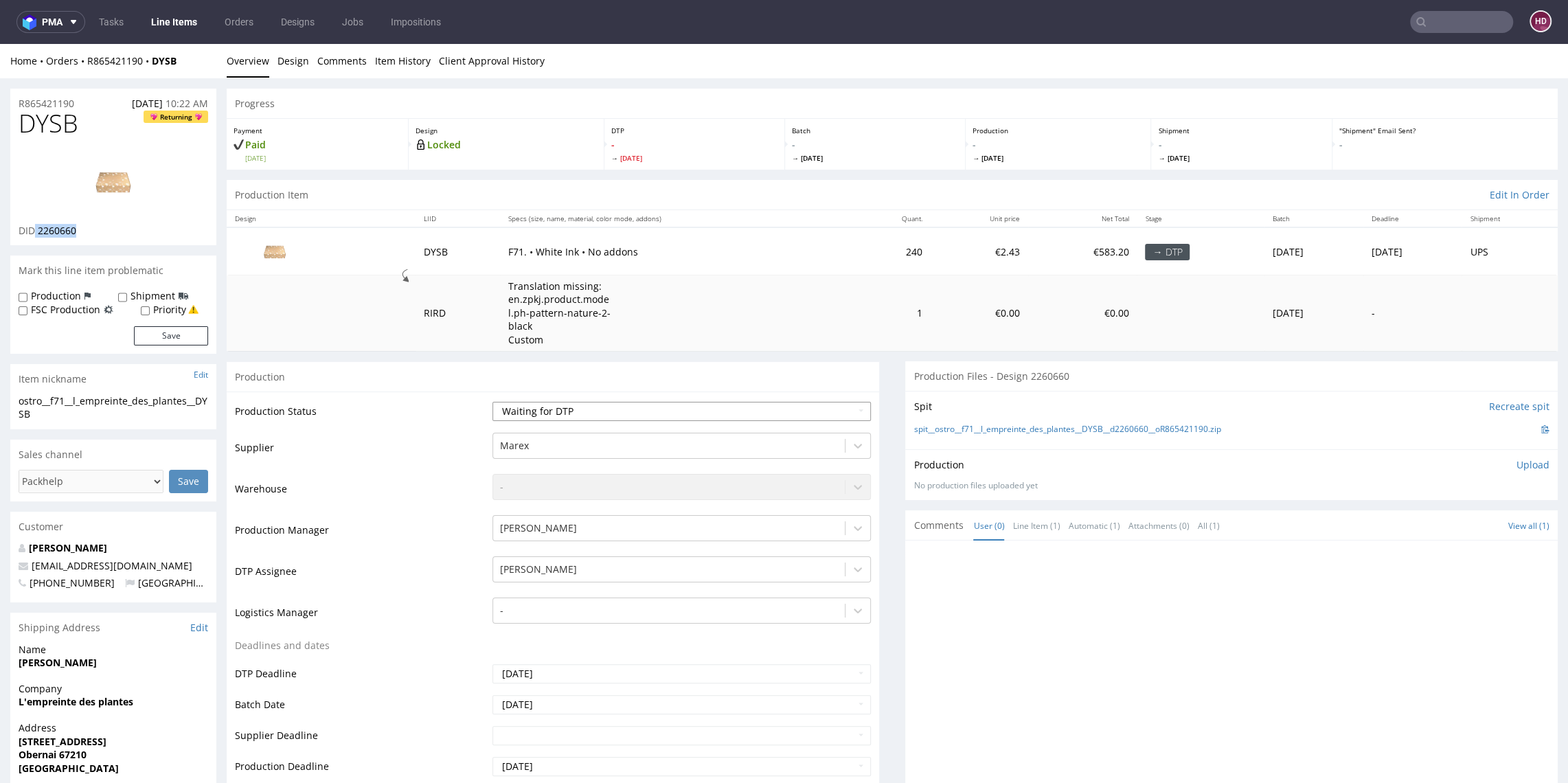
click at [724, 410] on select "Waiting for Artwork Waiting for Diecut Waiting for Mockup Waiting for DTP Waiti…" at bounding box center [682, 411] width 378 height 19
select select "dtp_in_process"
click at [493, 402] on select "Waiting for Artwork Waiting for Diecut Waiting for Mockup Waiting for DTP Waiti…" at bounding box center [682, 411] width 378 height 19
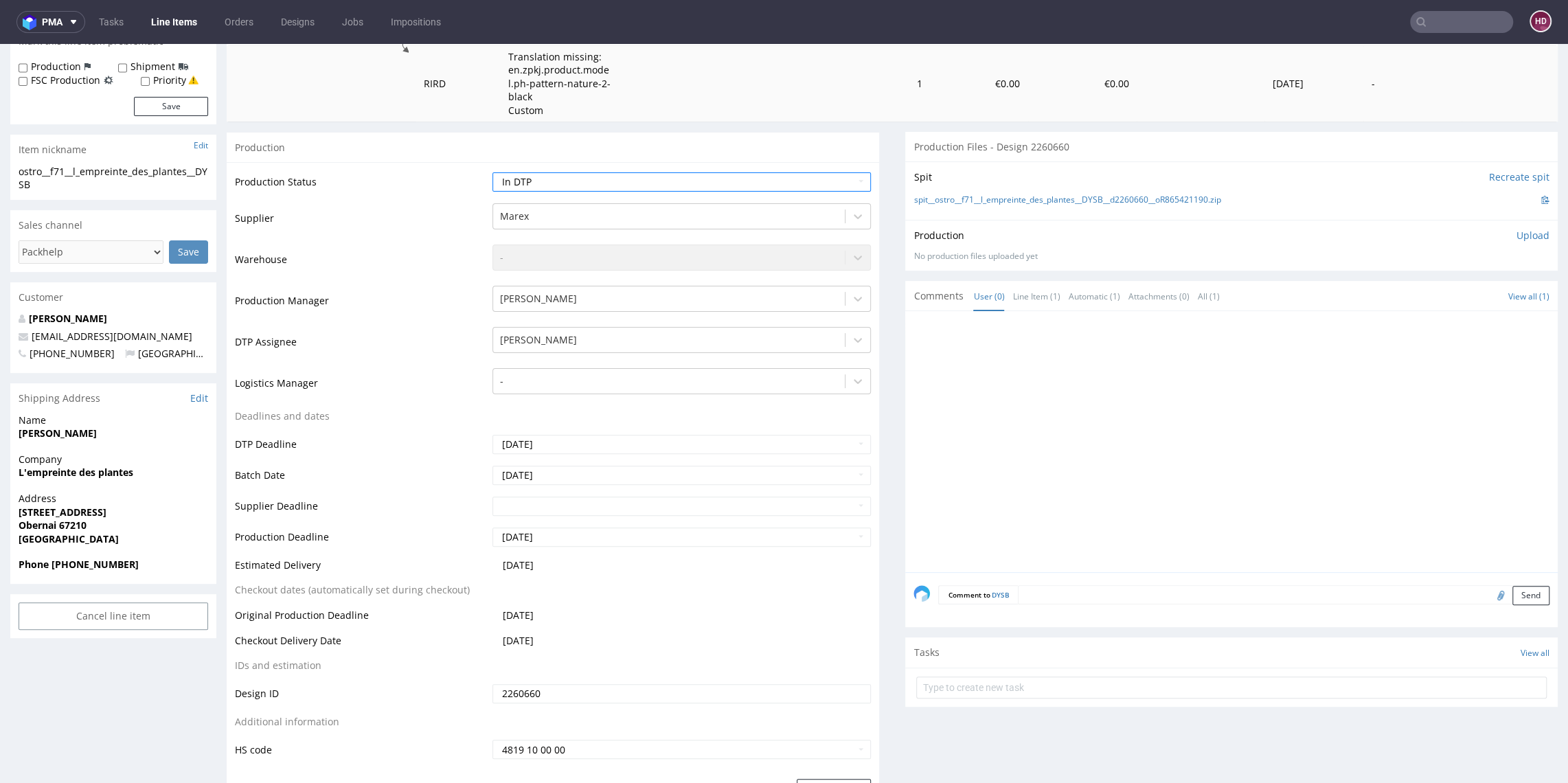
scroll to position [344, 0]
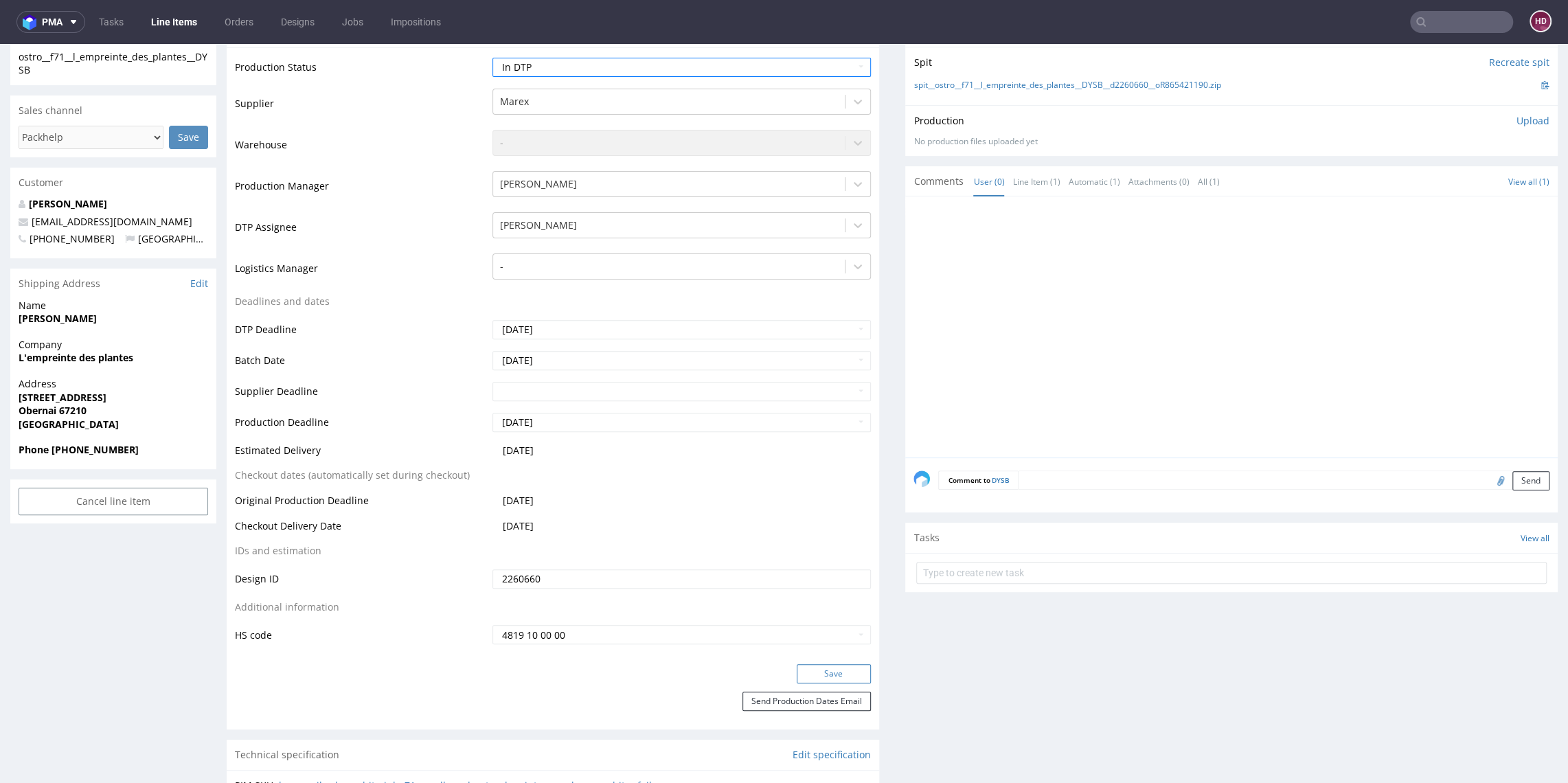
click at [809, 666] on button "Save" at bounding box center [834, 674] width 74 height 19
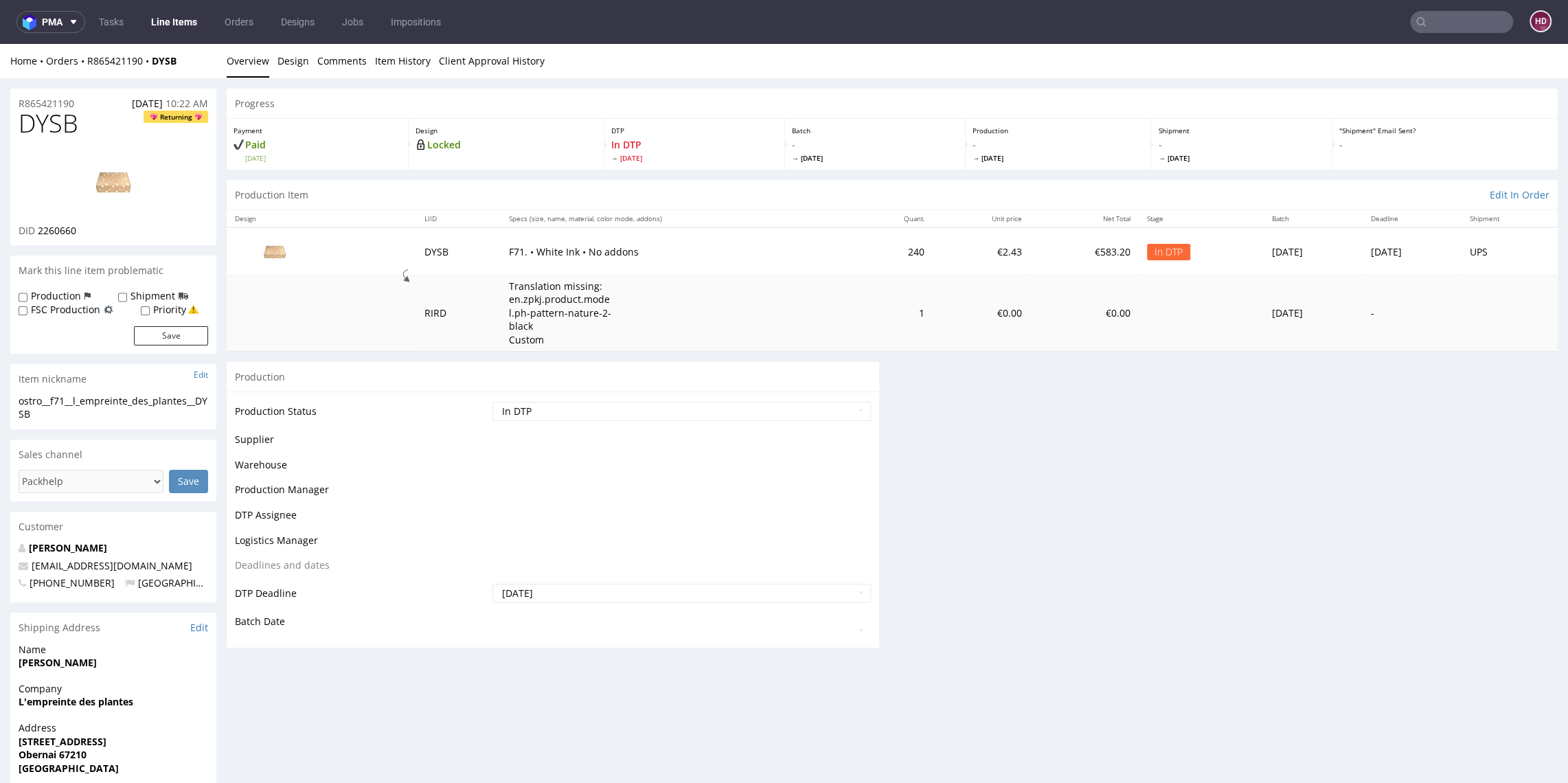
scroll to position [0, 0]
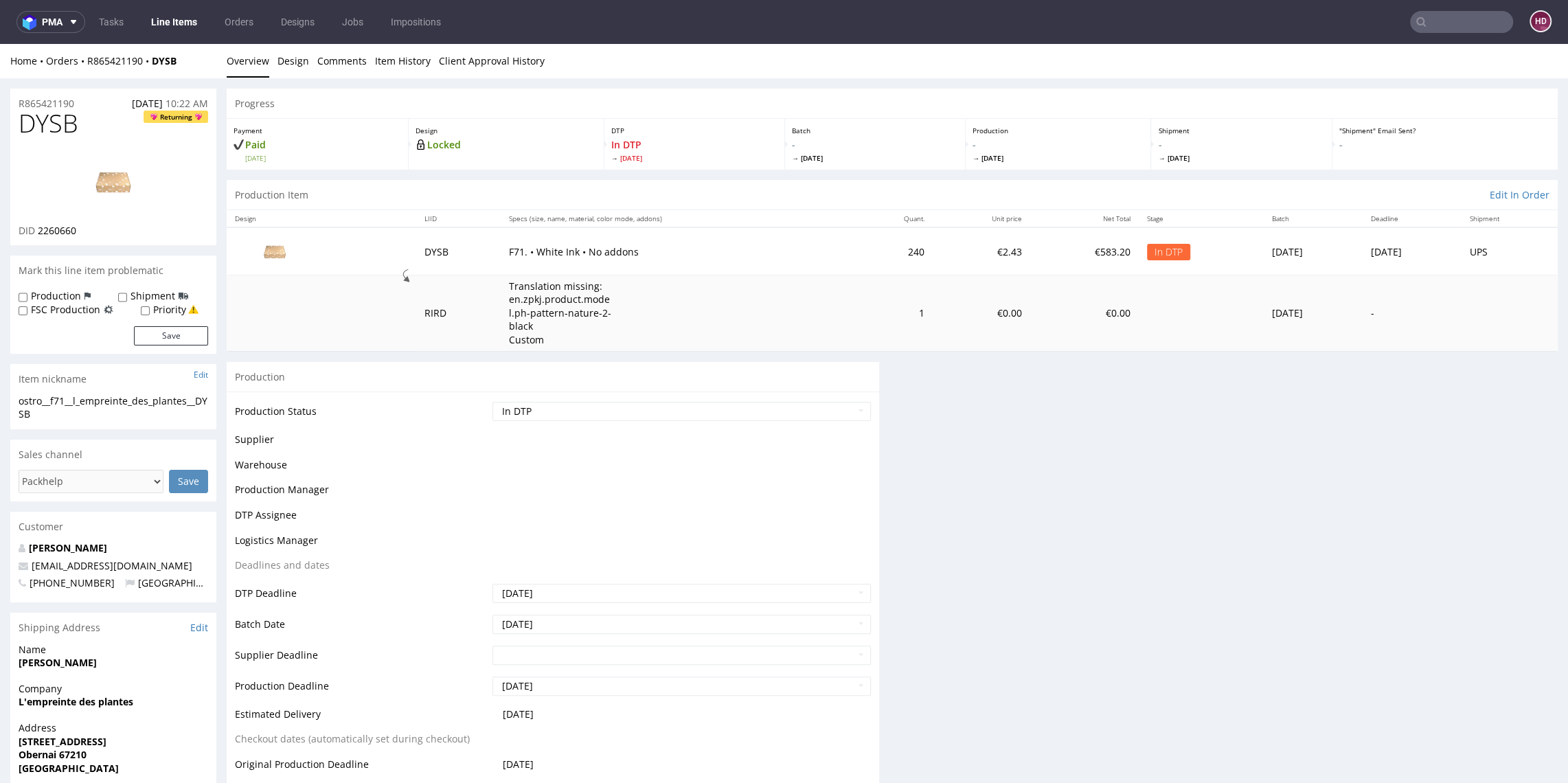
click at [165, 20] on link "Line Items" at bounding box center [174, 21] width 63 height 22
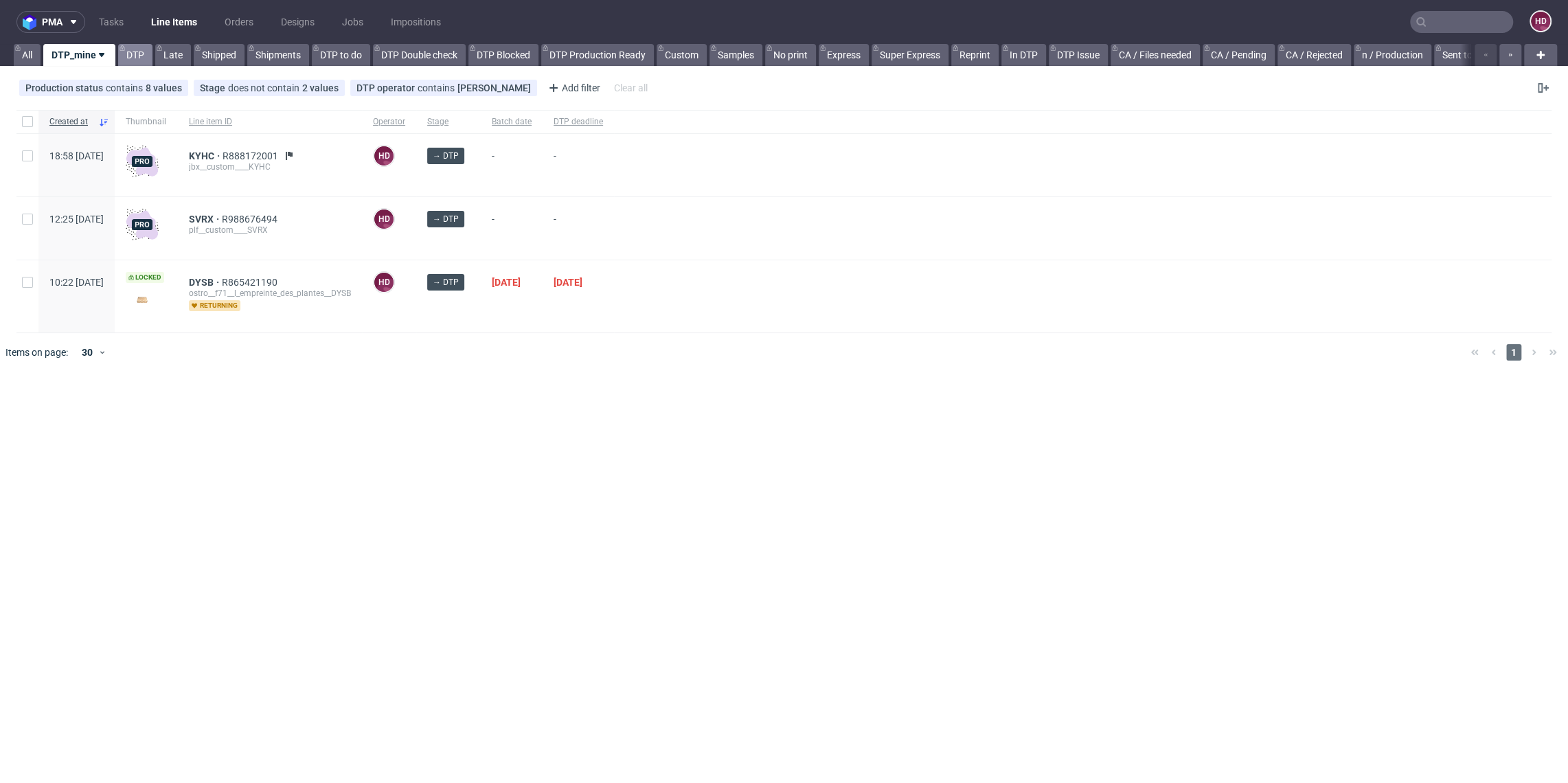
click at [127, 50] on link "DTP" at bounding box center [135, 55] width 34 height 22
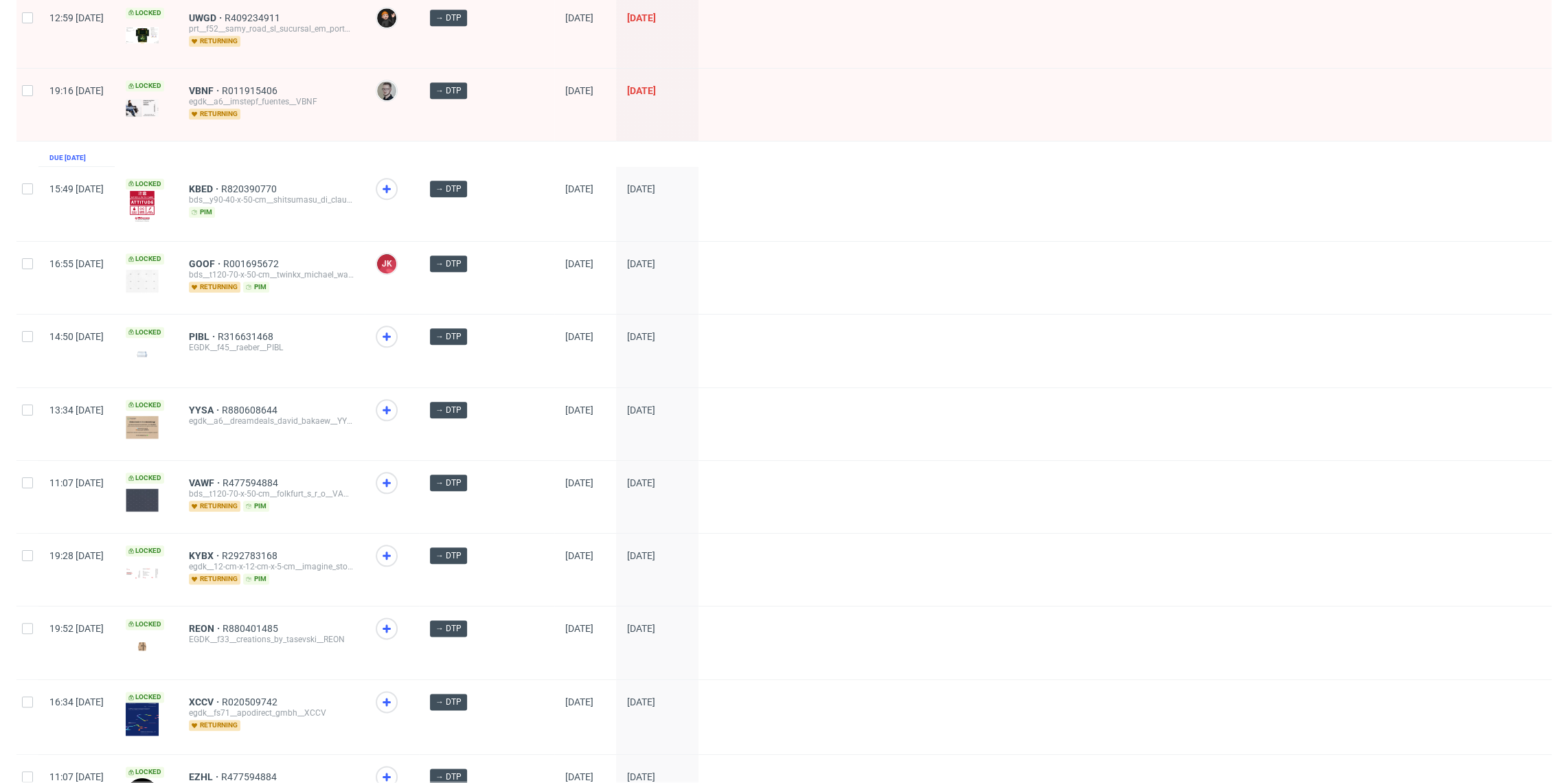
scroll to position [1302, 0]
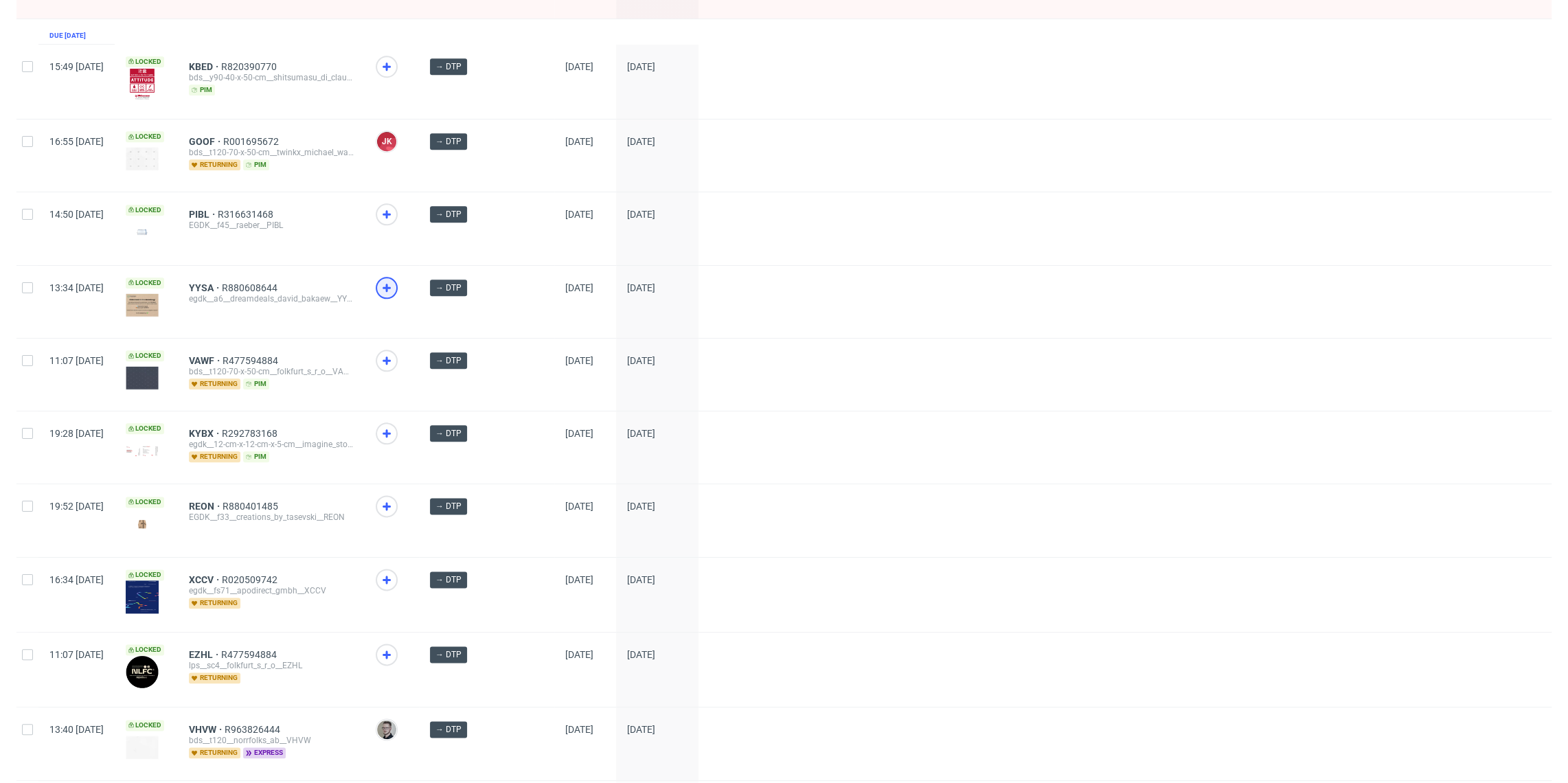
click at [395, 280] on icon at bounding box center [387, 288] width 17 height 17
click at [395, 498] on icon at bounding box center [387, 506] width 17 height 17
click at [391, 210] on use at bounding box center [386, 214] width 8 height 8
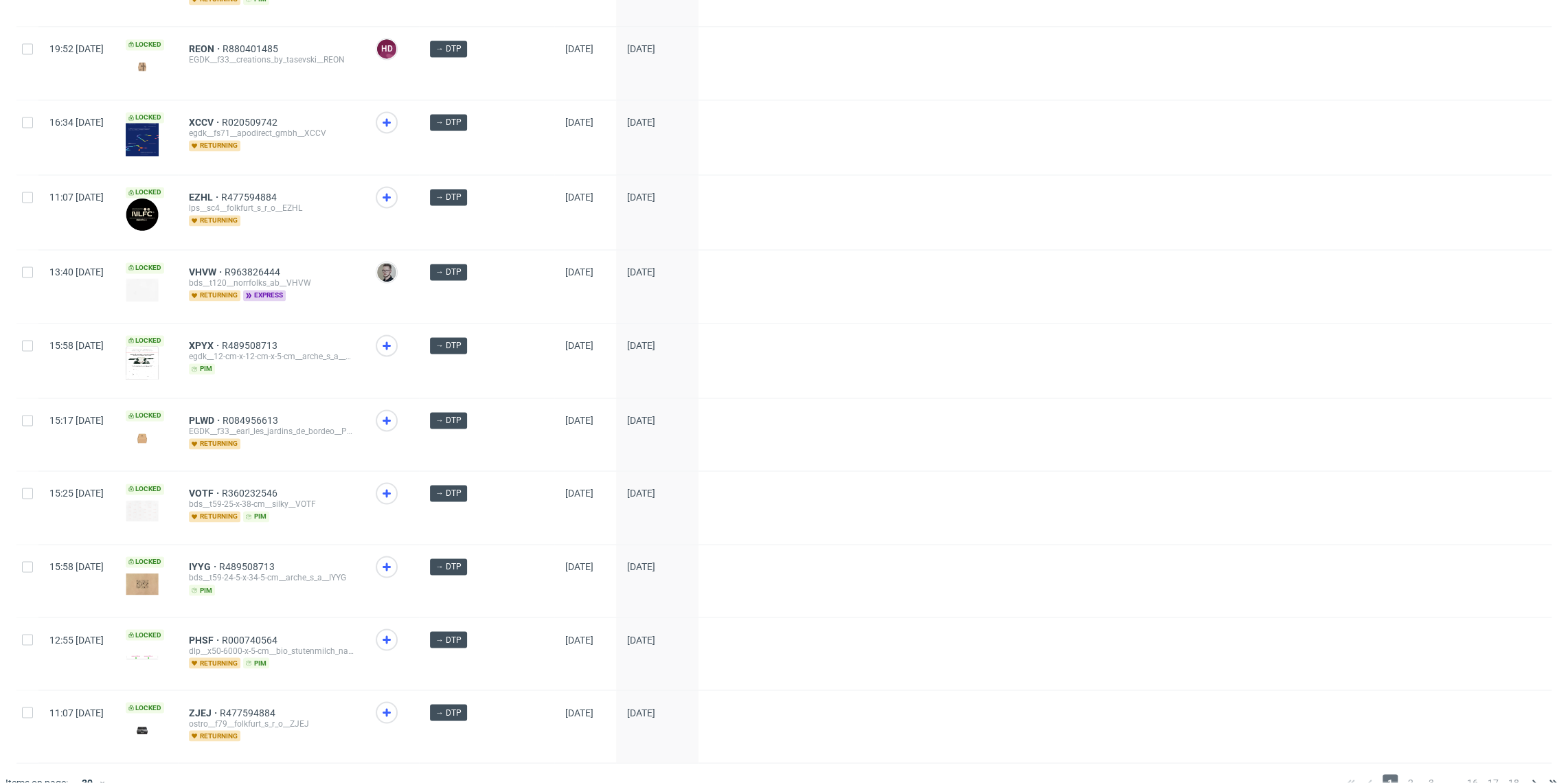
scroll to position [1756, 0]
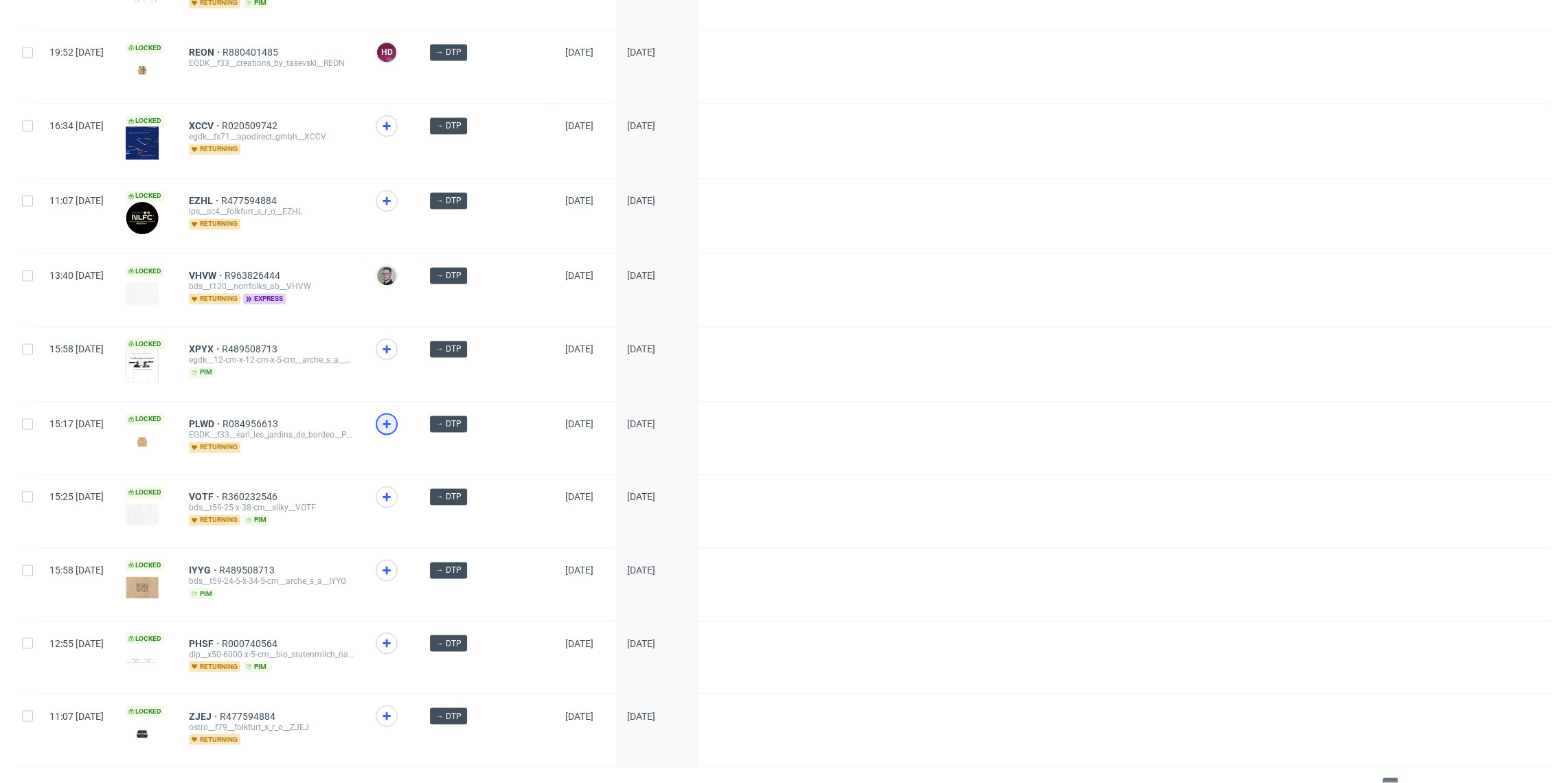
click at [395, 416] on icon at bounding box center [387, 424] width 17 height 17
click at [395, 488] on icon at bounding box center [387, 496] width 17 height 17
click at [395, 561] on icon at bounding box center [387, 569] width 17 height 17
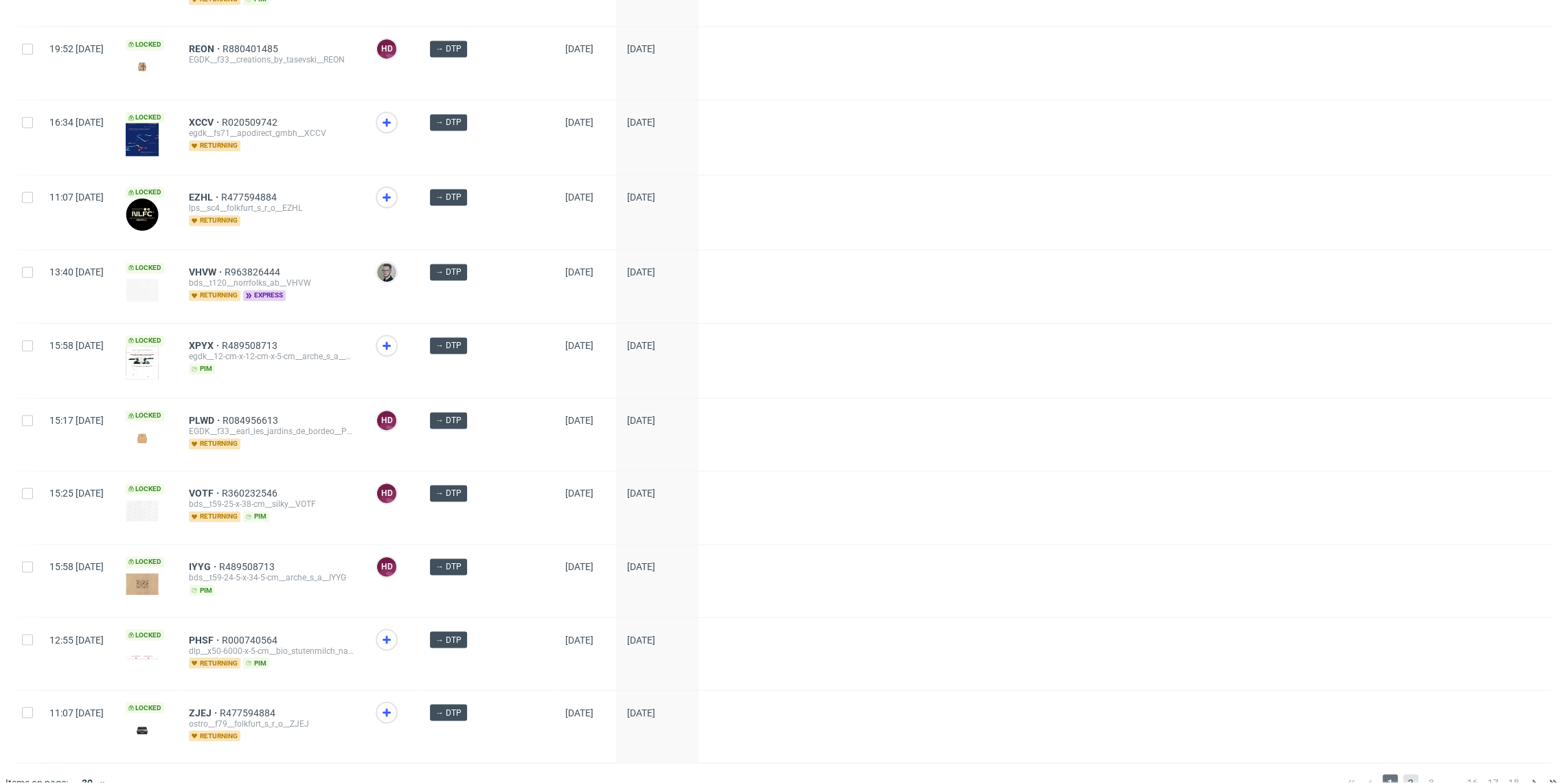
click at [1404, 774] on span "2" at bounding box center [1411, 782] width 15 height 17
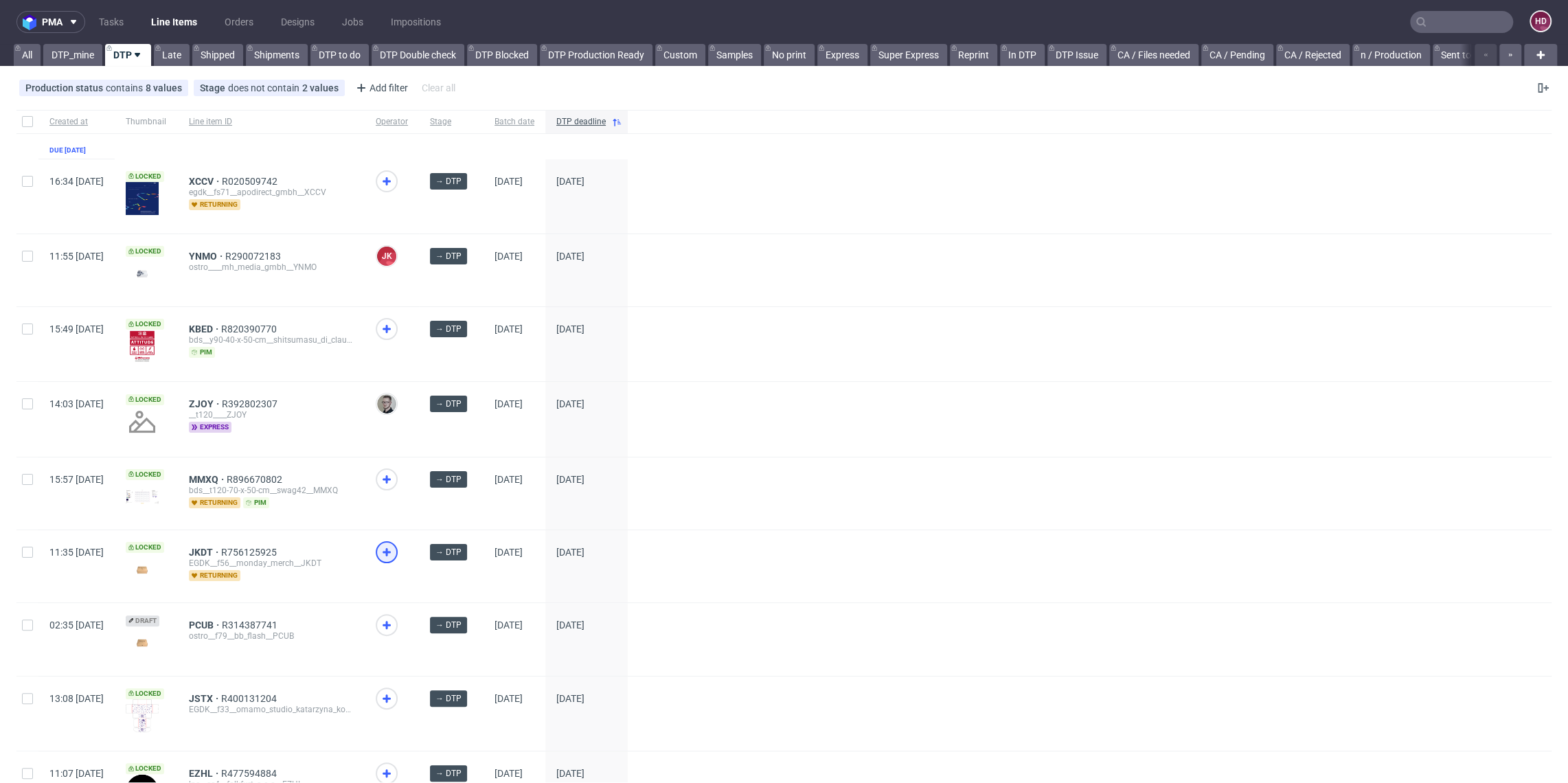
click at [391, 548] on use at bounding box center [386, 552] width 8 height 8
click at [408, 633] on span at bounding box center [392, 636] width 33 height 45
click at [395, 628] on icon at bounding box center [387, 625] width 17 height 17
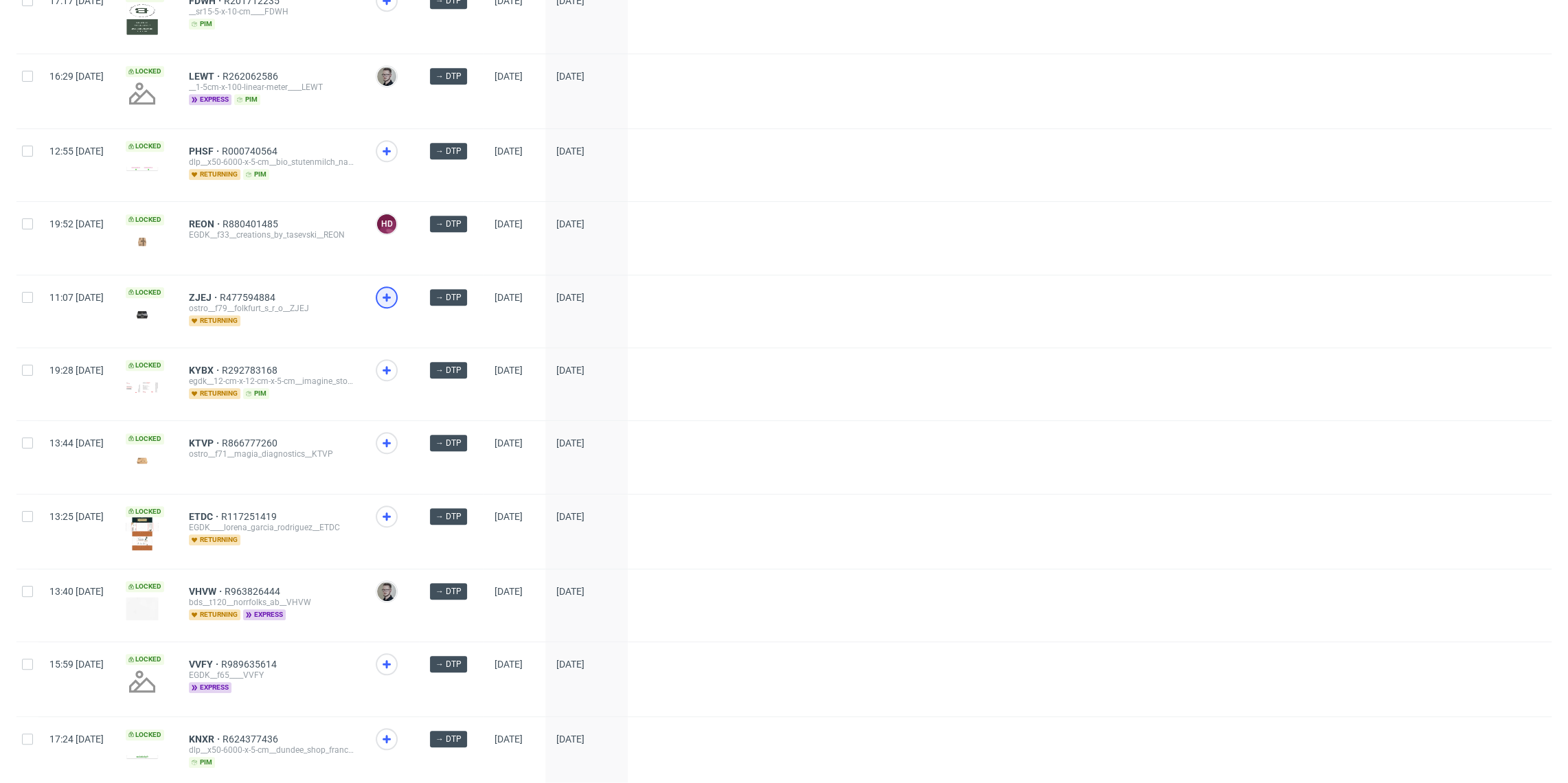
scroll to position [924, 0]
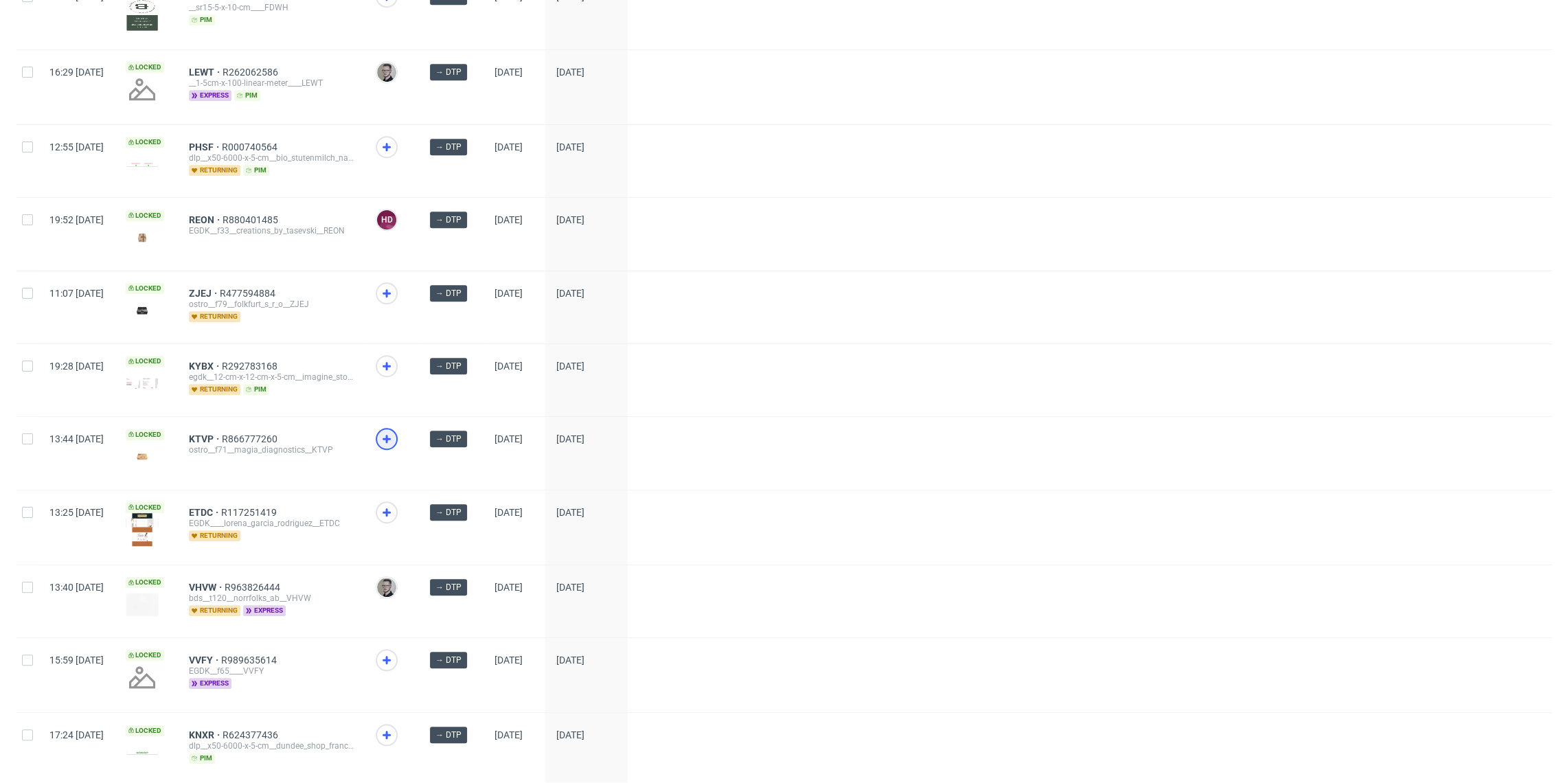
click at [397, 441] on div at bounding box center [387, 439] width 22 height 22
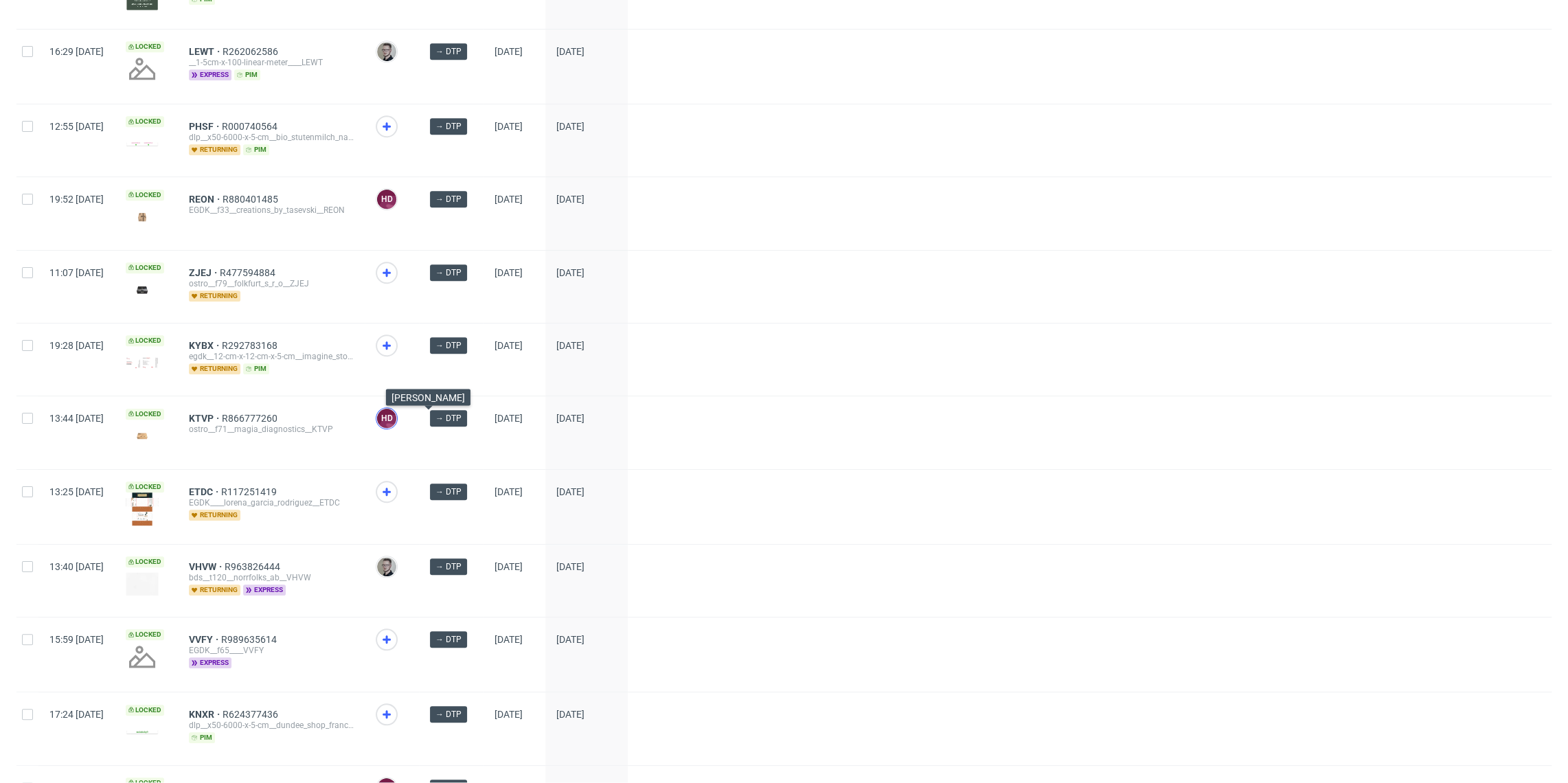
scroll to position [1188, 0]
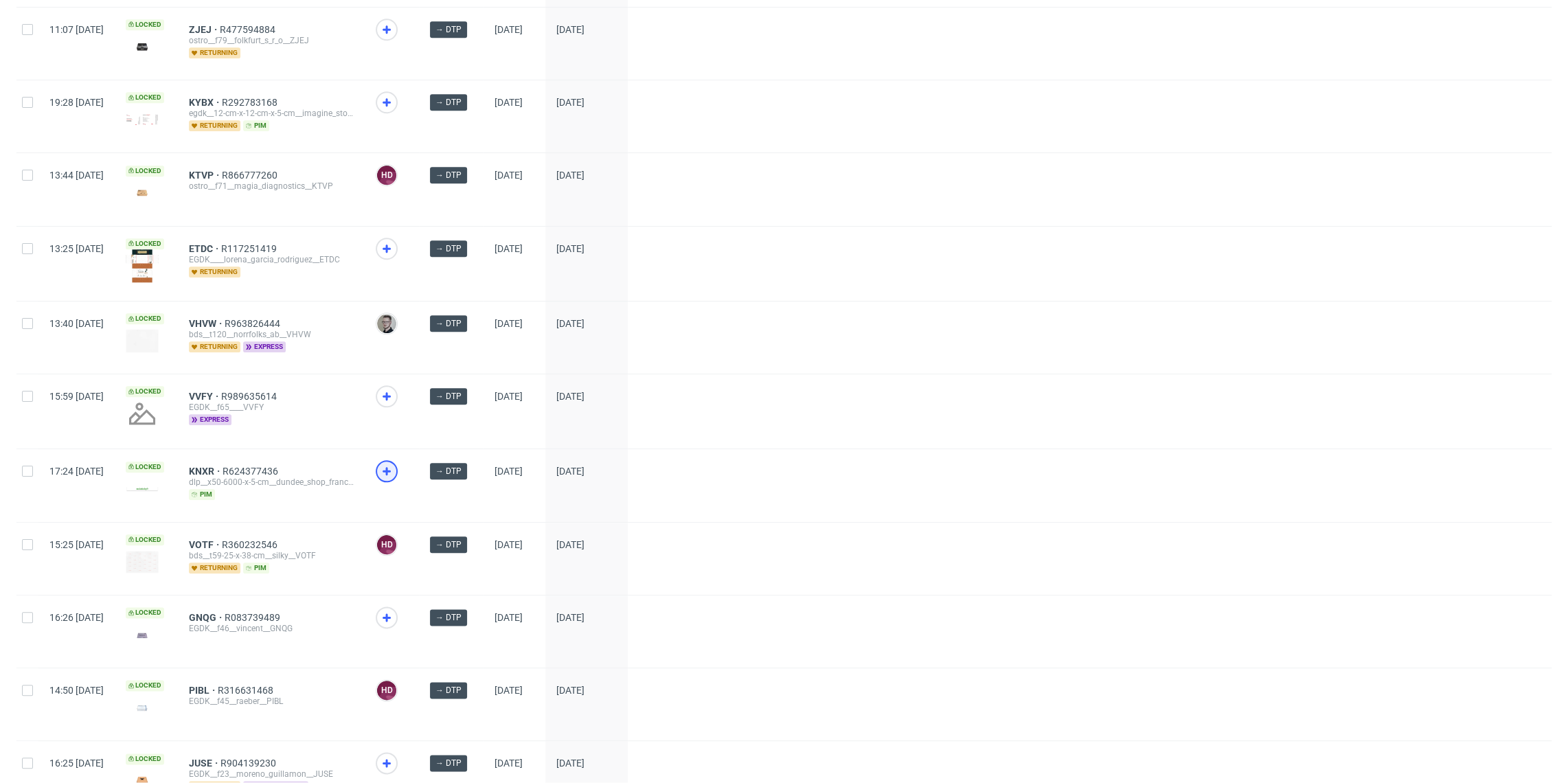
click at [395, 470] on icon at bounding box center [387, 471] width 17 height 17
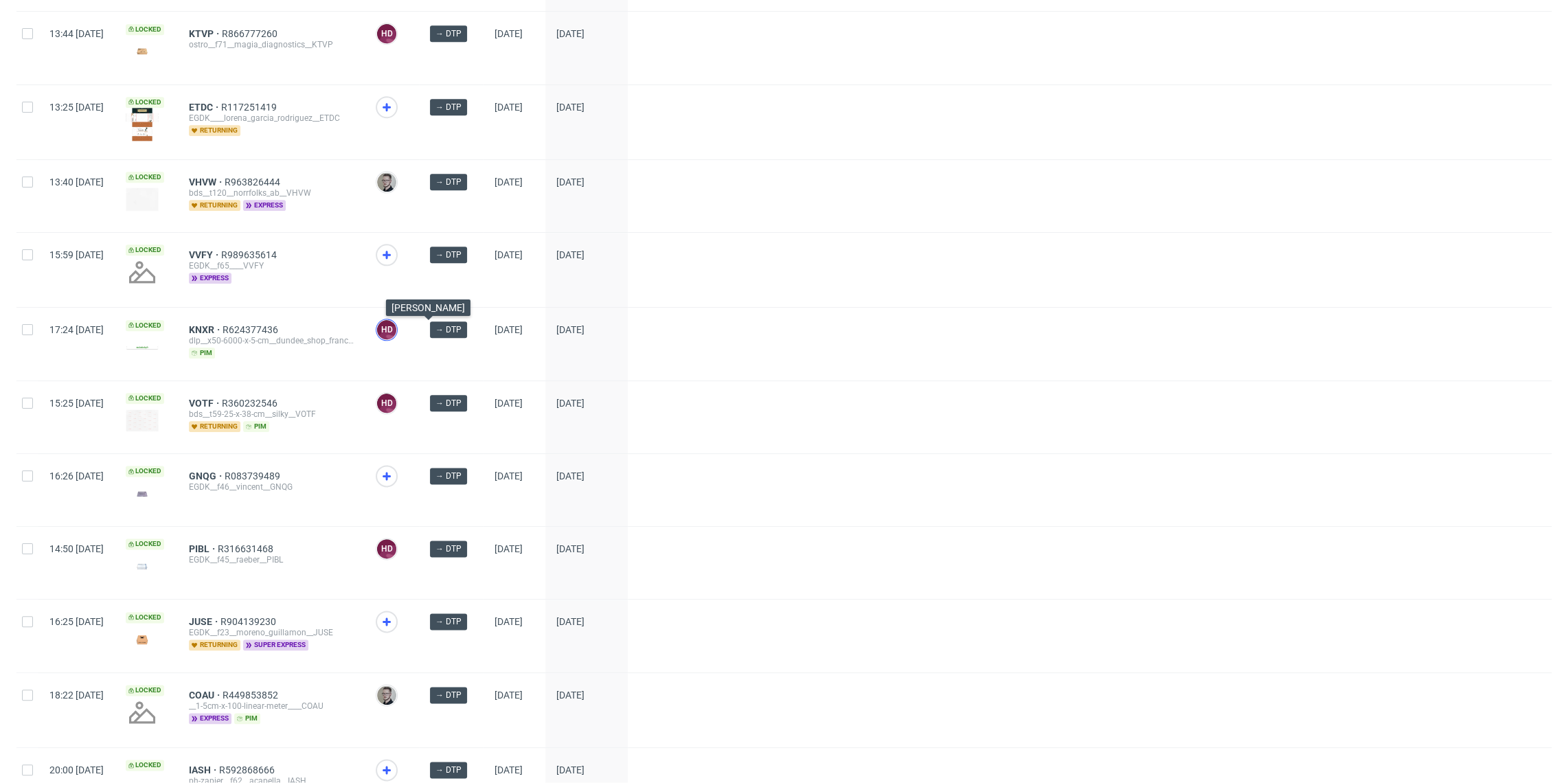
scroll to position [1351, 0]
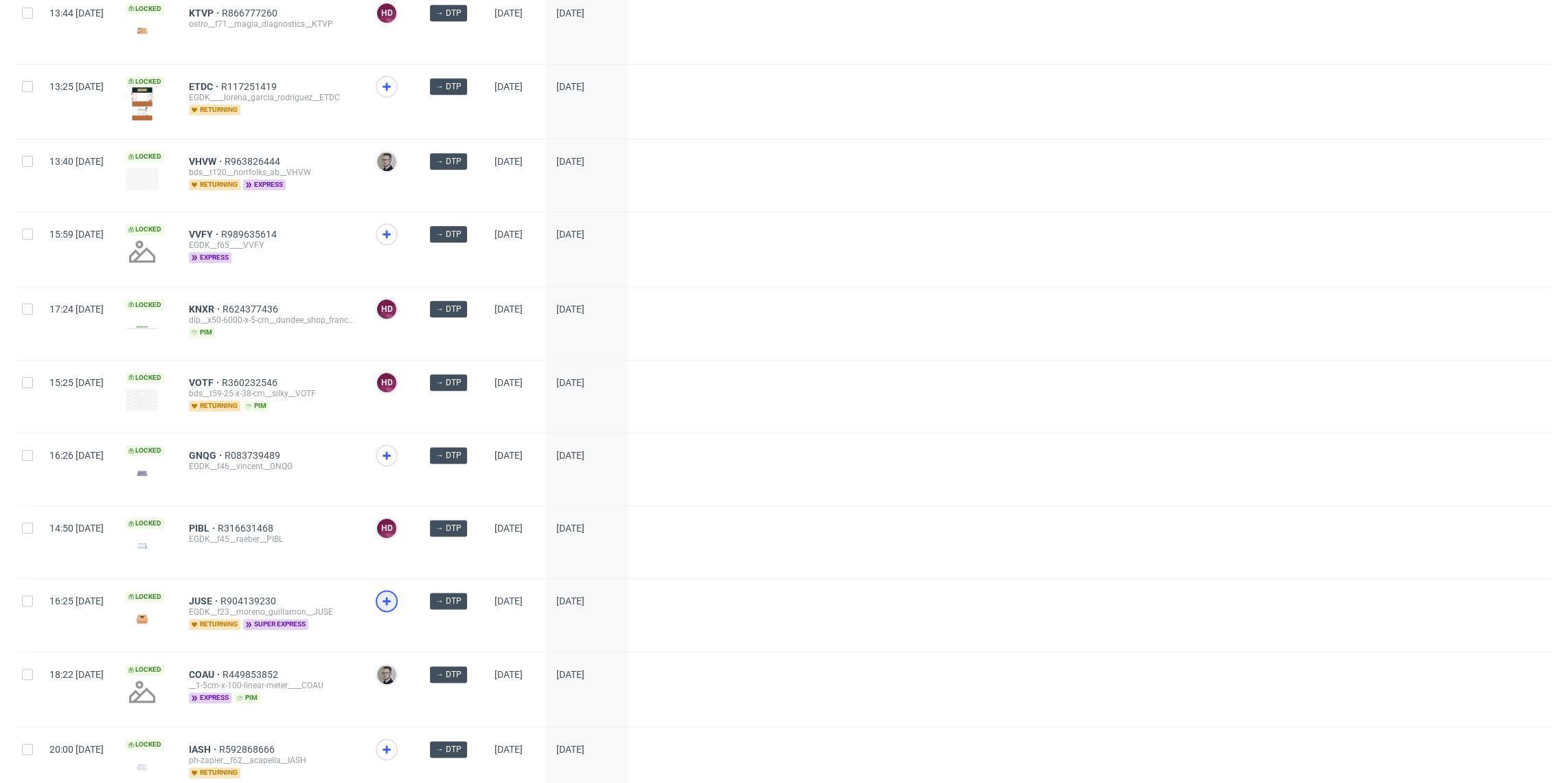
click at [395, 596] on icon at bounding box center [387, 600] width 17 height 17
click at [304, 621] on span "JUSE R904139230 EGDK__f23__moreno_guillamon__JUSE returning super express" at bounding box center [271, 615] width 165 height 39
click at [304, 619] on span "super express" at bounding box center [275, 624] width 65 height 11
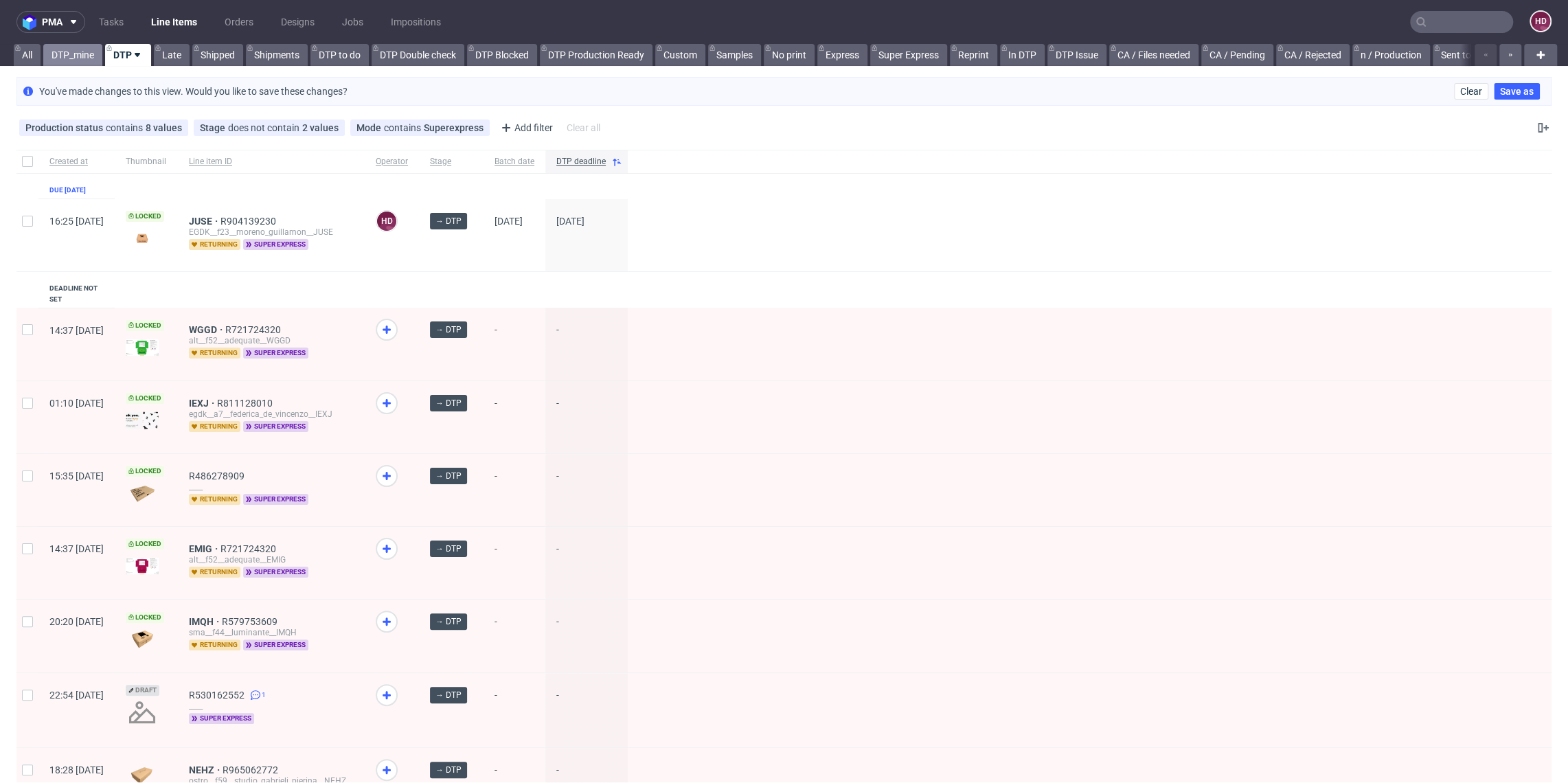
click at [78, 58] on link "DTP_mine" at bounding box center [72, 55] width 59 height 22
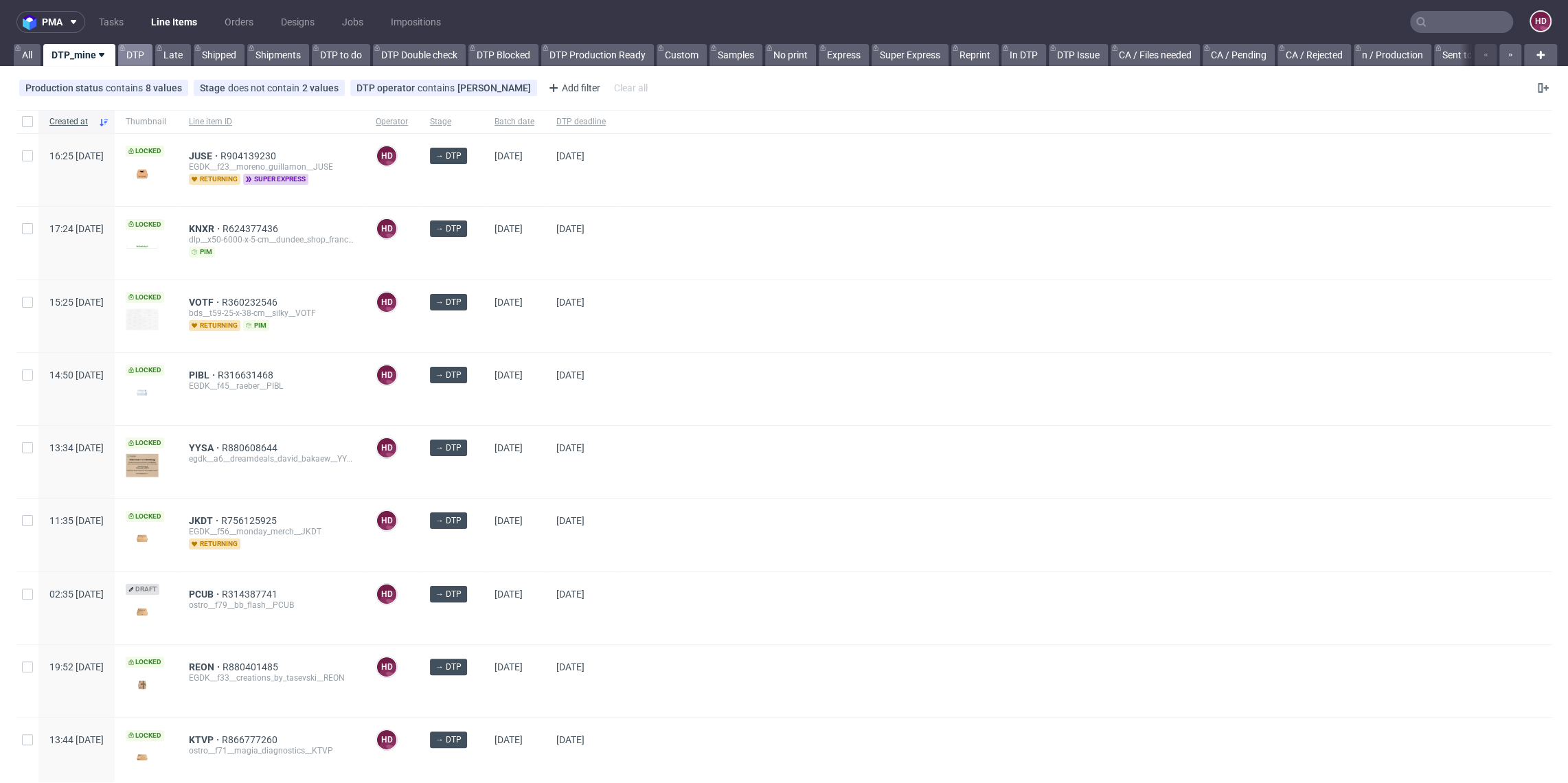
click at [128, 49] on link "DTP" at bounding box center [135, 55] width 34 height 22
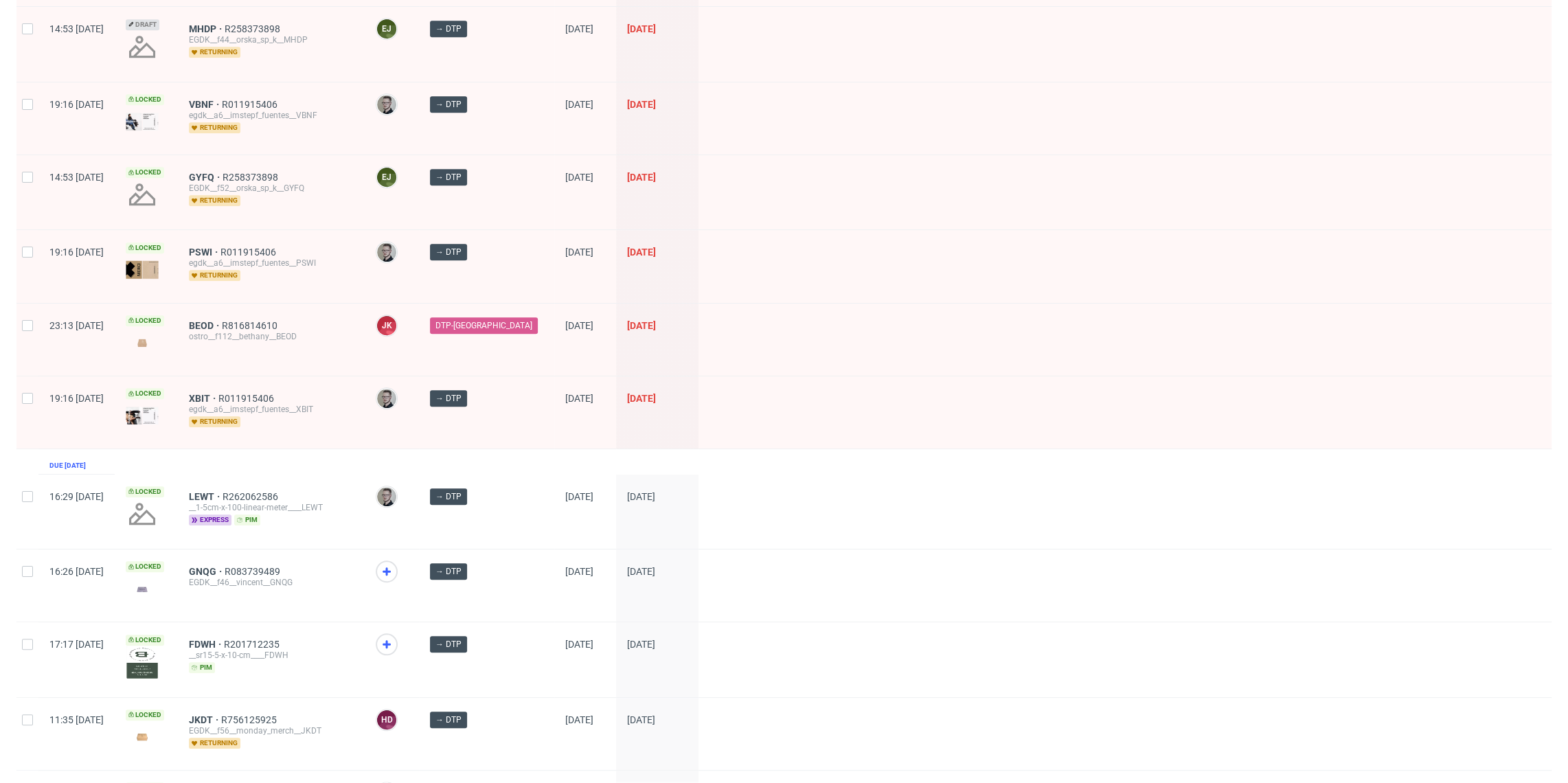
scroll to position [868, 0]
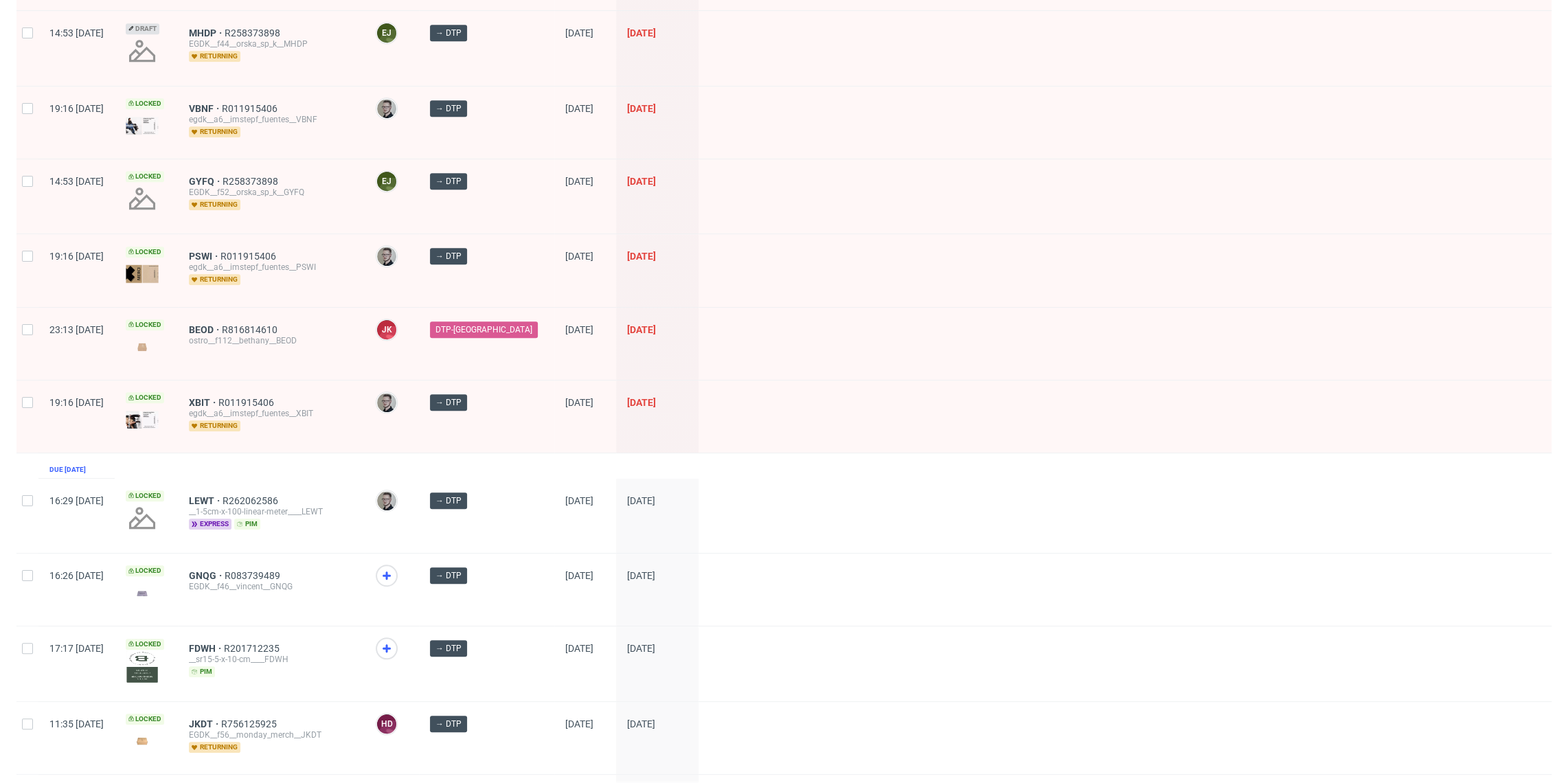
click at [225, 382] on div "XBIT R011915406 egdk__a6__imstepf_fuentes__XBIT returning" at bounding box center [272, 417] width 187 height 72
click at [218, 397] on span "XBIT" at bounding box center [203, 403] width 29 height 11
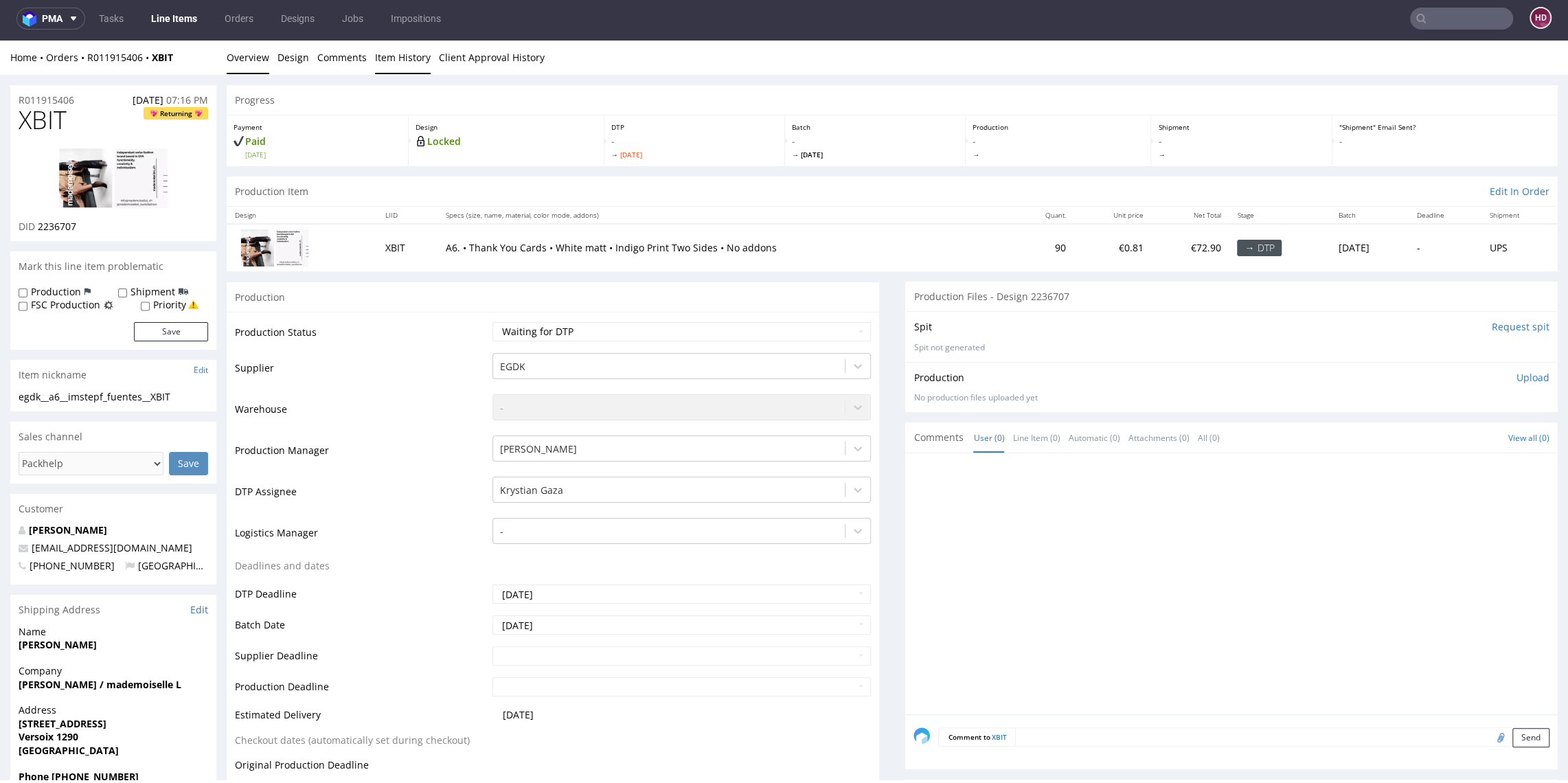
click at [380, 56] on link "Item History" at bounding box center [403, 57] width 56 height 34
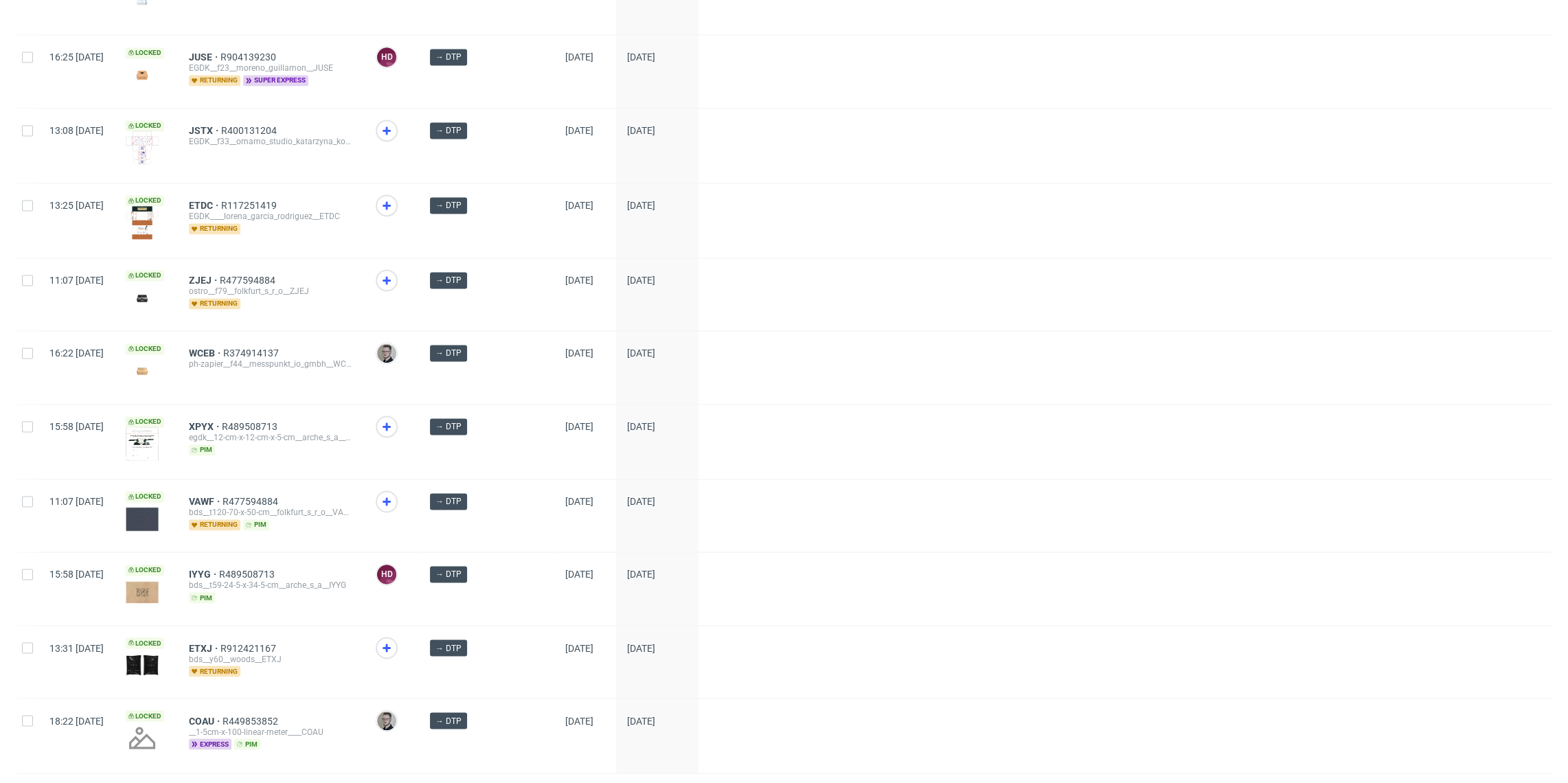
scroll to position [1765, 0]
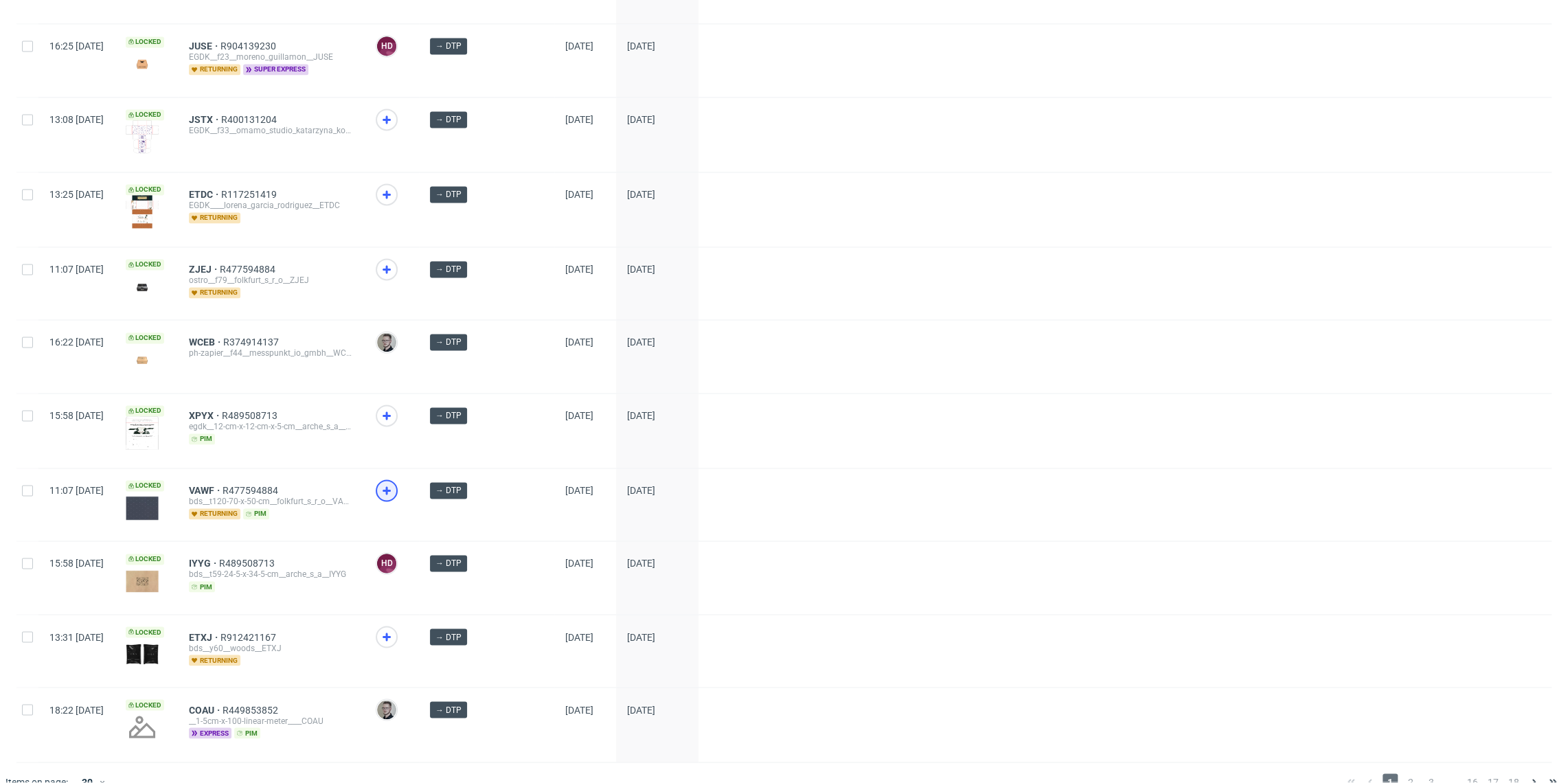
click at [395, 482] on icon at bounding box center [387, 490] width 17 height 17
click at [395, 629] on icon at bounding box center [387, 636] width 17 height 17
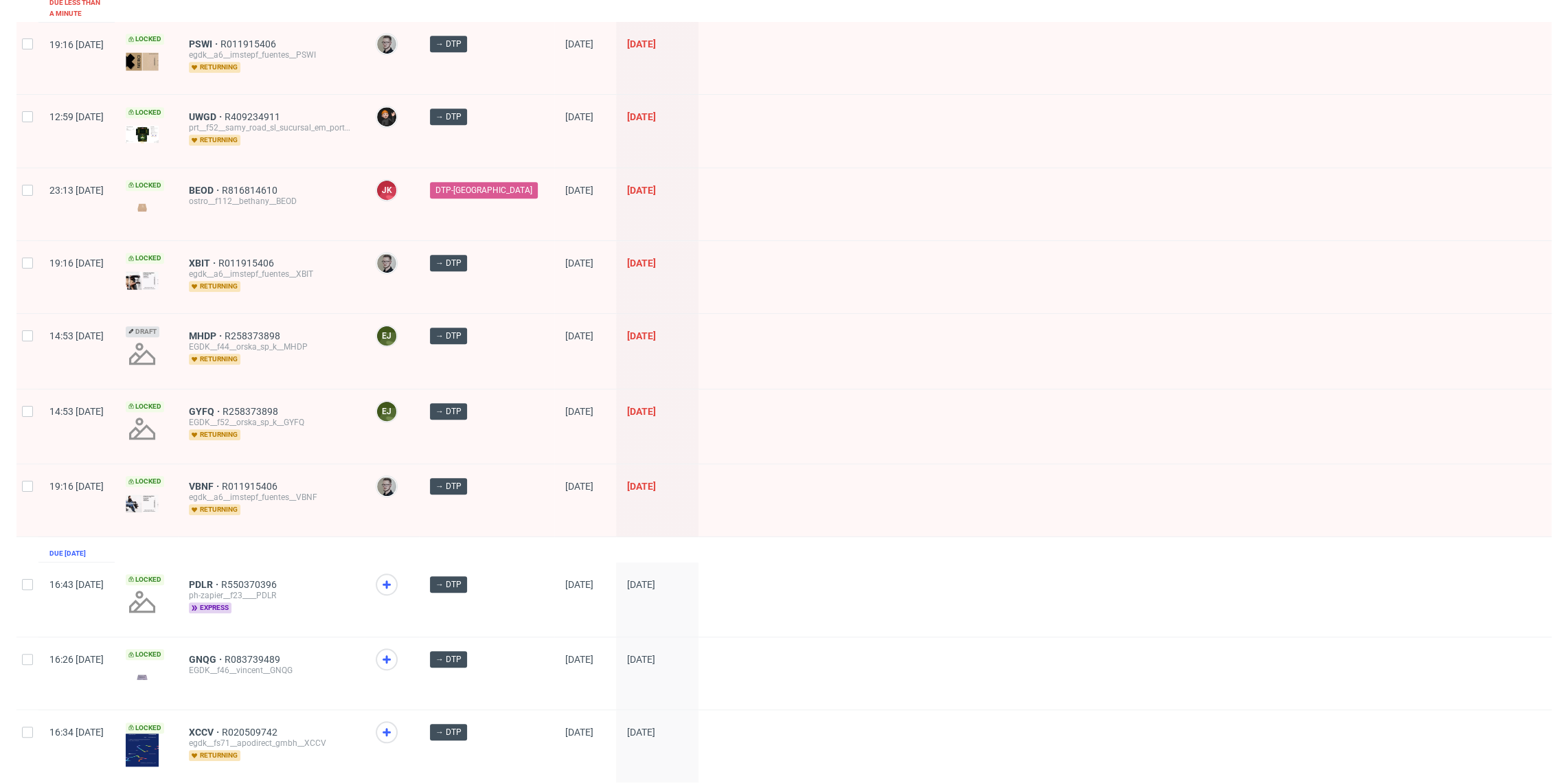
scroll to position [0, 0]
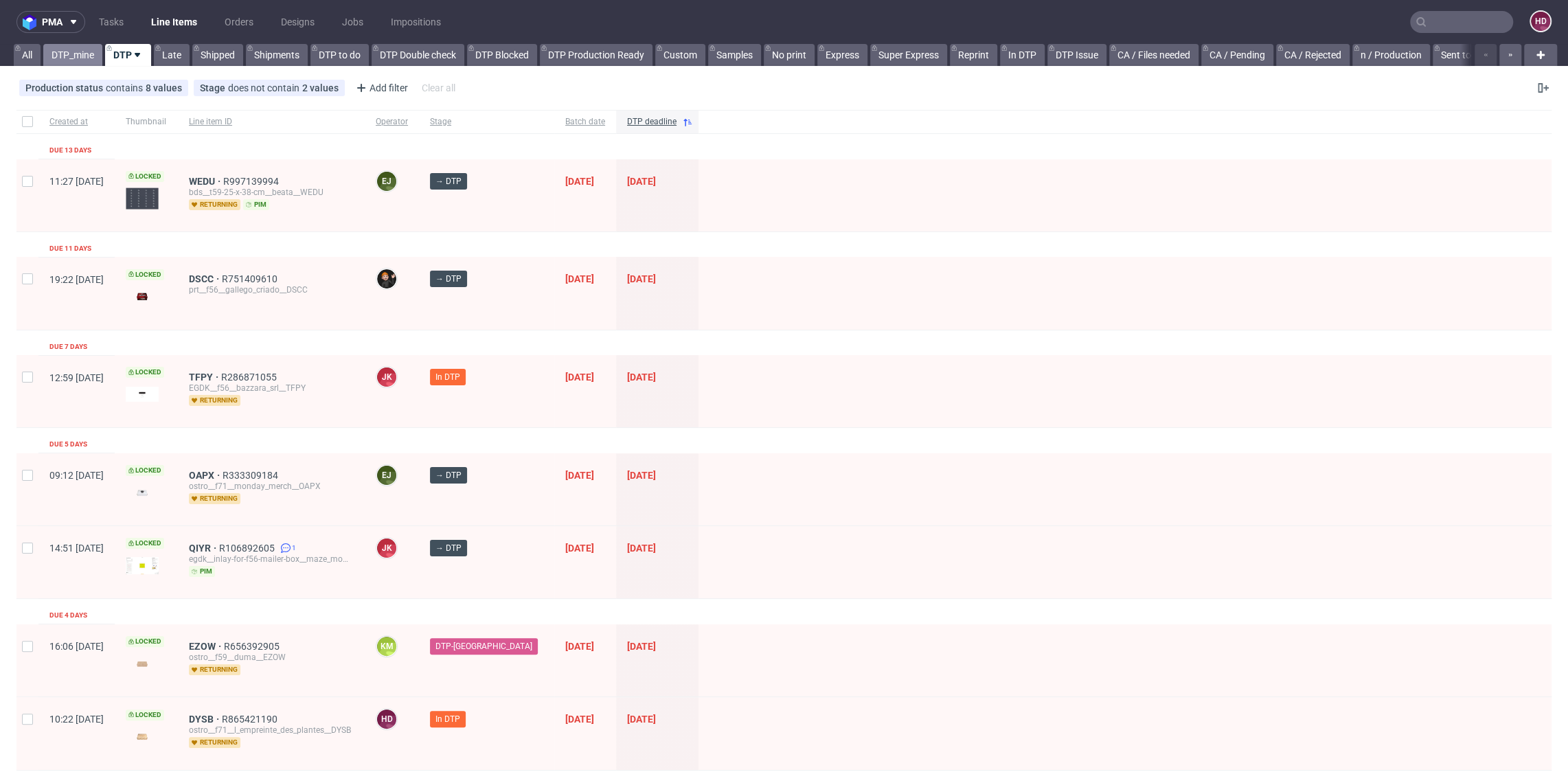
click at [73, 53] on link "DTP_mine" at bounding box center [72, 55] width 59 height 22
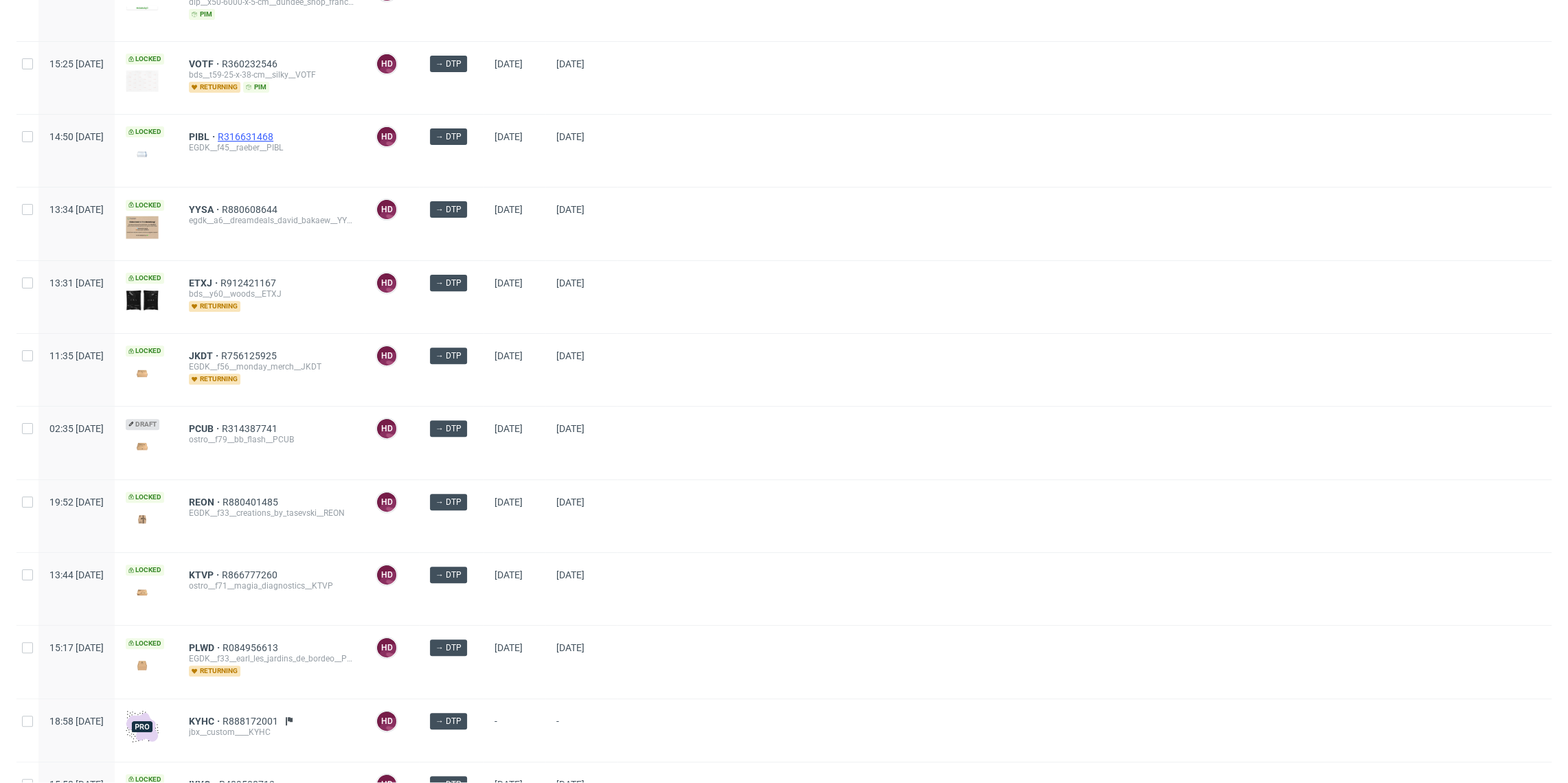
scroll to position [537, 0]
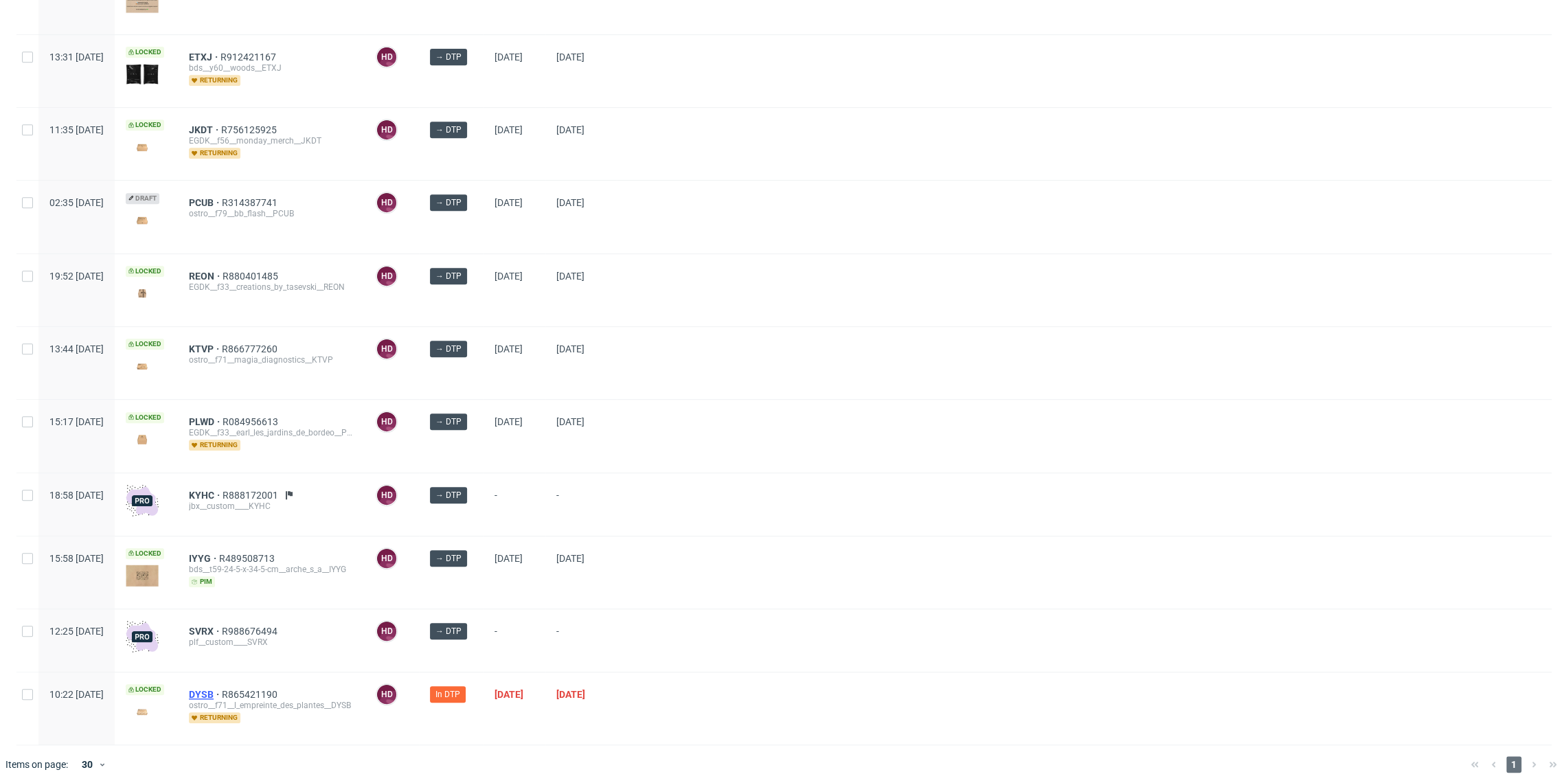
click at [222, 689] on span "DYSB" at bounding box center [205, 694] width 33 height 11
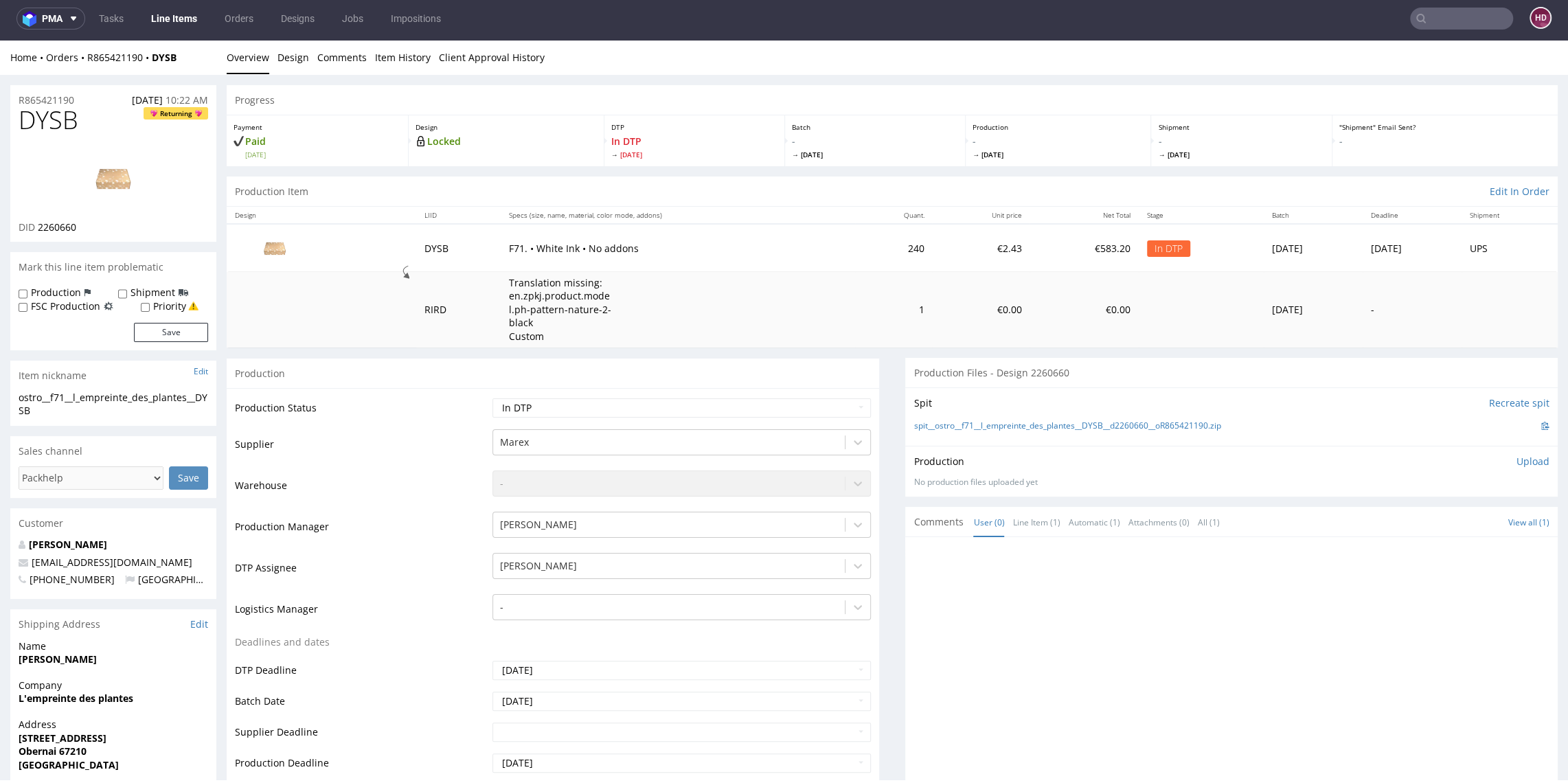
click at [109, 173] on img at bounding box center [113, 178] width 109 height 62
click at [124, 187] on img at bounding box center [113, 178] width 109 height 62
drag, startPoint x: 73, startPoint y: 120, endPoint x: -6, endPoint y: 117, distance: 79.1
copy span "DYSB"
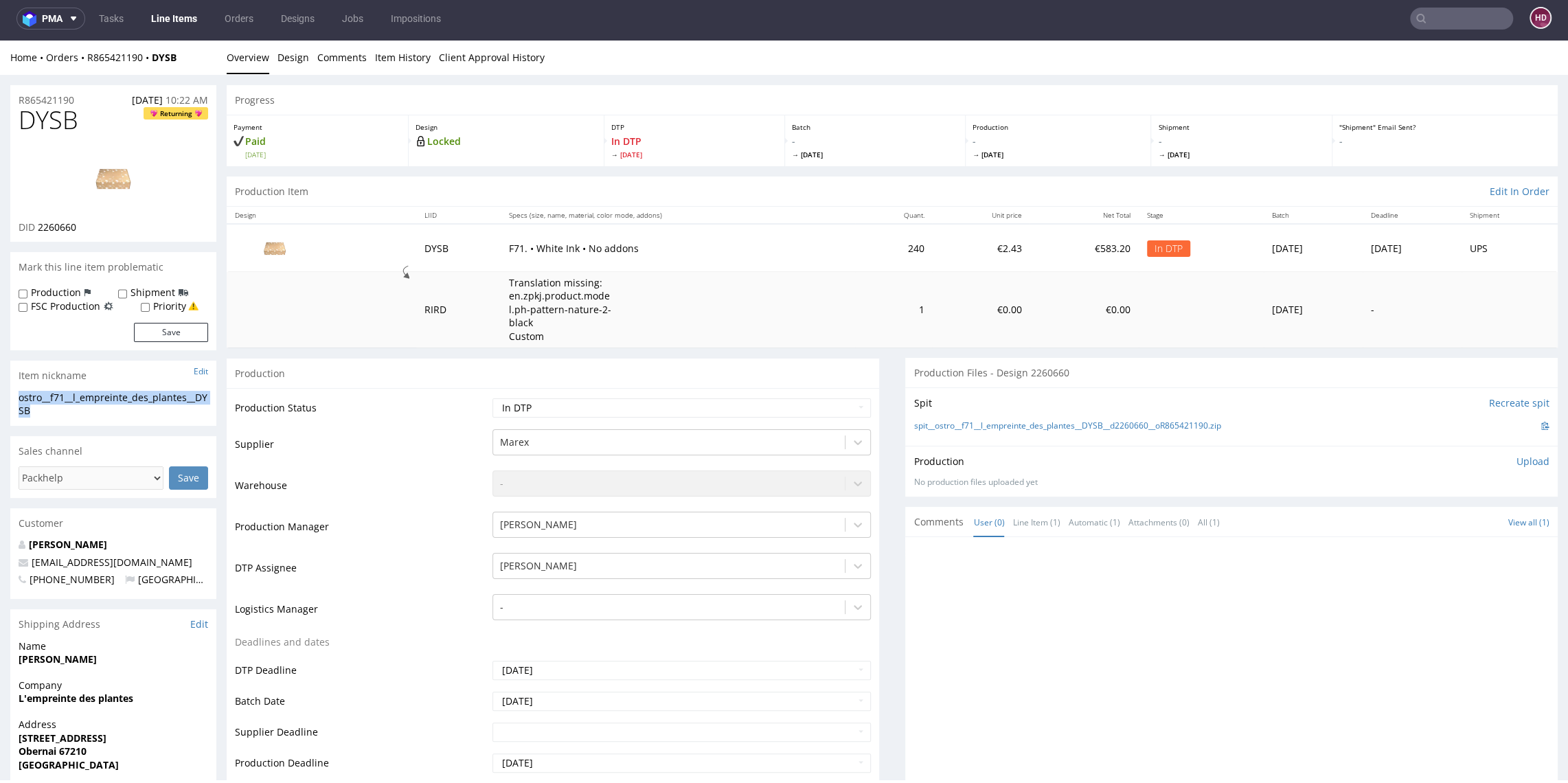
drag, startPoint x: 60, startPoint y: 412, endPoint x: 18, endPoint y: 393, distance: 46.1
click at [18, 393] on div "ostro__f71__l_empreinte_des_plantes__DYSB ostro__f71 __l_empreinte_des_plantes_…" at bounding box center [113, 409] width 206 height 35
copy div "ostro__f71__l_empreinte_des_plantes__DYSB"
drag, startPoint x: 51, startPoint y: 100, endPoint x: -34, endPoint y: 101, distance: 85.0
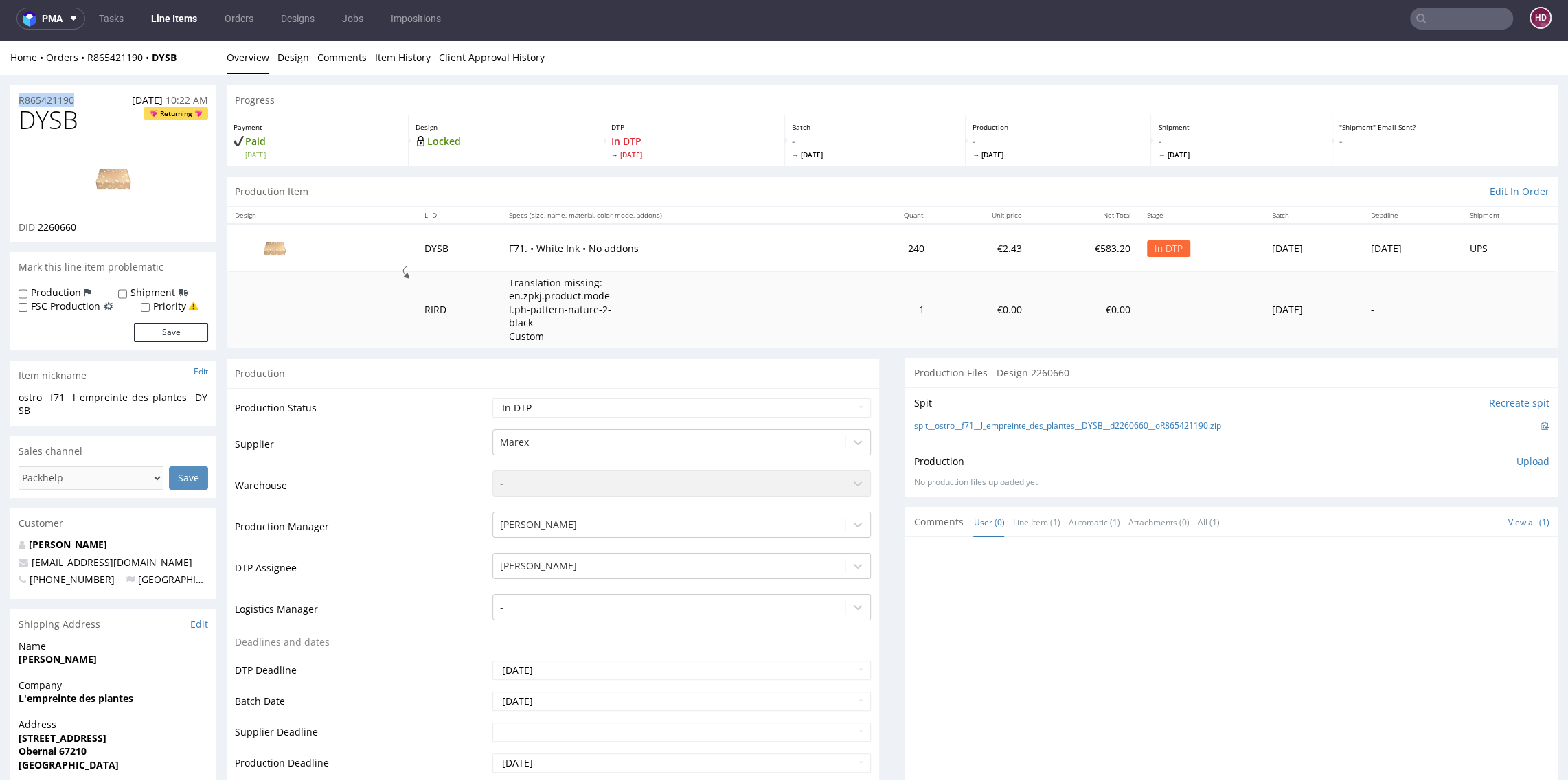
click at [94, 227] on div "DID 2260660" at bounding box center [113, 228] width 190 height 14
click at [37, 223] on div "DID 2260660" at bounding box center [113, 228] width 190 height 14
click at [1517, 460] on p "Upload" at bounding box center [1533, 462] width 33 height 14
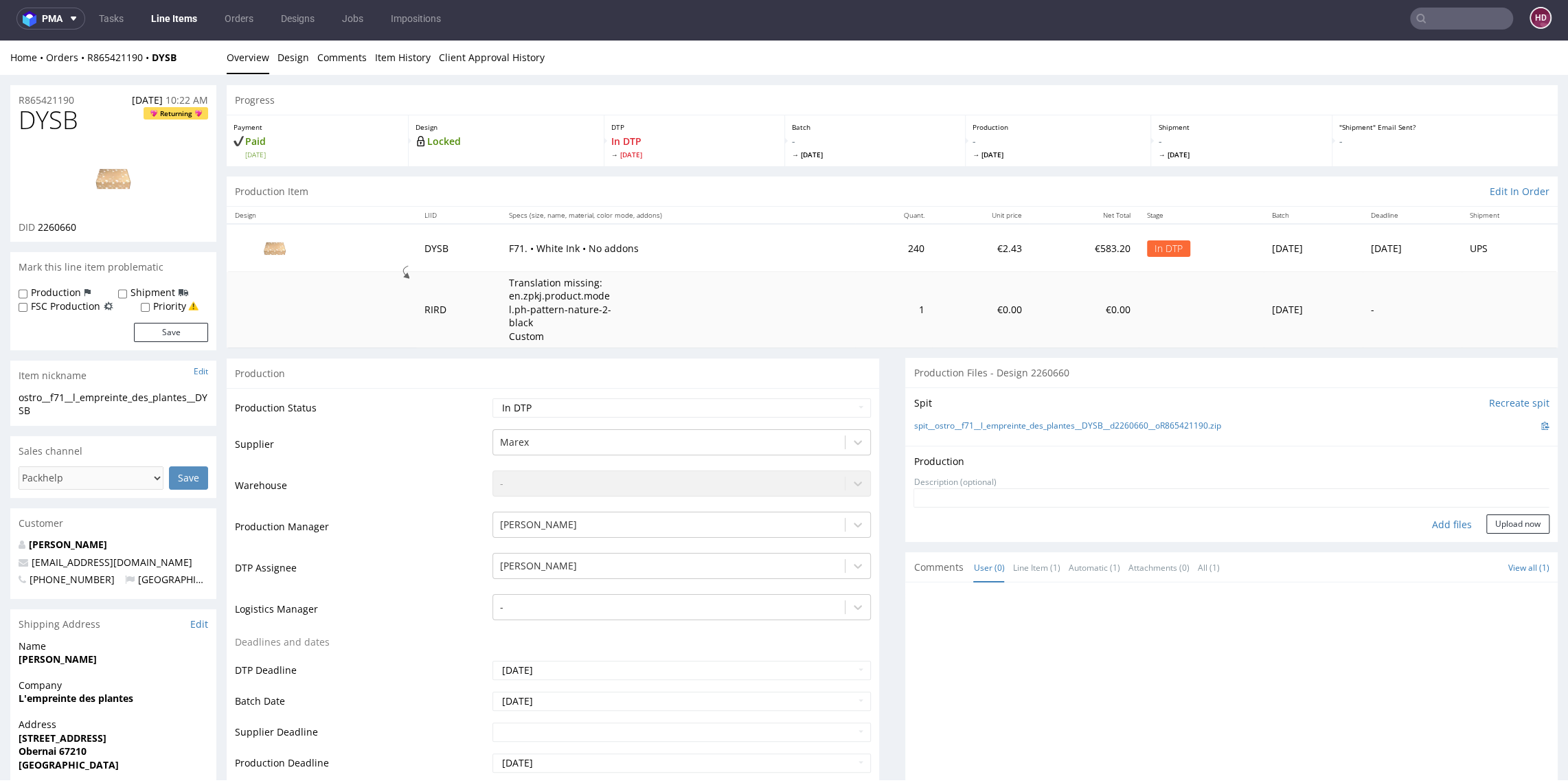
click at [1421, 522] on div "Add files" at bounding box center [1452, 524] width 69 height 20
type input "C:\fakepath\ostro__f71__l_empreinte_des_plantes__DYSB__d2260660__oR865421190.pdf"
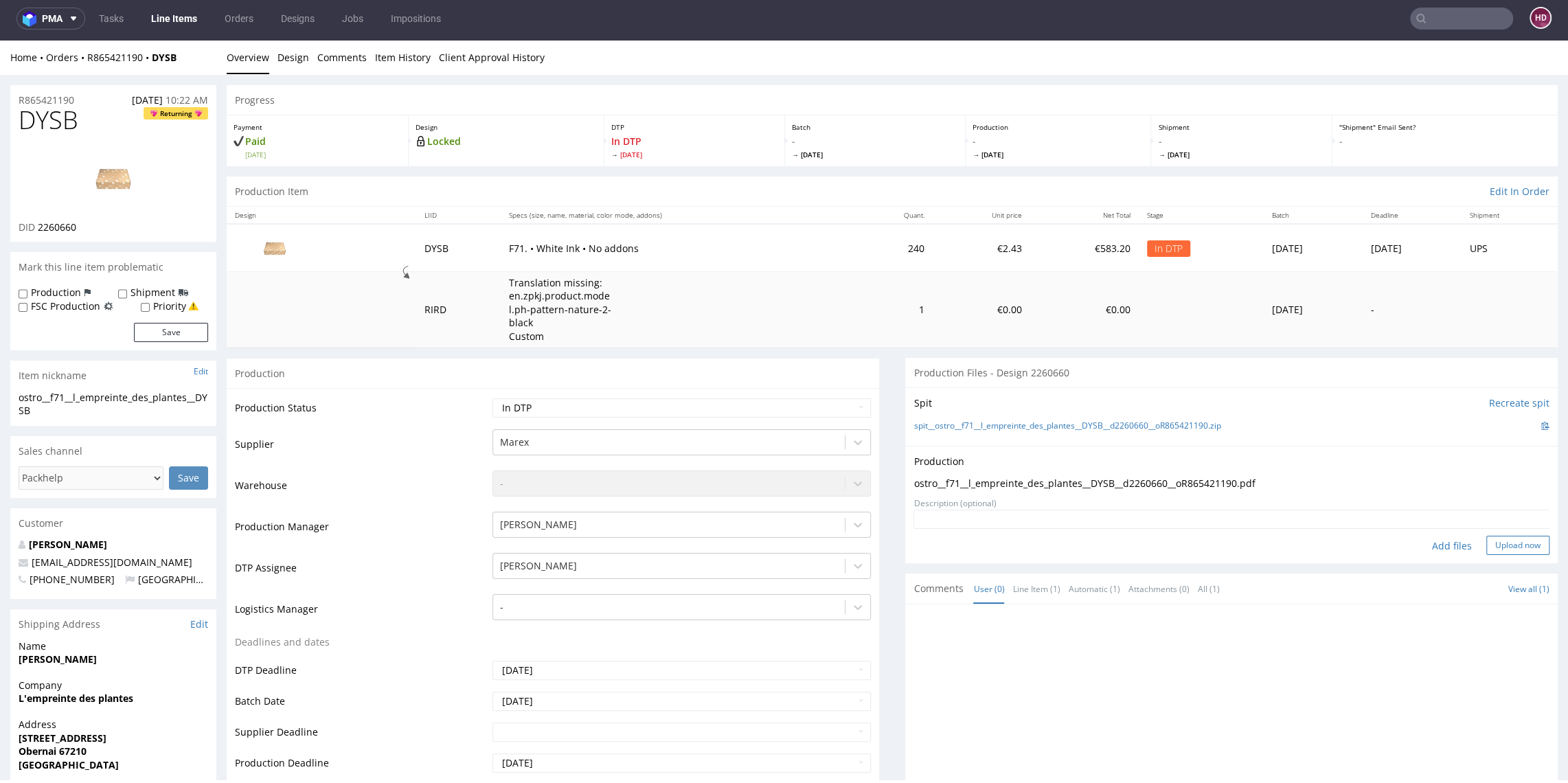
click at [1500, 548] on button "Upload now" at bounding box center [1519, 546] width 64 height 19
click at [591, 403] on select "Waiting for Artwork Waiting for Diecut Waiting for Mockup Waiting for DTP Waiti…" at bounding box center [682, 408] width 378 height 19
select select "dtp_production_ready"
click at [493, 398] on select "Waiting for Artwork Waiting for Diecut Waiting for Mockup Waiting for DTP Waiti…" at bounding box center [682, 408] width 378 height 19
click at [706, 408] on select "Waiting for Artwork Waiting for Diecut Waiting for Mockup Waiting for DTP Waiti…" at bounding box center [682, 408] width 378 height 19
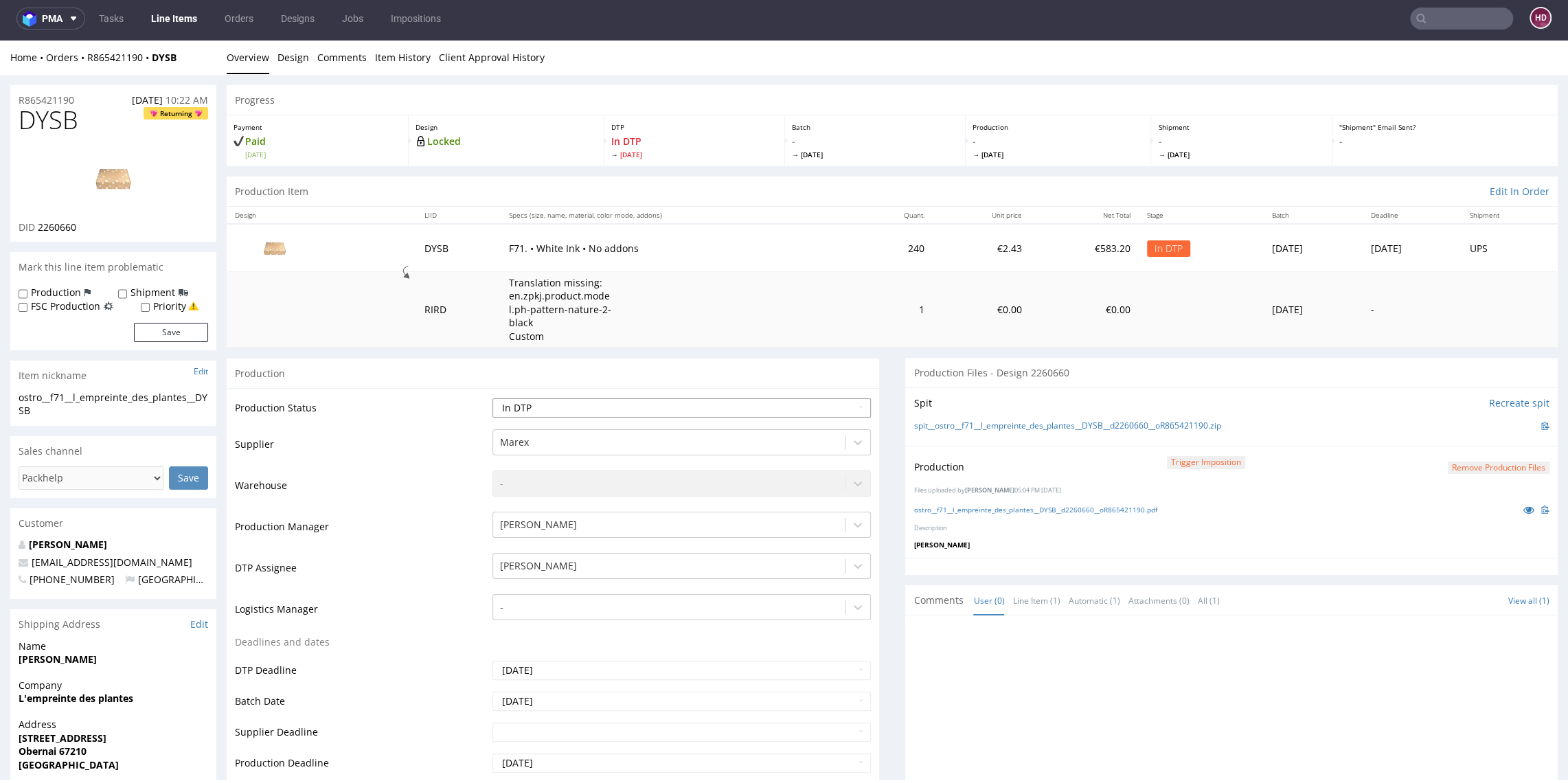
select select "dtp_production_ready"
click at [493, 398] on select "Waiting for Artwork Waiting for Diecut Waiting for Mockup Waiting for DTP Waiti…" at bounding box center [682, 408] width 378 height 19
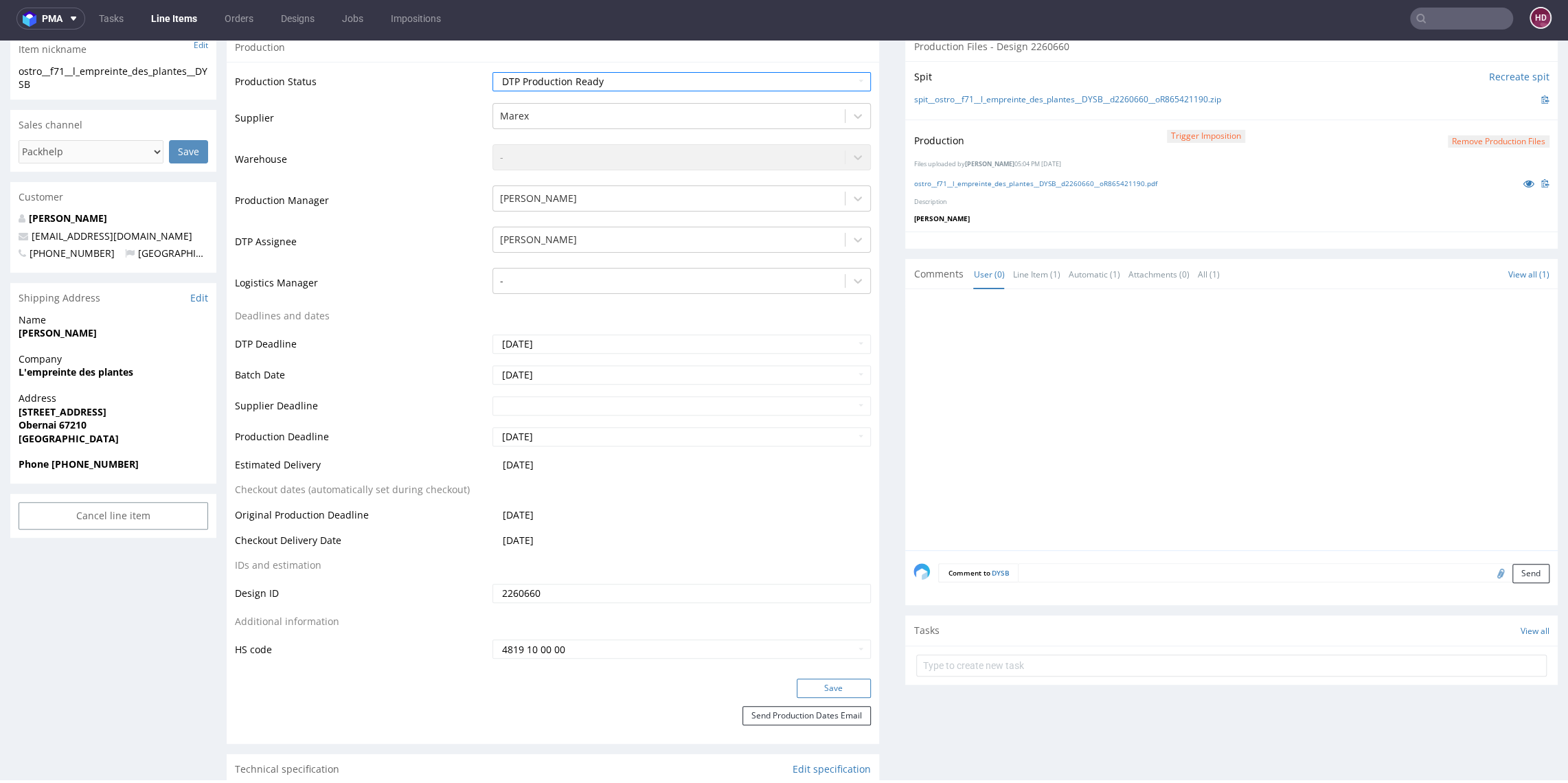
scroll to position [328, 0]
click at [818, 691] on button "Save" at bounding box center [834, 687] width 74 height 19
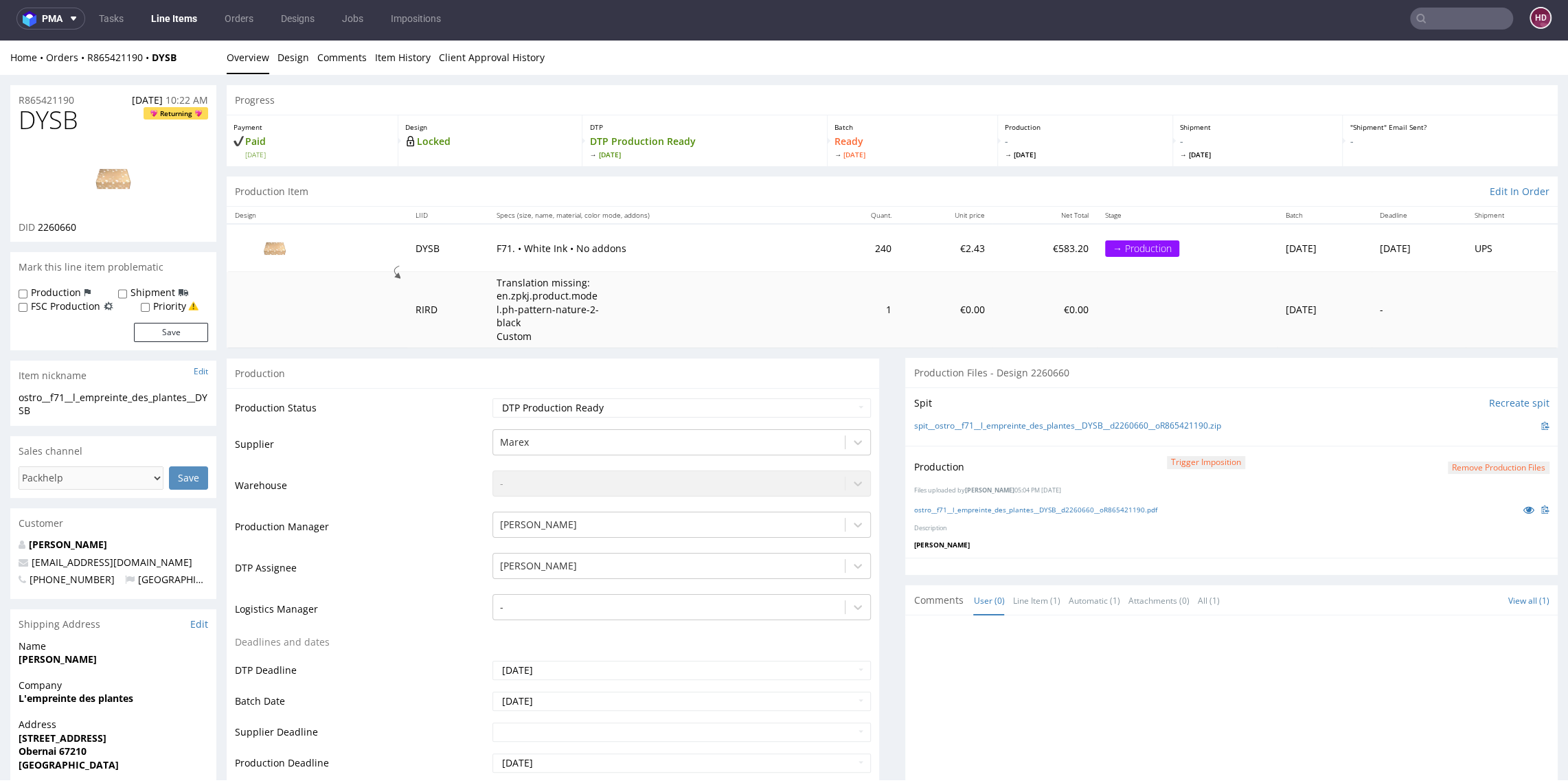
scroll to position [0, 0]
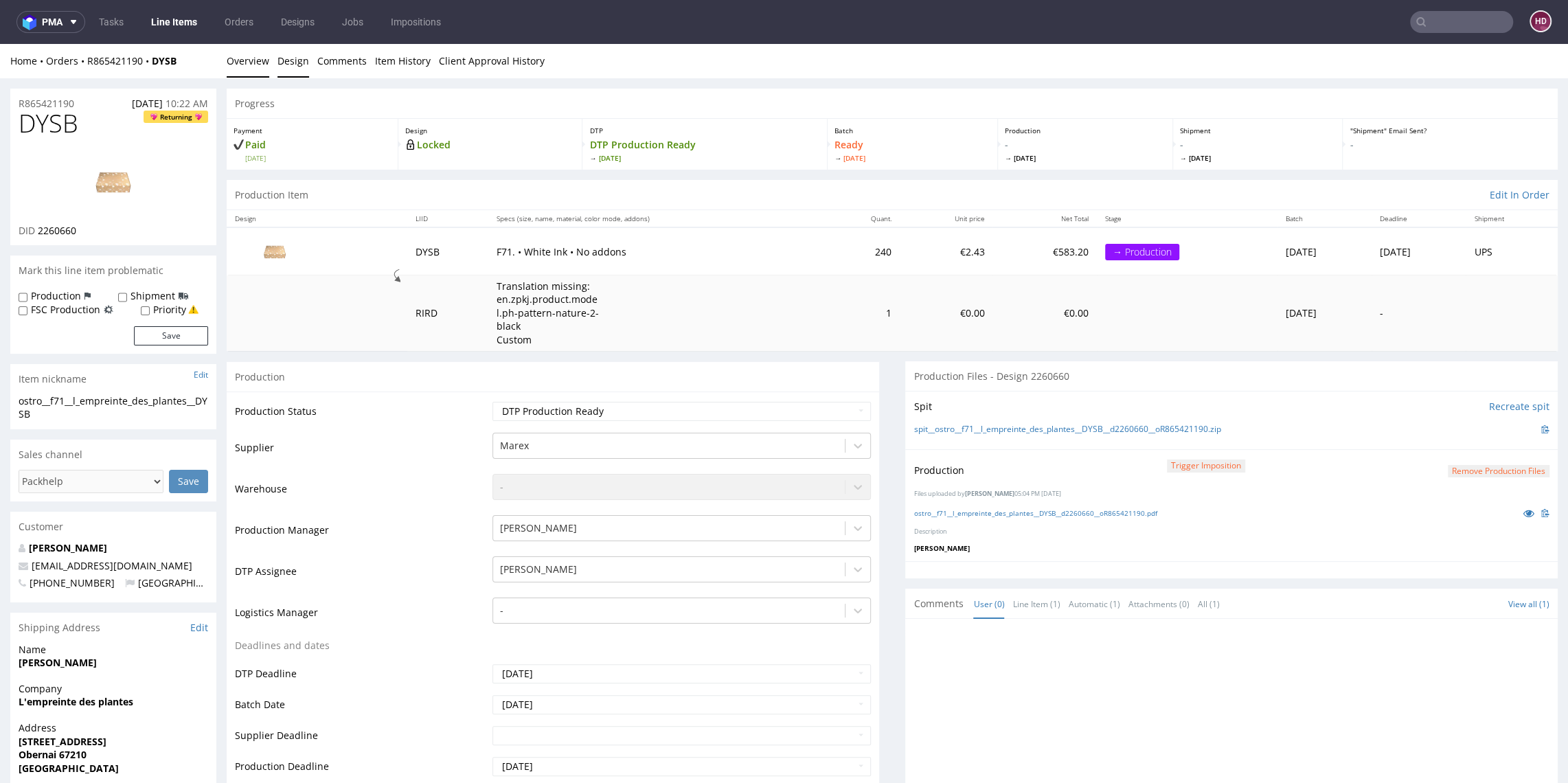
click at [282, 61] on link "Design" at bounding box center [293, 61] width 32 height 34
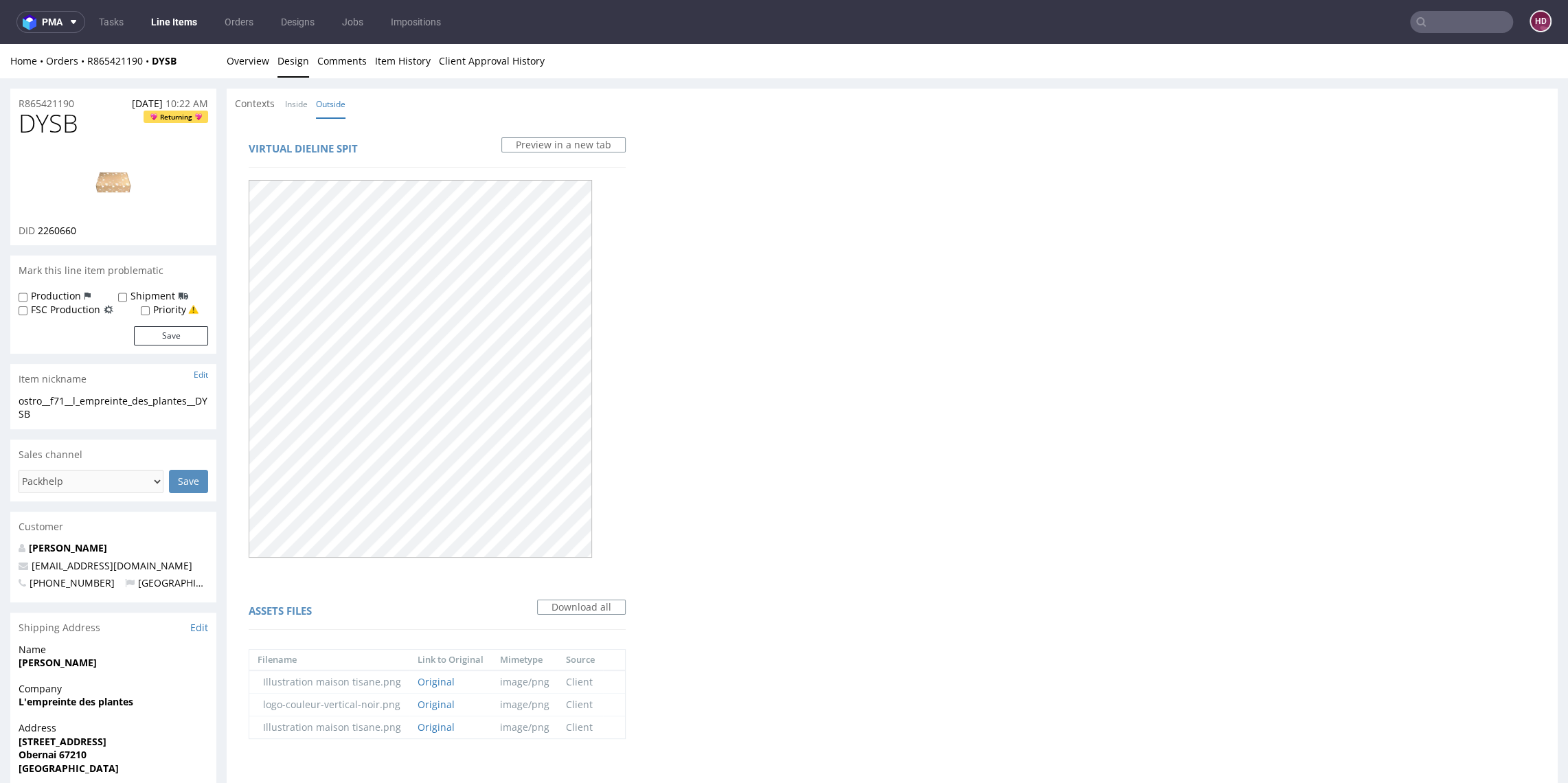
click at [183, 25] on link "Line Items" at bounding box center [174, 21] width 63 height 22
